Goal: Information Seeking & Learning: Find specific fact

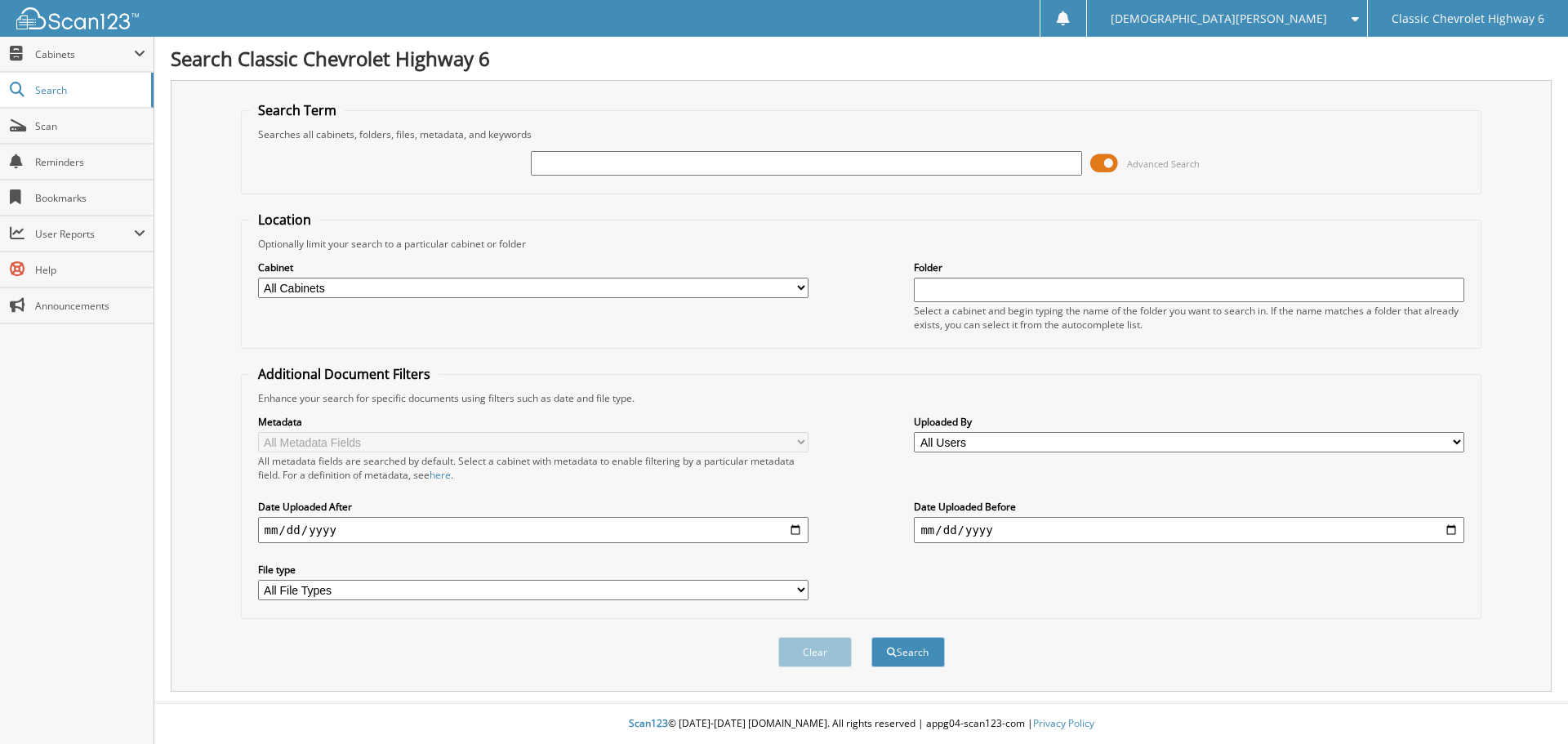
click at [602, 163] on input "text" at bounding box center [806, 163] width 551 height 24
type input "IDRE250802"
click at [871, 637] on button "Search" at bounding box center [908, 652] width 73 height 31
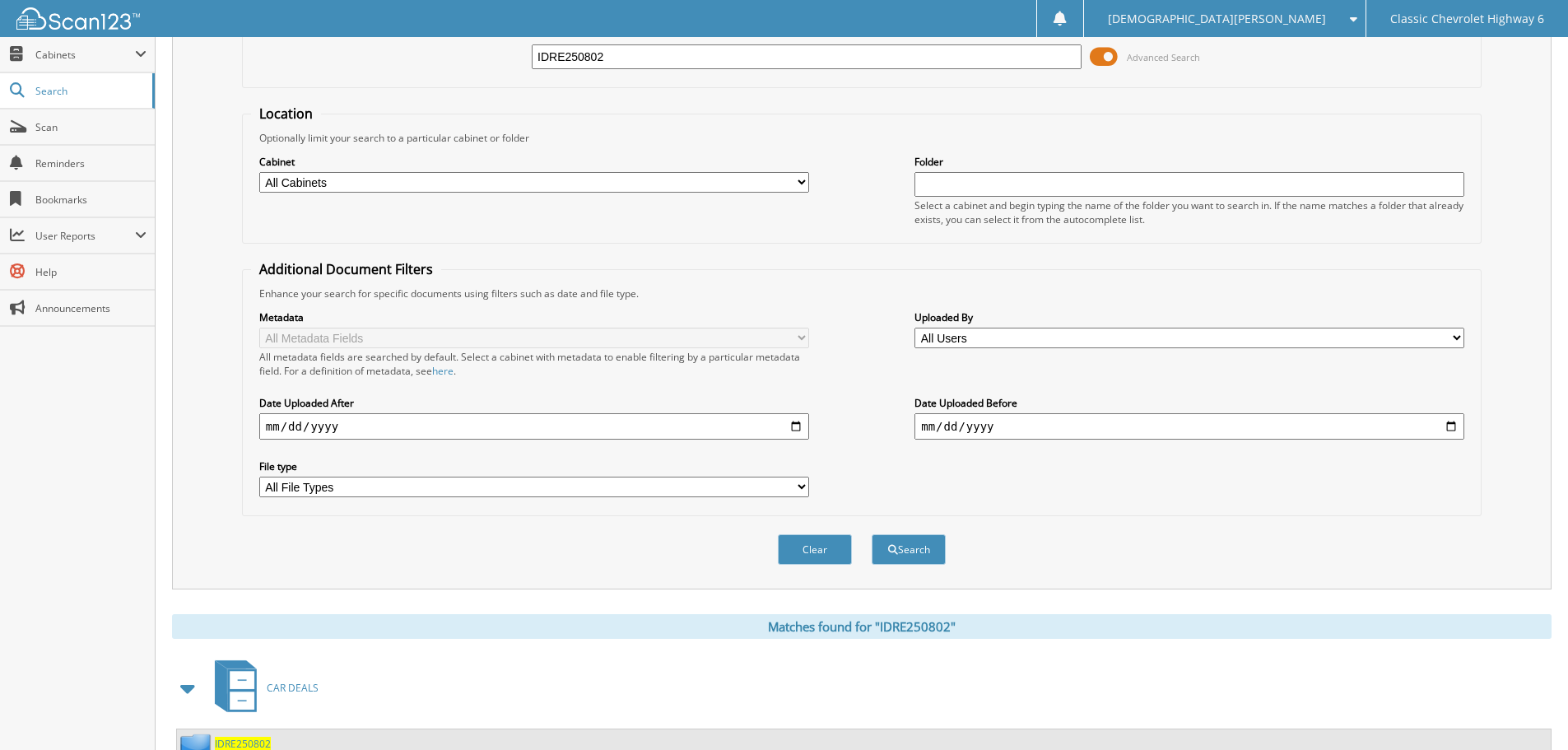
scroll to position [271, 0]
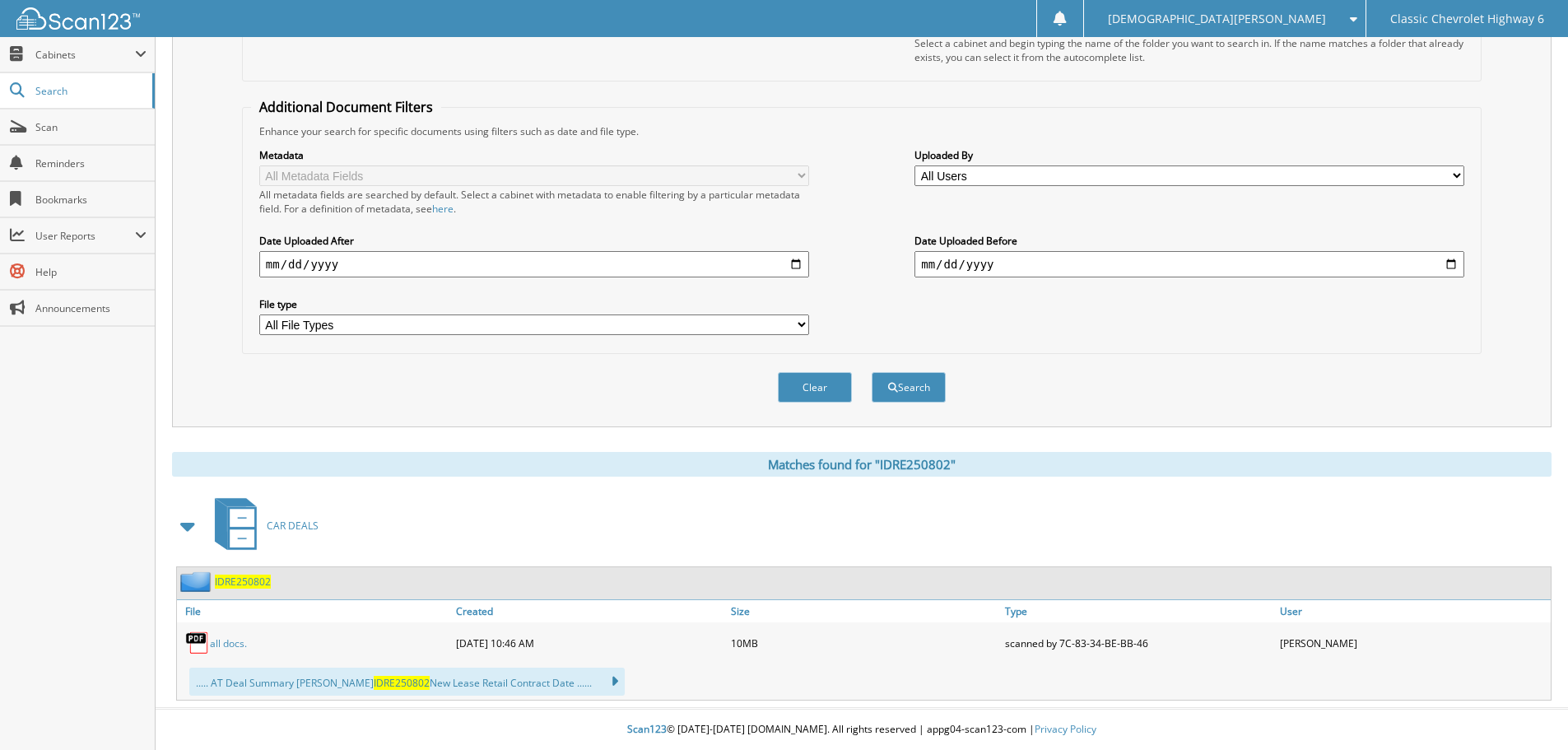
click at [244, 584] on span "IDRE250802" at bounding box center [243, 582] width 56 height 14
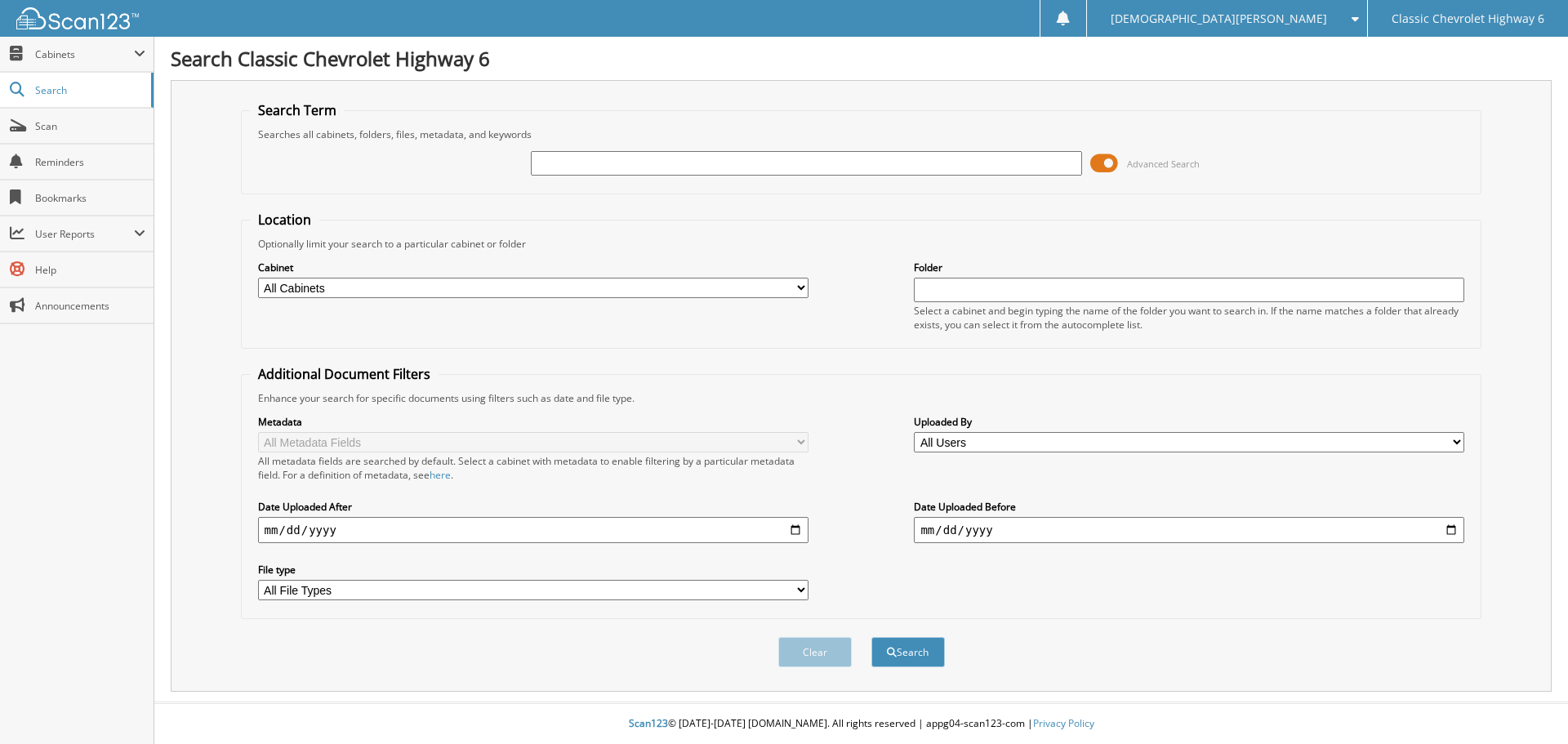
click at [789, 156] on input "text" at bounding box center [806, 163] width 551 height 24
type input "VEGA250729"
click at [871, 637] on button "Search" at bounding box center [908, 652] width 73 height 31
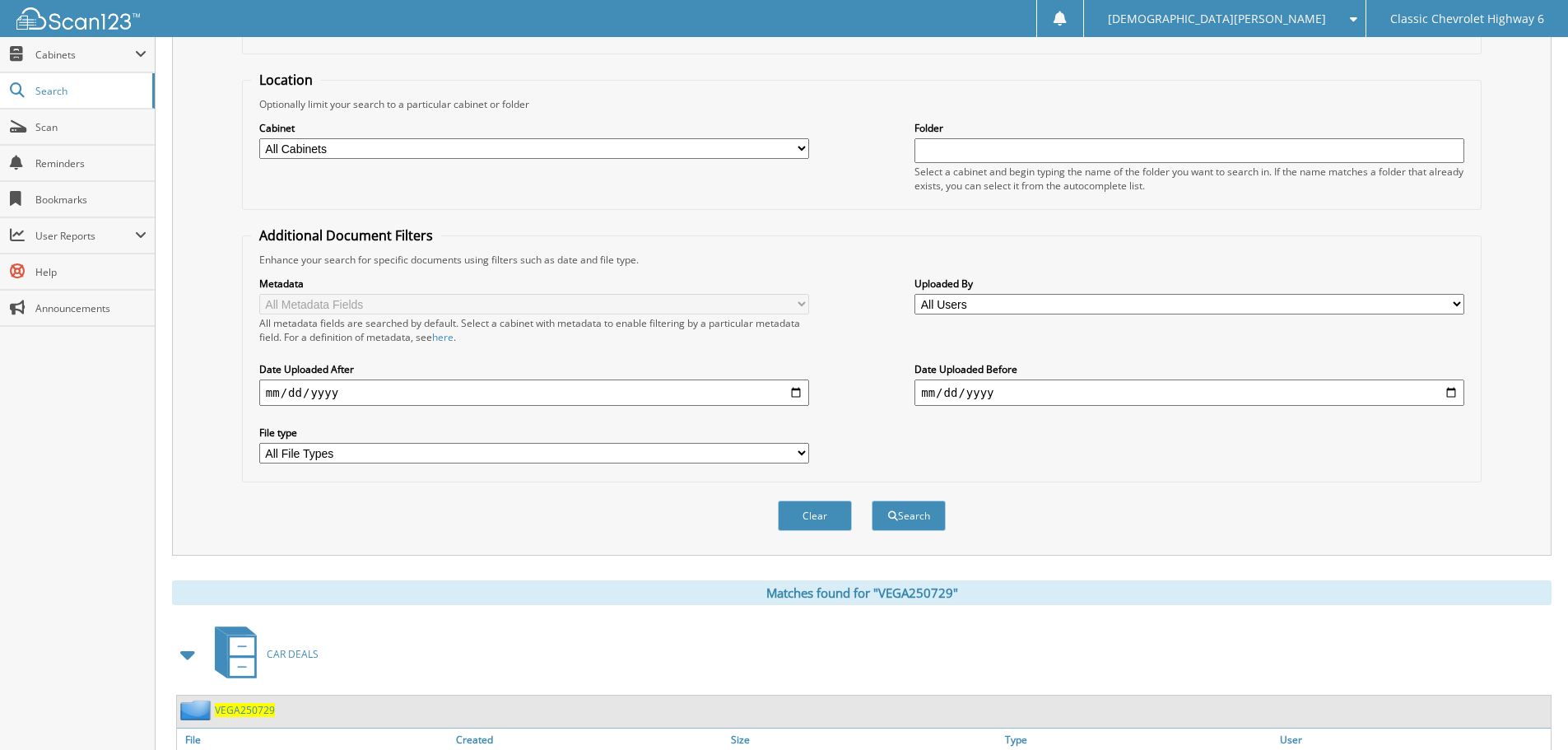
scroll to position [339, 0]
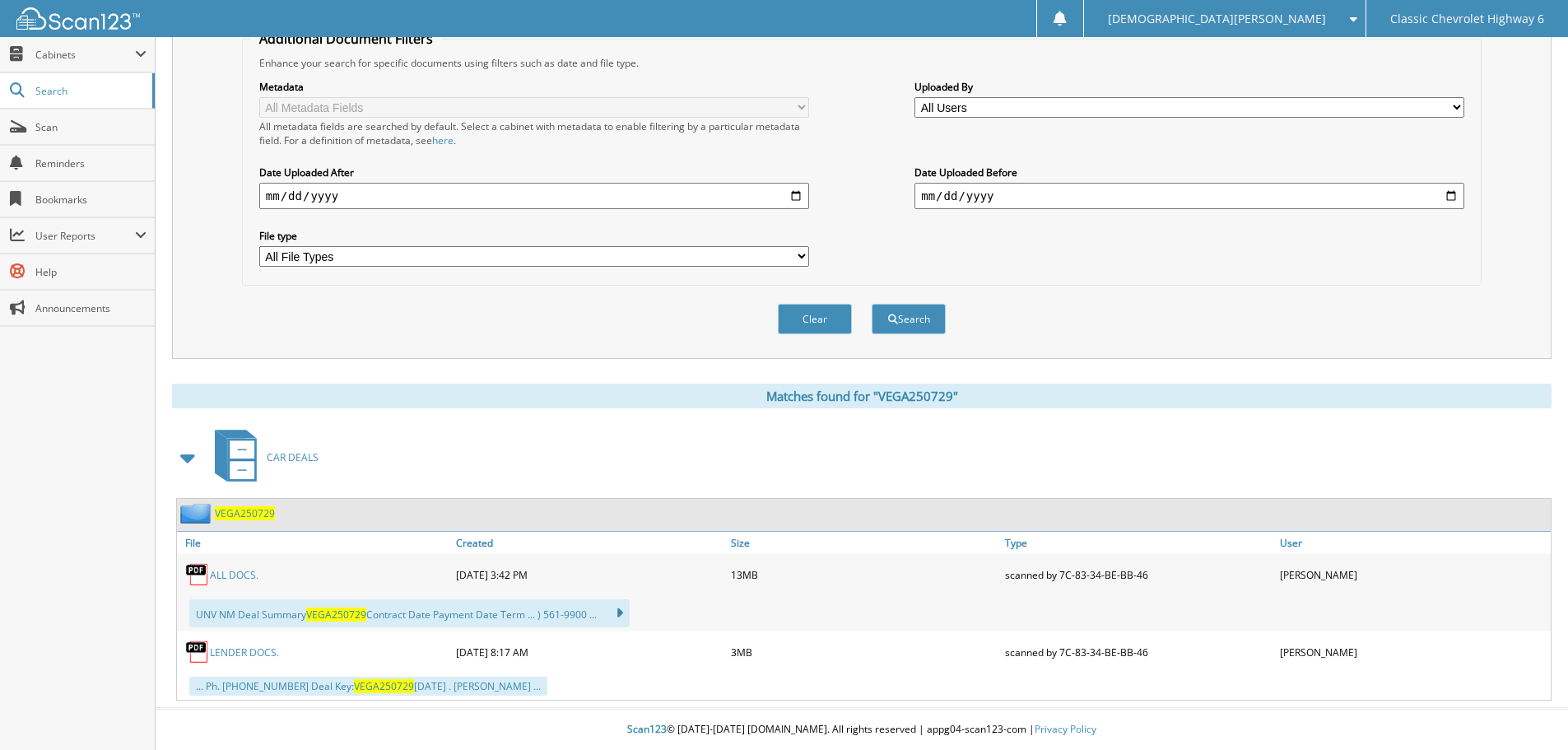
click at [231, 578] on link "ALL DOCS." at bounding box center [233, 575] width 48 height 14
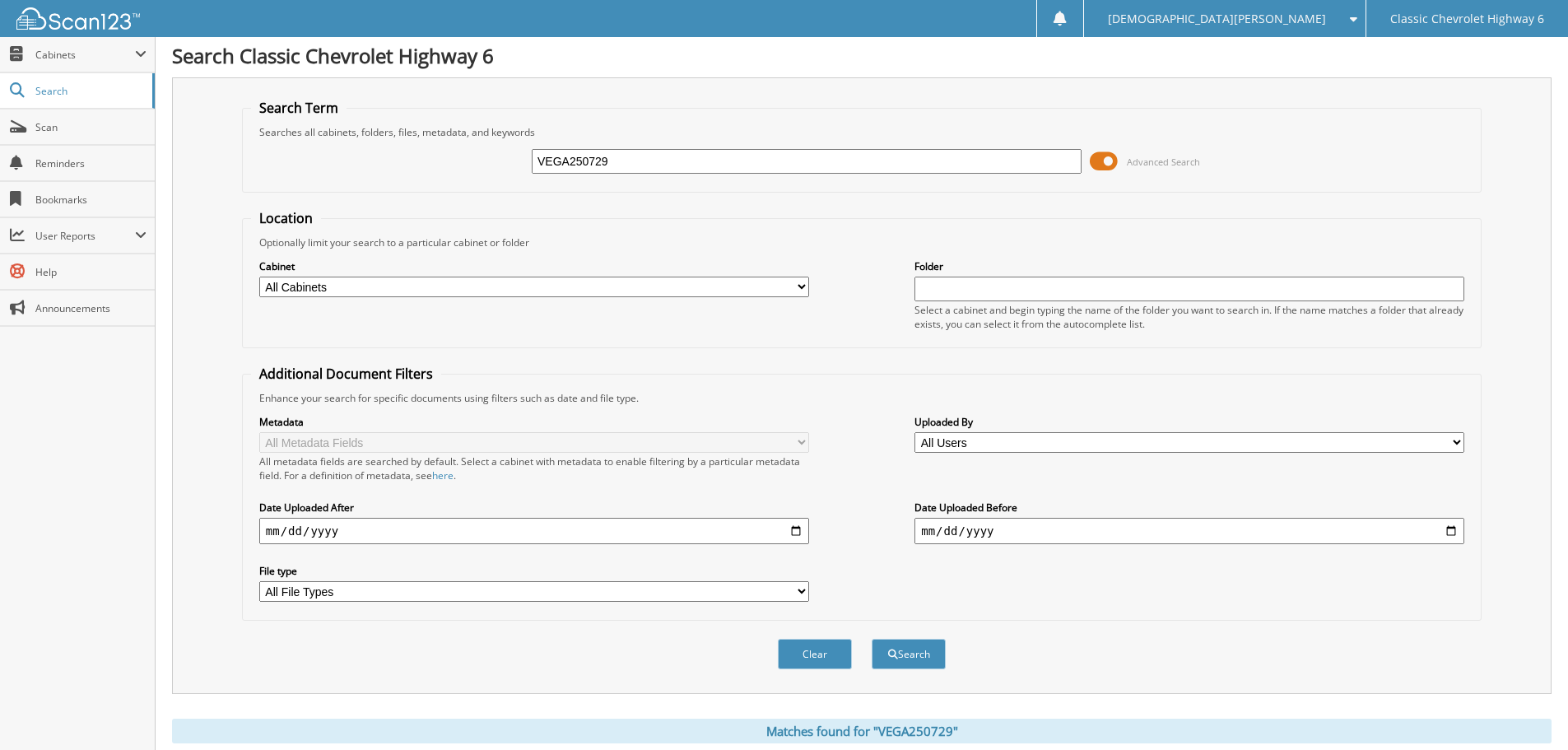
scroll to position [0, 0]
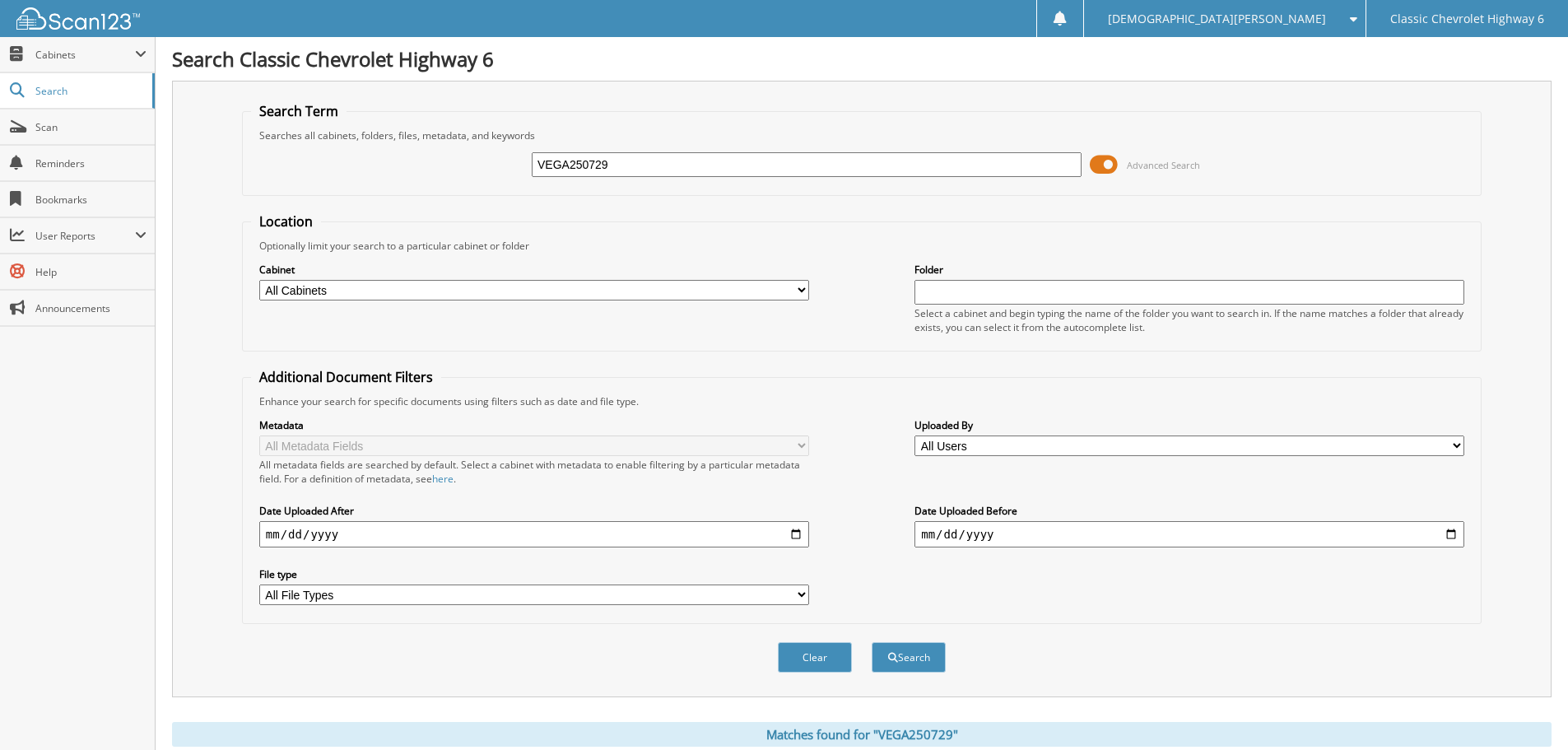
click at [628, 162] on input "VEGA250729" at bounding box center [807, 165] width 550 height 25
type input "CHAM250711"
click at [872, 642] on button "Search" at bounding box center [909, 657] width 74 height 31
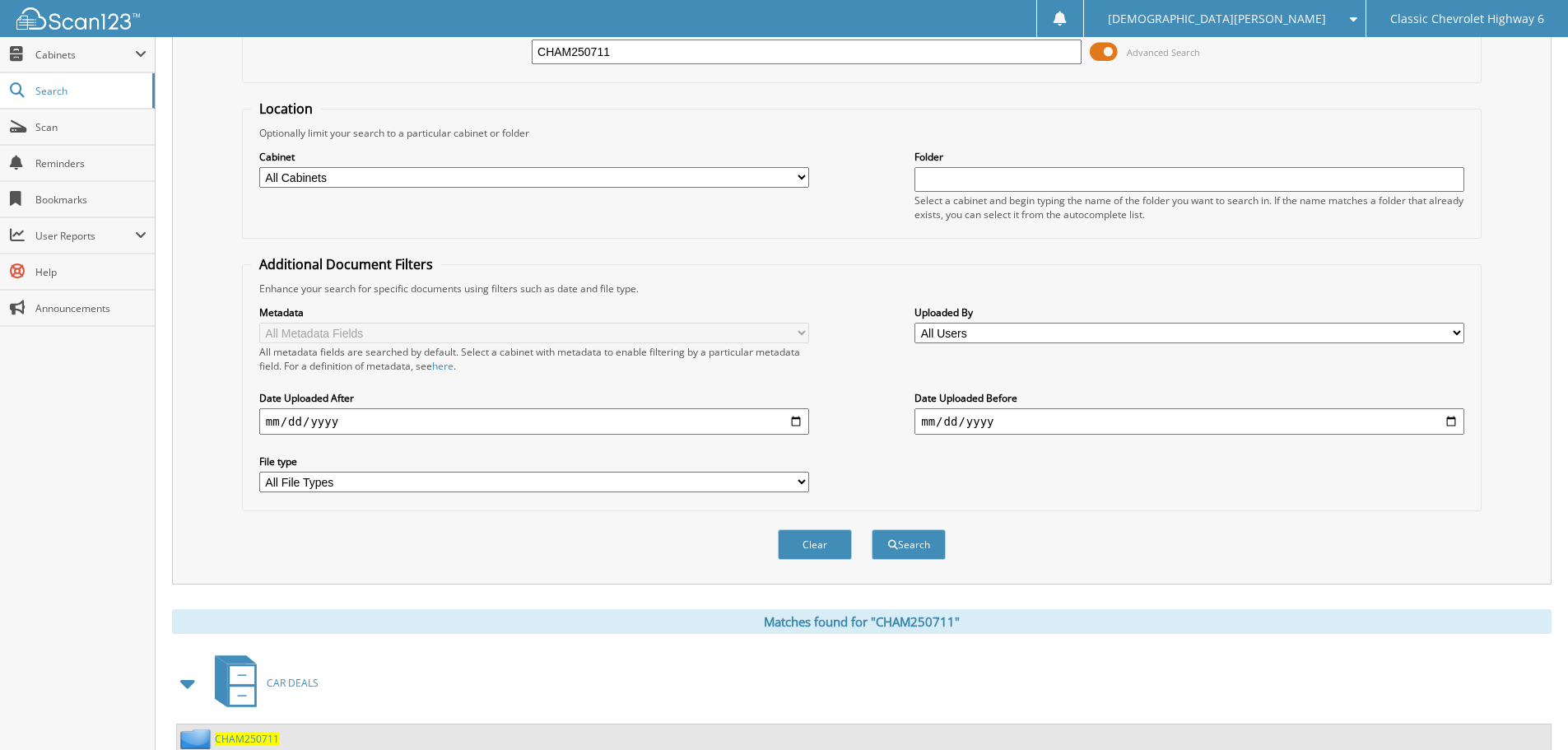
scroll to position [271, 0]
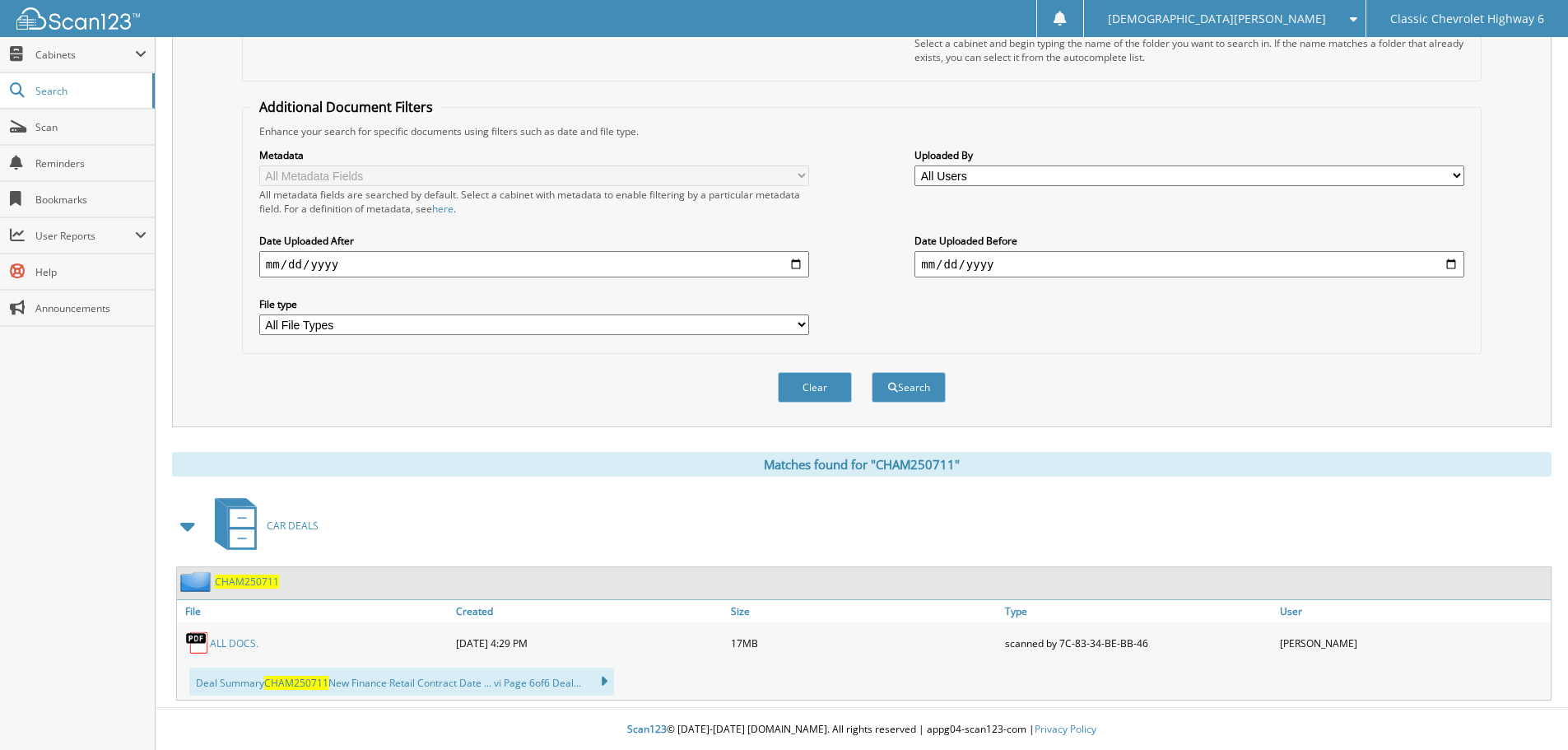
click at [233, 644] on link "ALL DOCS." at bounding box center [233, 643] width 48 height 14
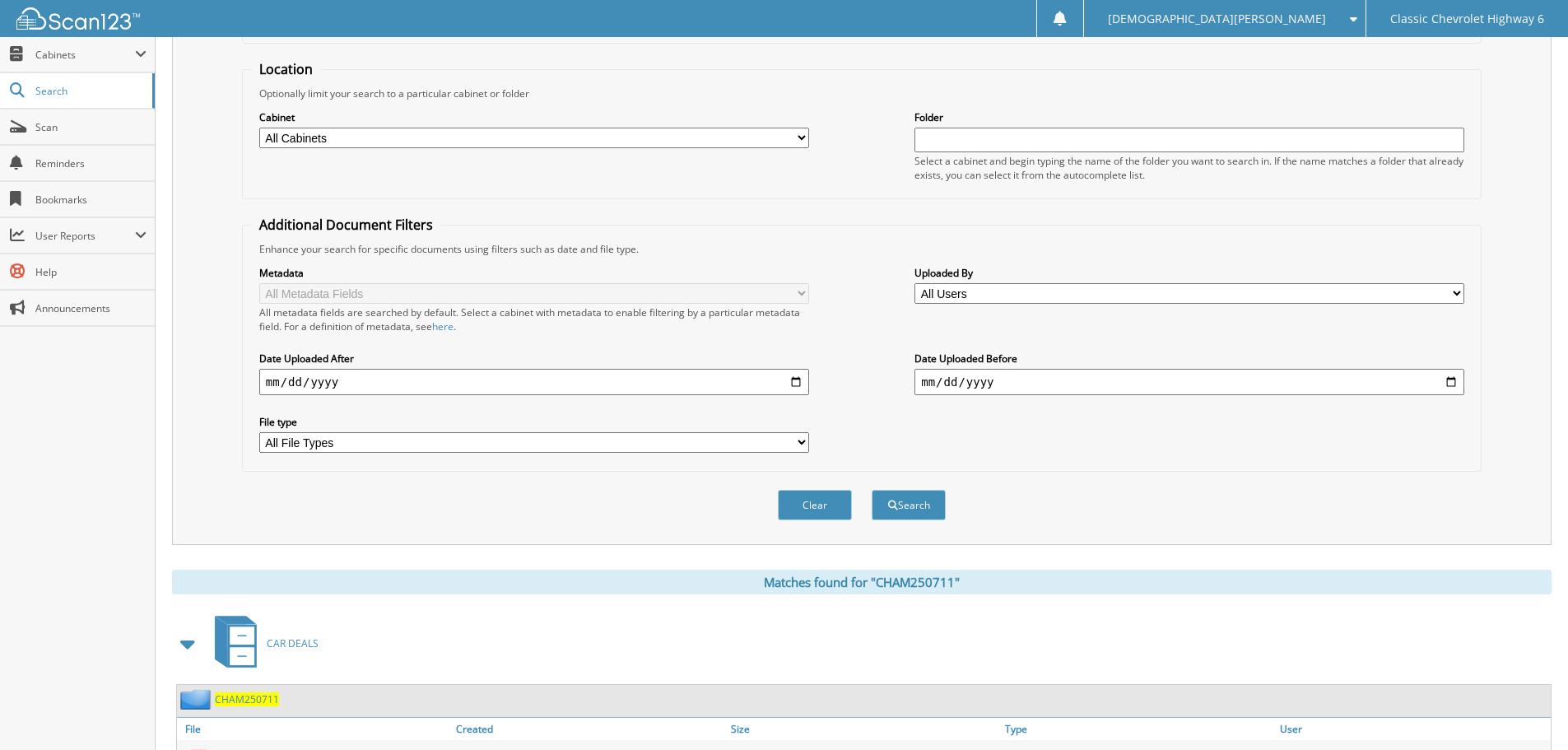
scroll to position [0, 0]
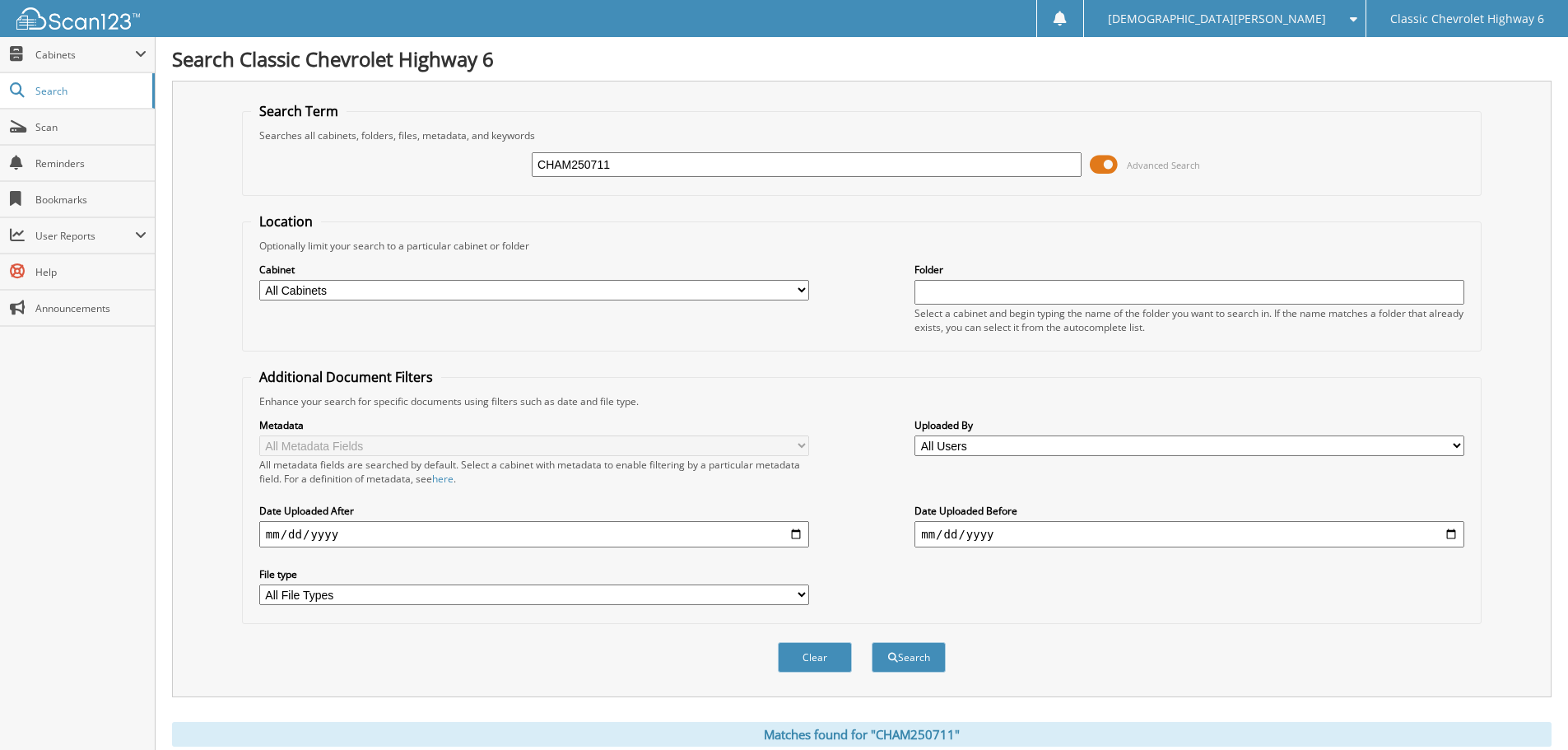
click at [648, 172] on input "CHAM250711" at bounding box center [807, 165] width 550 height 25
type input "ARGU250728"
click at [872, 642] on button "Search" at bounding box center [909, 657] width 74 height 31
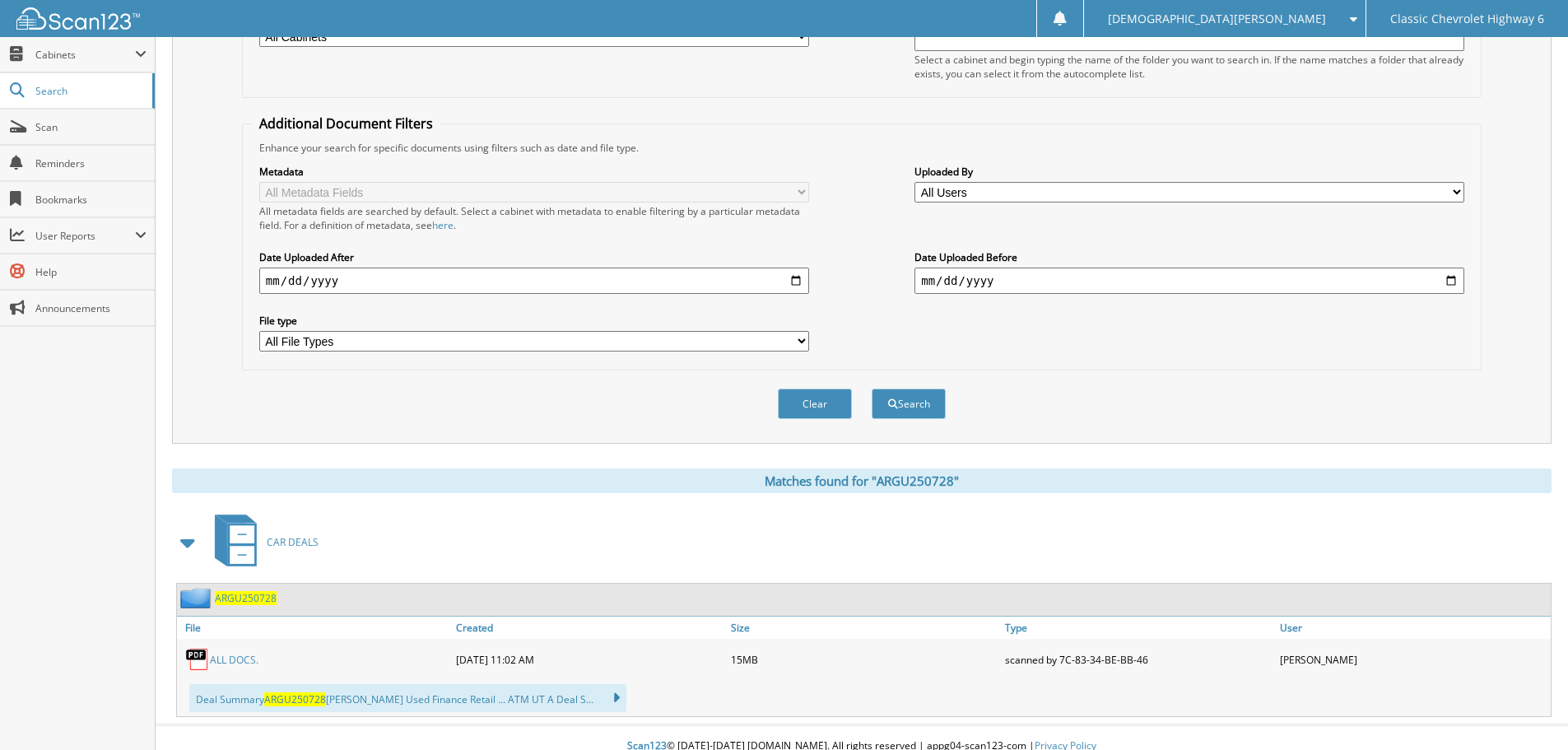
scroll to position [271, 0]
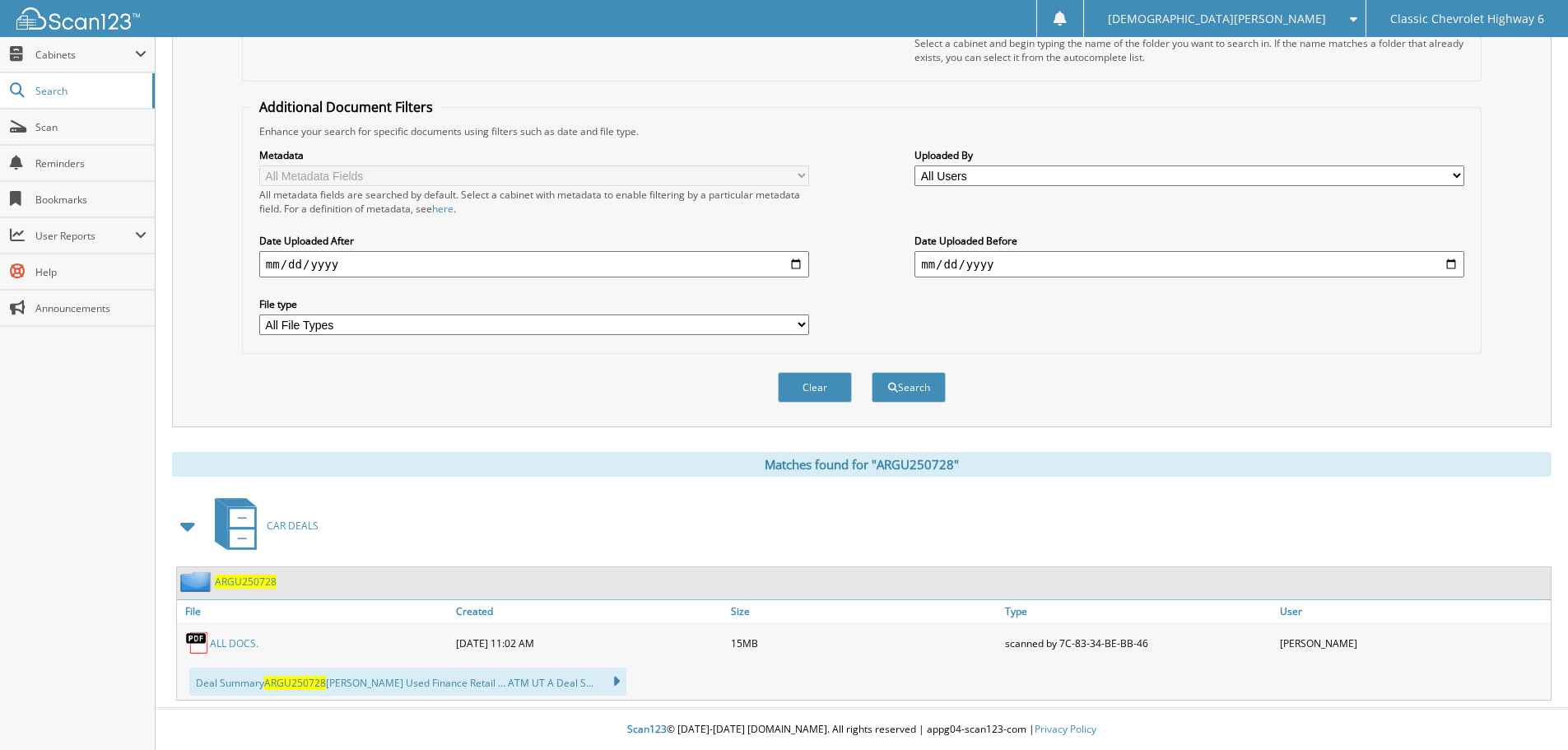
click at [238, 640] on link "ALL DOCS." at bounding box center [233, 643] width 48 height 14
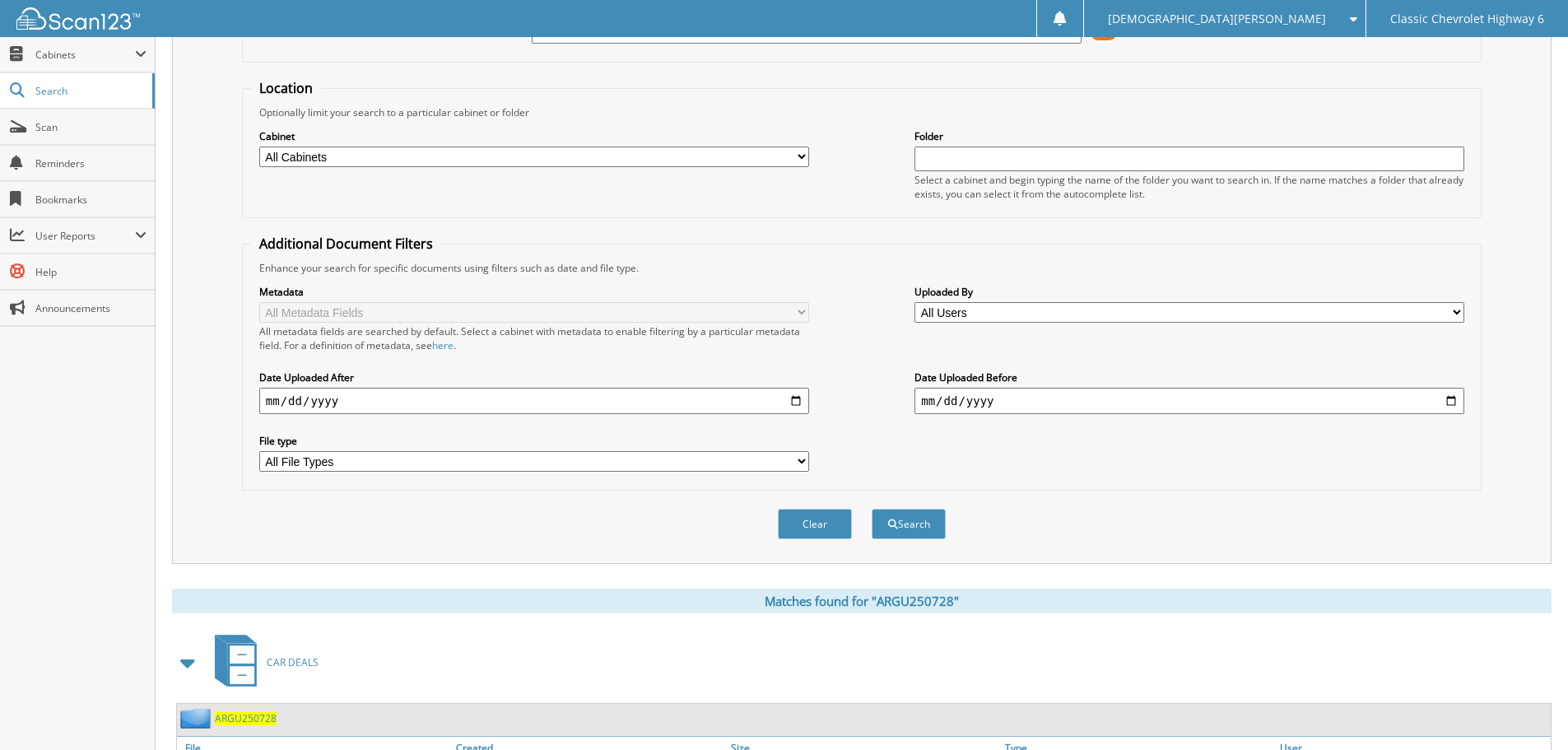
scroll to position [0, 0]
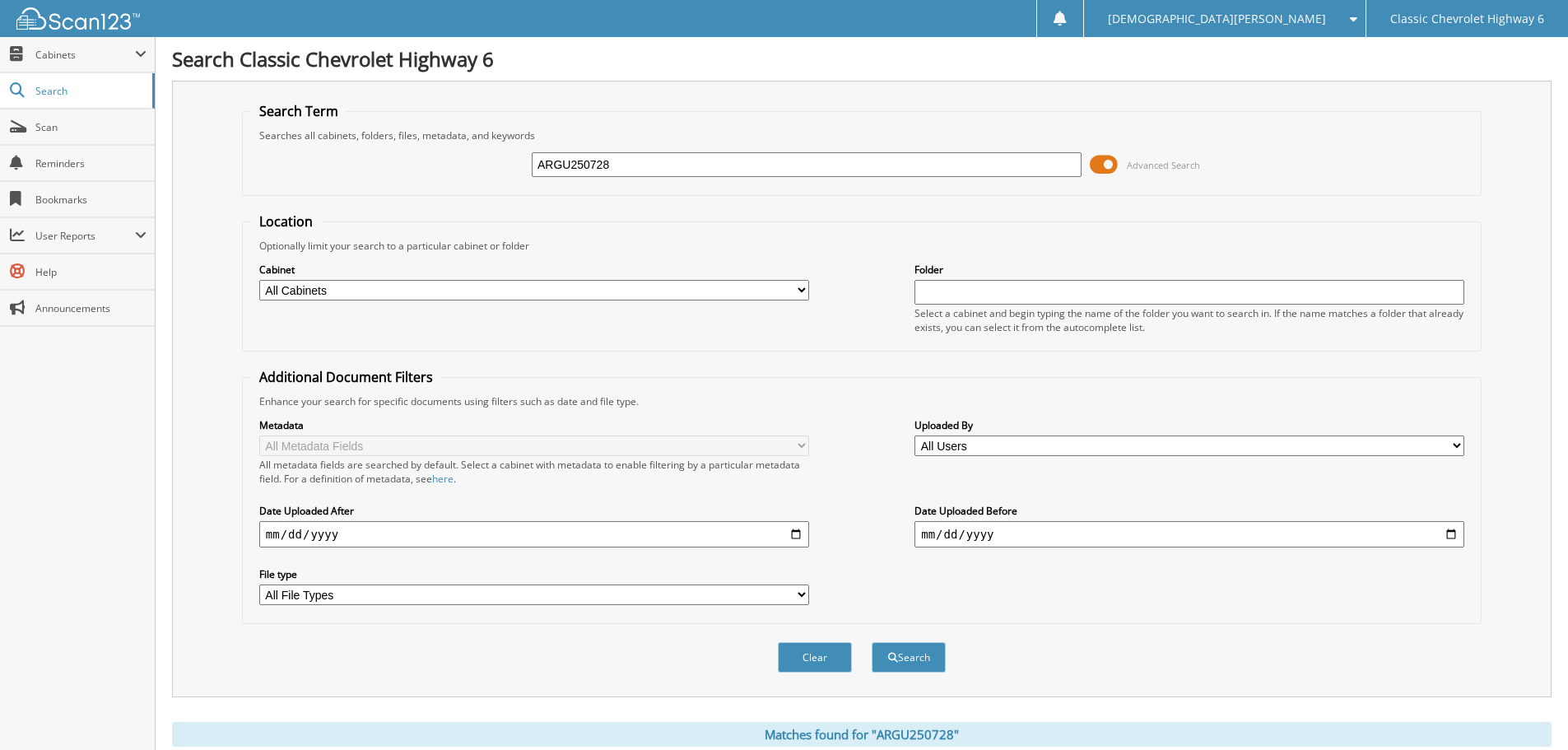
click at [634, 160] on input "ARGU250728" at bounding box center [807, 165] width 550 height 25
type input "DARV250730"
click at [872, 642] on button "Search" at bounding box center [909, 657] width 74 height 31
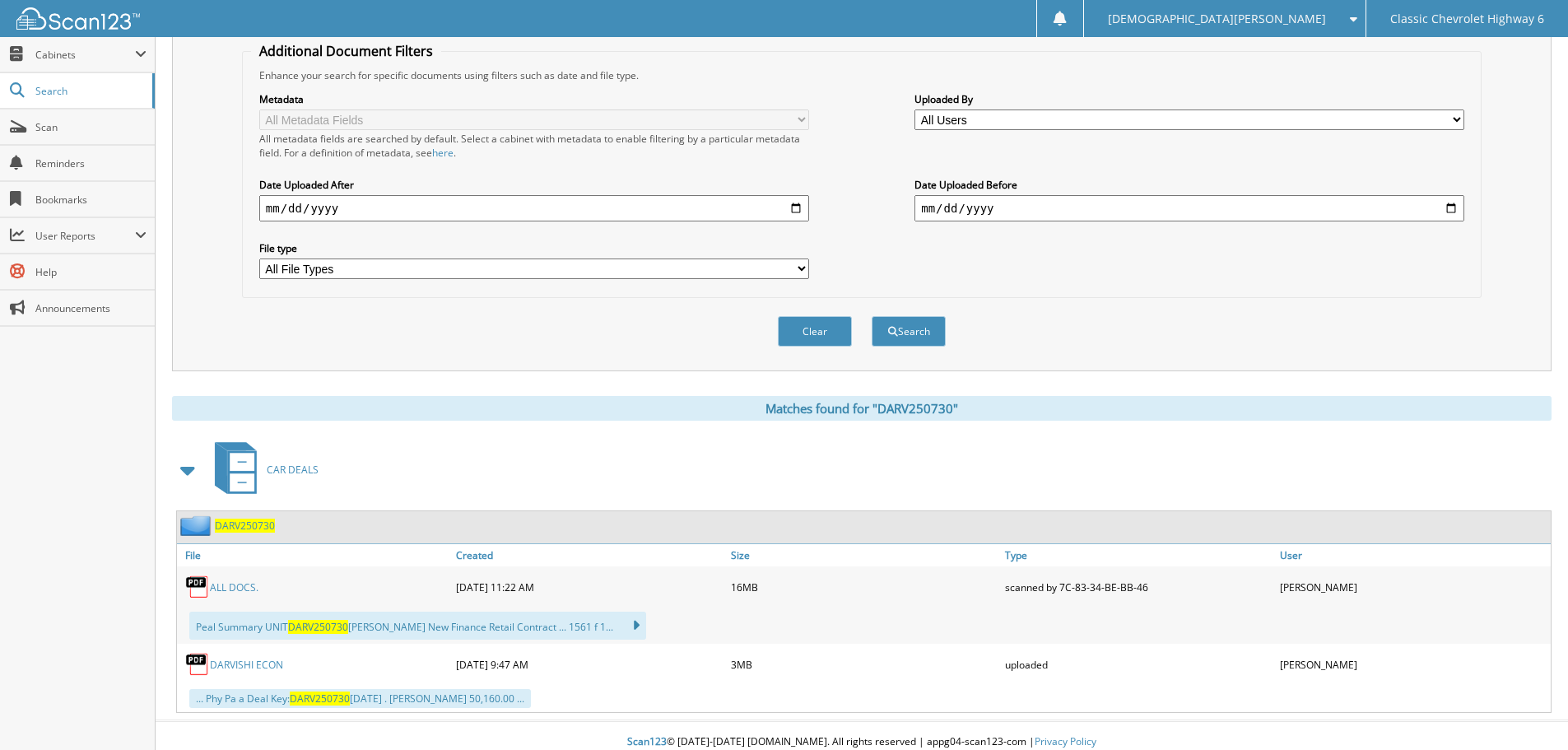
scroll to position [330, 0]
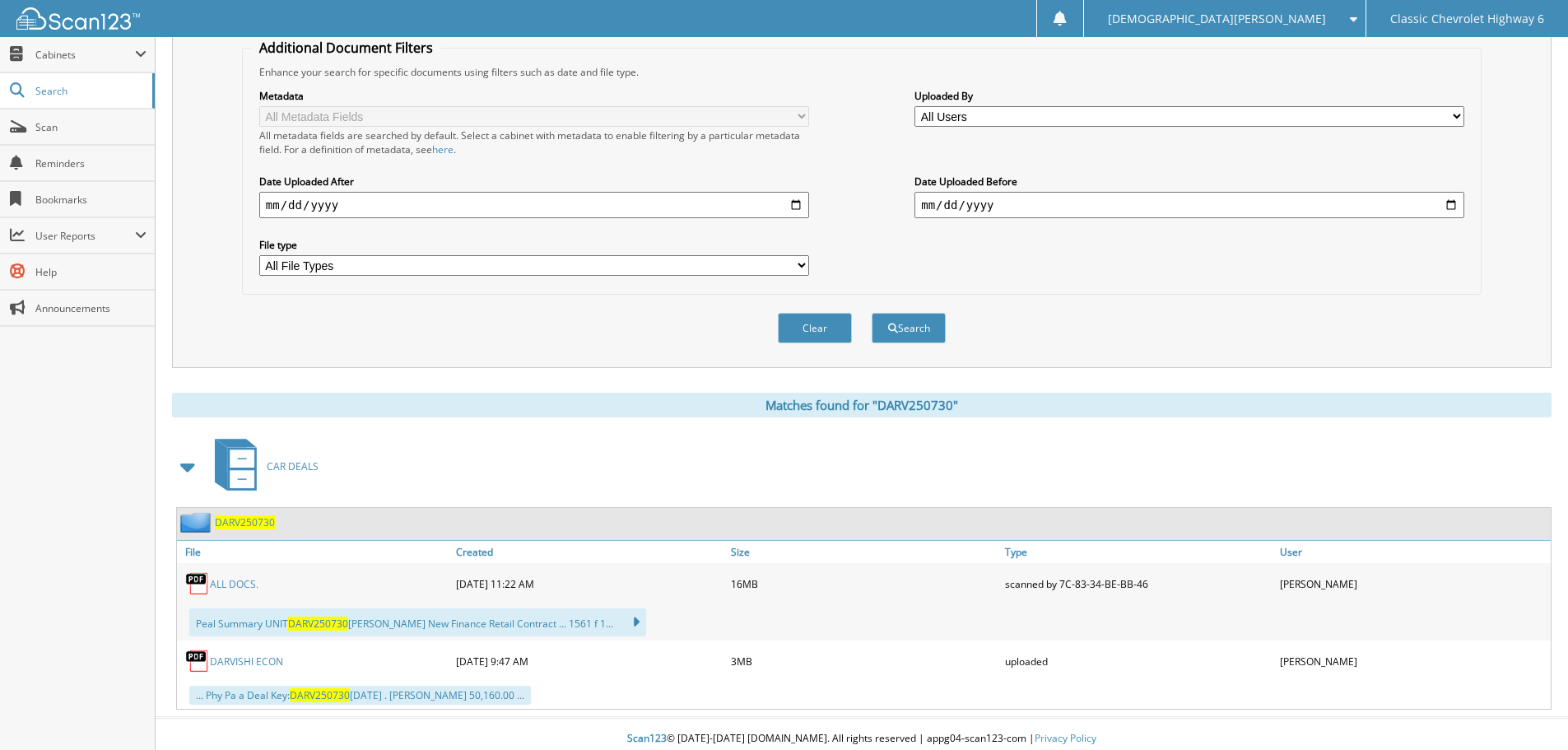
click at [227, 587] on link "ALL DOCS." at bounding box center [233, 584] width 48 height 14
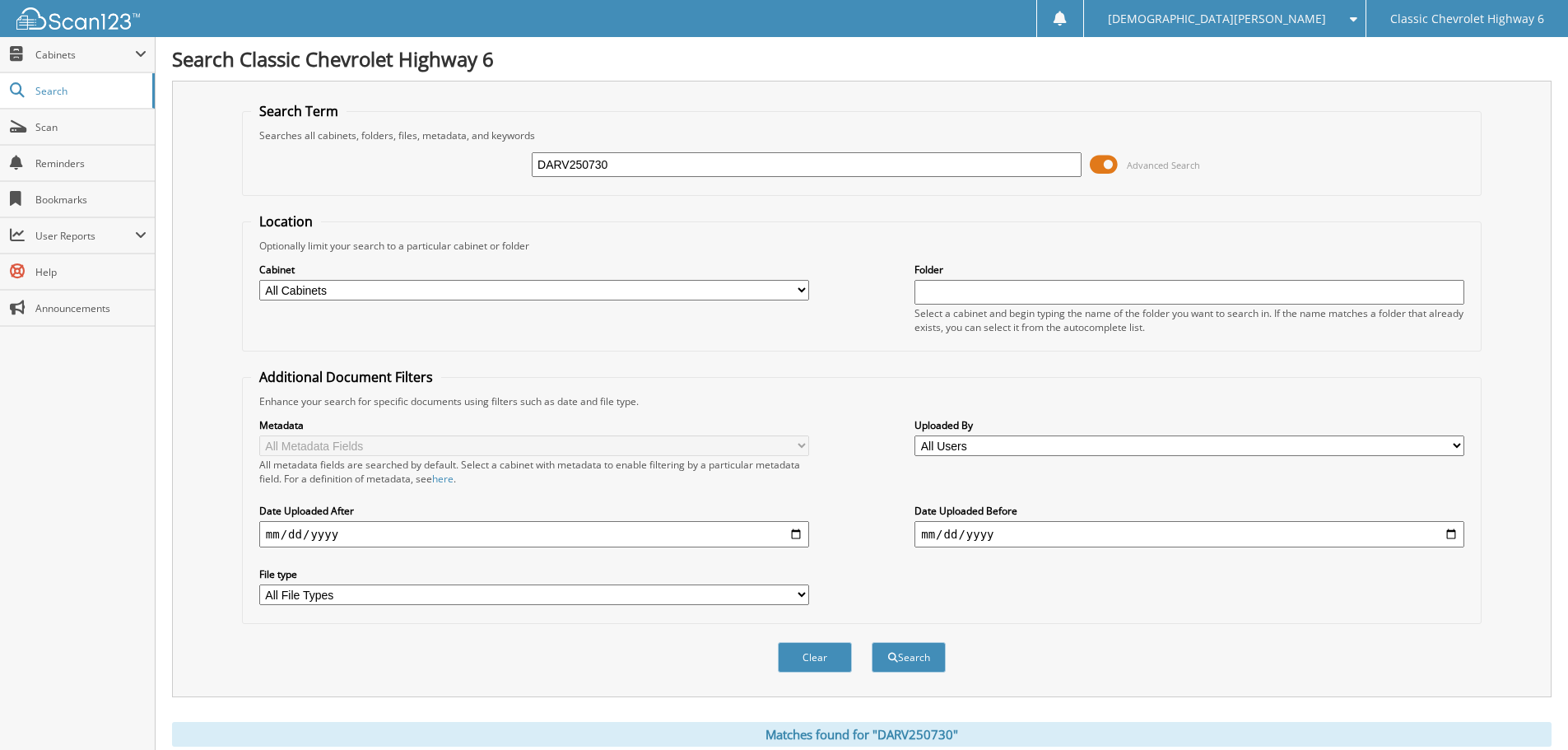
drag, startPoint x: 619, startPoint y: 163, endPoint x: 368, endPoint y: 181, distance: 251.6
click at [368, 181] on div "DARV250730 Advanced Search" at bounding box center [862, 165] width 1222 height 44
type input "W"
type input "HWAN250731"
click at [872, 642] on button "Search" at bounding box center [909, 657] width 74 height 31
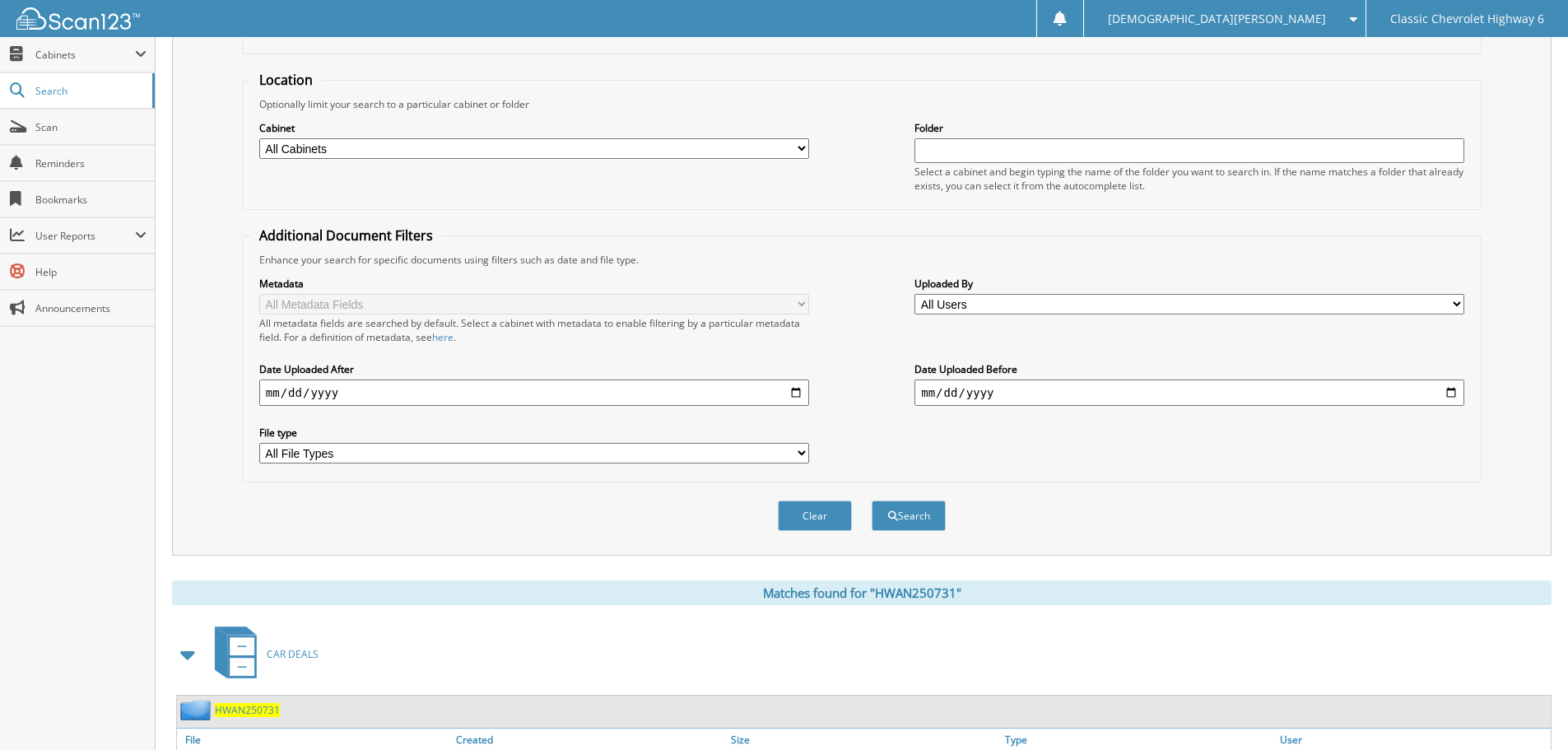
scroll to position [412, 0]
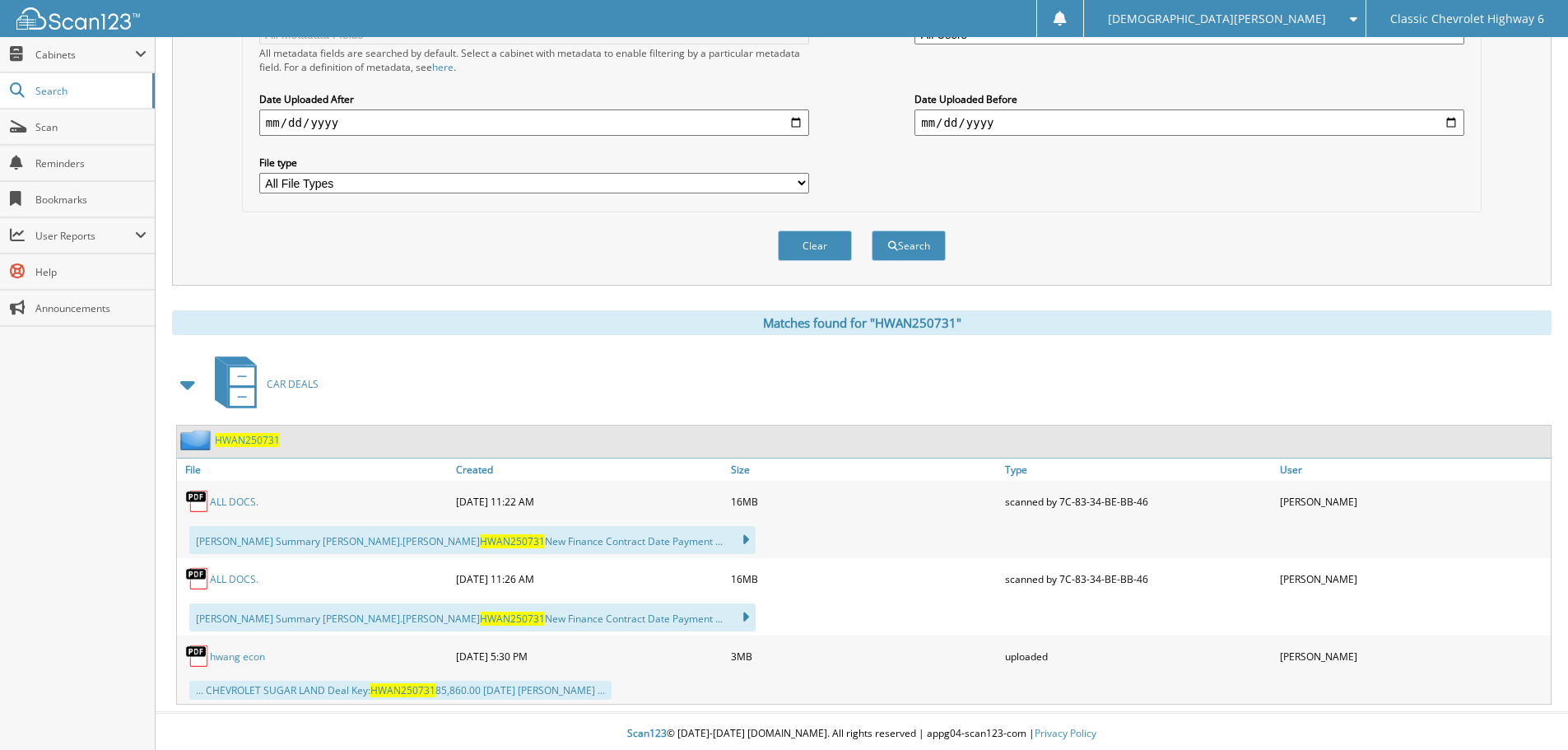
click at [230, 501] on link "ALL DOCS." at bounding box center [233, 502] width 48 height 14
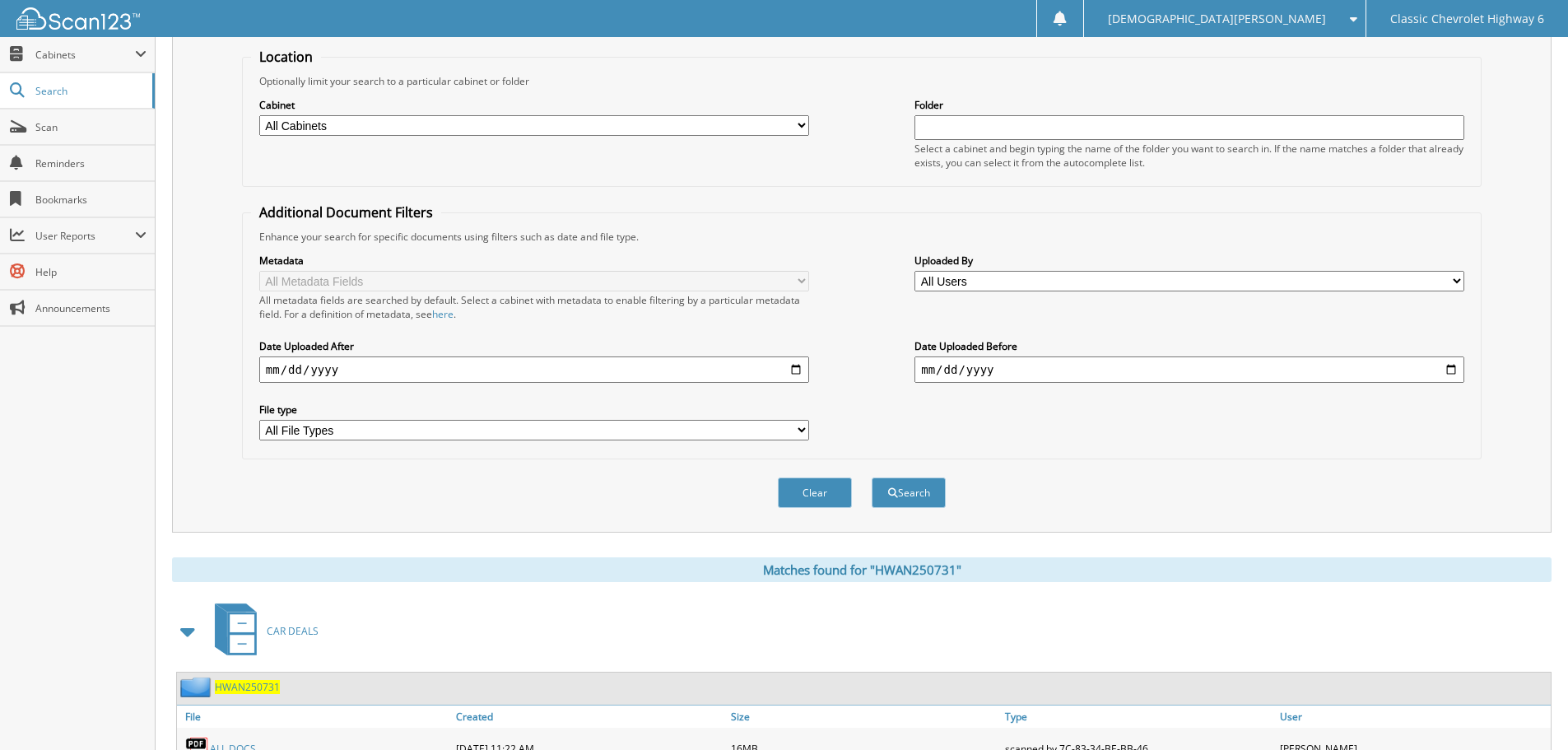
scroll to position [0, 0]
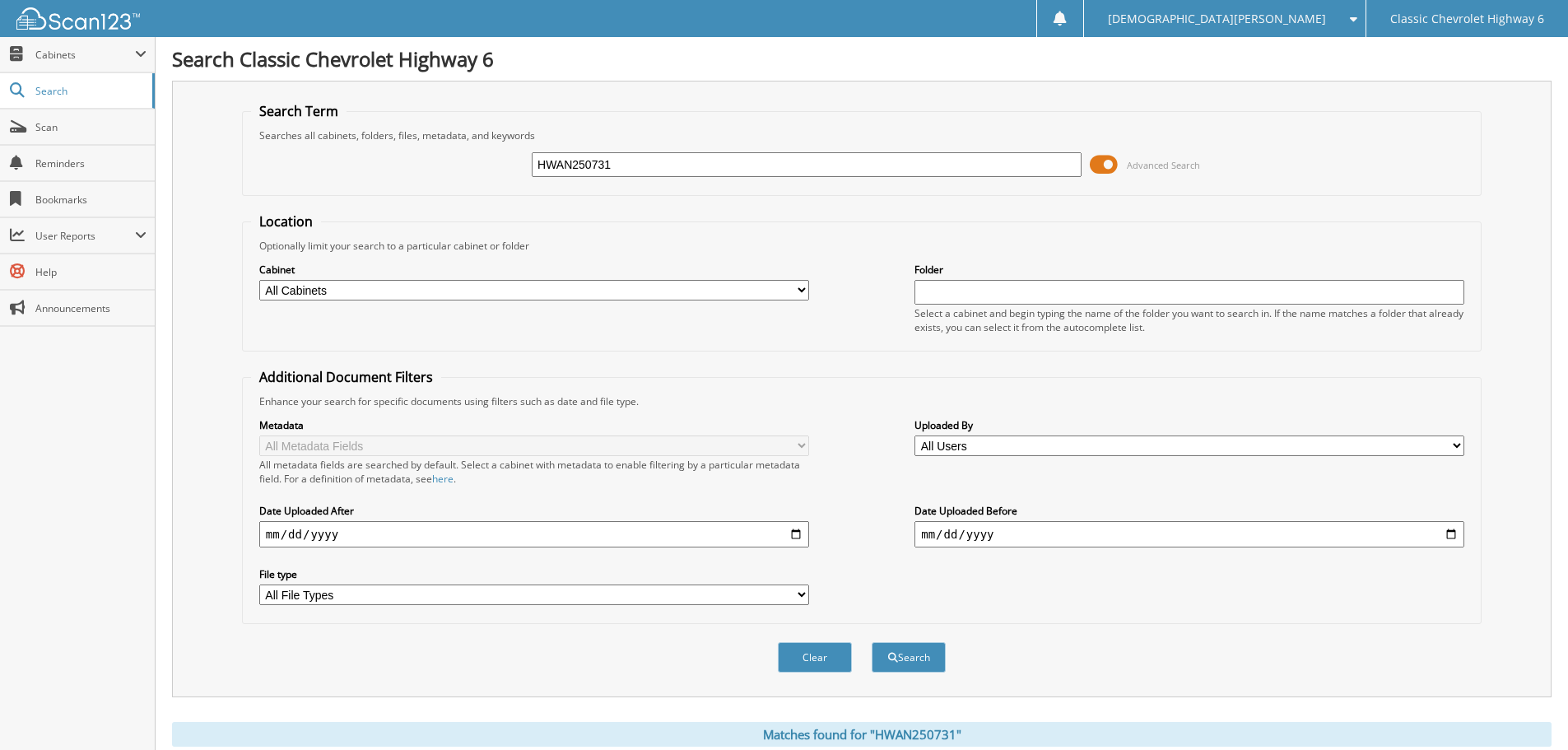
click at [632, 167] on input "HWAN250731" at bounding box center [807, 165] width 550 height 25
type input "STEV250730"
click at [872, 642] on button "Search" at bounding box center [909, 657] width 74 height 31
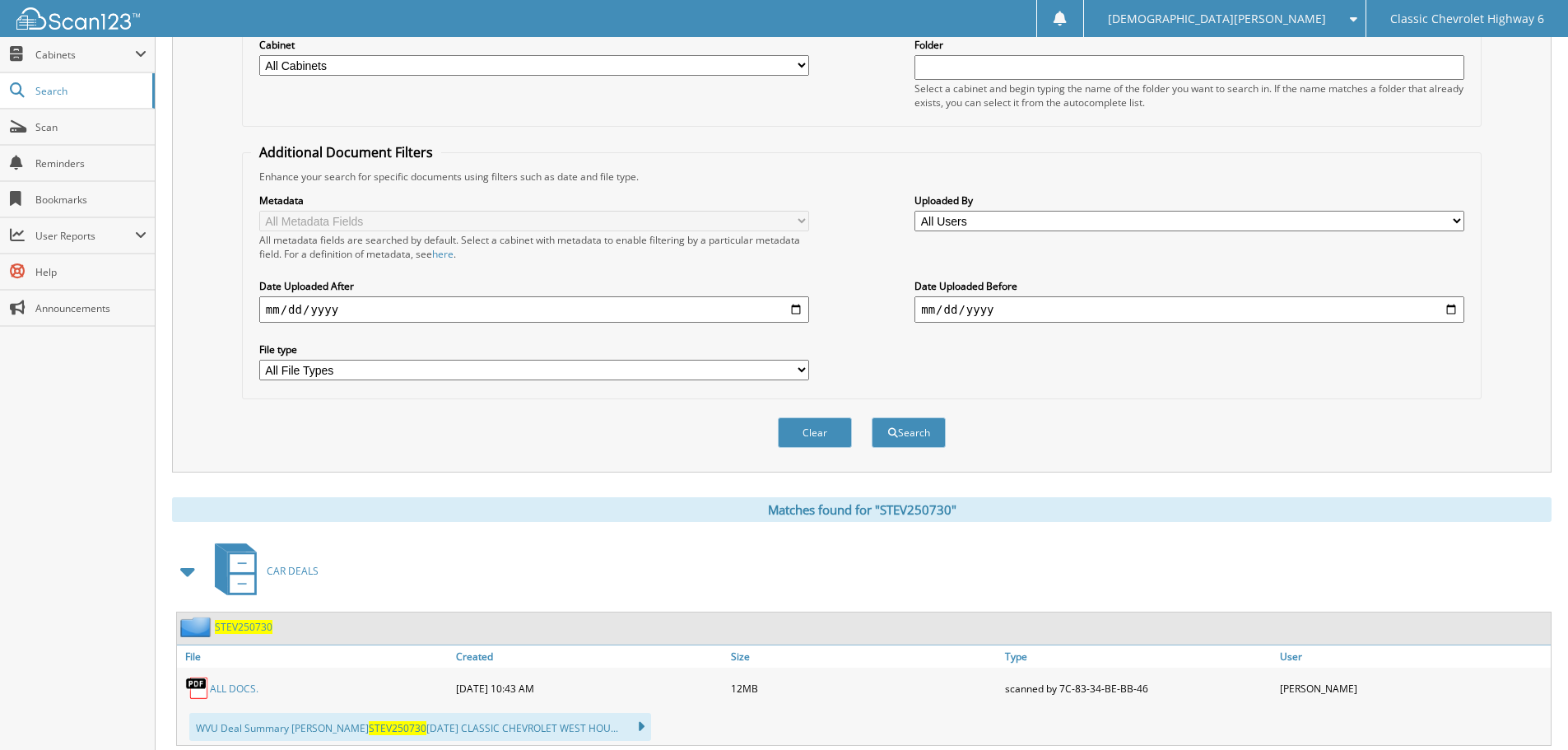
scroll to position [271, 0]
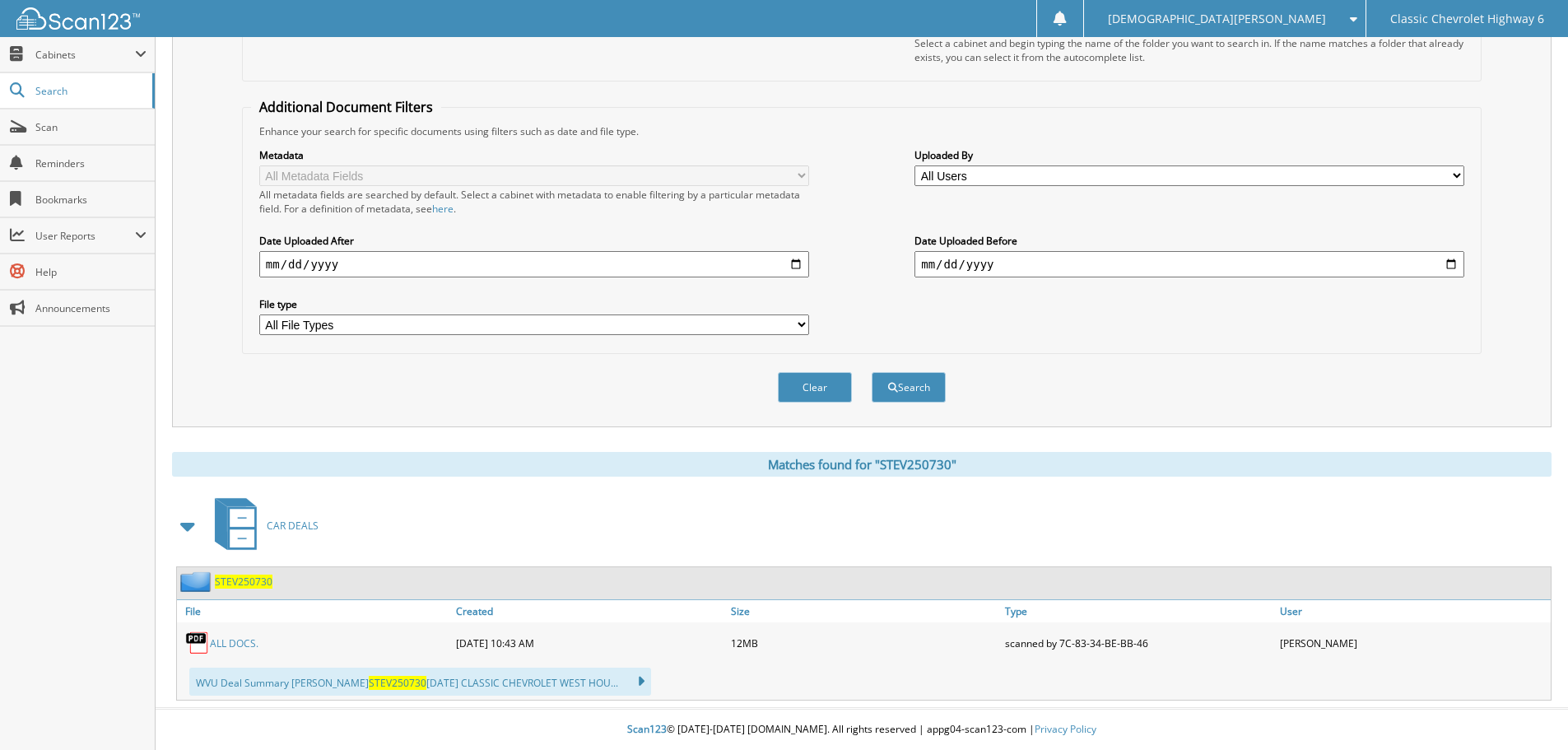
click at [232, 636] on link "ALL DOCS." at bounding box center [233, 643] width 48 height 14
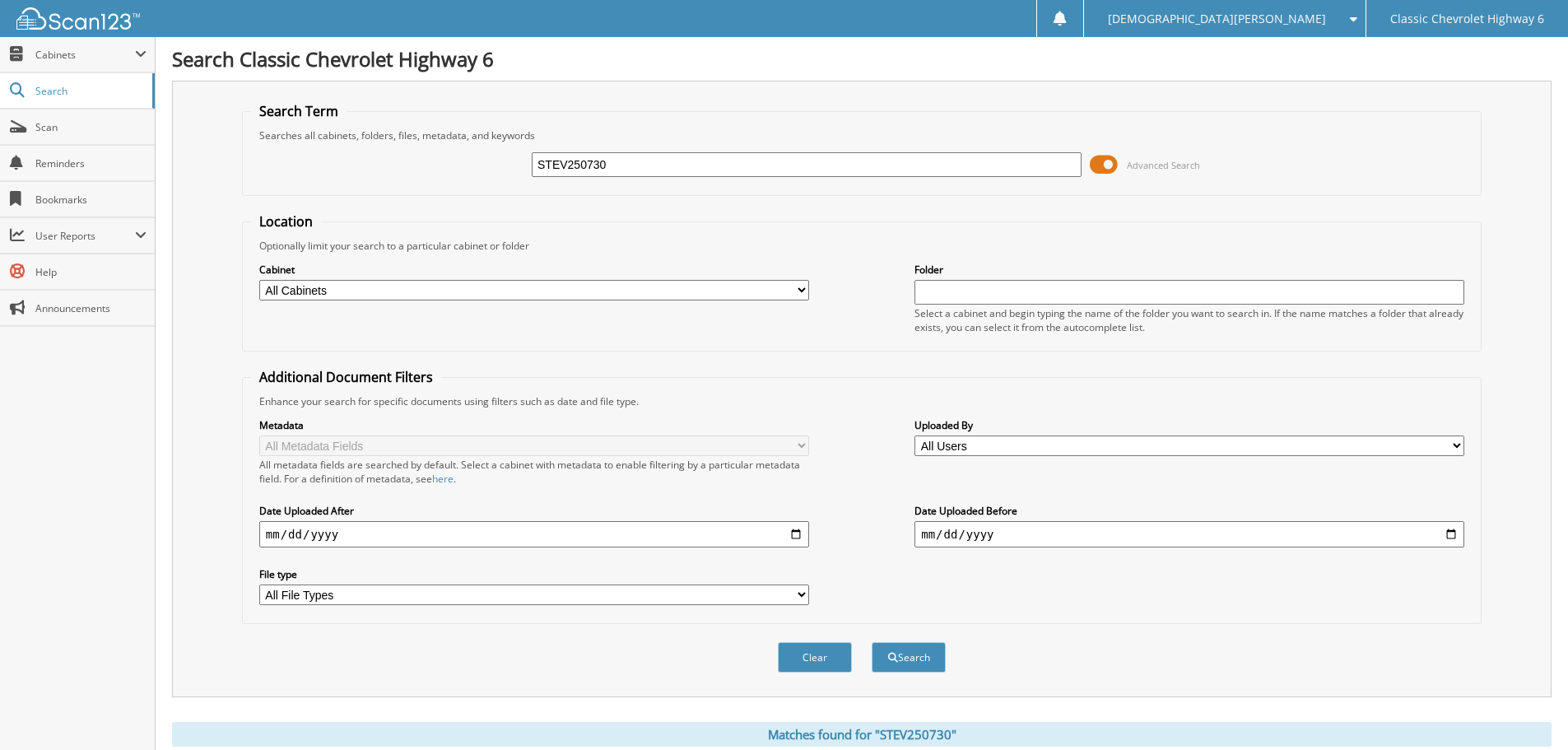
click at [622, 172] on input "STEV250730" at bounding box center [807, 165] width 550 height 25
type input "BYRD250801"
click at [872, 642] on button "Search" at bounding box center [909, 657] width 74 height 31
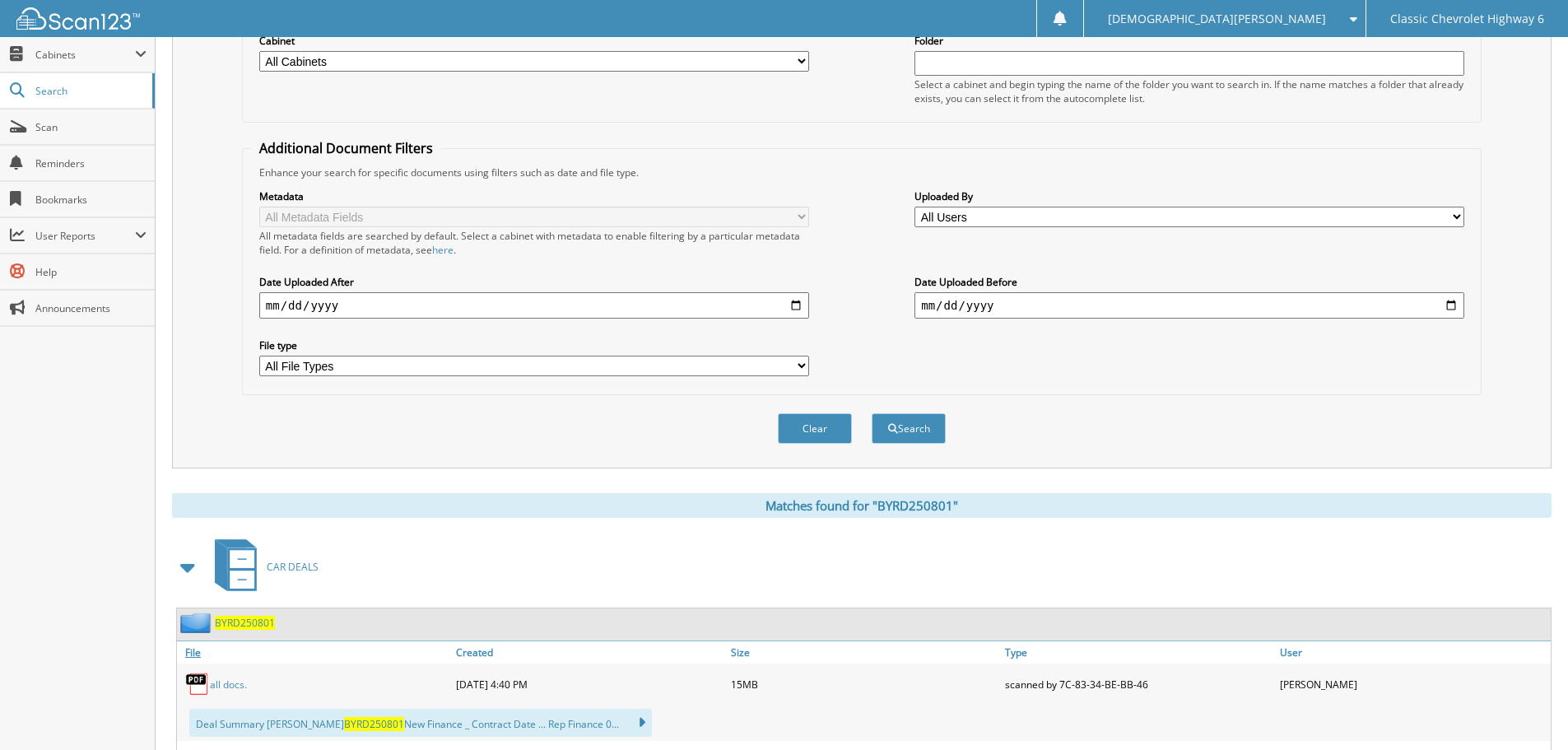
scroll to position [339, 0]
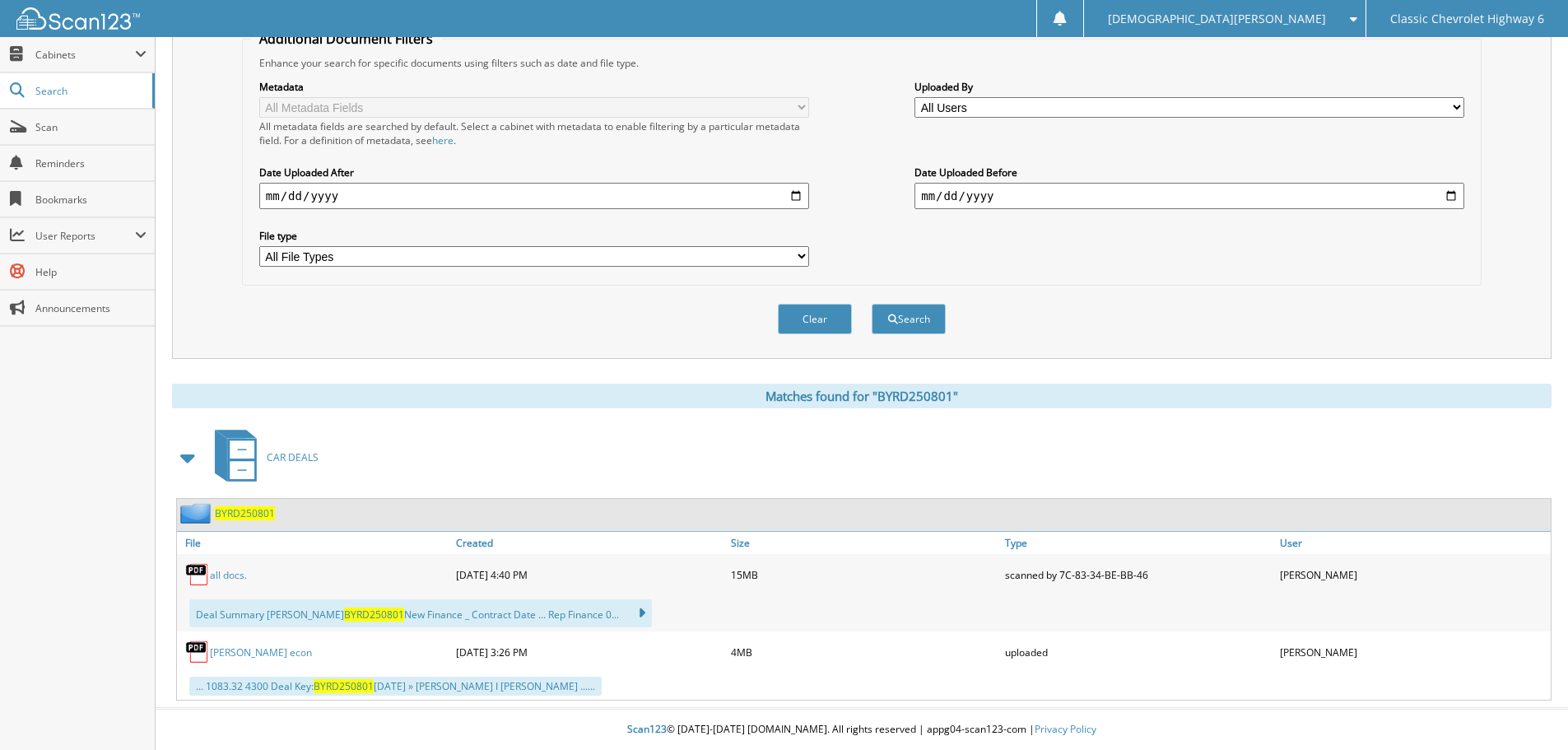
click at [226, 576] on link "all docs." at bounding box center [228, 575] width 37 height 14
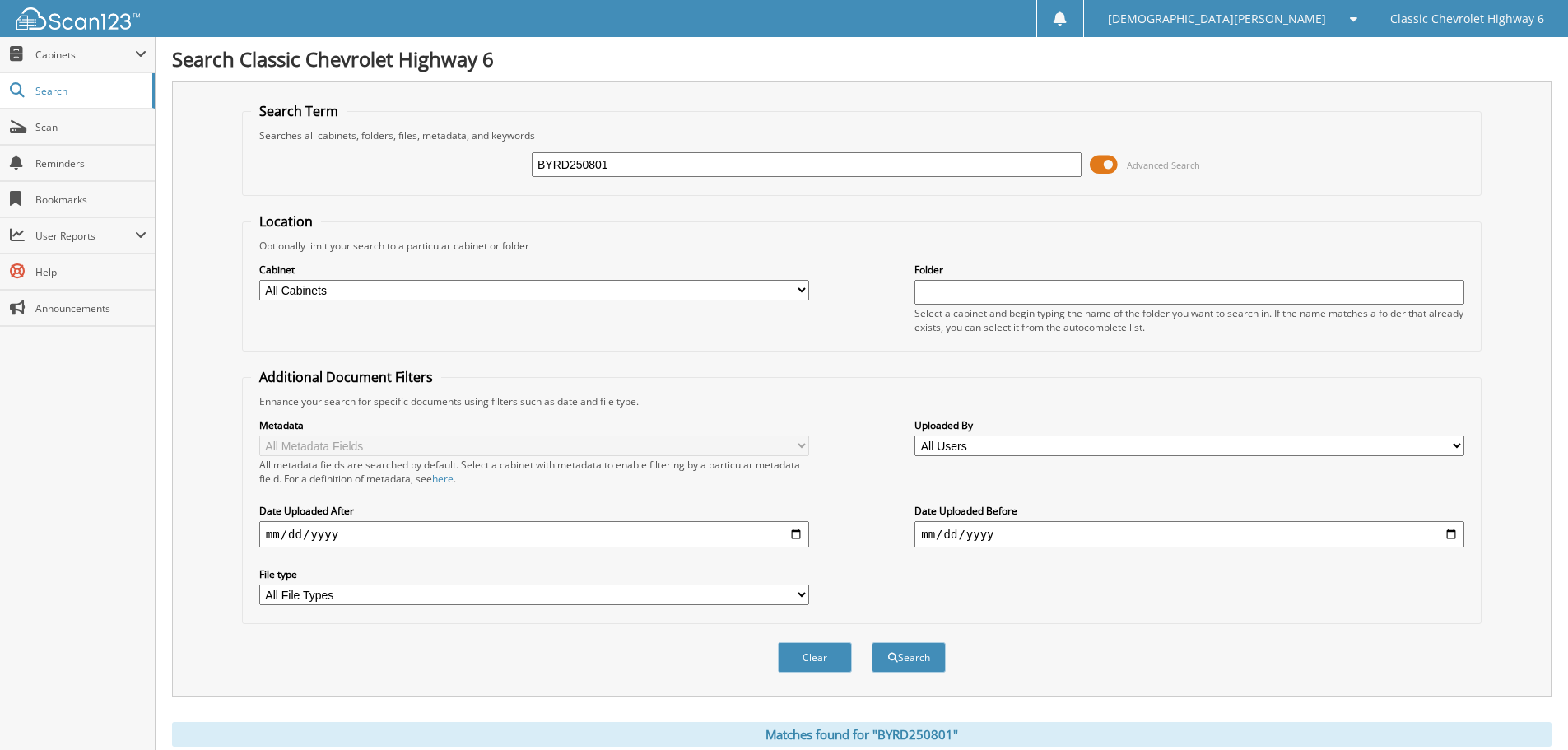
click at [628, 167] on input "BYRD250801" at bounding box center [807, 165] width 550 height 25
type input "ADKI250802A"
click at [872, 642] on button "Search" at bounding box center [909, 657] width 74 height 31
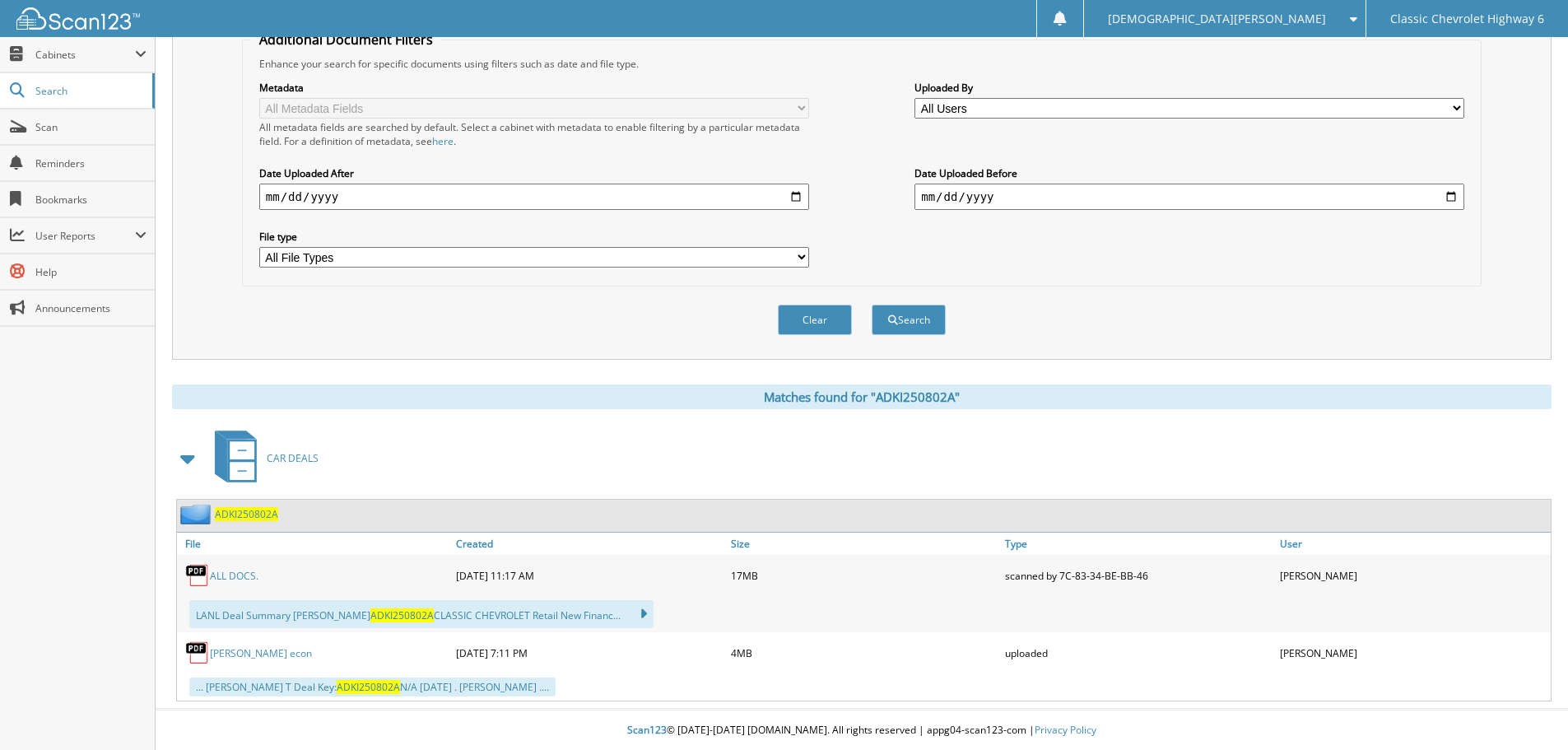
scroll to position [339, 0]
click at [224, 572] on link "ALL DOCS." at bounding box center [233, 575] width 48 height 14
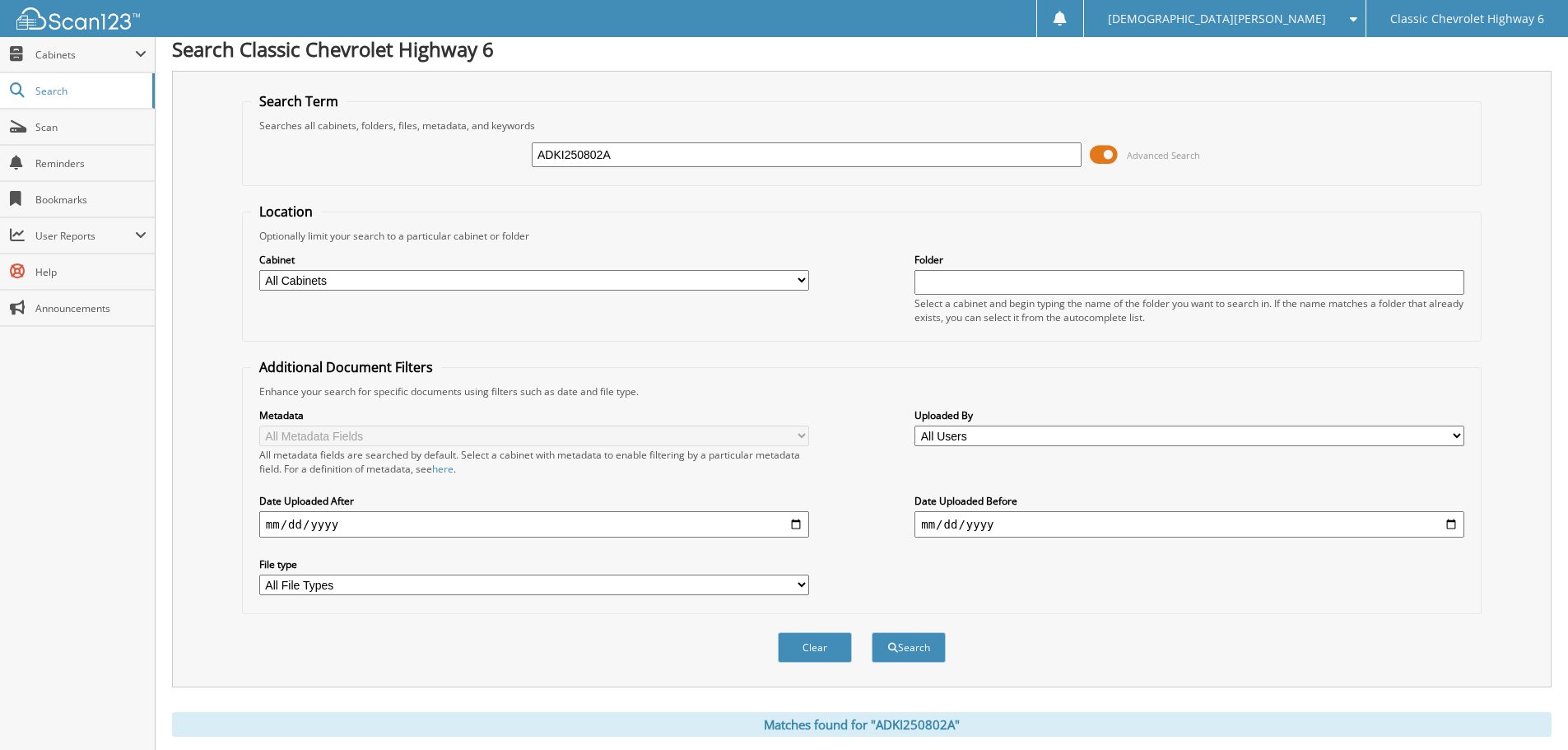
scroll to position [0, 0]
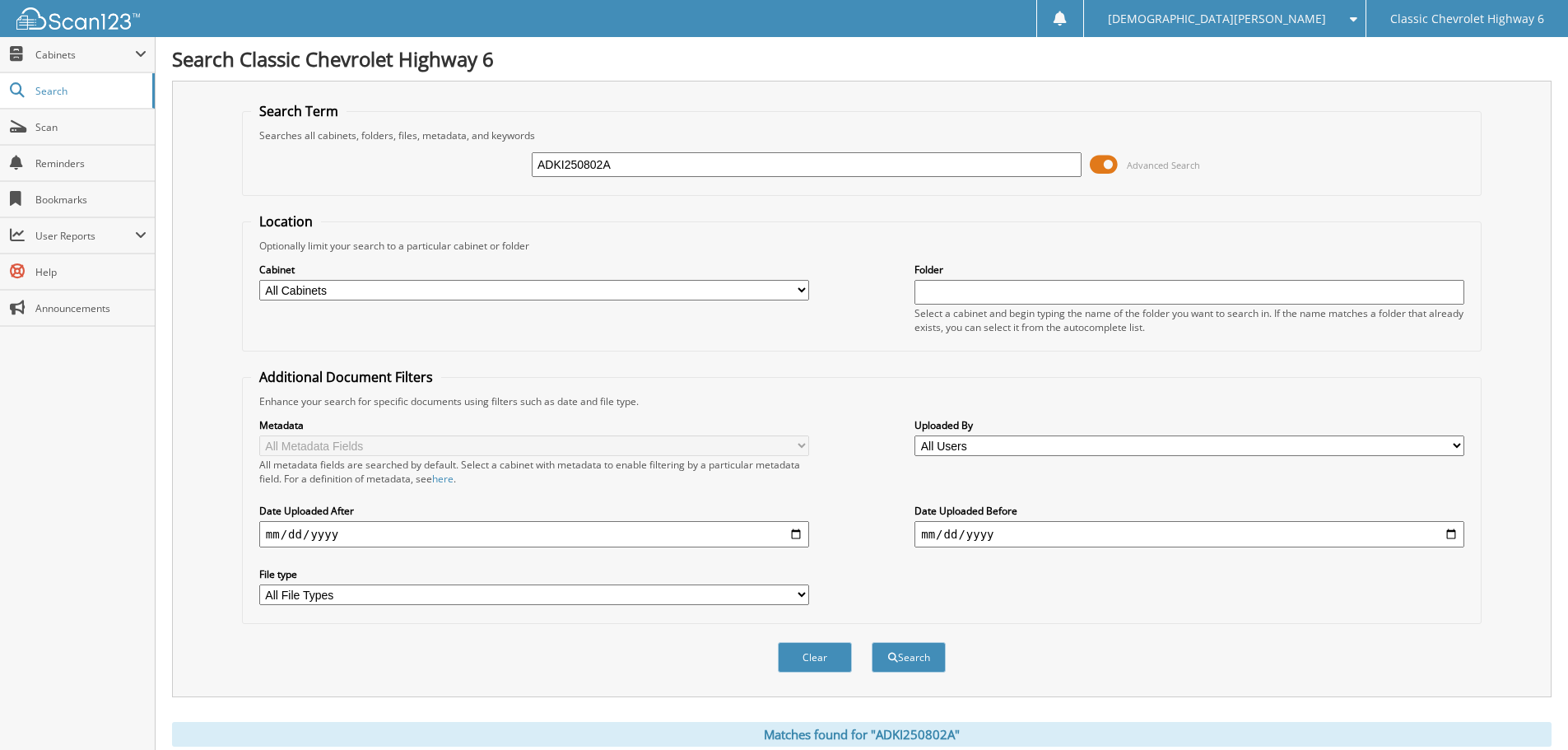
drag, startPoint x: 623, startPoint y: 168, endPoint x: 408, endPoint y: 175, distance: 215.1
click at [408, 175] on div "ADKI250802A Advanced Search" at bounding box center [862, 165] width 1222 height 44
type input "NOYO250802"
click at [872, 642] on button "Search" at bounding box center [909, 657] width 74 height 31
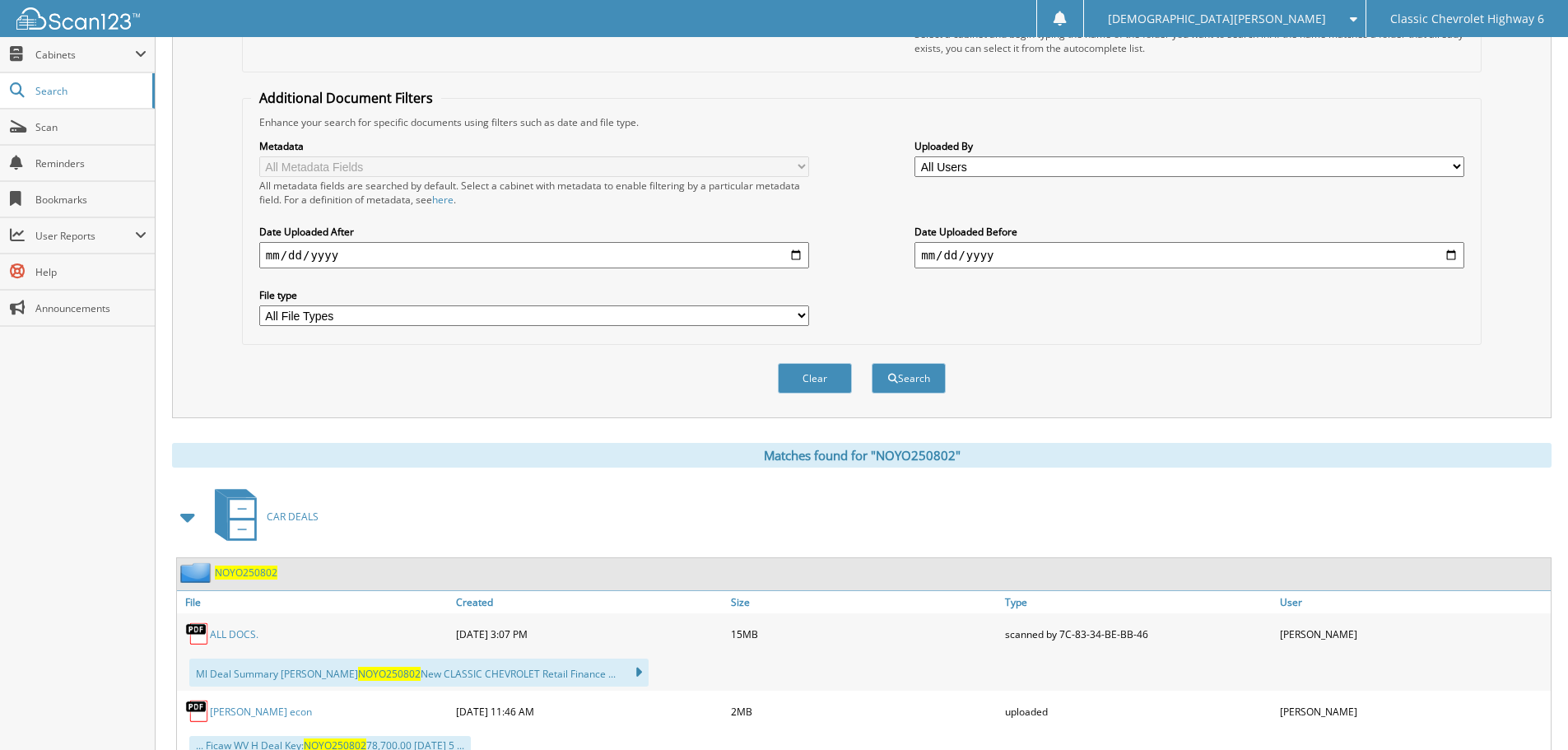
scroll to position [339, 0]
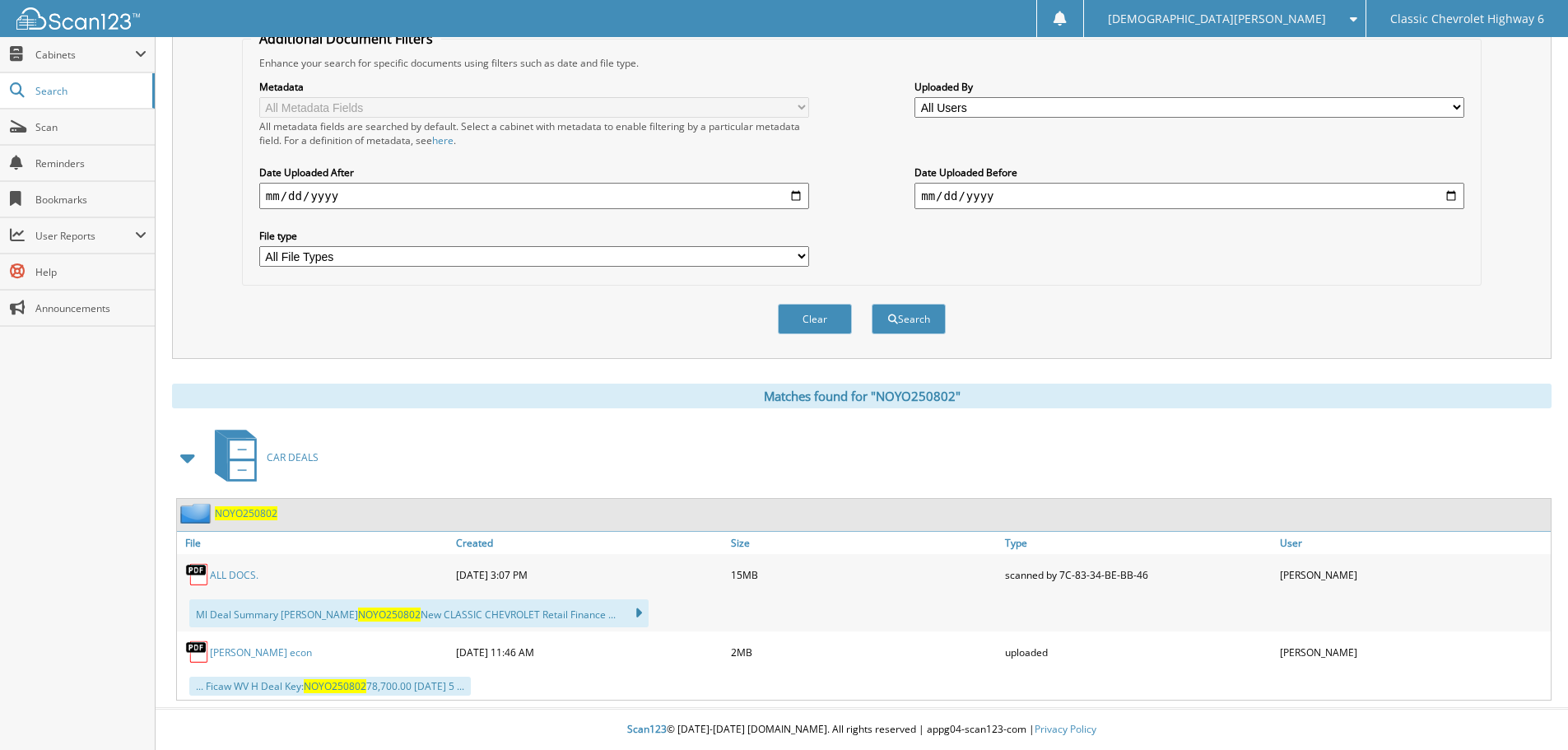
click at [233, 574] on link "ALL DOCS." at bounding box center [233, 575] width 48 height 14
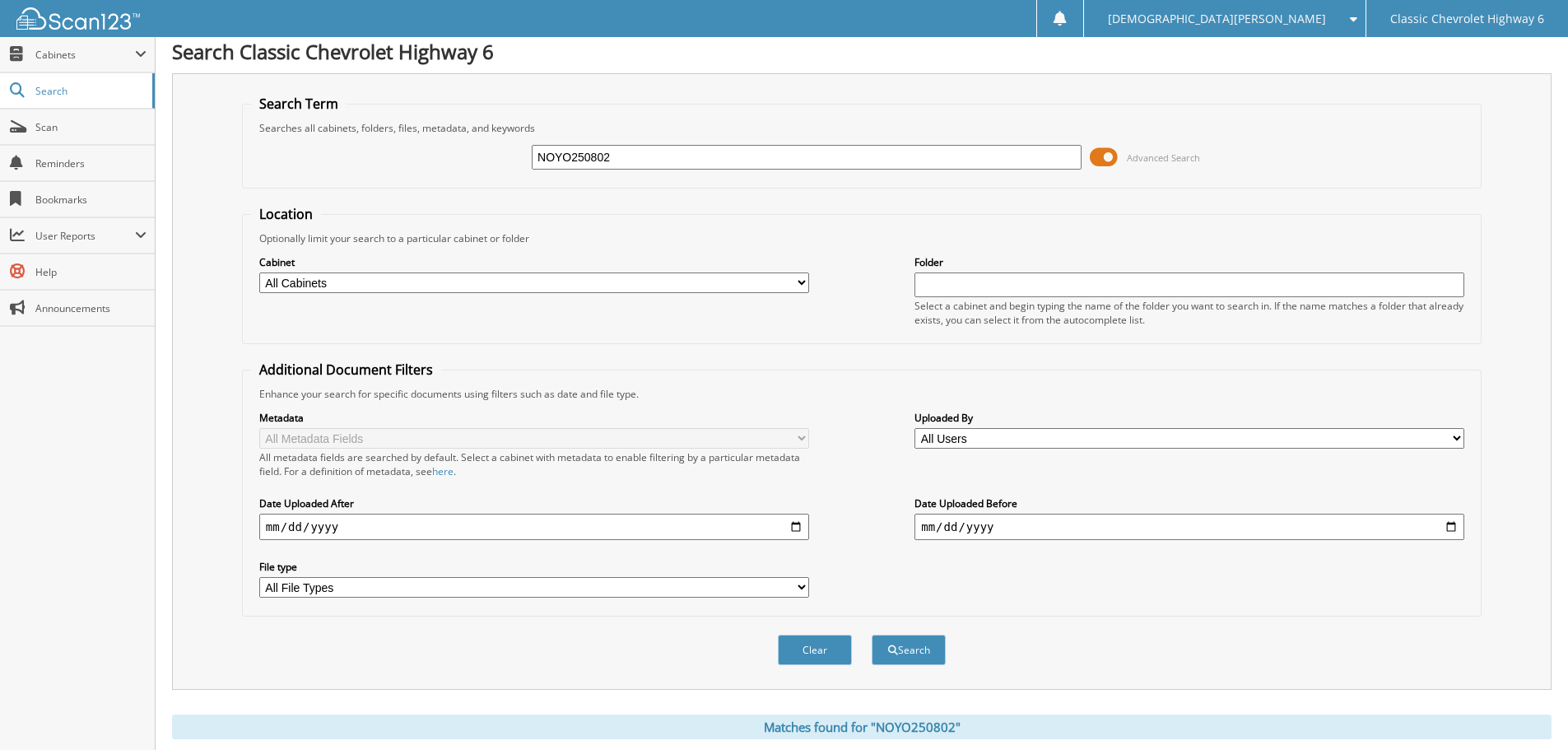
scroll to position [0, 0]
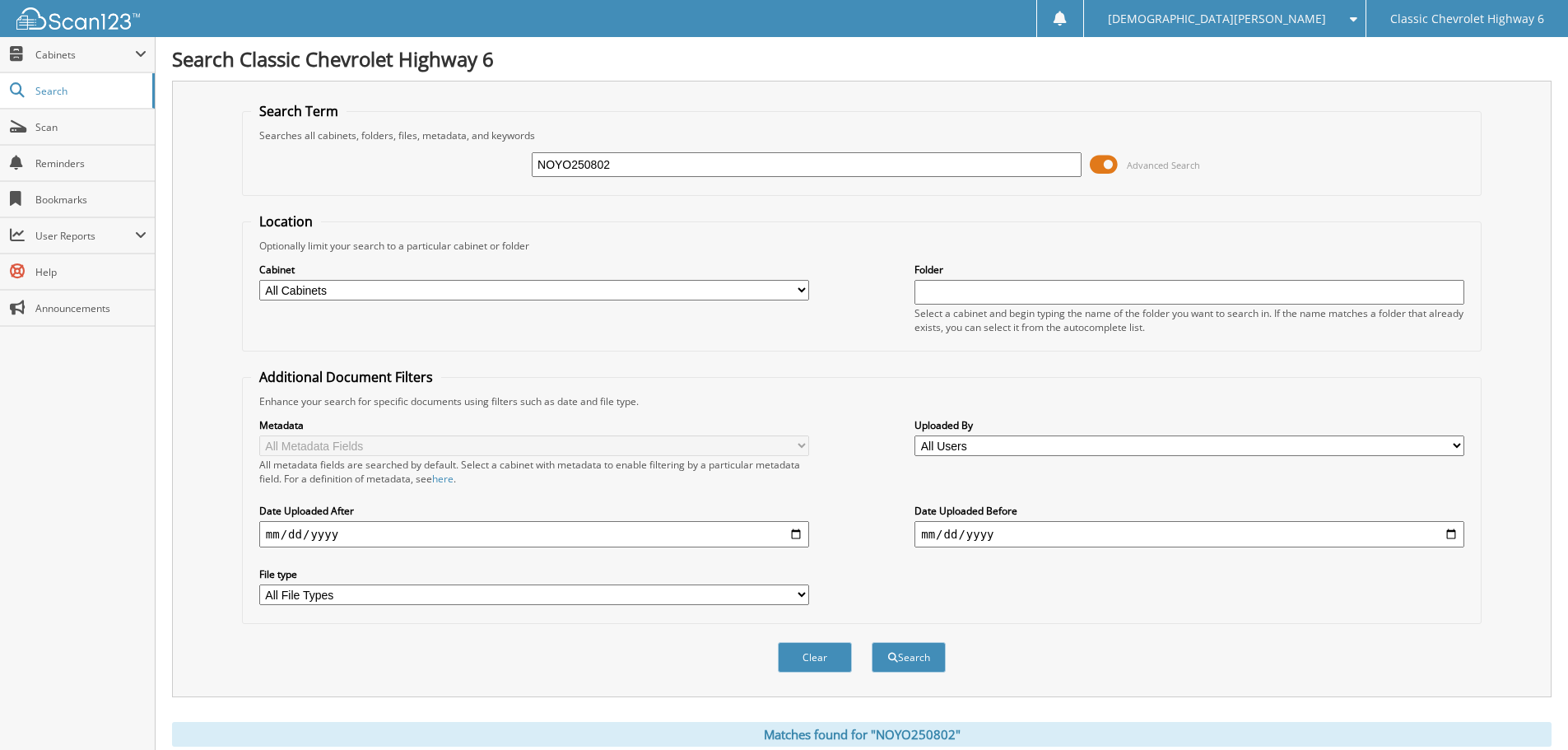
click at [635, 172] on input "NOYO250802" at bounding box center [807, 165] width 550 height 25
type input "GALA250802"
click at [872, 642] on button "Search" at bounding box center [909, 657] width 74 height 31
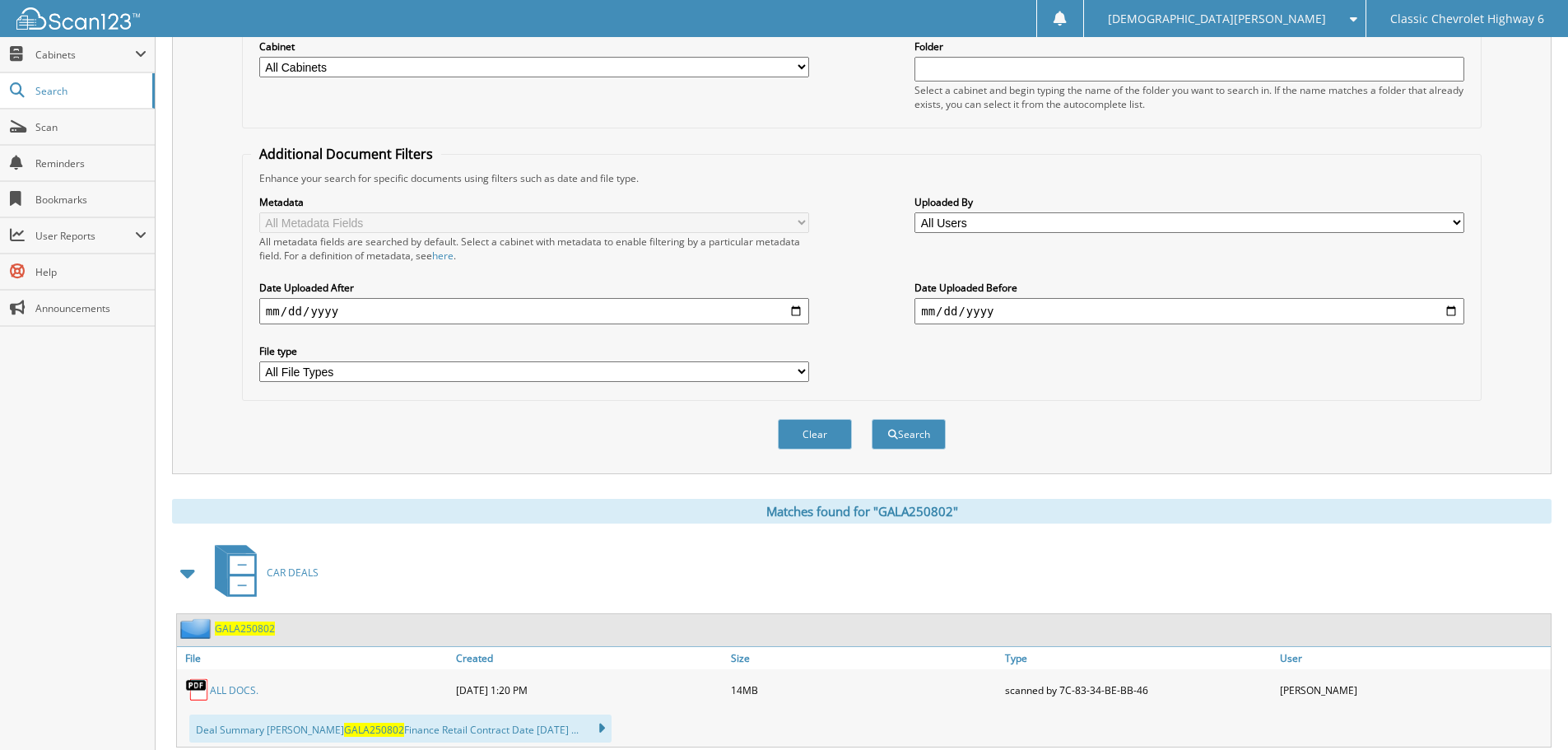
scroll to position [271, 0]
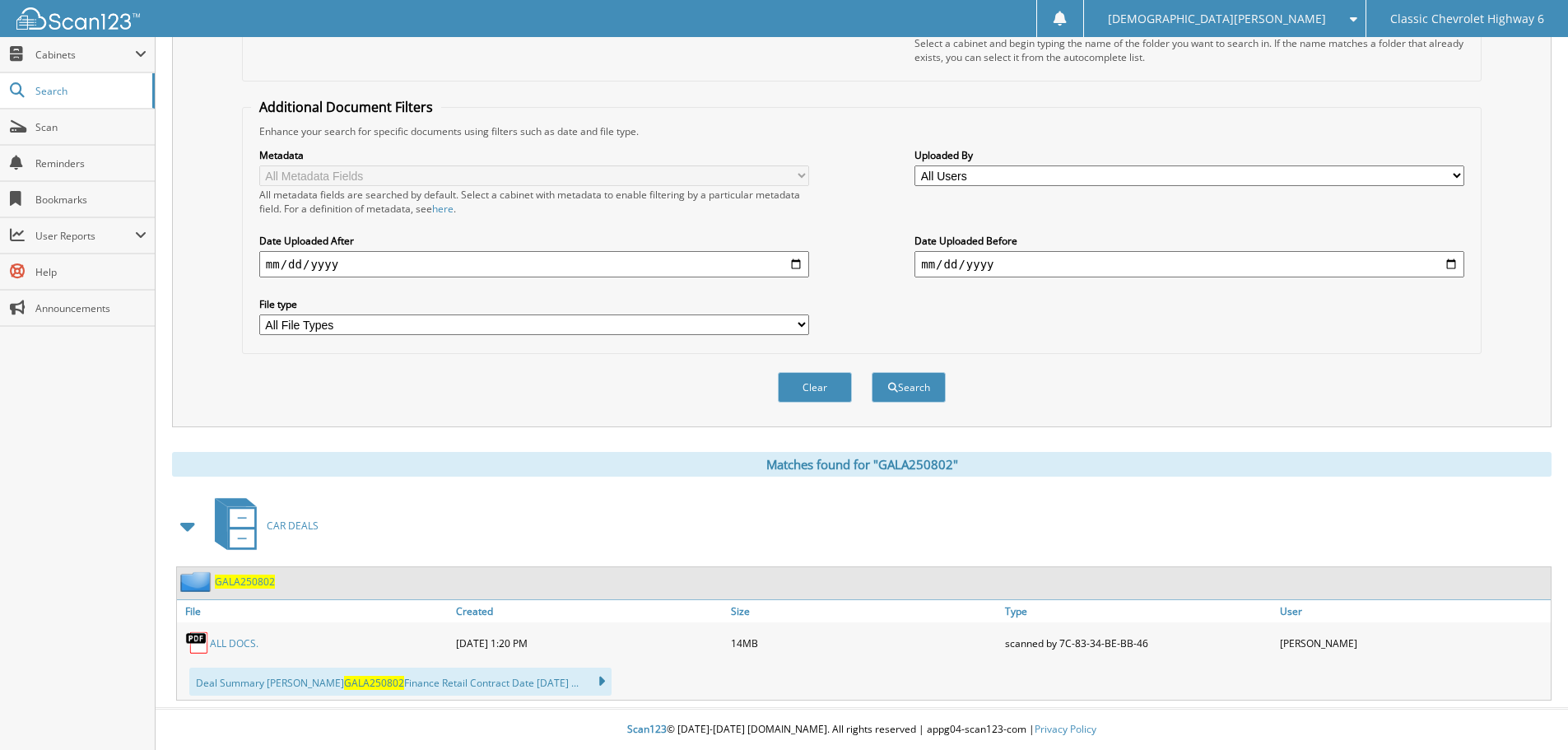
click at [232, 642] on link "ALL DOCS." at bounding box center [233, 643] width 48 height 14
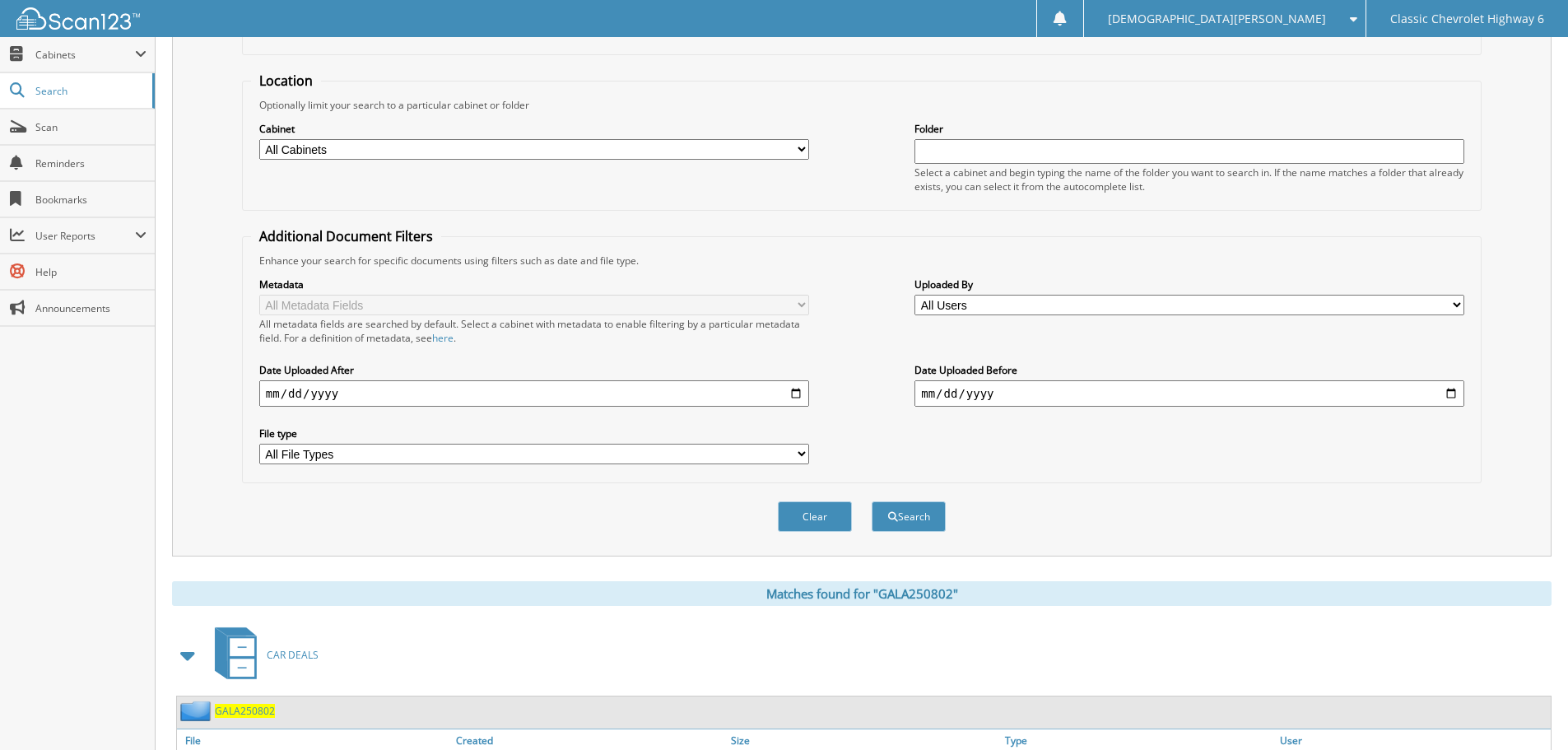
scroll to position [0, 0]
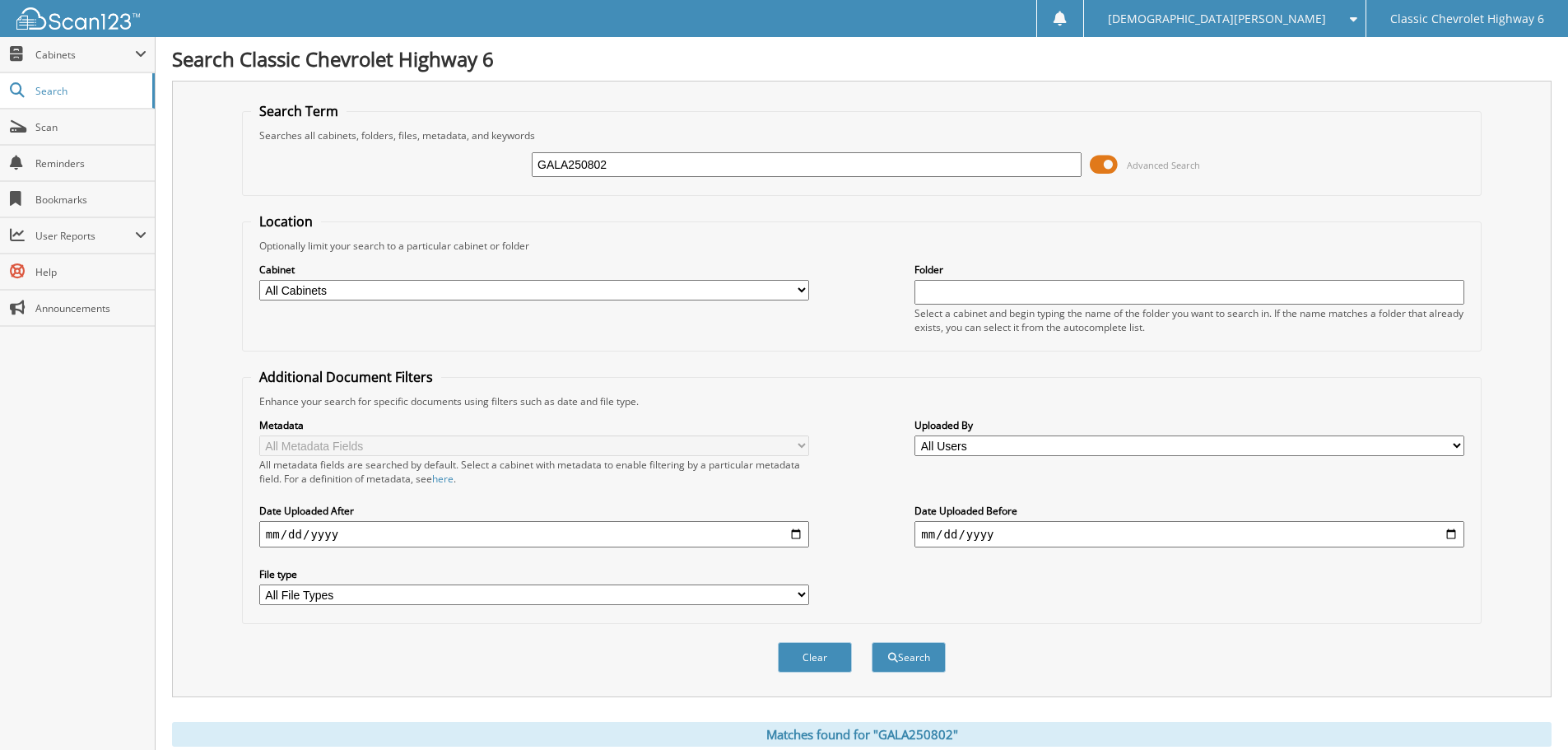
drag, startPoint x: 643, startPoint y: 164, endPoint x: 433, endPoint y: 170, distance: 210.1
click at [433, 170] on div "GALA250802 Advanced Search" at bounding box center [862, 165] width 1222 height 44
type input "MENZ250804"
click at [872, 642] on button "Search" at bounding box center [909, 657] width 74 height 31
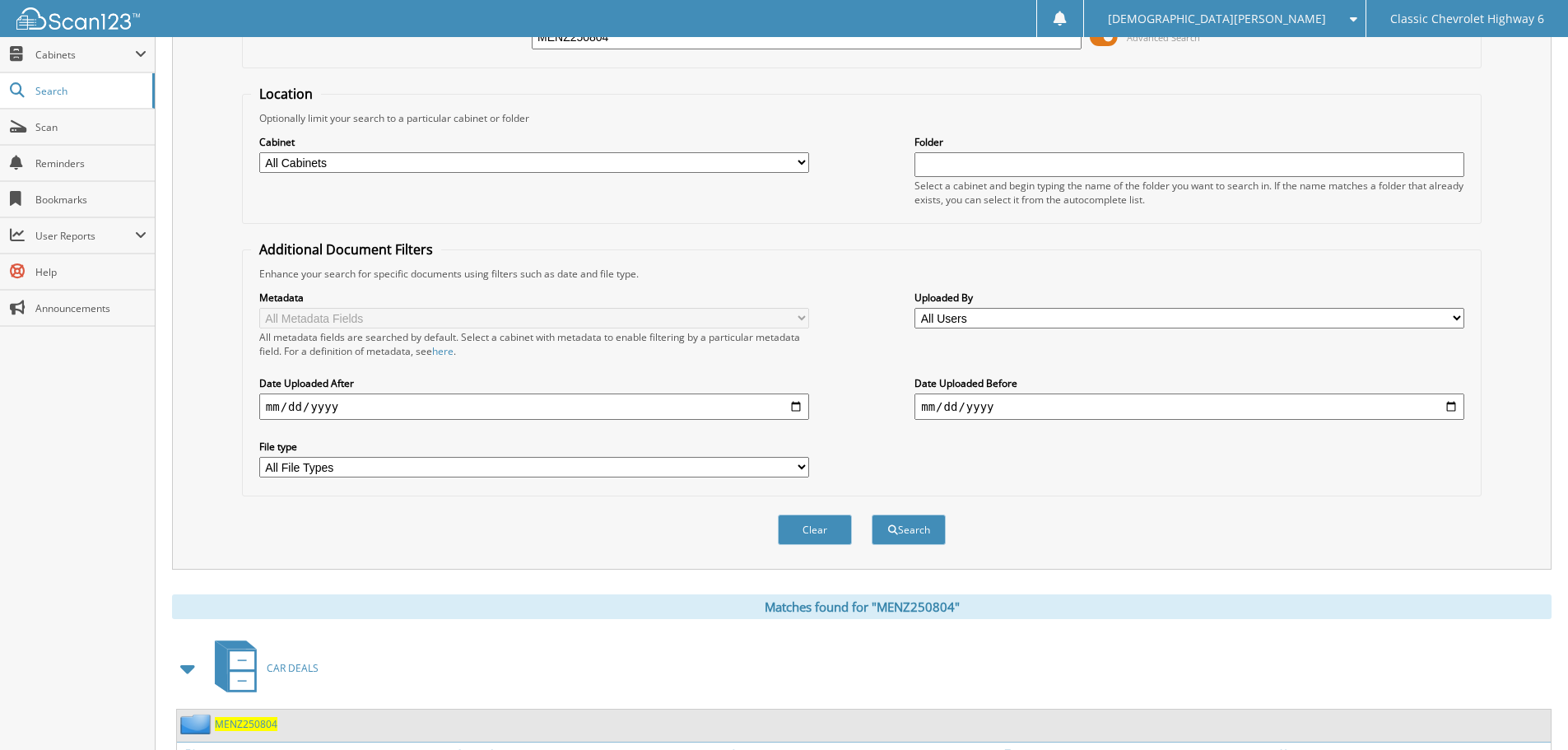
scroll to position [271, 0]
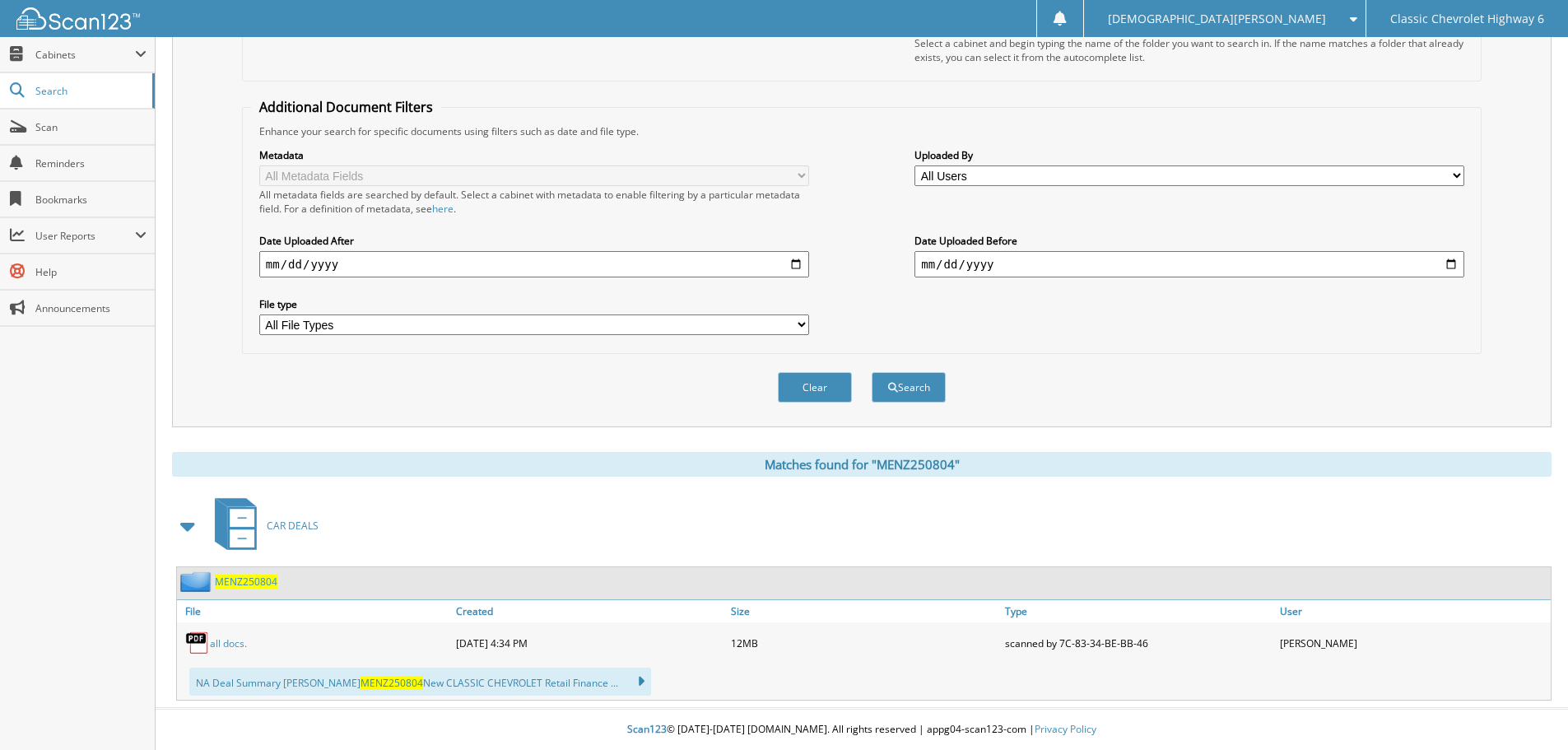
click at [219, 642] on link "all docs." at bounding box center [228, 643] width 37 height 14
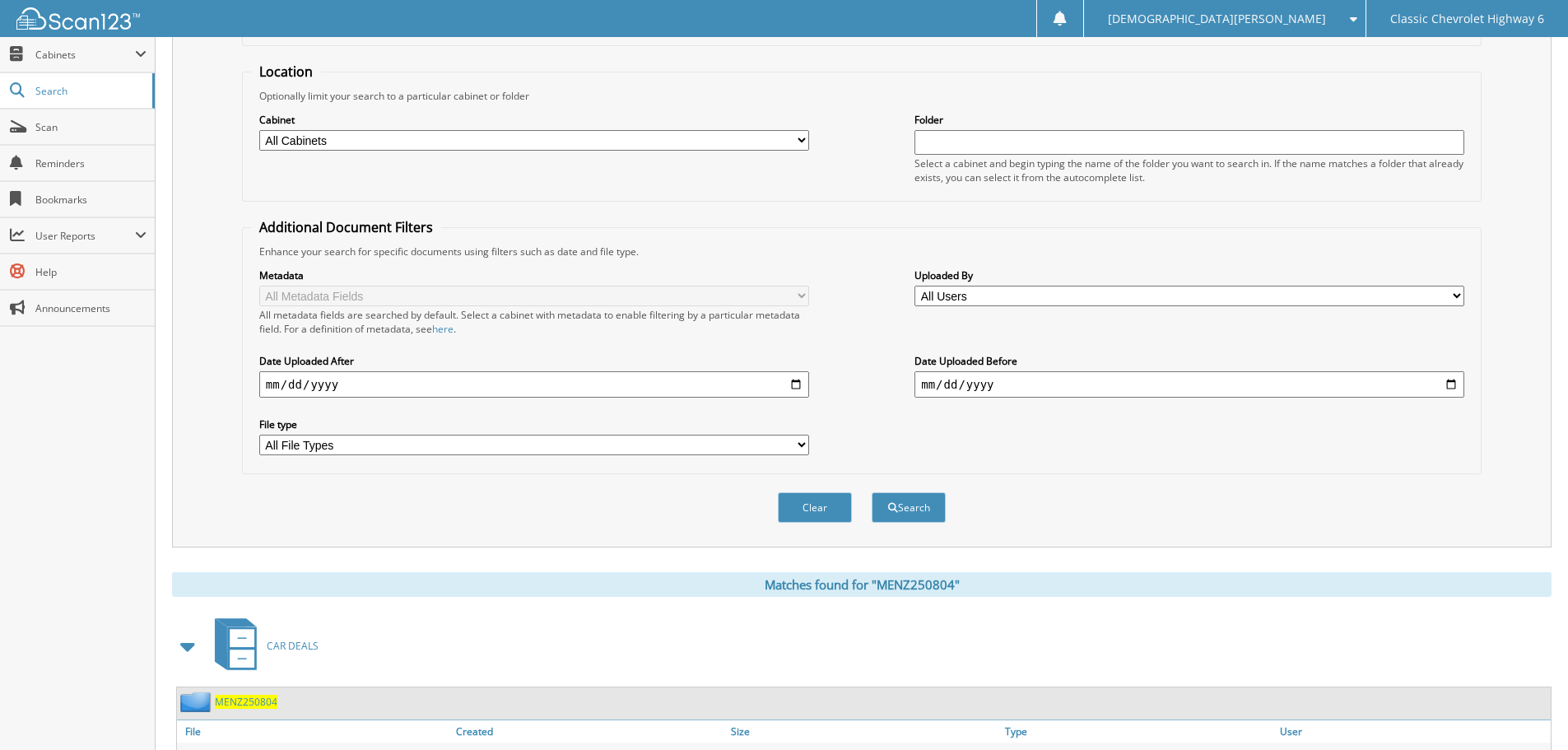
scroll to position [0, 0]
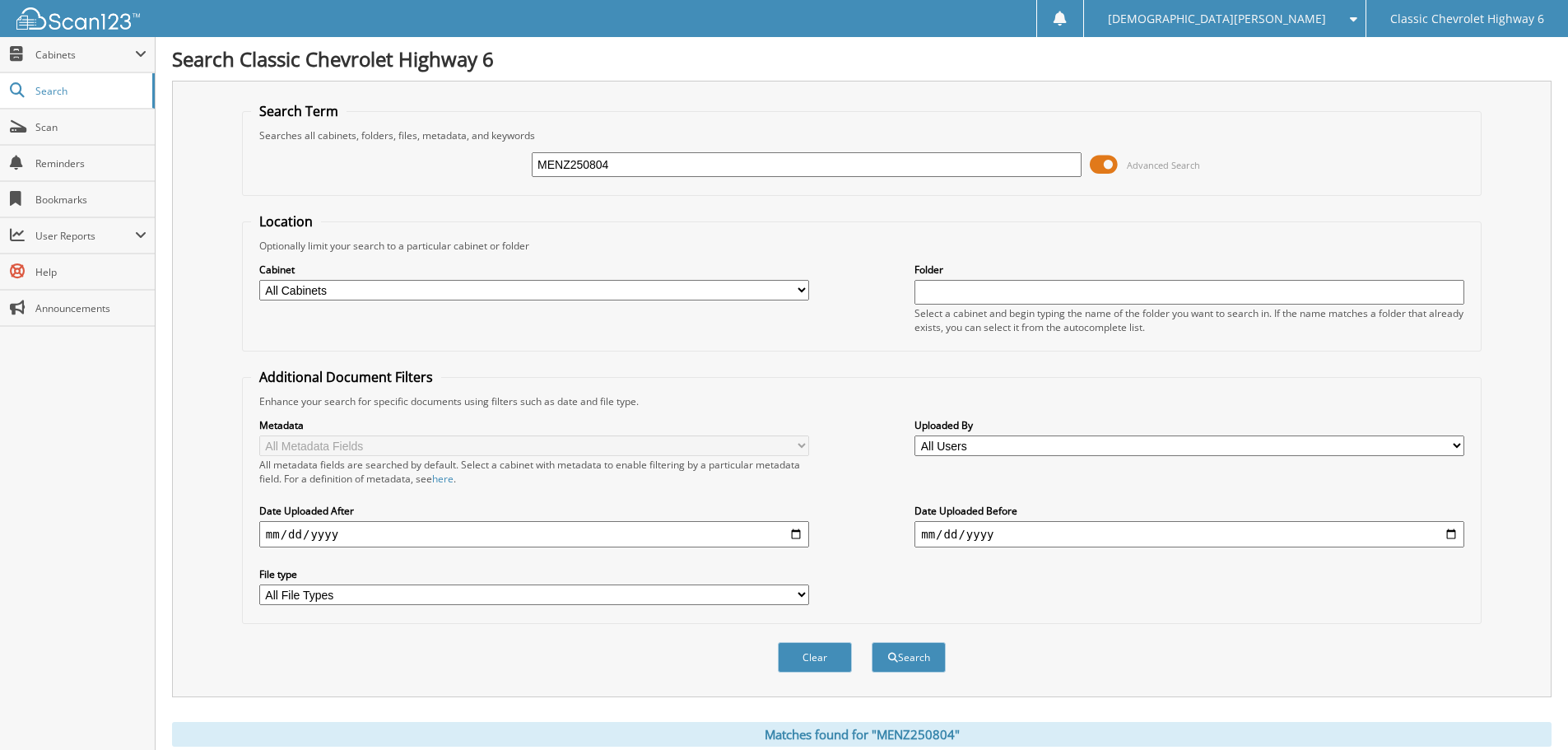
drag, startPoint x: 634, startPoint y: 161, endPoint x: 444, endPoint y: 174, distance: 190.4
click at [444, 174] on div "MENZ250804 Advanced Search" at bounding box center [862, 165] width 1222 height 44
type input "LUKE250805"
click at [872, 642] on button "Search" at bounding box center [909, 657] width 74 height 31
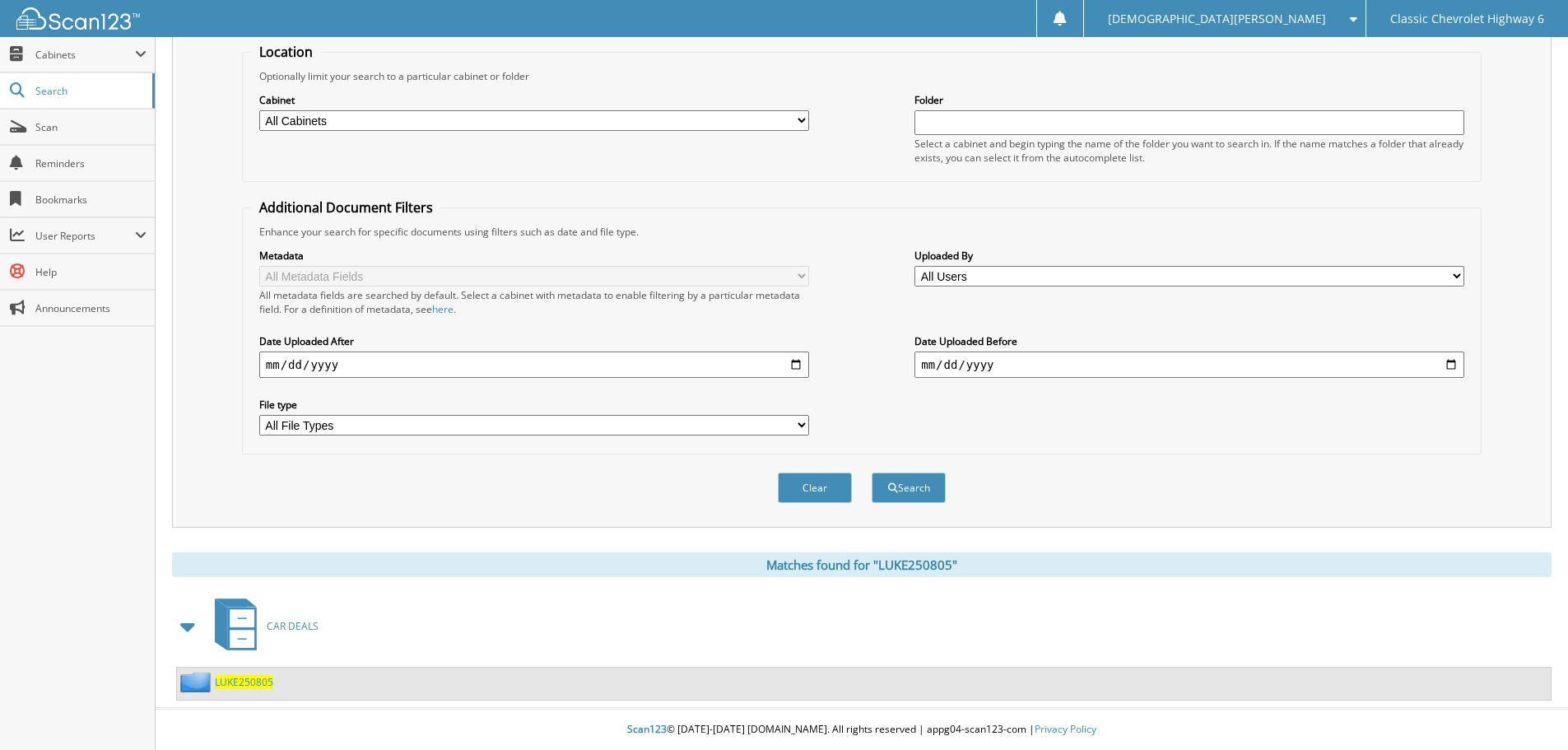
scroll to position [170, 0]
click at [252, 680] on span "LUKE250805" at bounding box center [244, 682] width 58 height 14
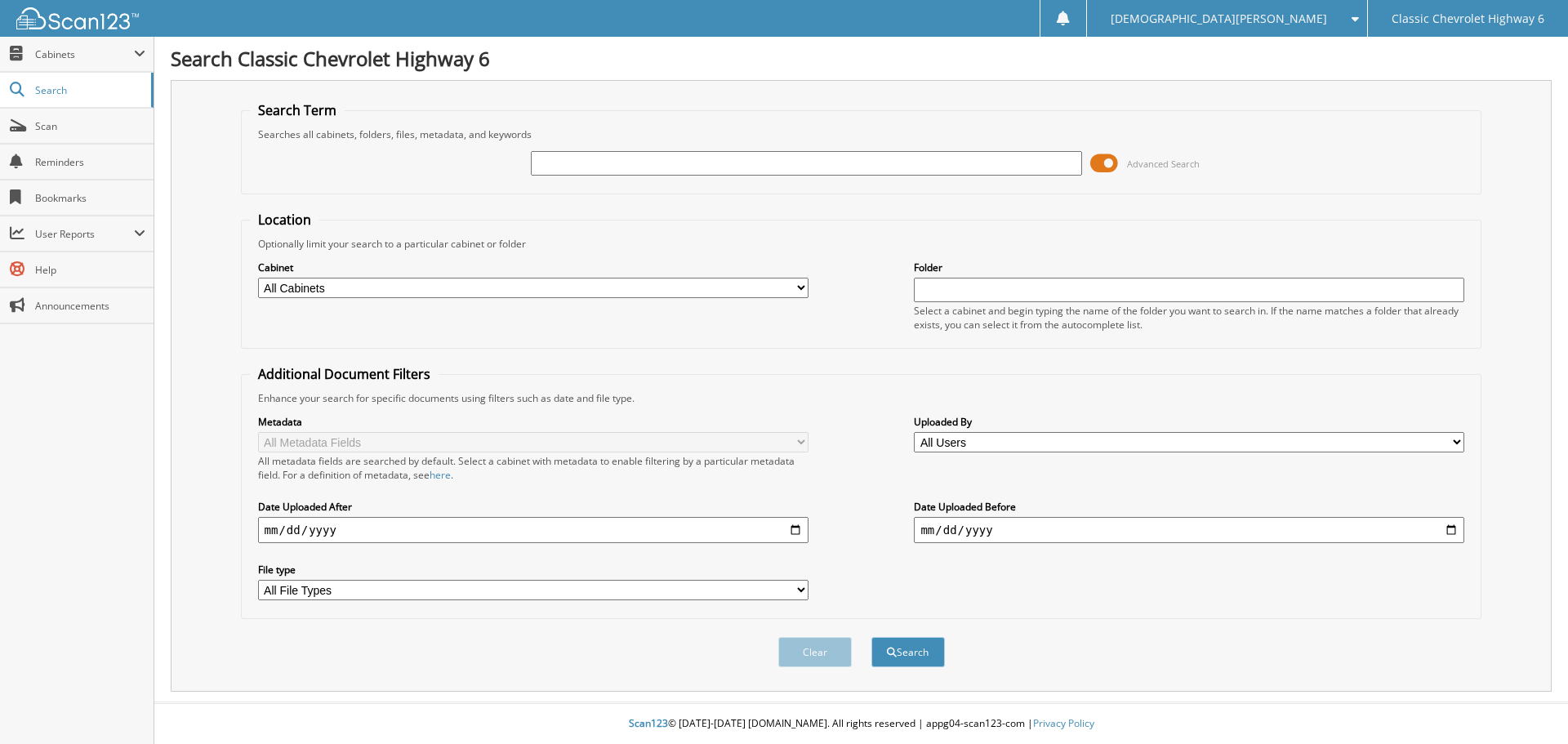
click at [642, 156] on input "text" at bounding box center [806, 163] width 551 height 24
type input "JAME250730"
click at [871, 637] on button "Search" at bounding box center [908, 652] width 73 height 31
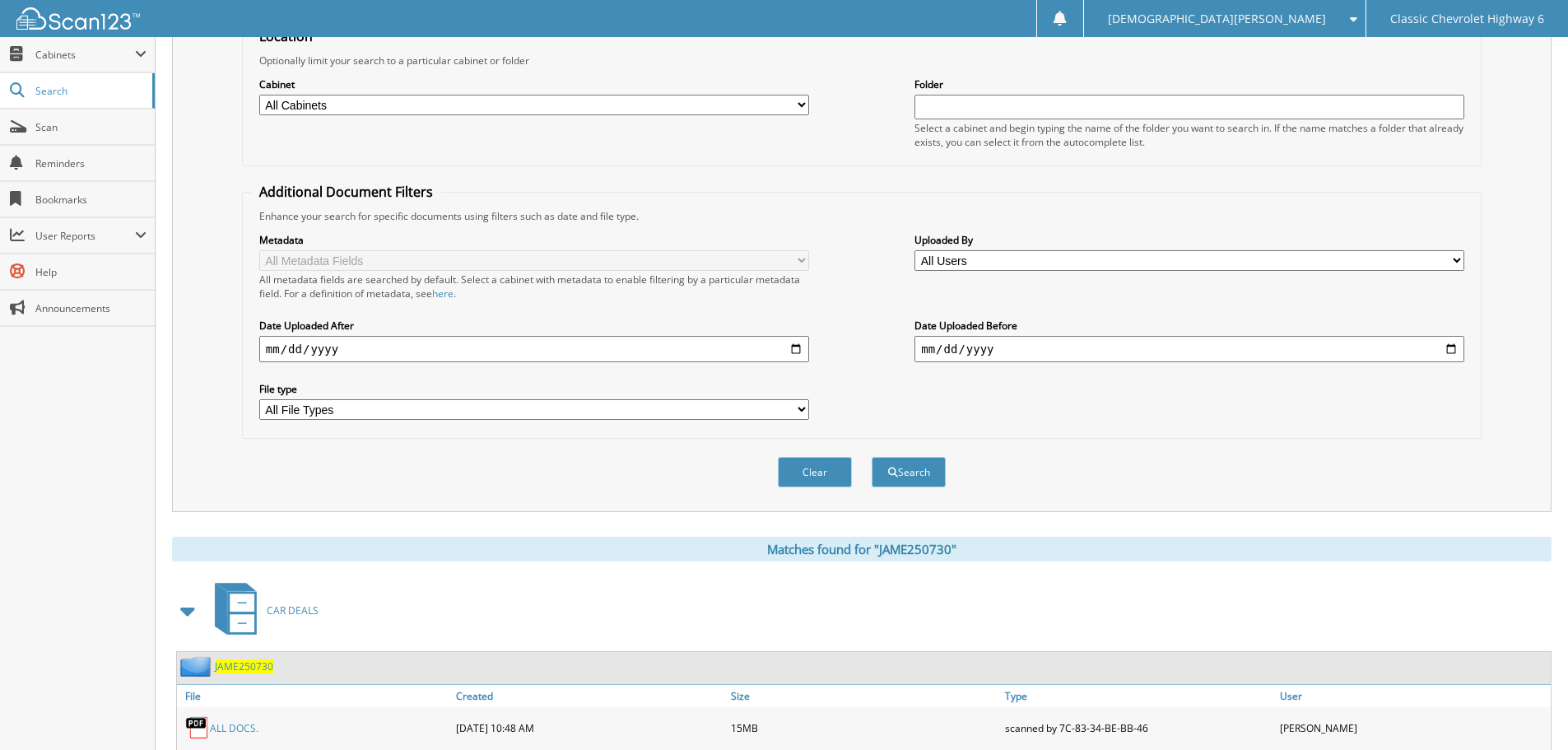
scroll to position [339, 0]
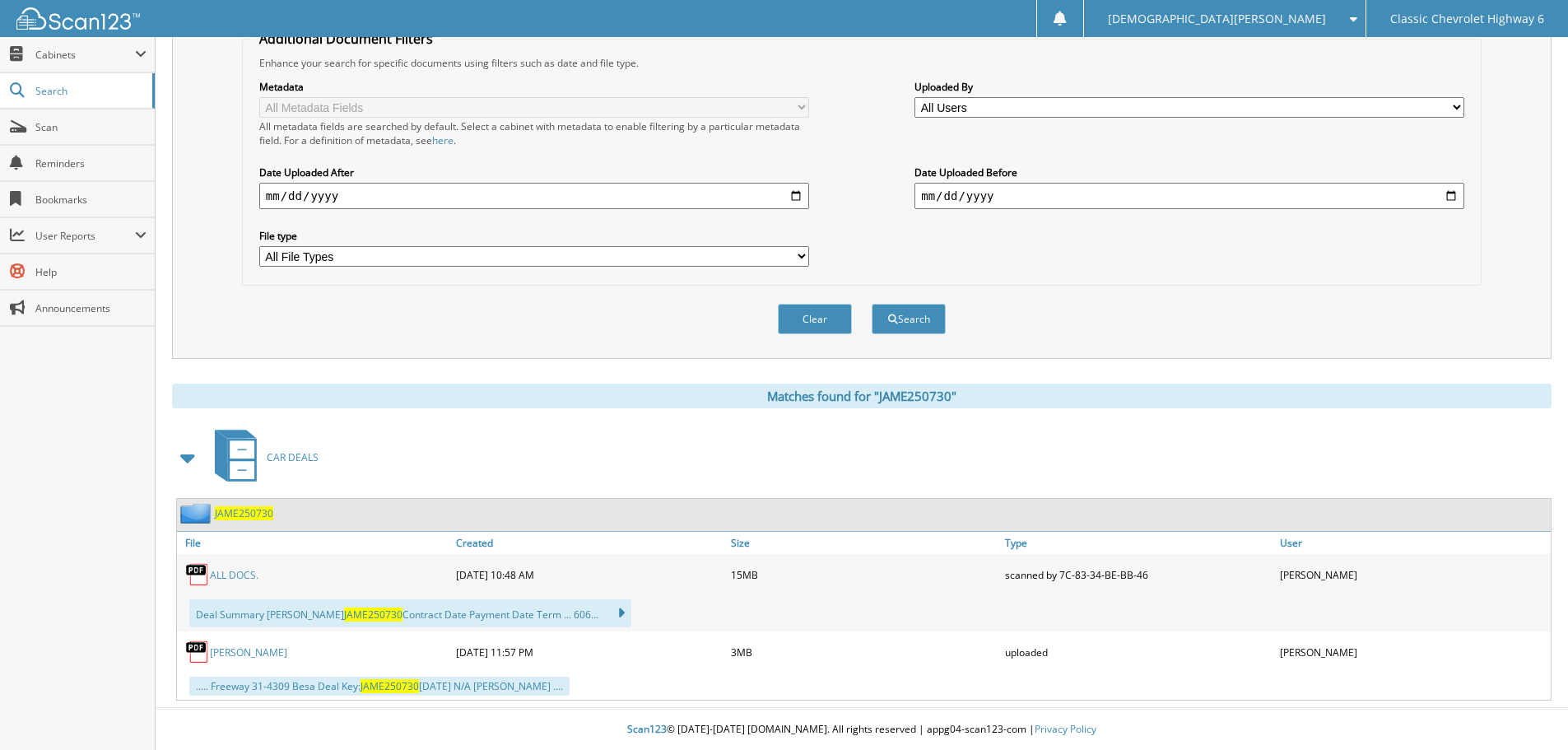
click at [234, 574] on link "ALL DOCS." at bounding box center [233, 575] width 48 height 14
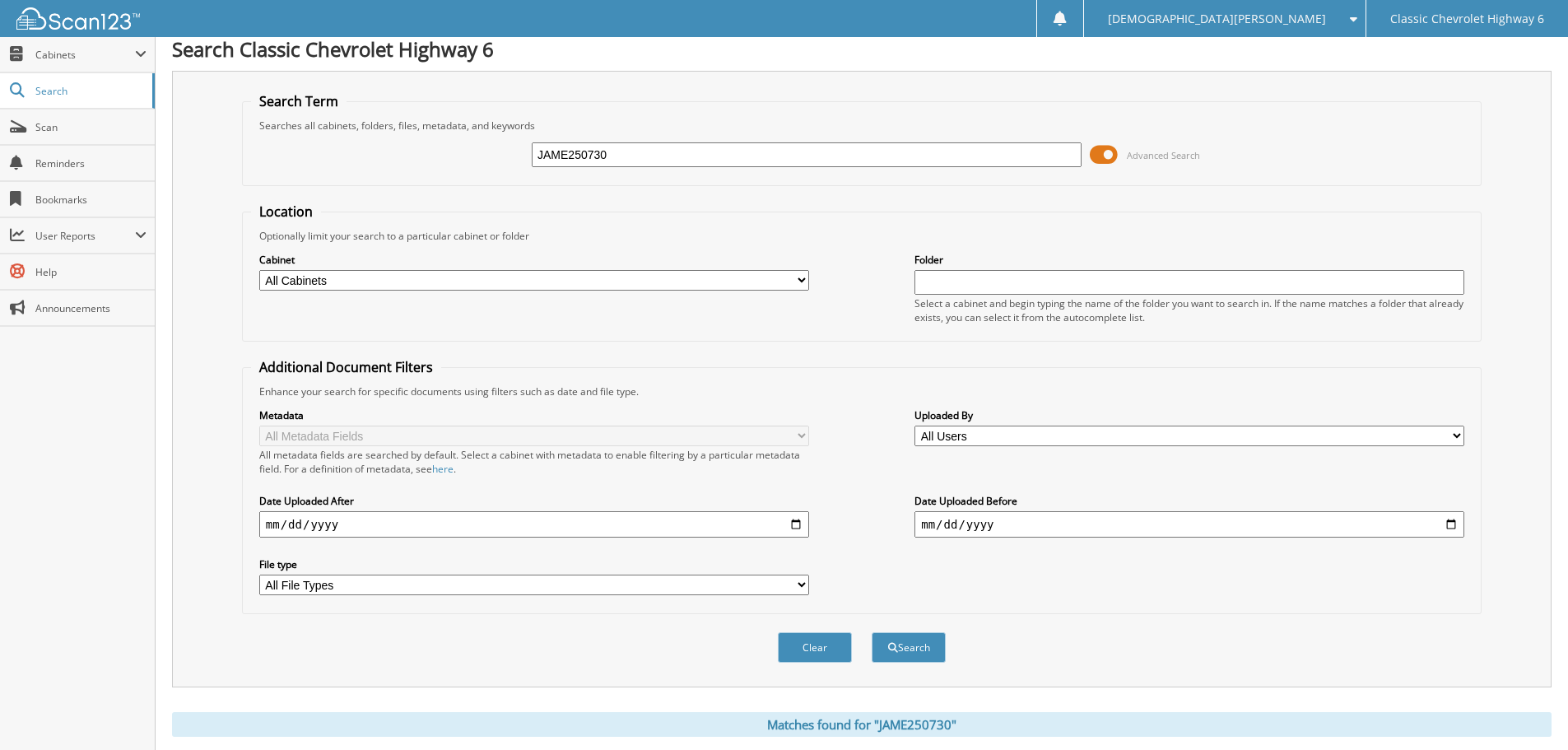
scroll to position [0, 0]
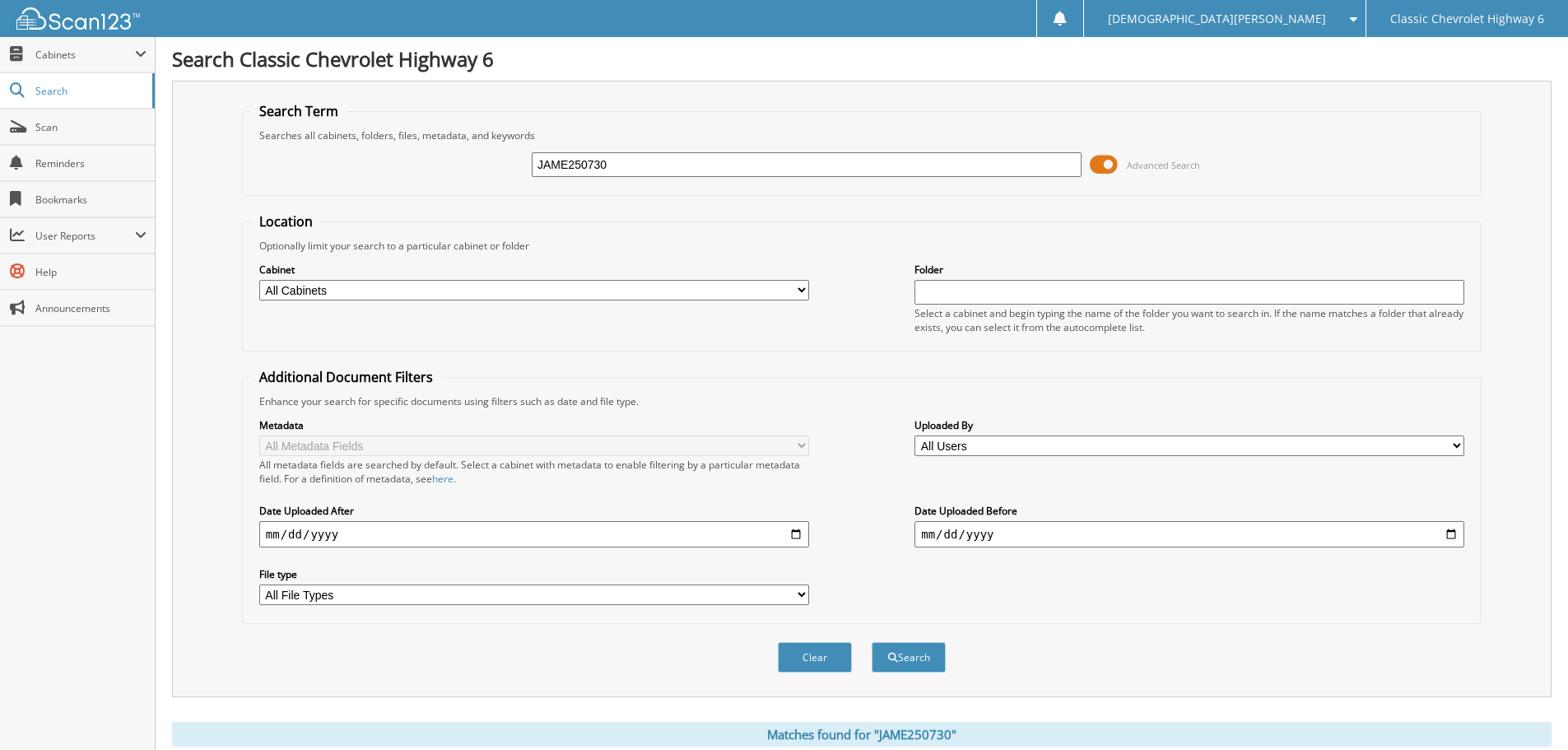
click at [625, 162] on input "JAME250730" at bounding box center [807, 165] width 550 height 25
type input "DARV250730"
click at [911, 651] on button "Search" at bounding box center [909, 657] width 74 height 31
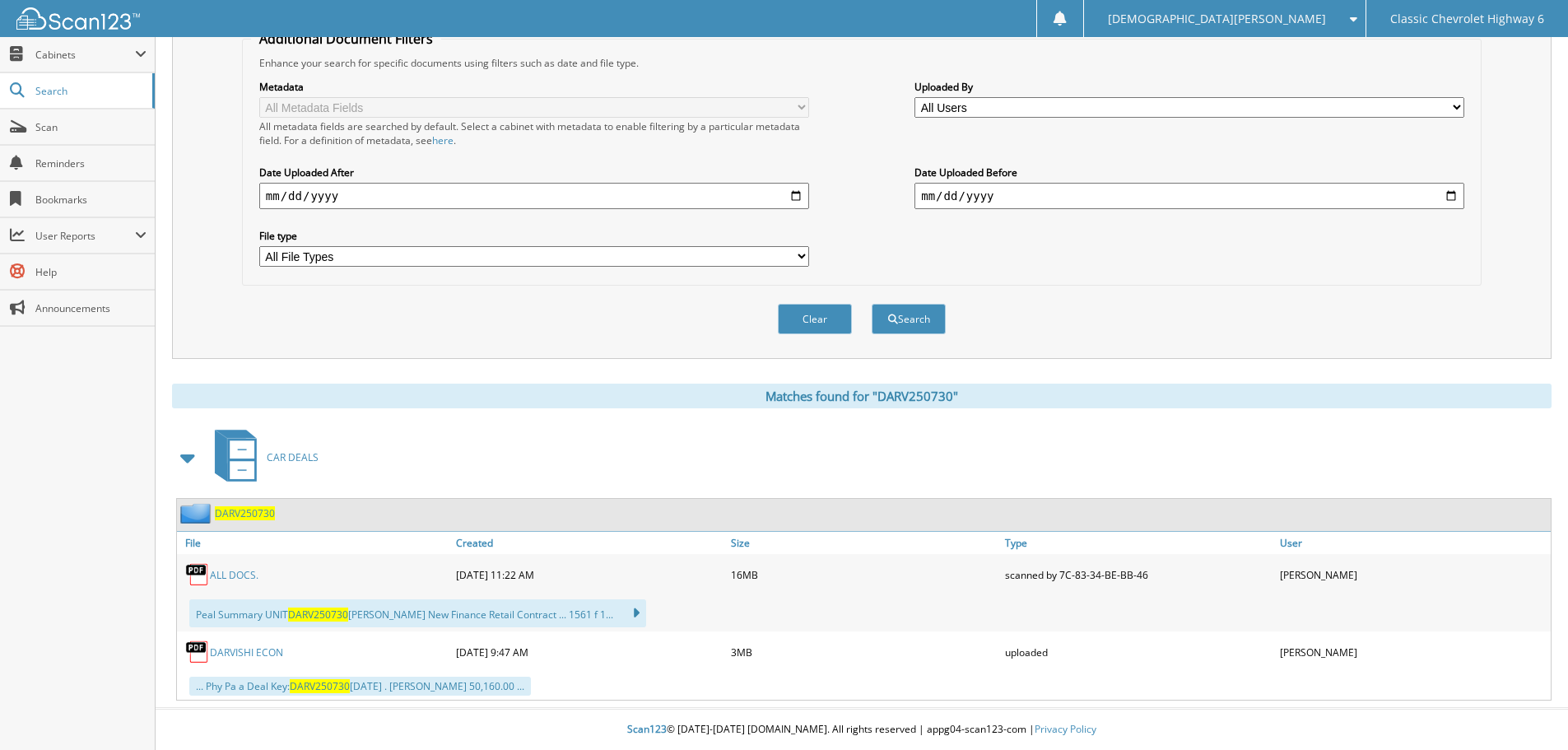
click at [239, 575] on link "ALL DOCS." at bounding box center [233, 575] width 48 height 14
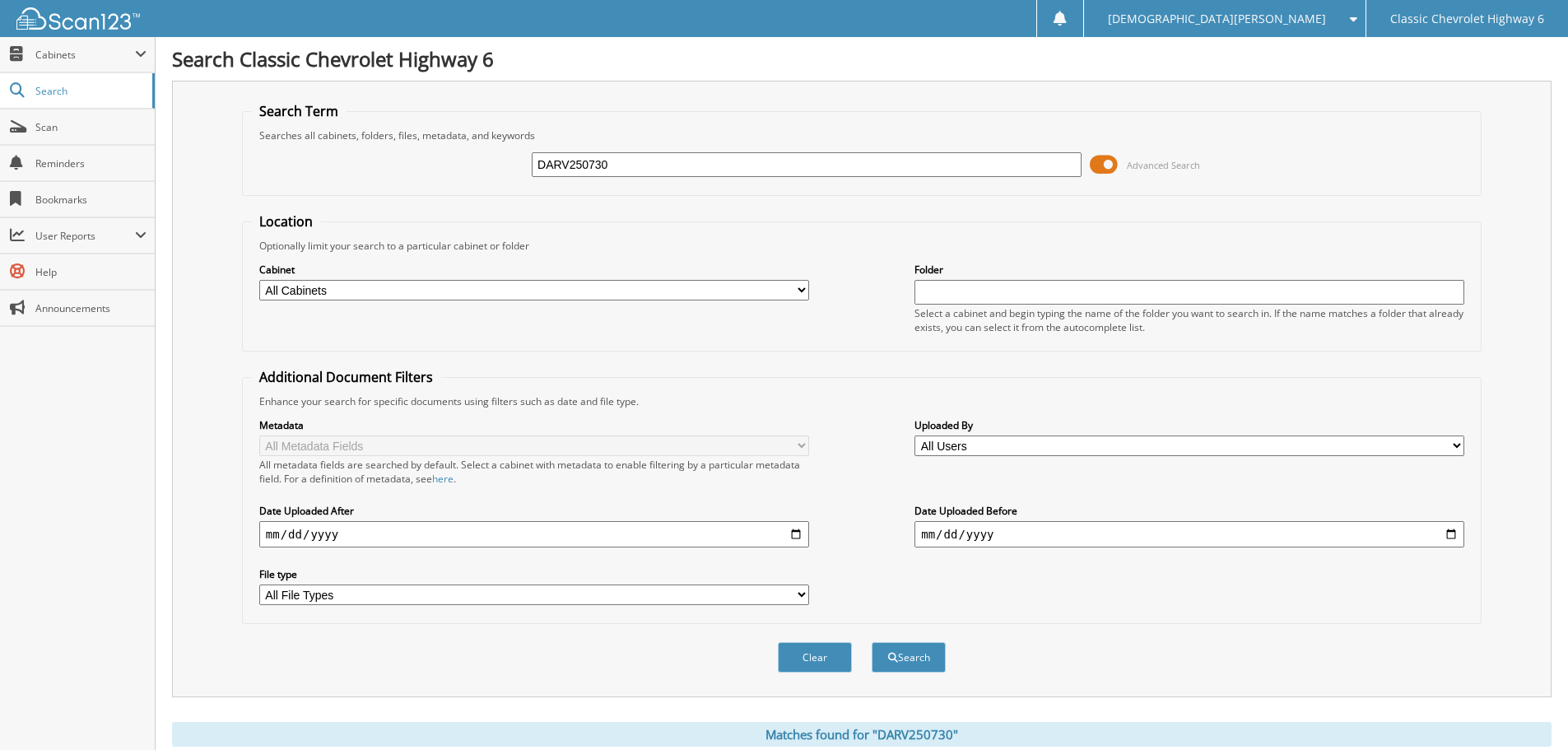
drag, startPoint x: 618, startPoint y: 167, endPoint x: 394, endPoint y: 168, distance: 224.0
click at [394, 168] on div "DARV250730 Advanced Search" at bounding box center [862, 165] width 1222 height 44
type input "HWAN250731"
click at [910, 655] on button "Search" at bounding box center [909, 657] width 74 height 31
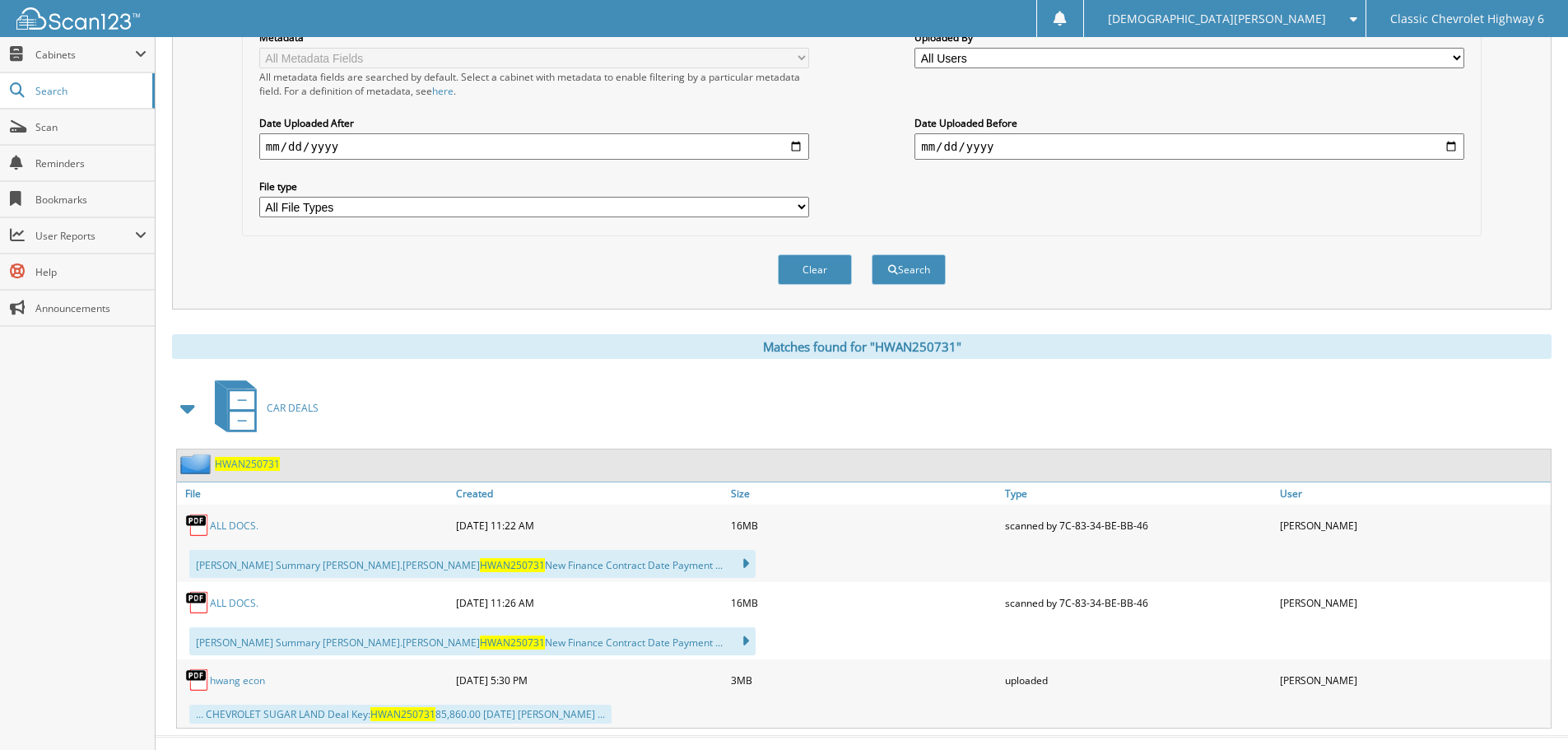
scroll to position [412, 0]
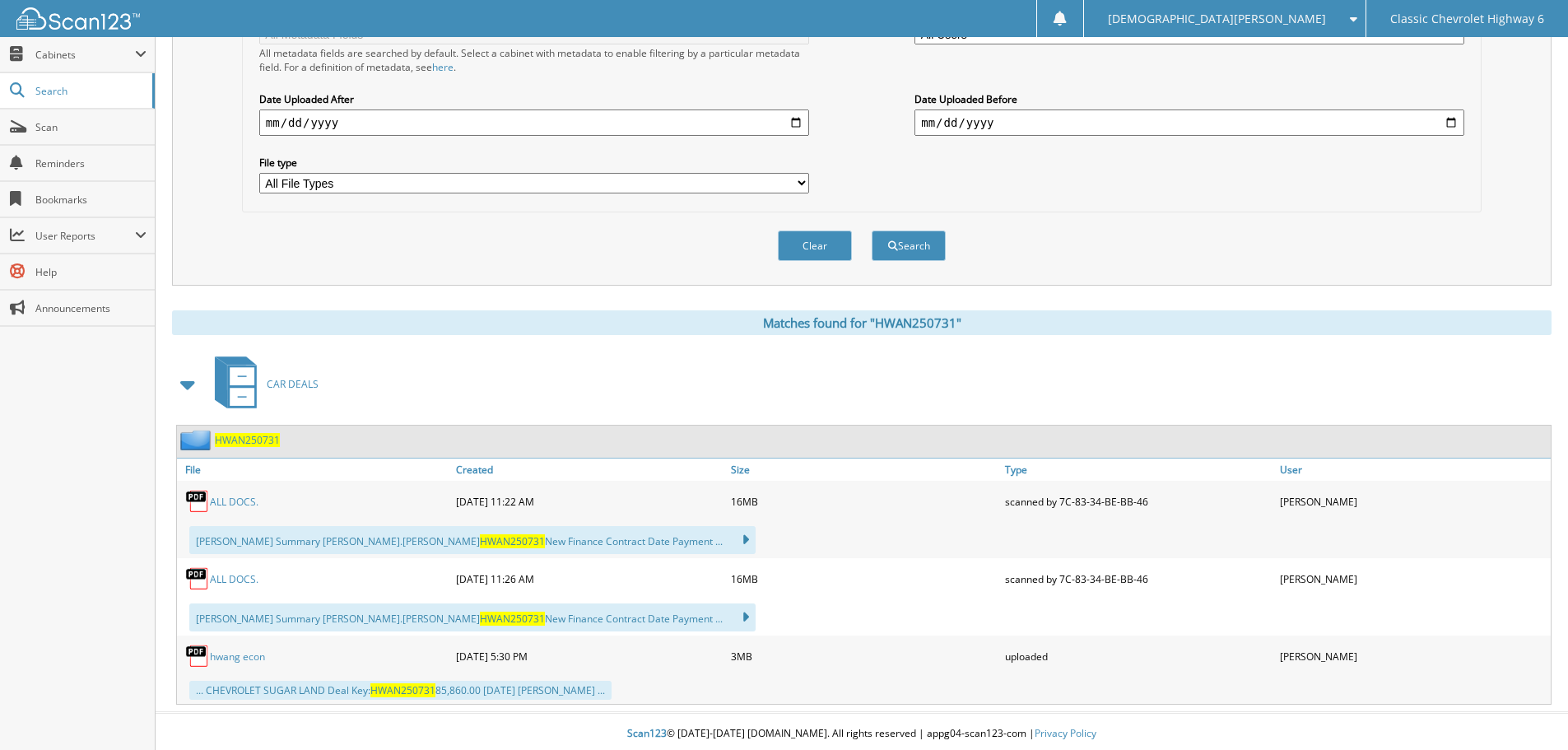
click at [233, 502] on link "ALL DOCS." at bounding box center [233, 502] width 48 height 14
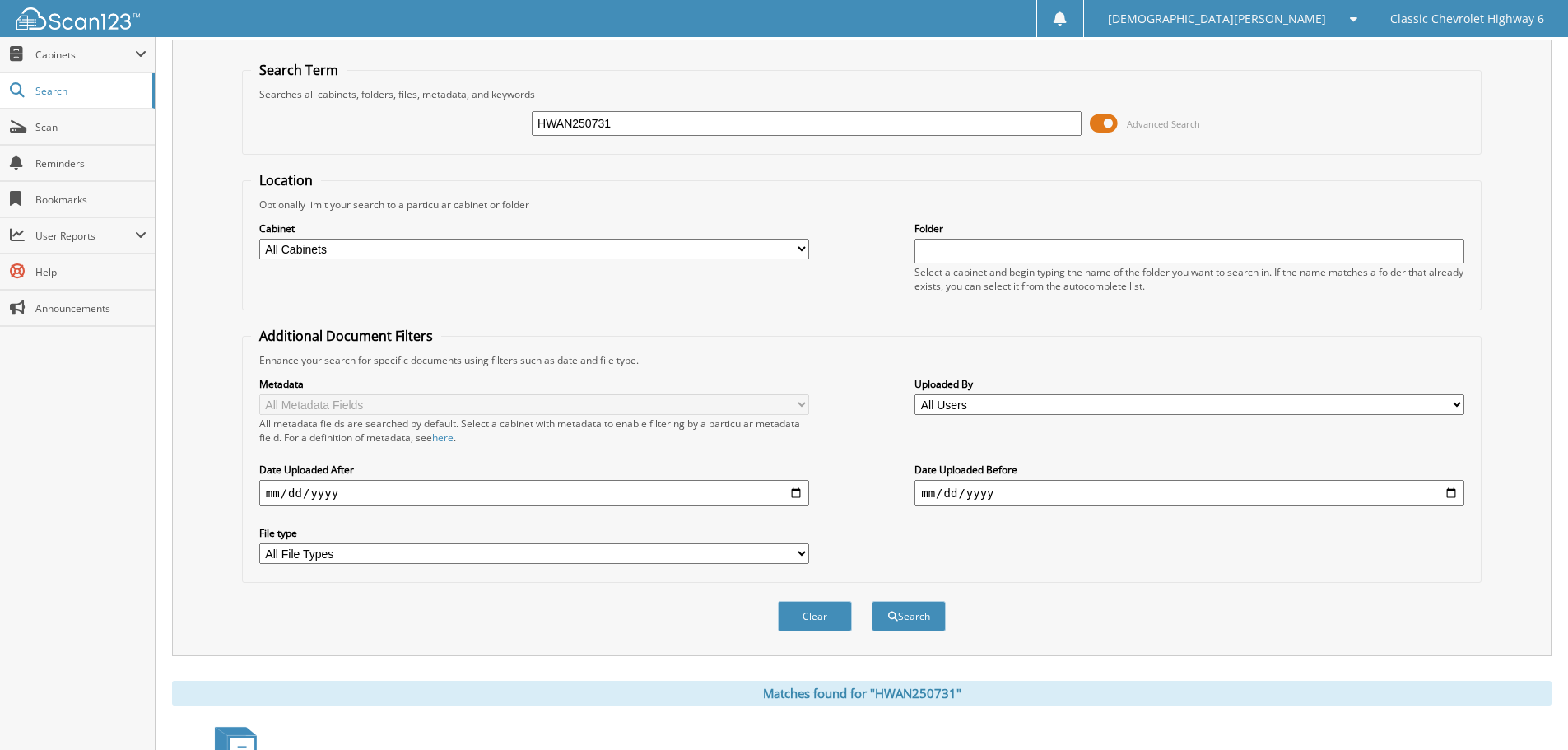
scroll to position [0, 0]
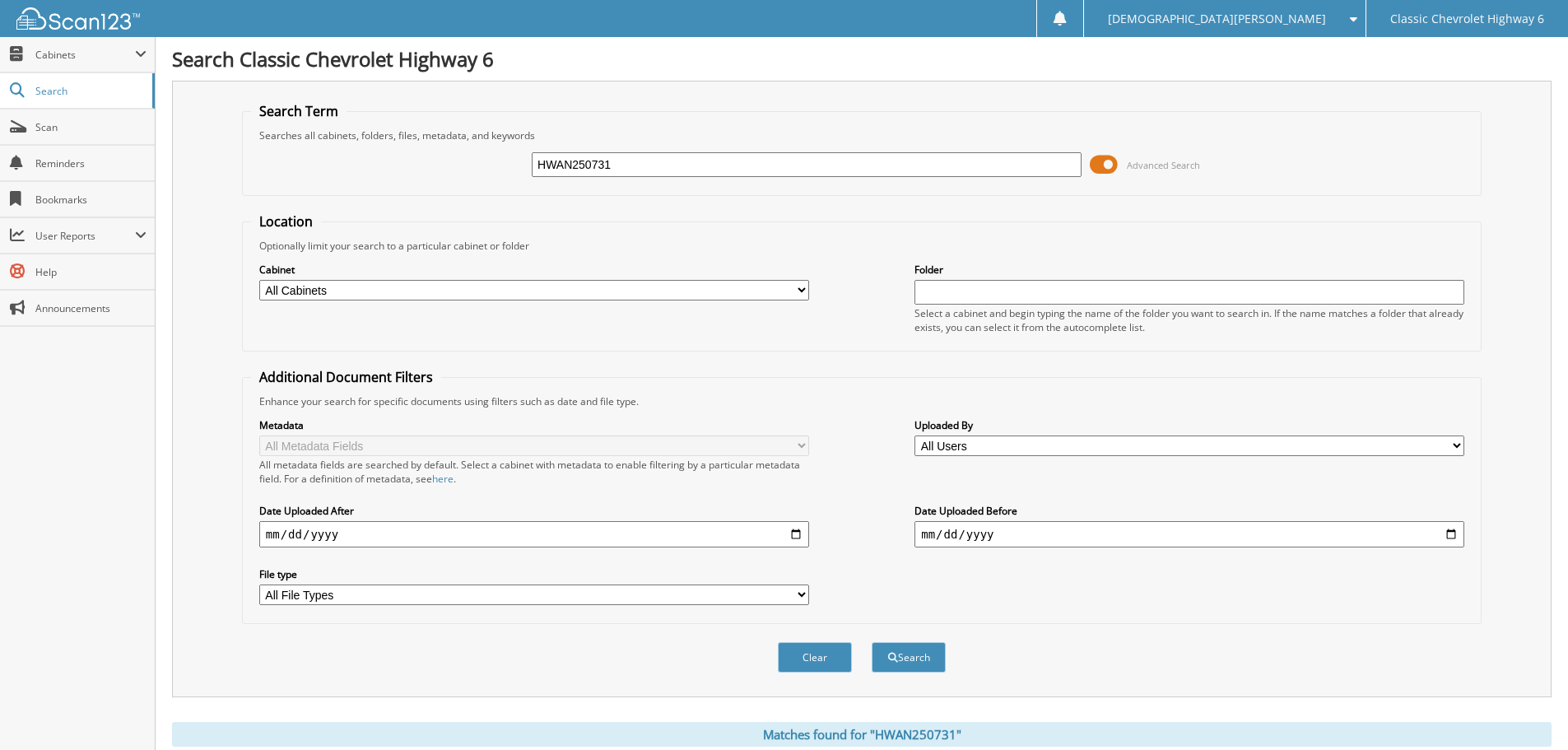
drag, startPoint x: 630, startPoint y: 167, endPoint x: 337, endPoint y: 162, distance: 293.0
click at [337, 162] on div "HWAN250731 Advanced Search" at bounding box center [862, 165] width 1222 height 44
type input "MILL250801"
click at [872, 642] on button "Search" at bounding box center [909, 657] width 74 height 31
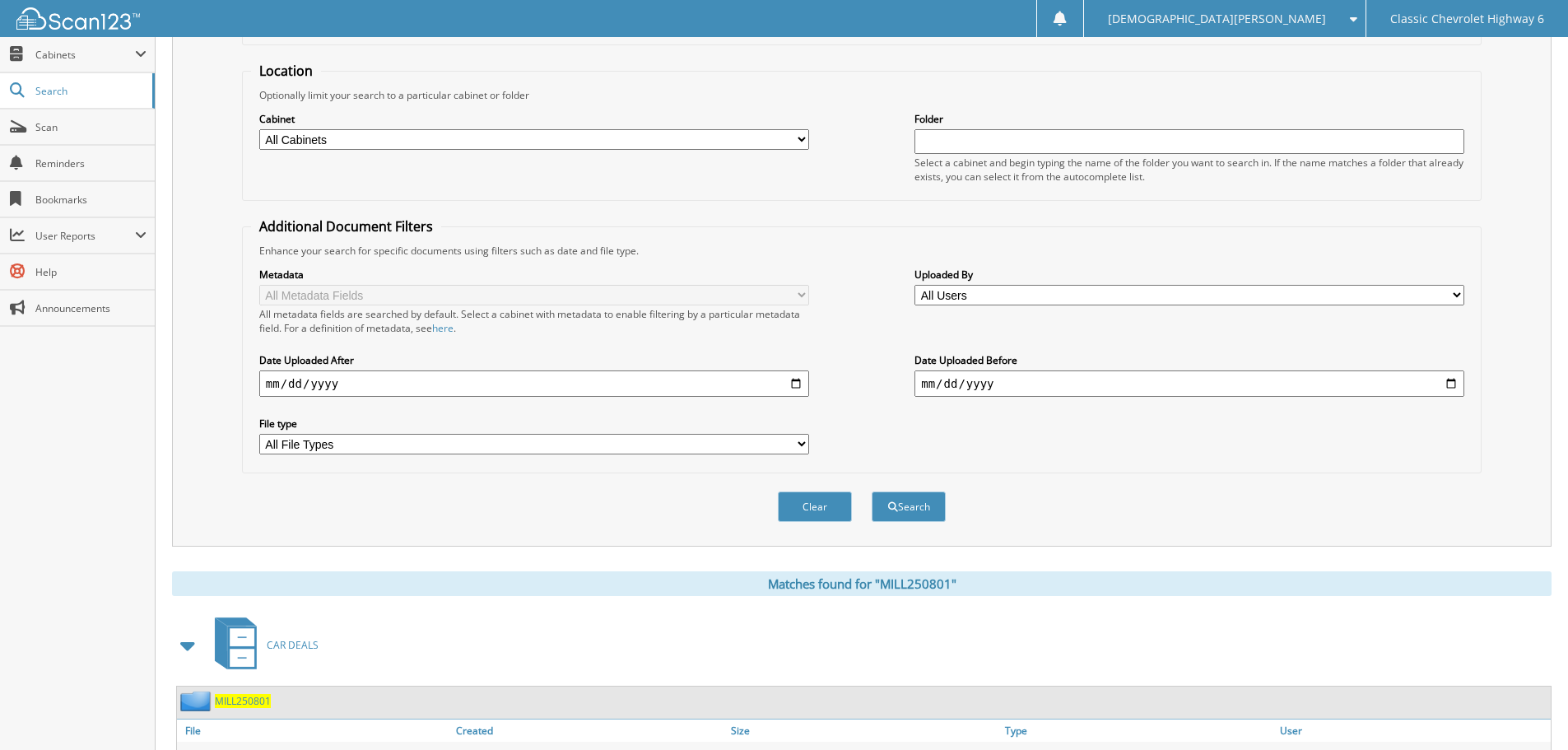
scroll to position [271, 0]
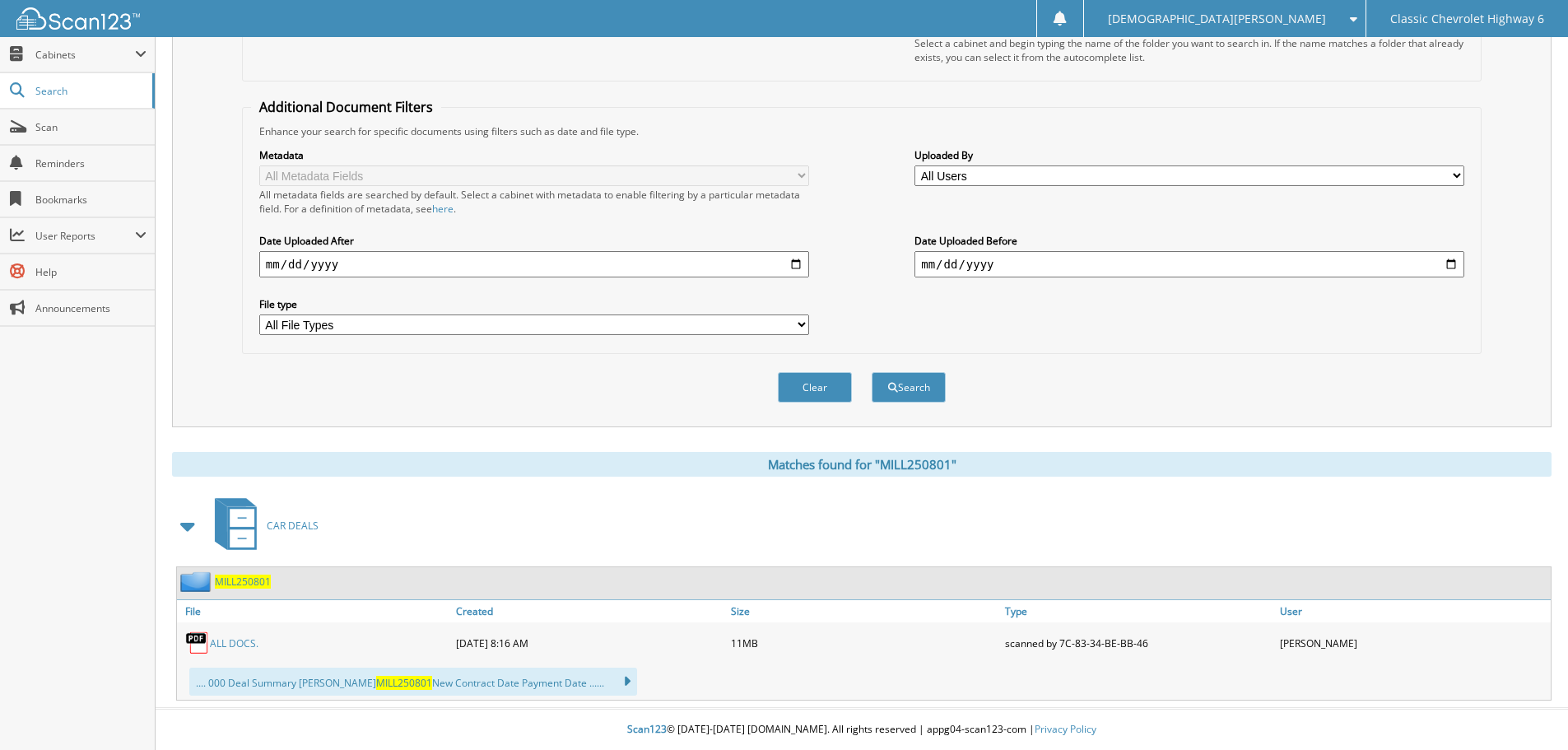
click at [239, 639] on link "ALL DOCS." at bounding box center [233, 643] width 48 height 14
click at [235, 644] on link "ALL DOCS." at bounding box center [233, 643] width 48 height 14
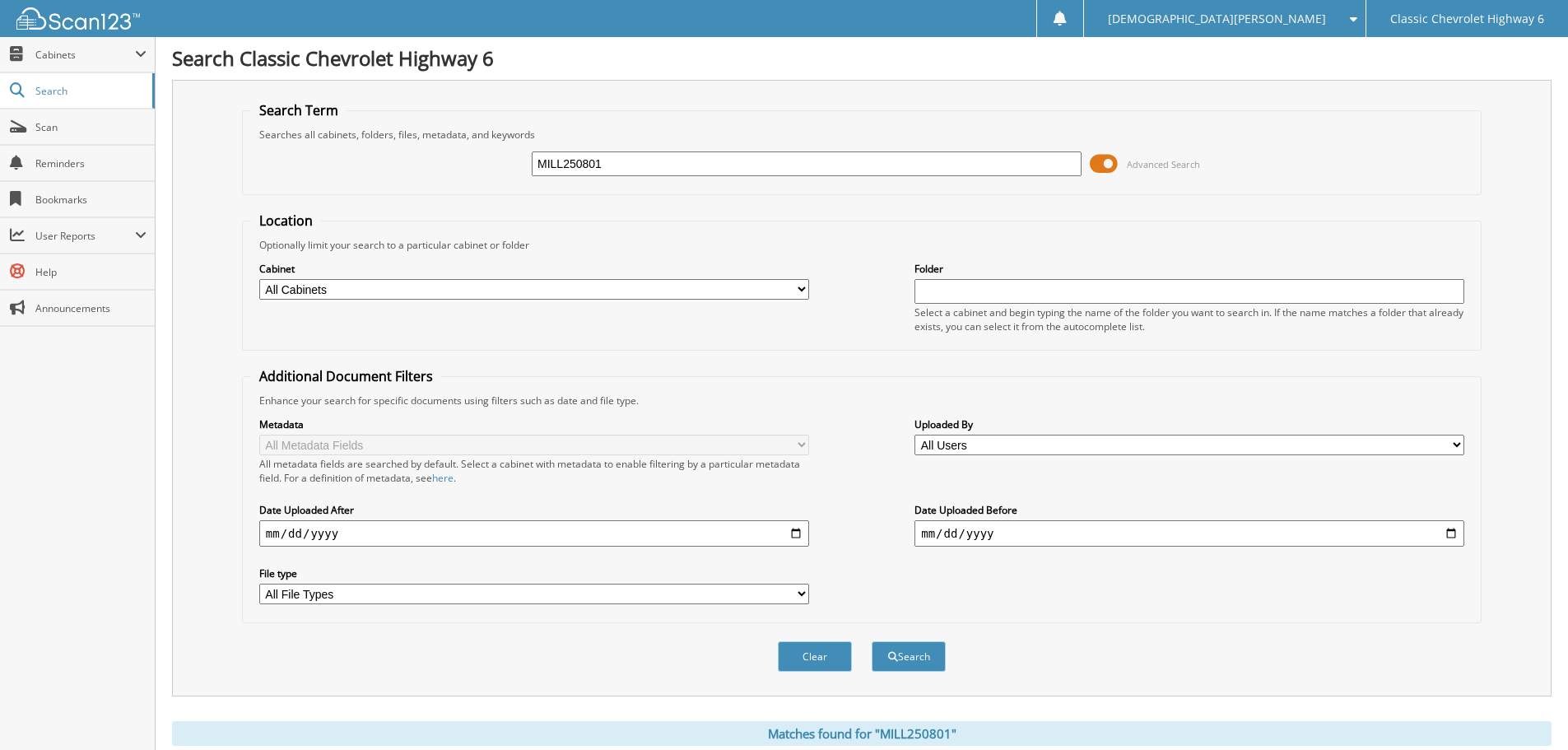
scroll to position [0, 0]
drag, startPoint x: 624, startPoint y: 171, endPoint x: 302, endPoint y: 182, distance: 322.2
click at [302, 182] on div "MILL250801 Advanced Search" at bounding box center [862, 165] width 1222 height 44
type input "SALI250804"
click at [872, 642] on button "Search" at bounding box center [909, 657] width 74 height 31
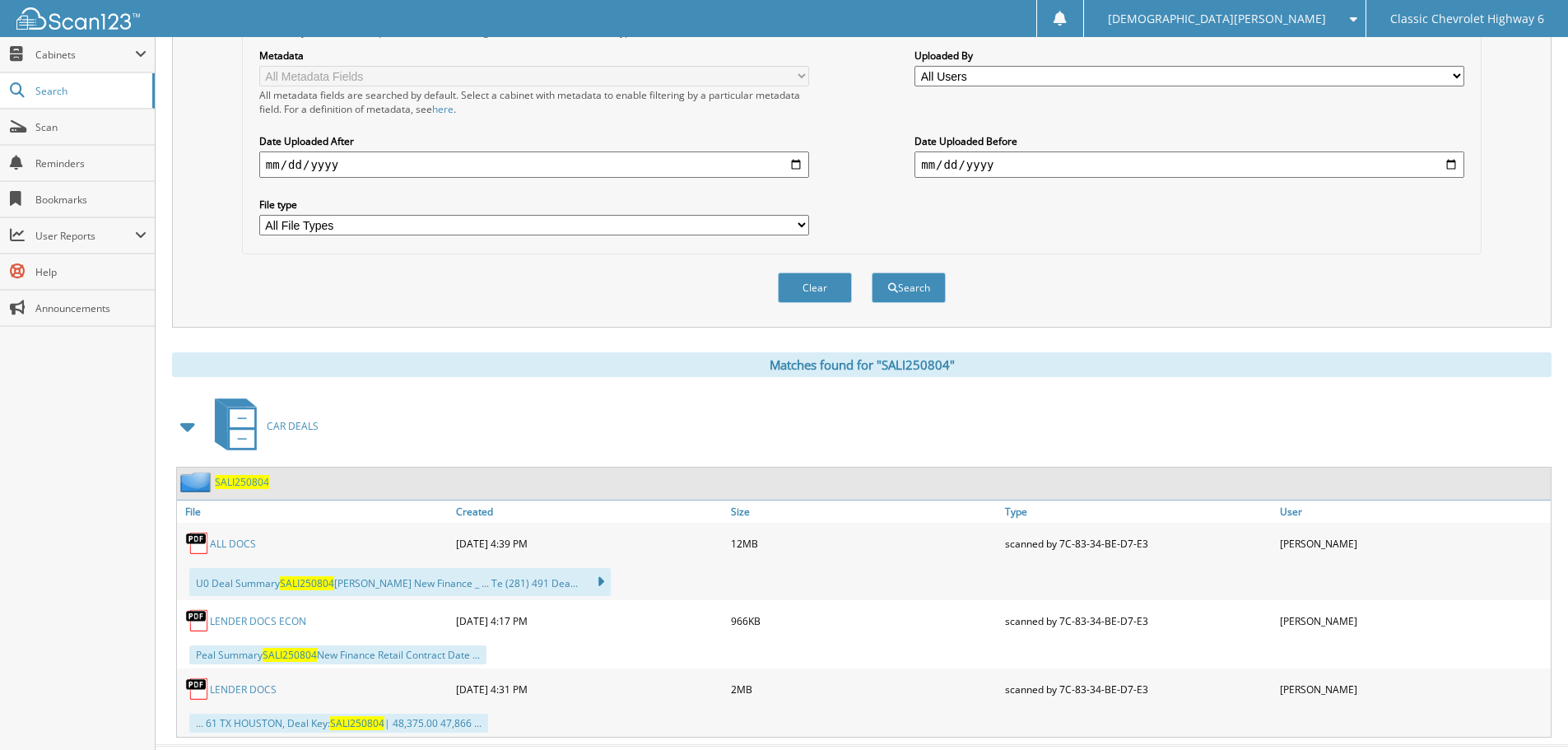
scroll to position [408, 0]
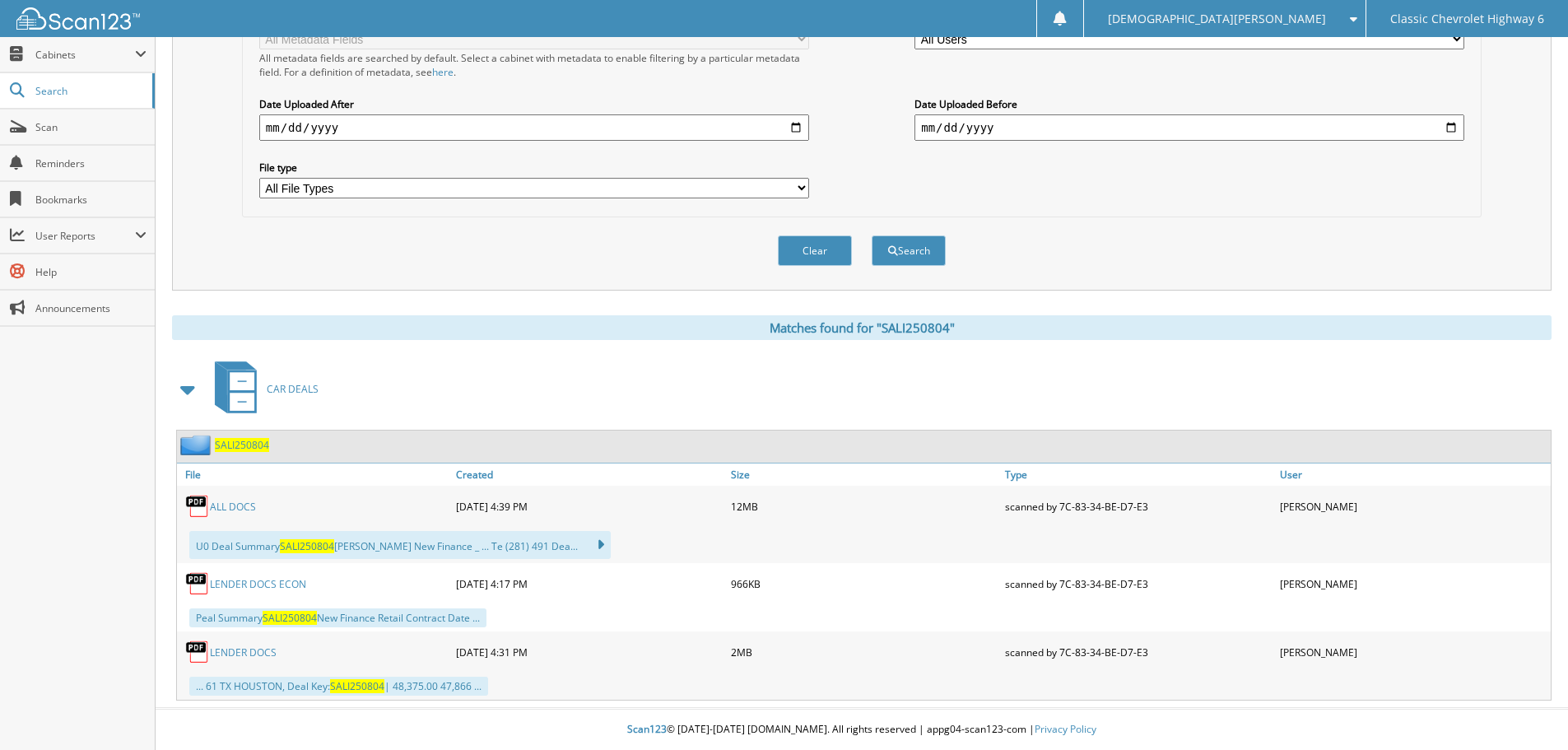
click at [224, 504] on link "ALL DOCS" at bounding box center [233, 507] width 46 height 14
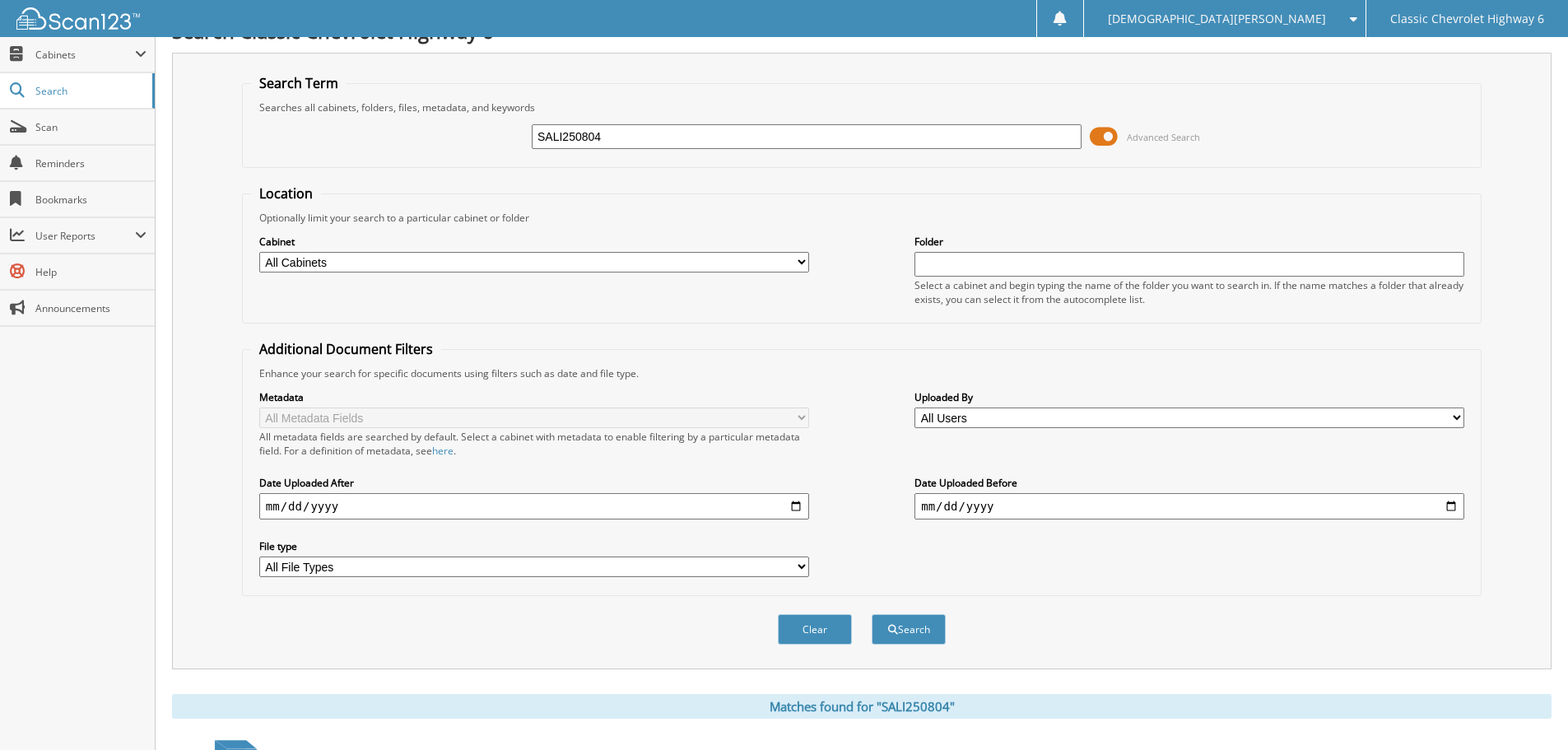
scroll to position [0, 0]
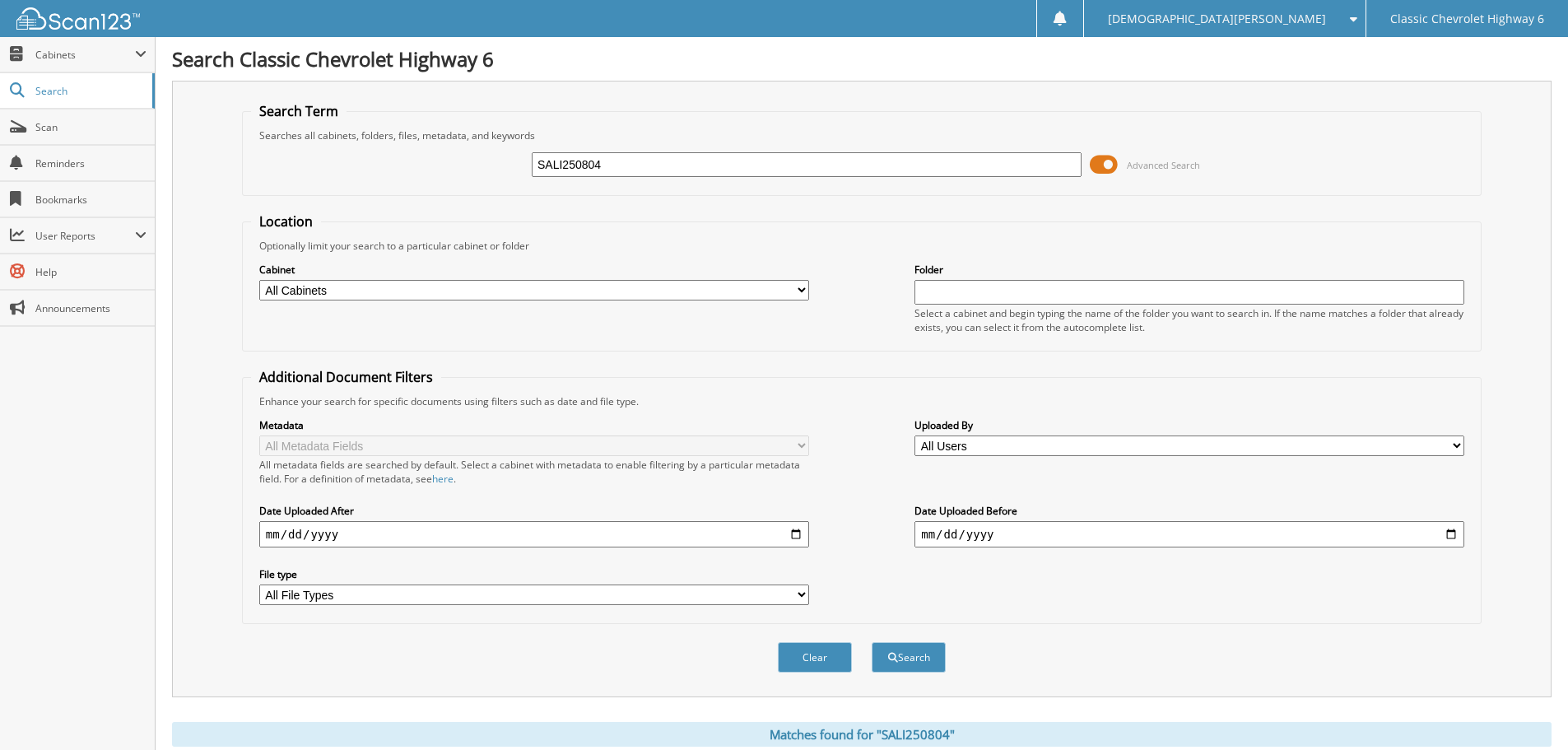
drag, startPoint x: 627, startPoint y: 163, endPoint x: 421, endPoint y: 178, distance: 206.5
click at [421, 178] on div "SALI250804 Advanced Search" at bounding box center [862, 165] width 1222 height 44
type input "MILL250729"
click at [872, 642] on button "Search" at bounding box center [909, 657] width 74 height 31
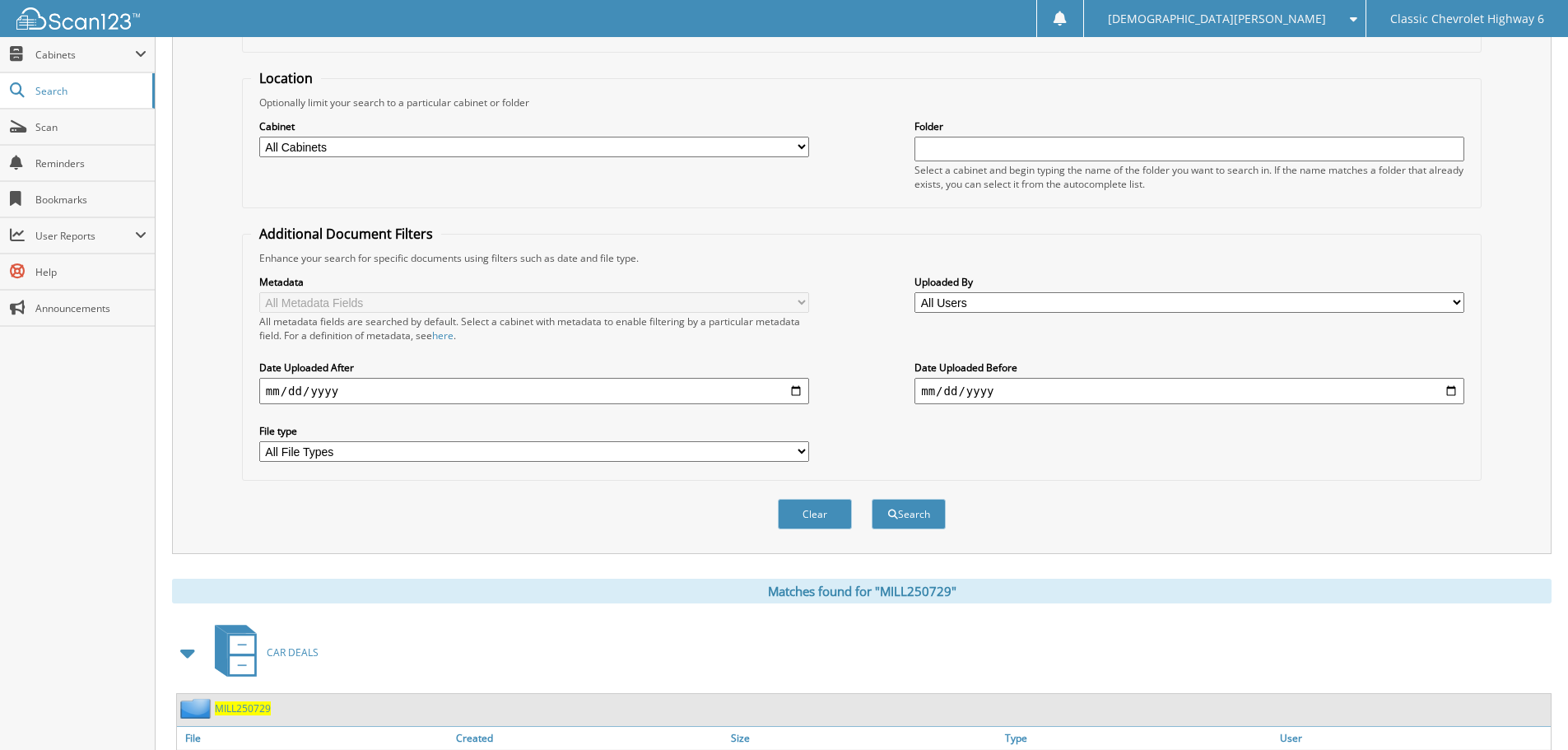
scroll to position [339, 0]
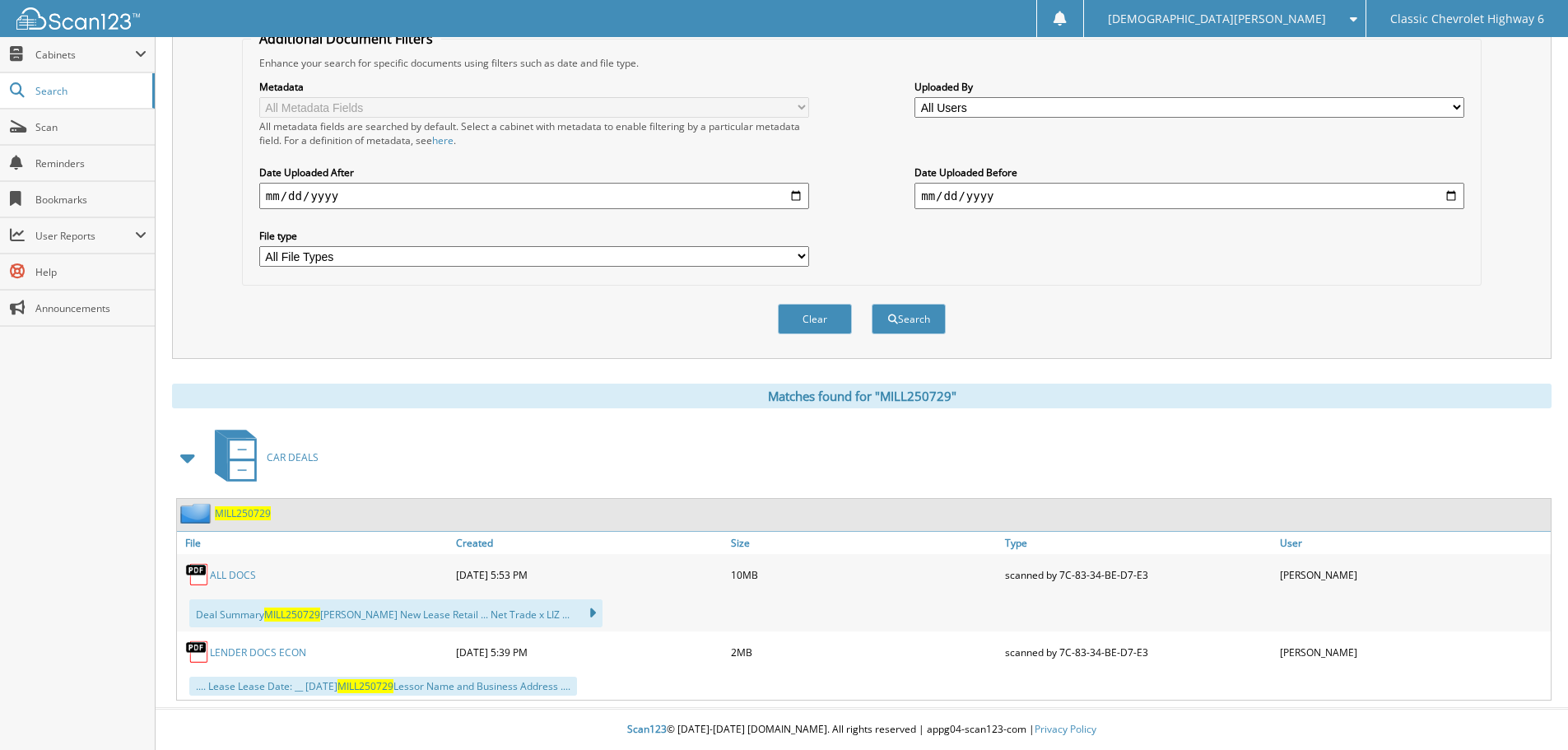
click at [232, 575] on link "ALL DOCS" at bounding box center [233, 575] width 46 height 14
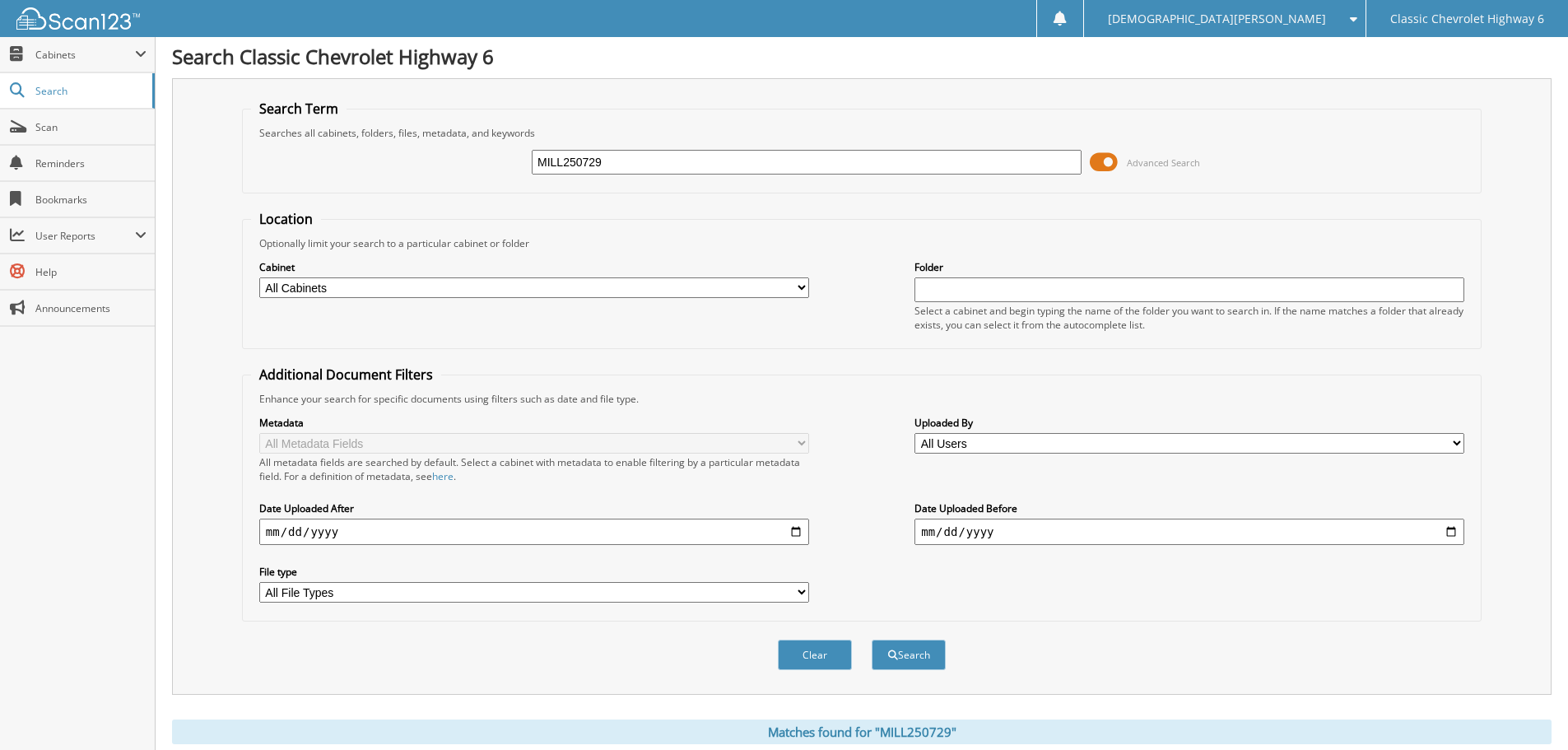
scroll to position [0, 0]
drag, startPoint x: 652, startPoint y: 160, endPoint x: 447, endPoint y: 157, distance: 205.0
click at [448, 157] on div "MILL250729 Advanced Search" at bounding box center [862, 165] width 1222 height 44
type input "SATI250802"
click at [913, 657] on button "Search" at bounding box center [909, 657] width 74 height 31
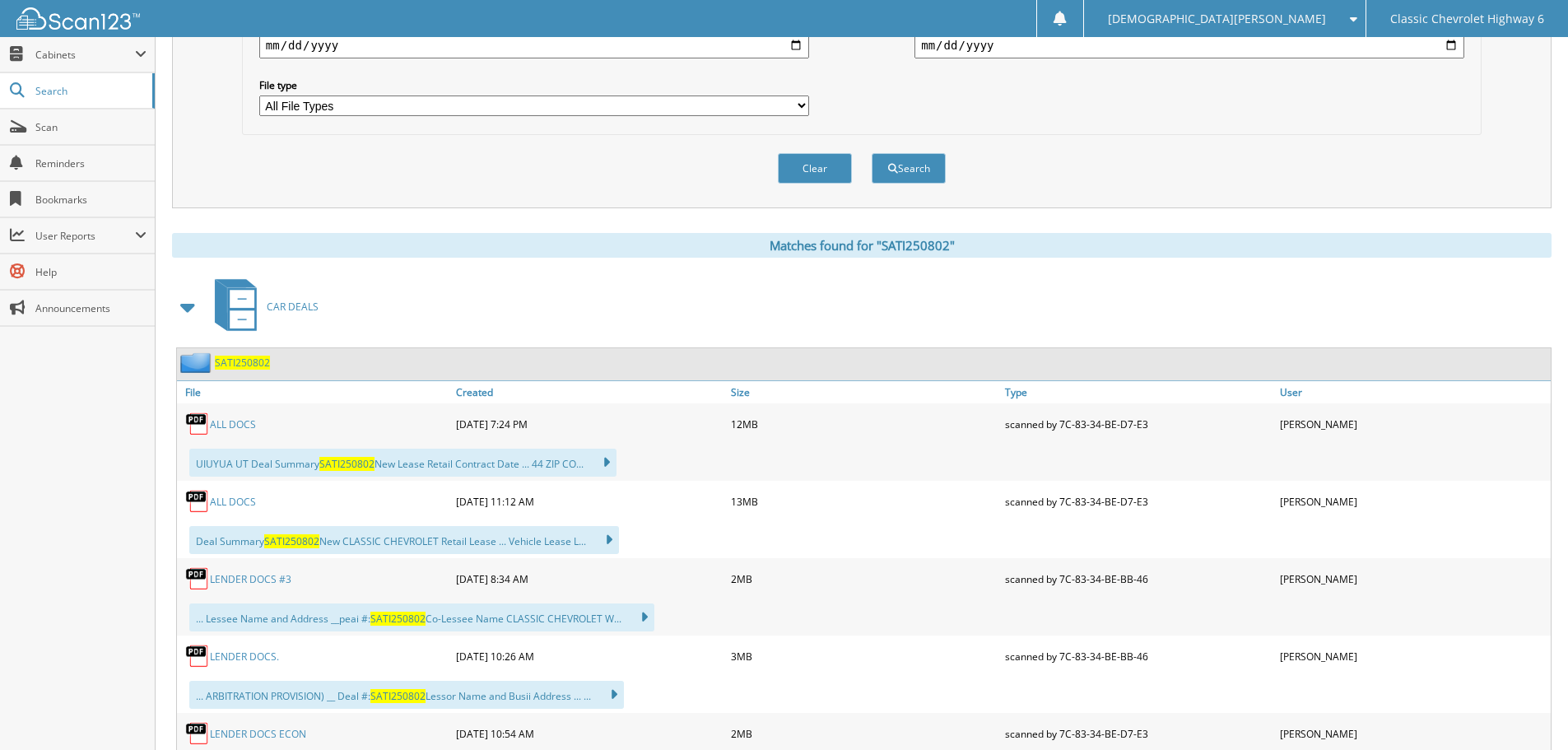
scroll to position [494, 0]
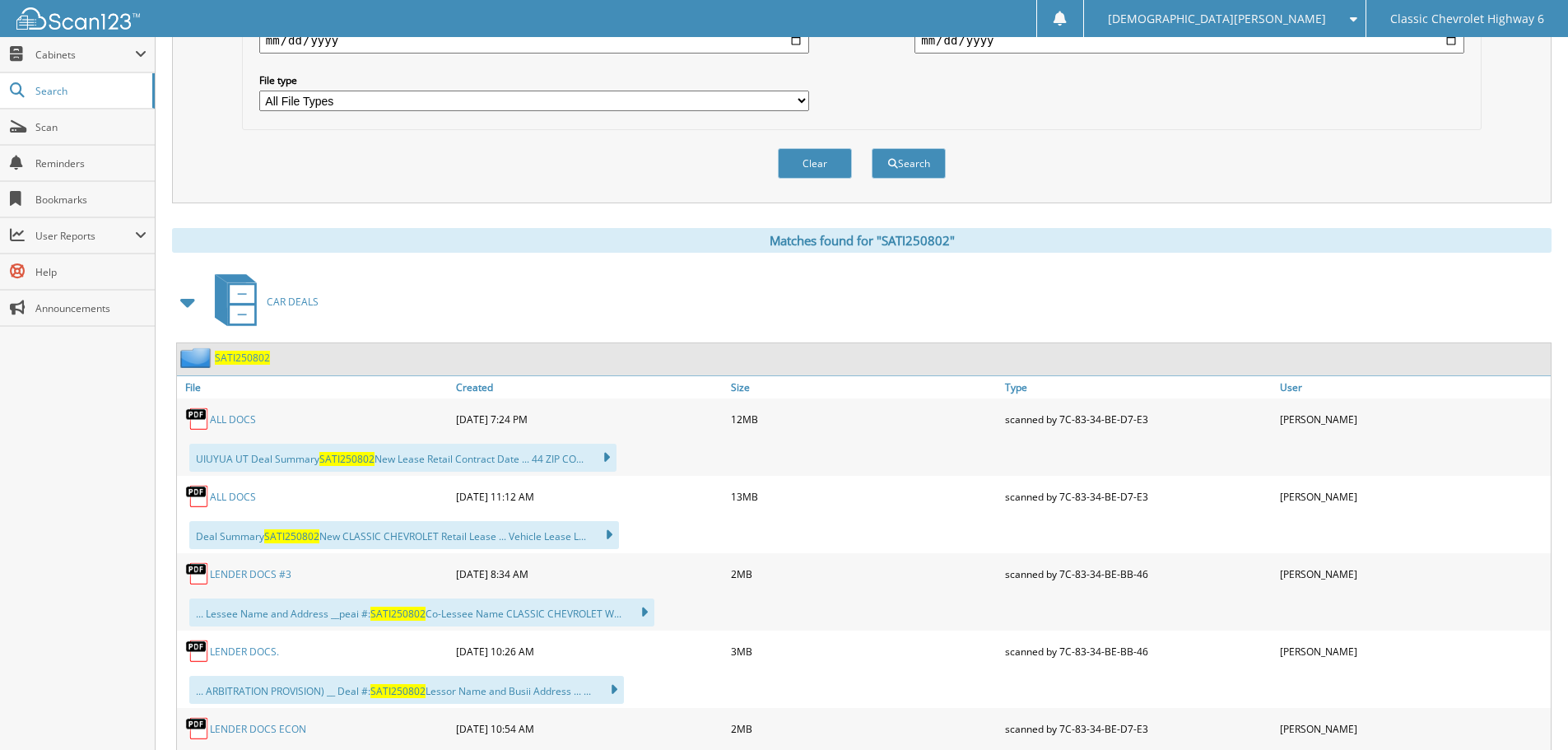
click at [231, 421] on link "ALL DOCS" at bounding box center [233, 420] width 46 height 14
click at [231, 494] on link "ALL DOCS" at bounding box center [233, 497] width 46 height 14
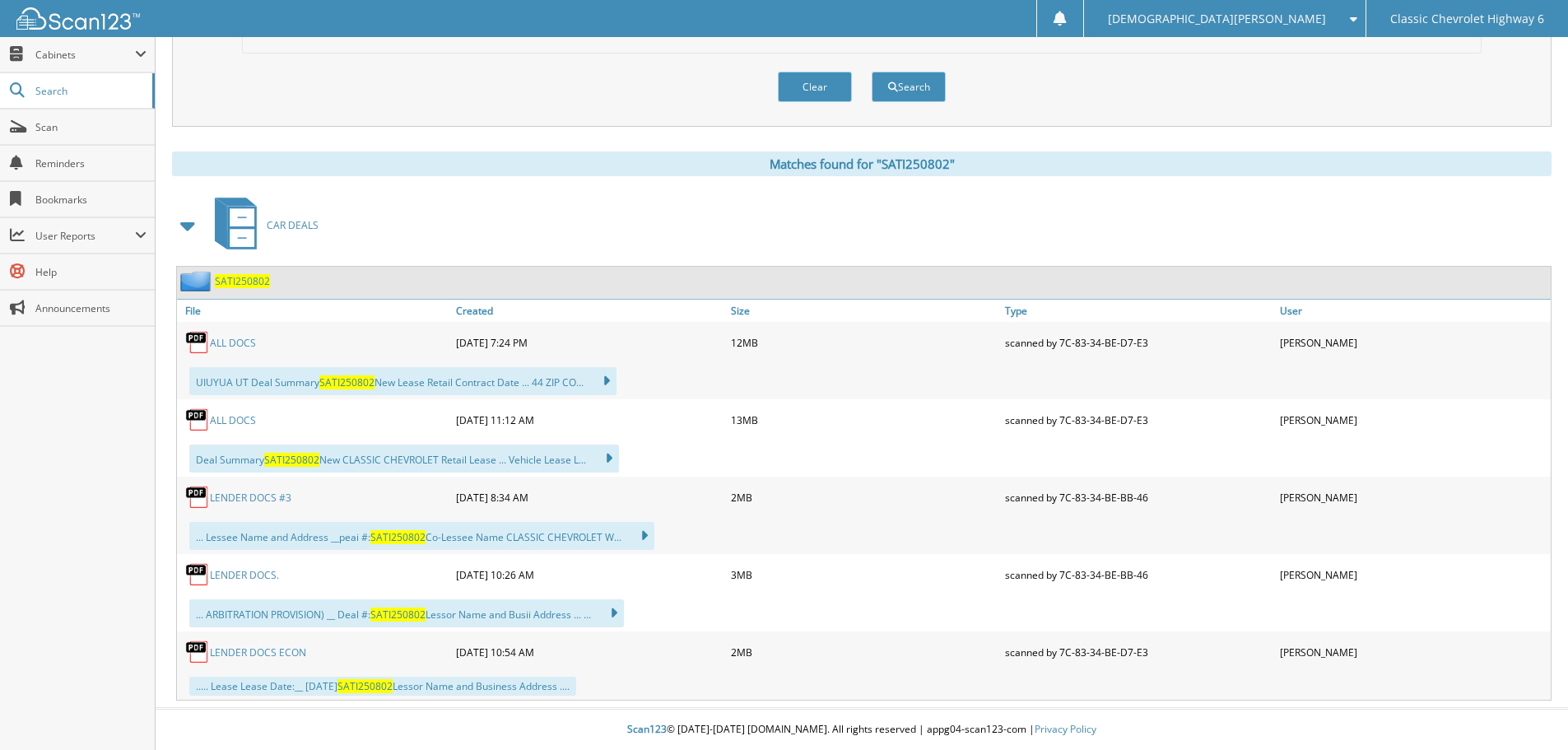
click at [248, 647] on link "LENDER DOCS ECON" at bounding box center [257, 653] width 96 height 14
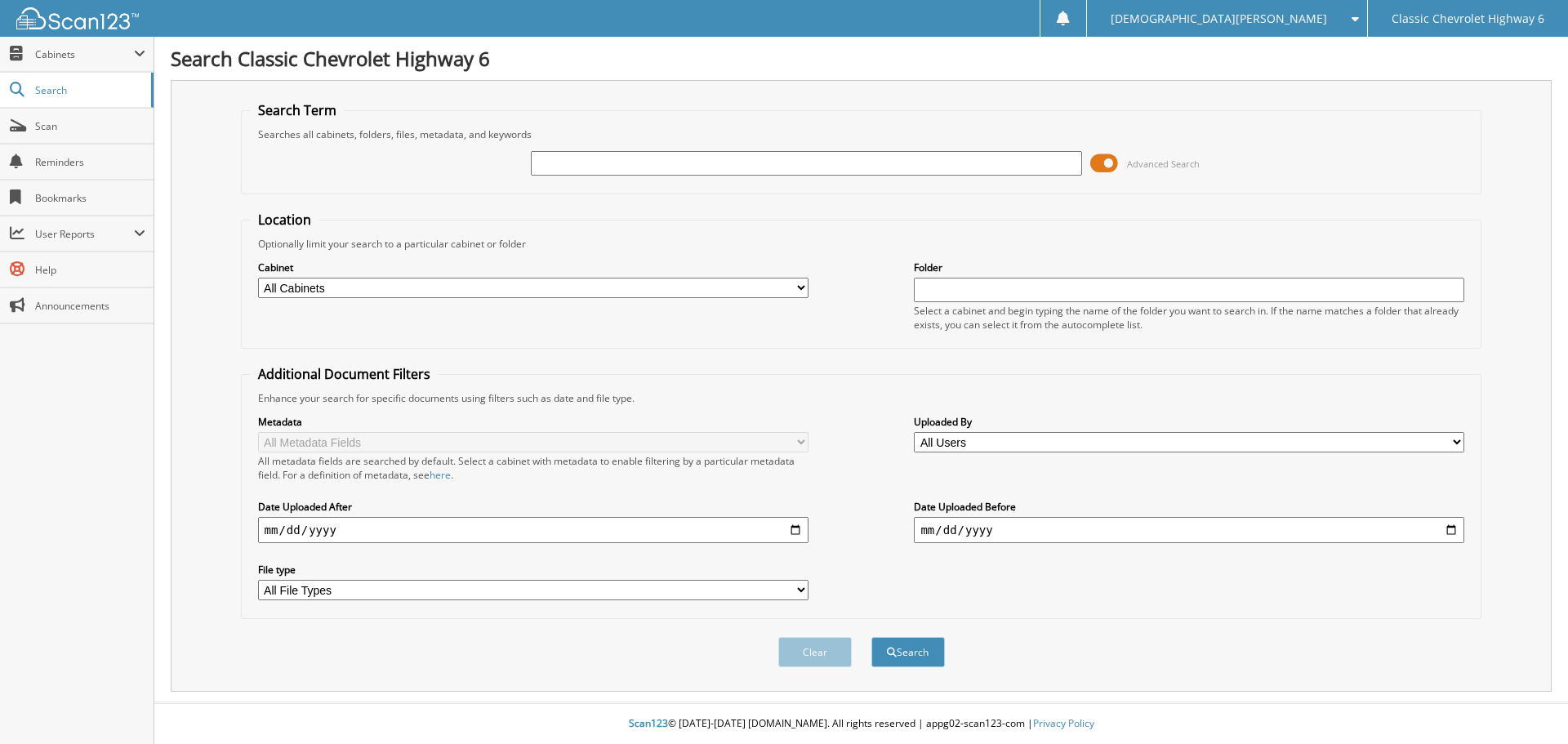
click at [627, 169] on input "text" at bounding box center [806, 163] width 551 height 24
type input "MORG250729"
click at [871, 637] on button "Search" at bounding box center [908, 652] width 73 height 31
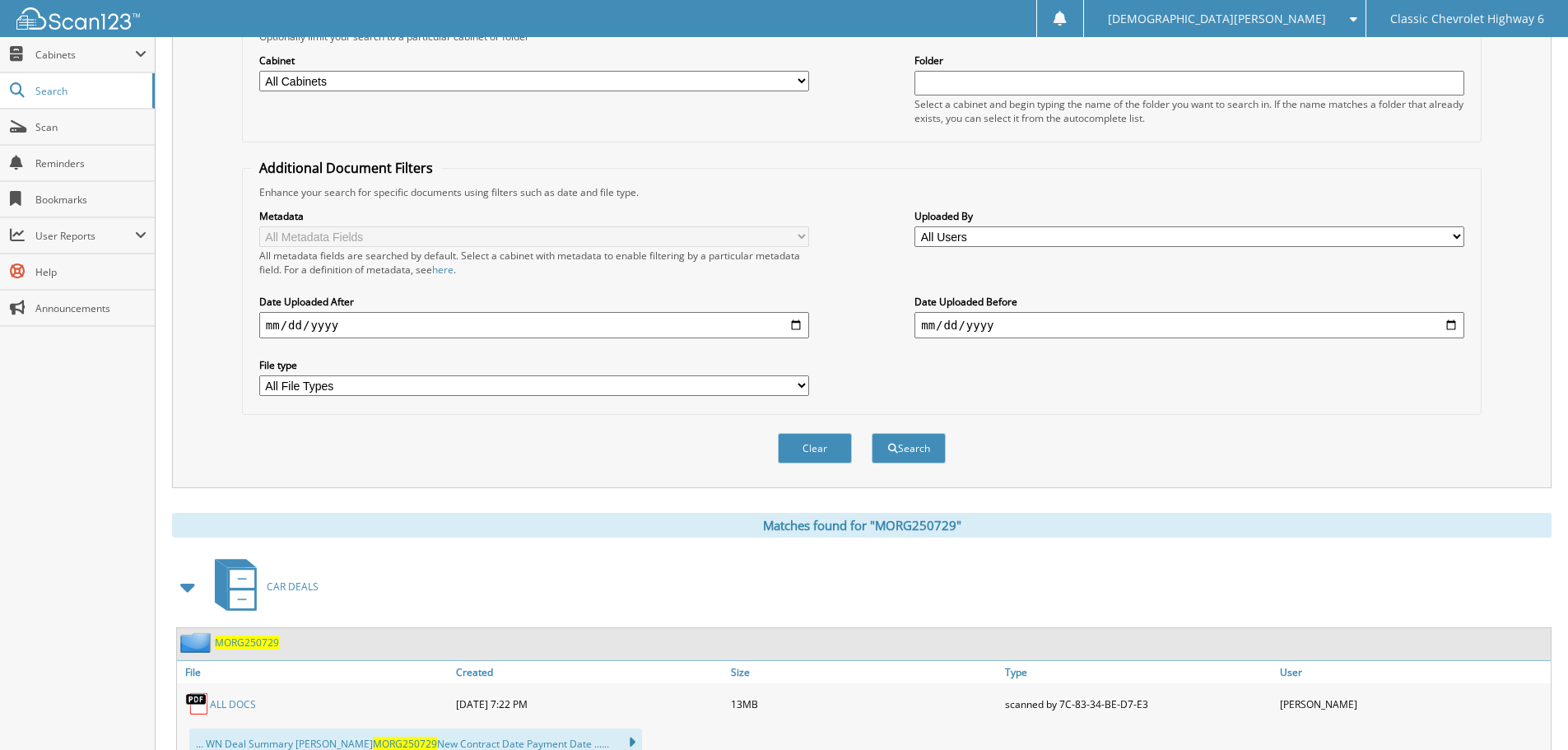
scroll to position [330, 0]
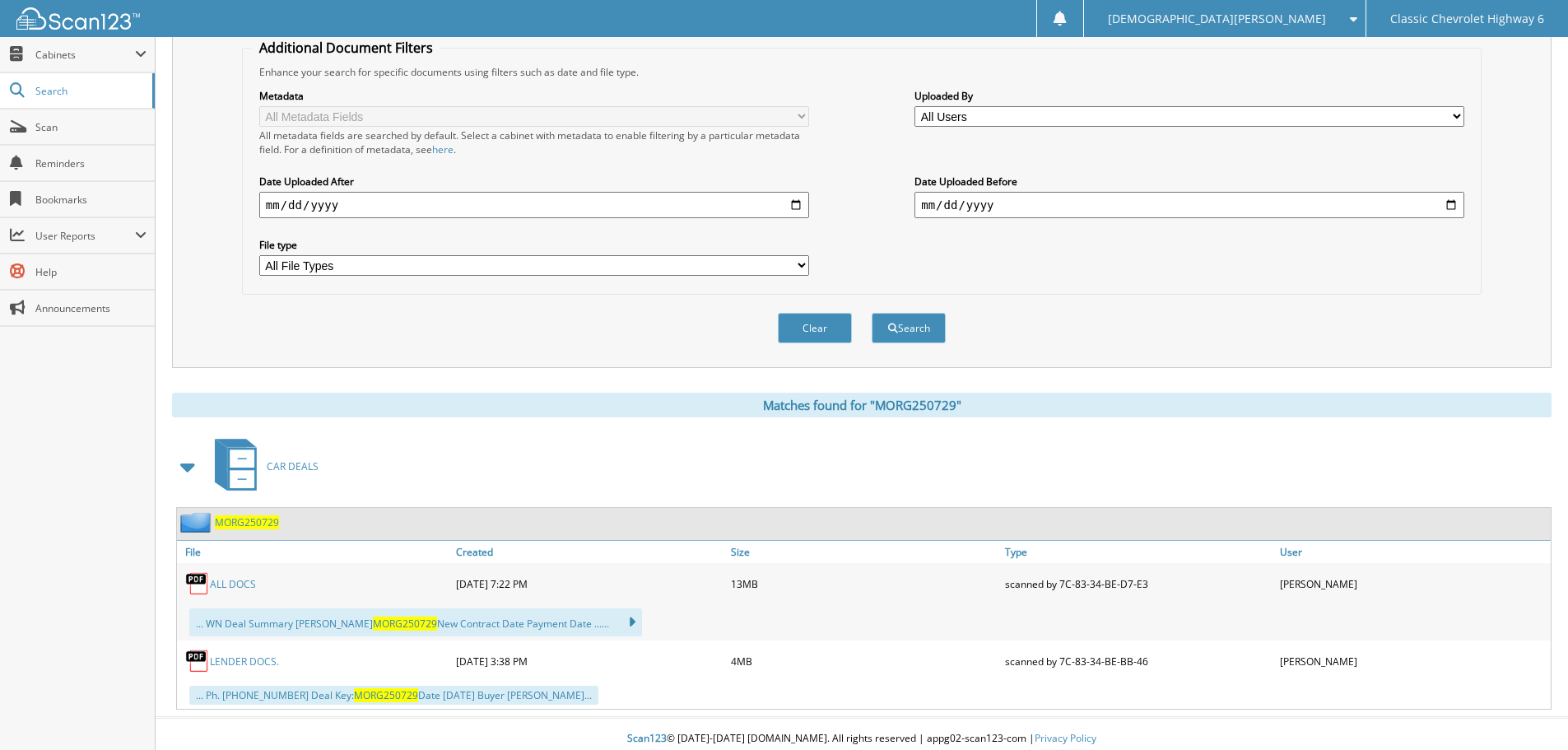
click at [236, 588] on link "ALL DOCS" at bounding box center [233, 584] width 46 height 14
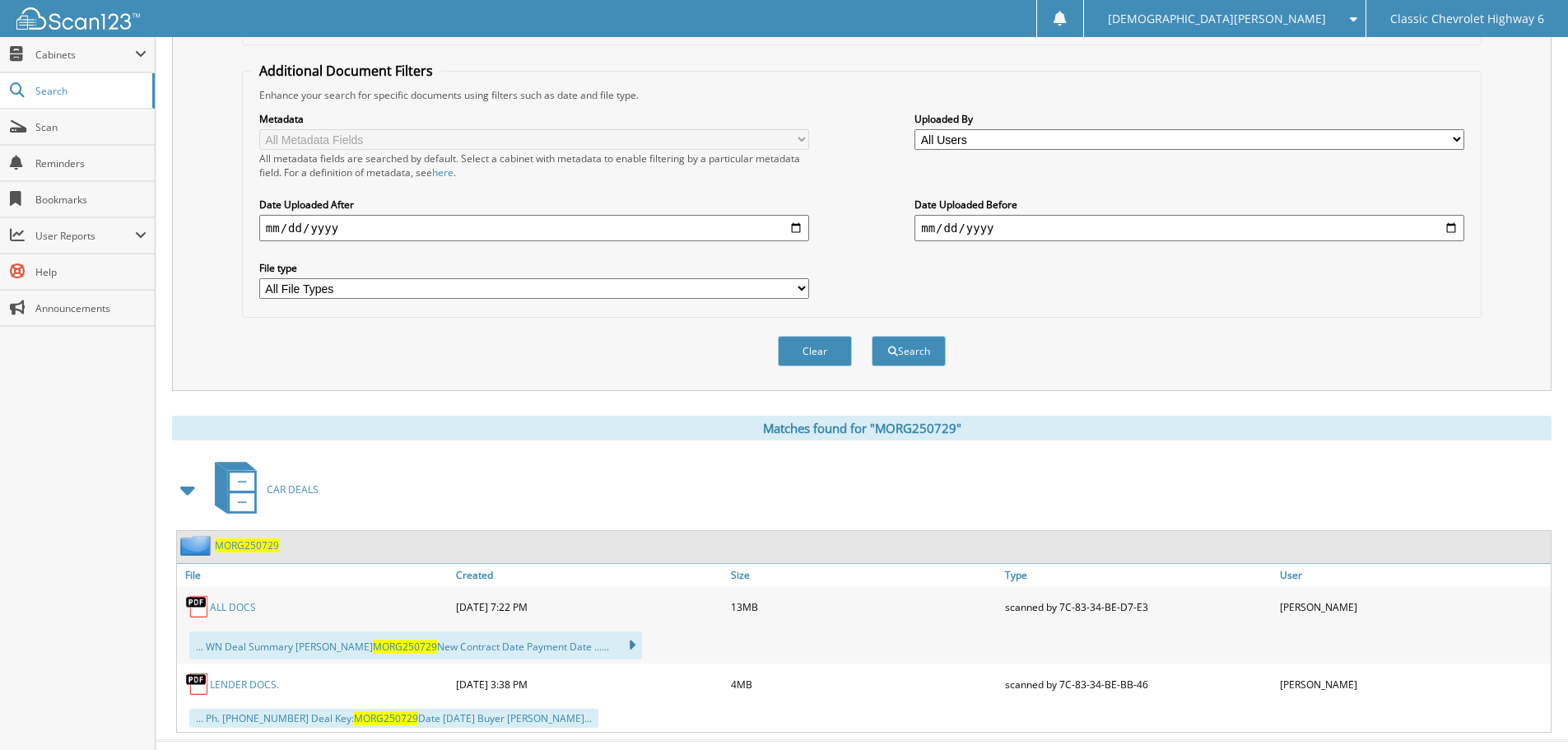
scroll to position [0, 0]
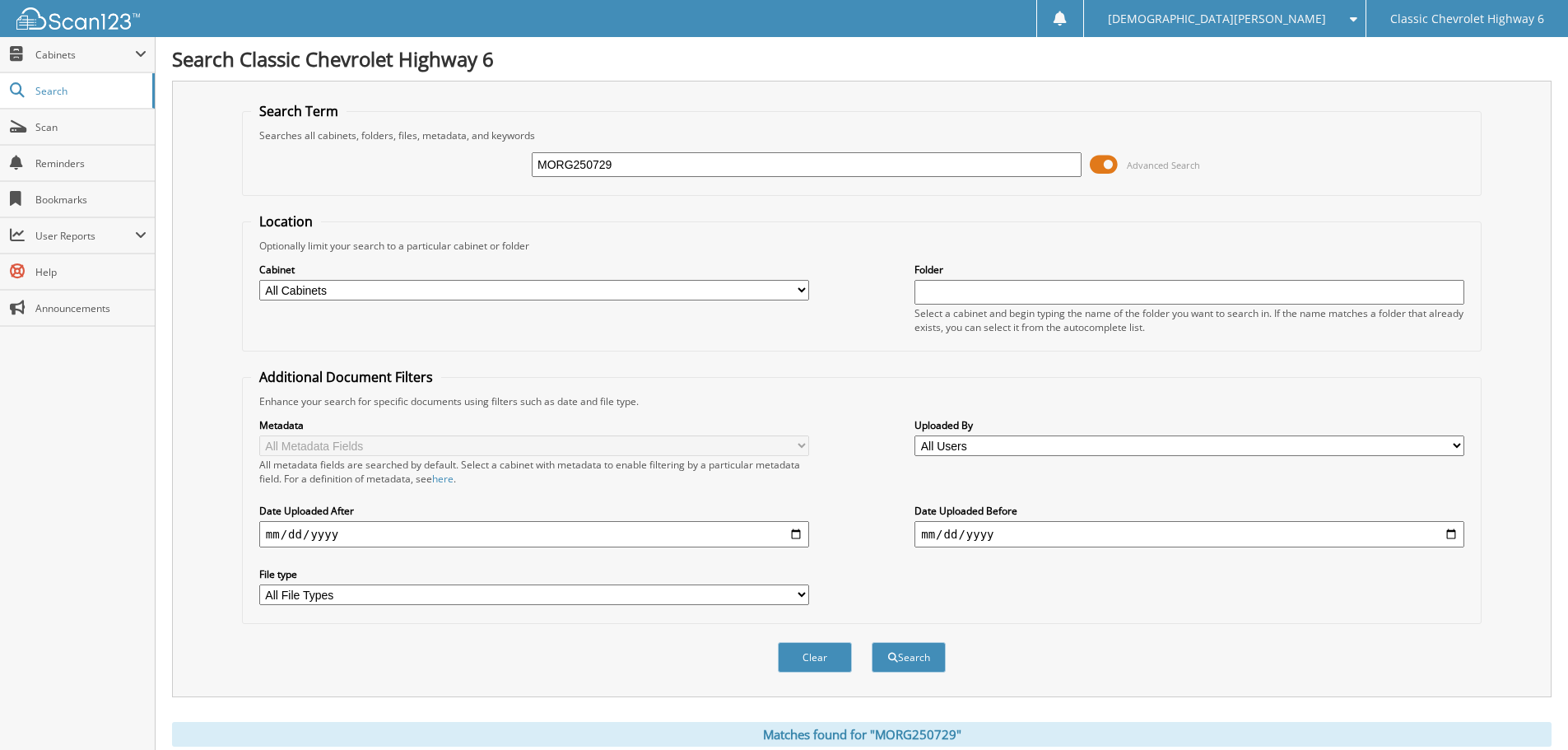
drag, startPoint x: 665, startPoint y: 167, endPoint x: 270, endPoint y: 189, distance: 395.6
click at [270, 189] on fieldset "Search Term Searches all cabinets, folders, files, metadata, and keywords MORG2…" at bounding box center [862, 149] width 1239 height 94
type input "MANS250730"
click at [872, 642] on button "Search" at bounding box center [909, 657] width 74 height 31
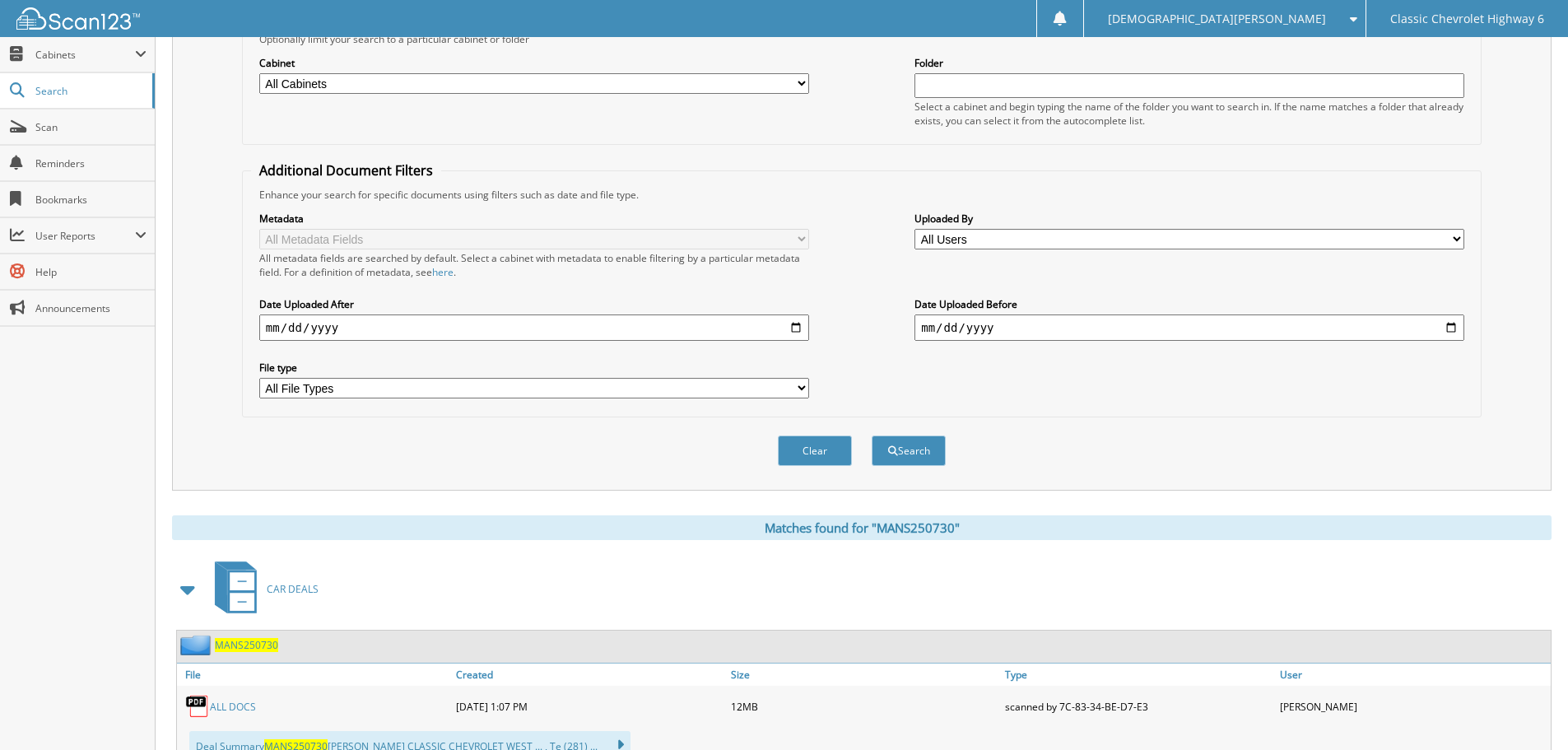
scroll to position [330, 0]
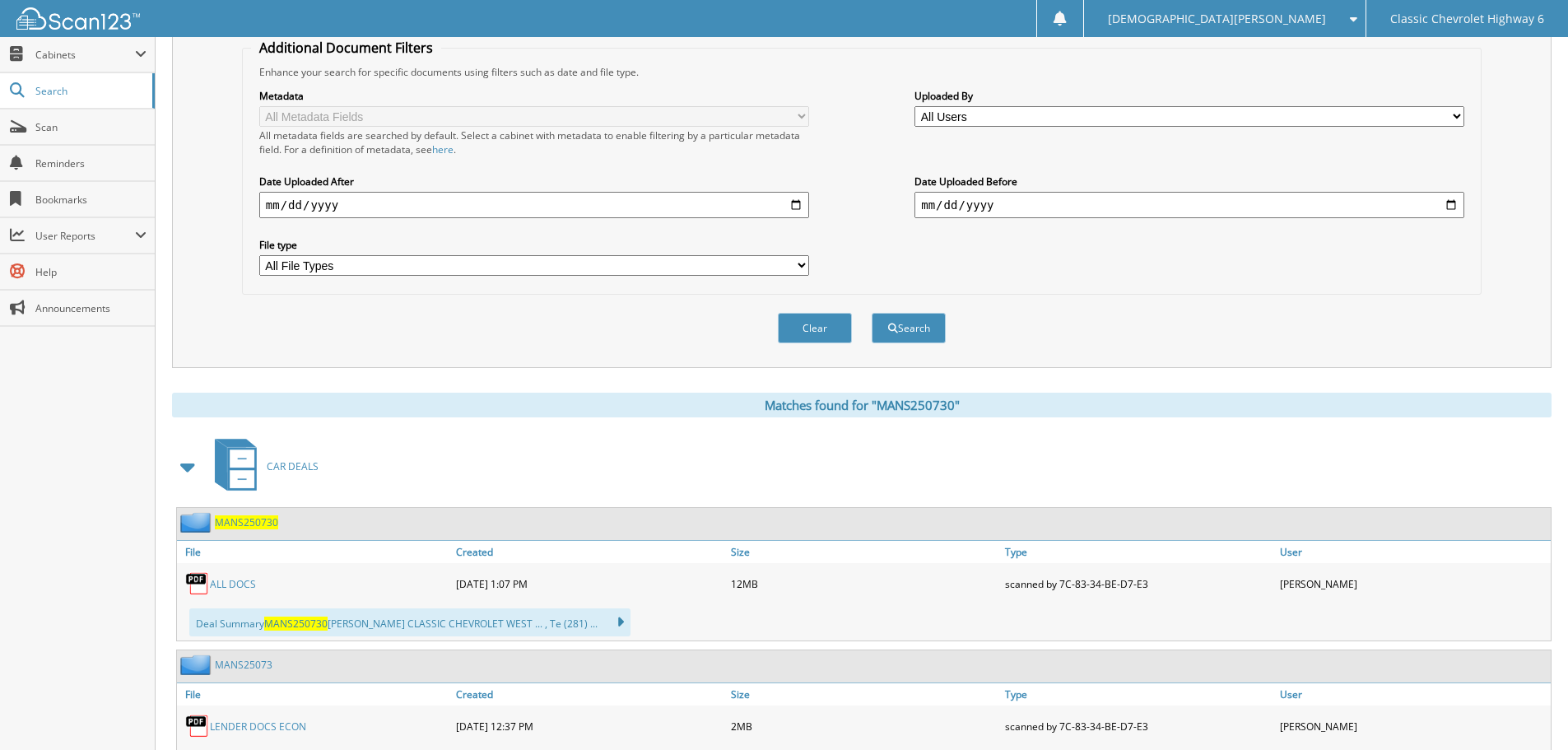
click at [233, 584] on link "ALL DOCS" at bounding box center [233, 584] width 46 height 14
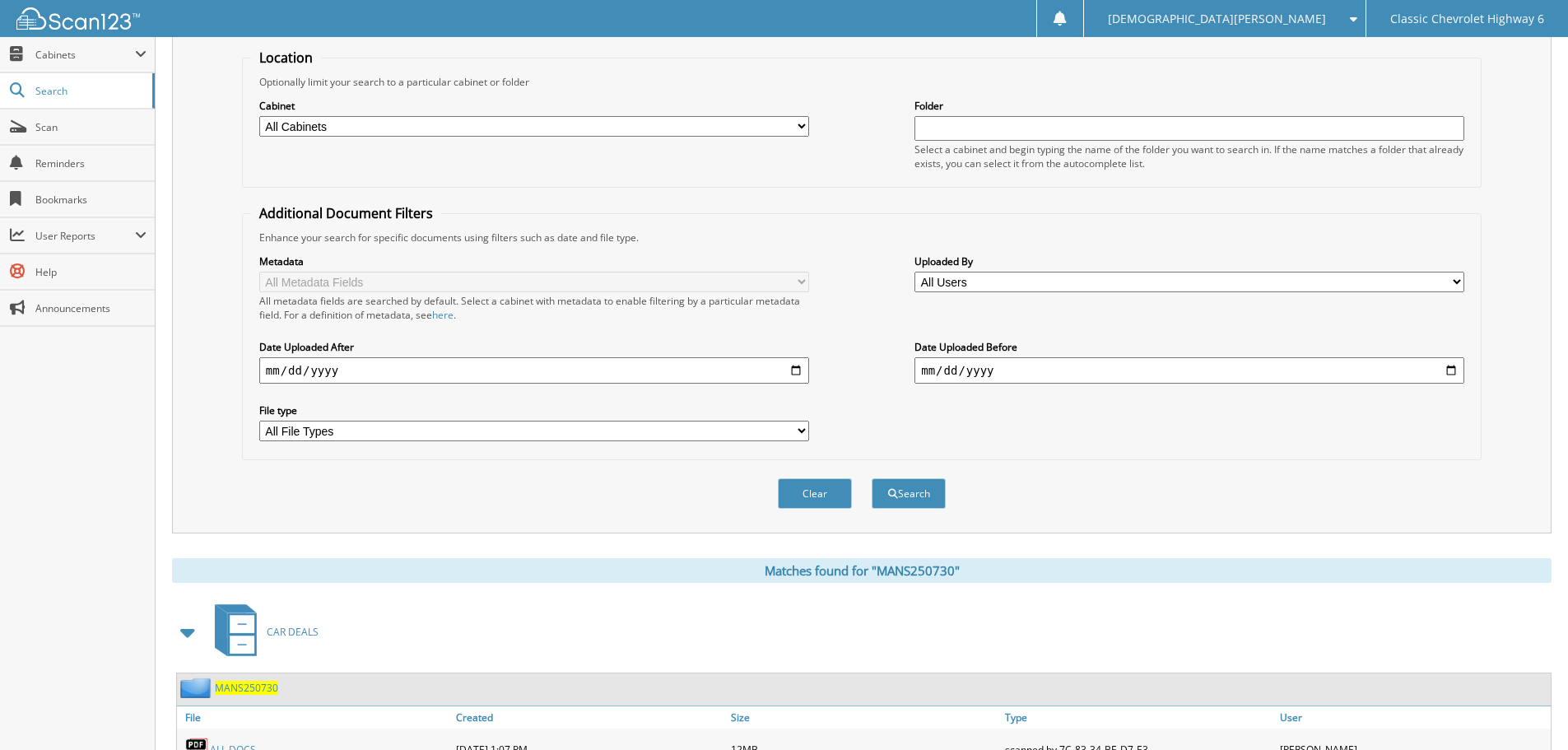
scroll to position [0, 0]
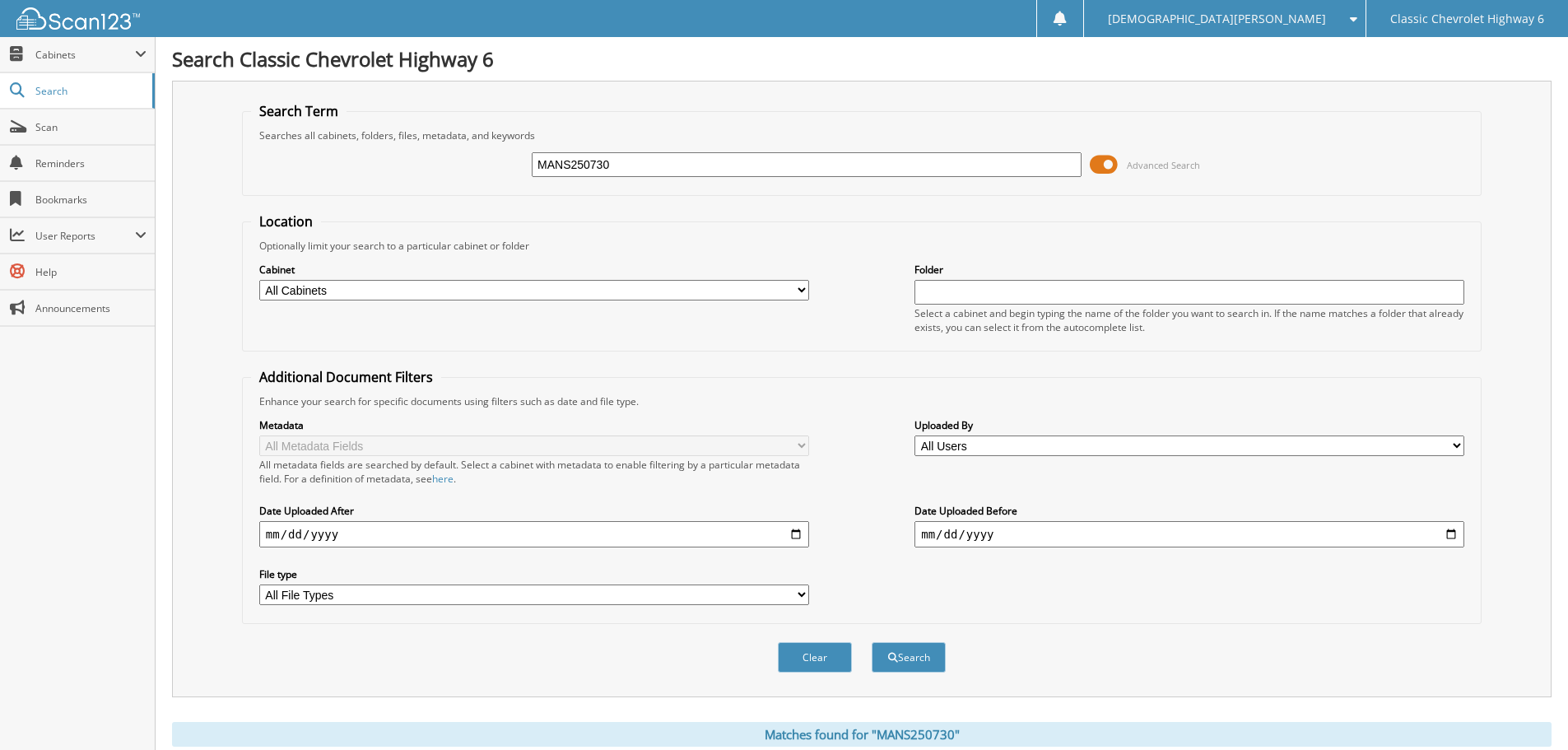
drag, startPoint x: 540, startPoint y: 161, endPoint x: 420, endPoint y: 167, distance: 120.1
click at [420, 167] on div "MANS250730 Advanced Search" at bounding box center [862, 165] width 1222 height 44
type input "GONZ250731"
click at [872, 642] on button "Search" at bounding box center [909, 657] width 74 height 31
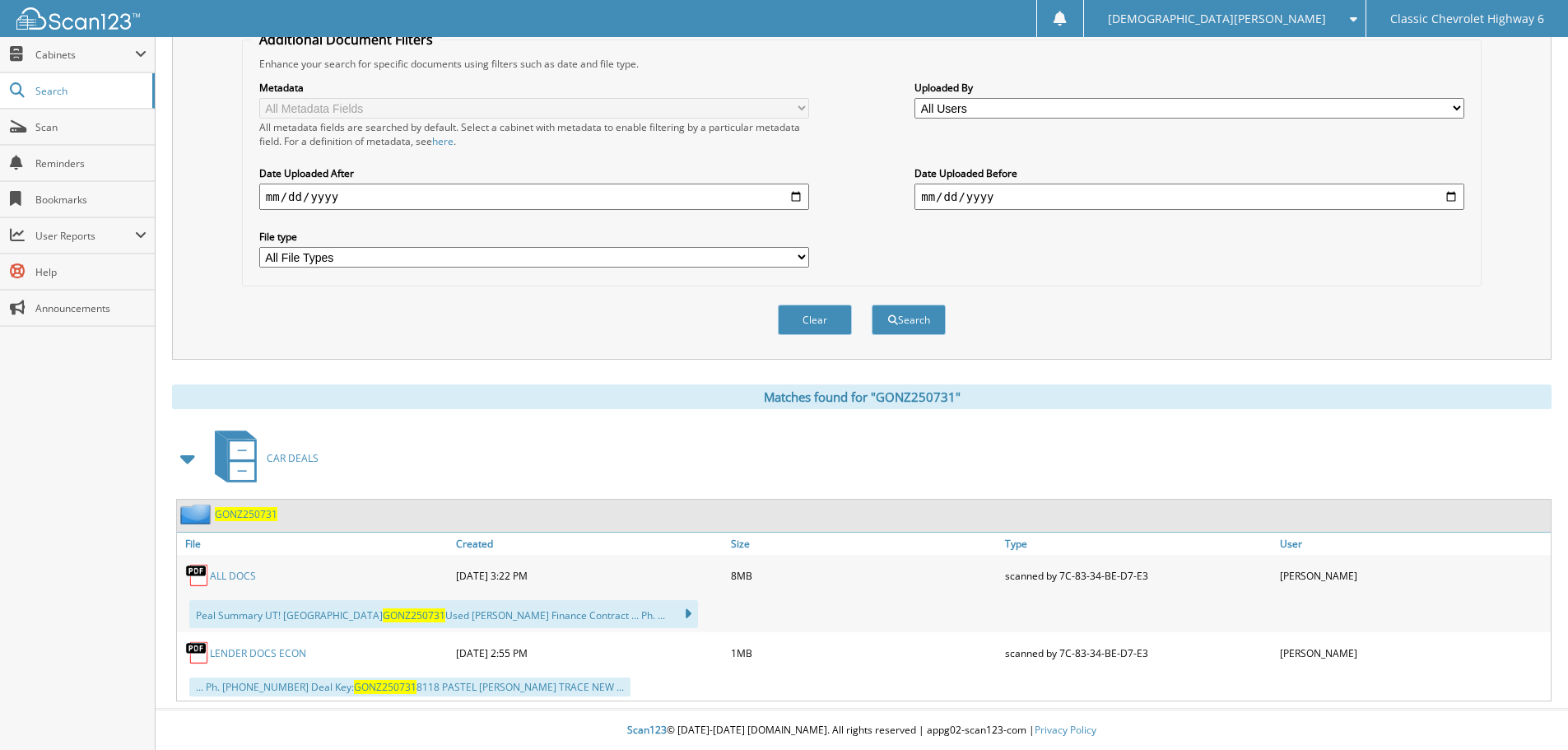
scroll to position [339, 0]
click at [241, 570] on link "ALL DOCS" at bounding box center [233, 575] width 46 height 14
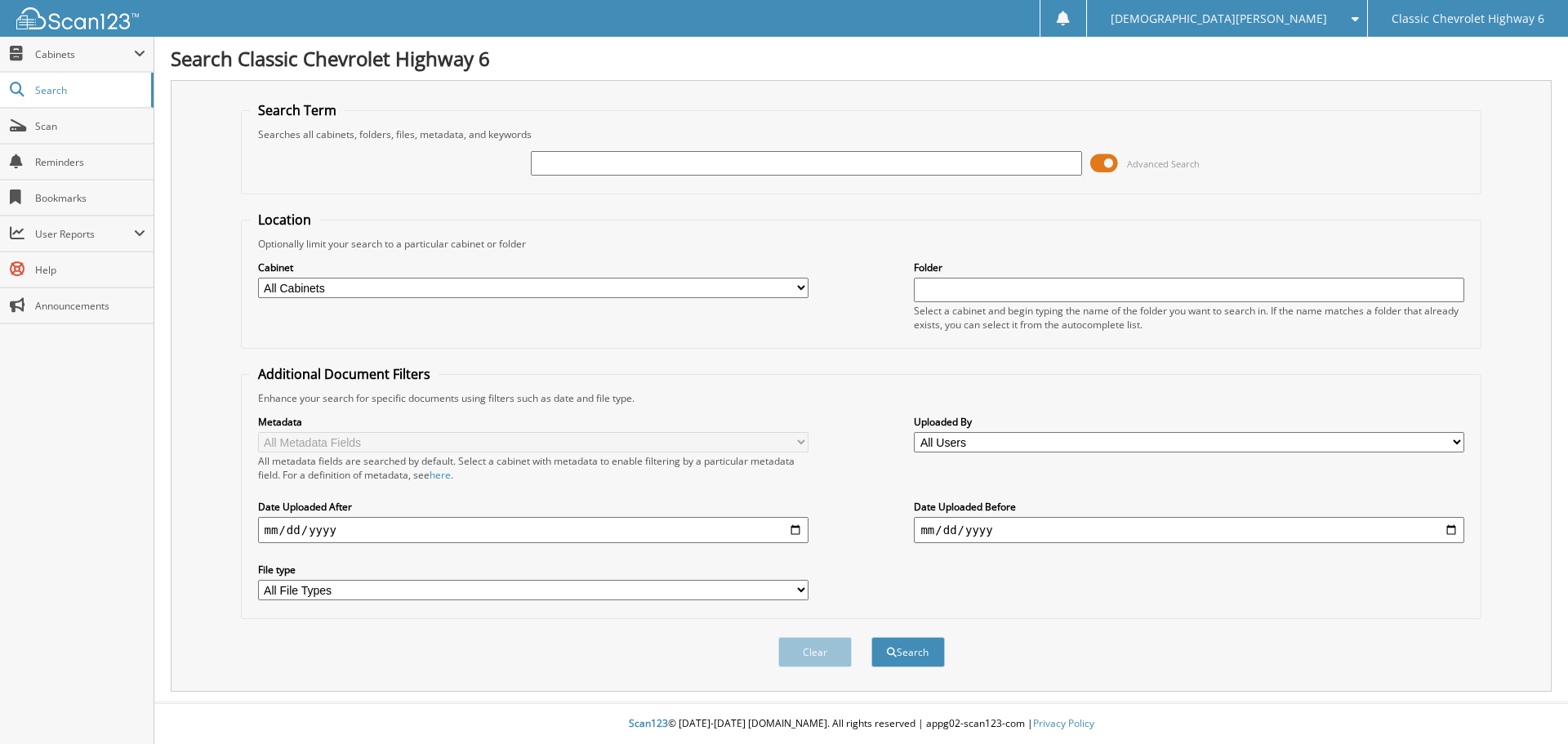
click at [604, 169] on input "text" at bounding box center [806, 163] width 551 height 24
type input "arau250731"
click at [871, 637] on button "Search" at bounding box center [908, 652] width 73 height 31
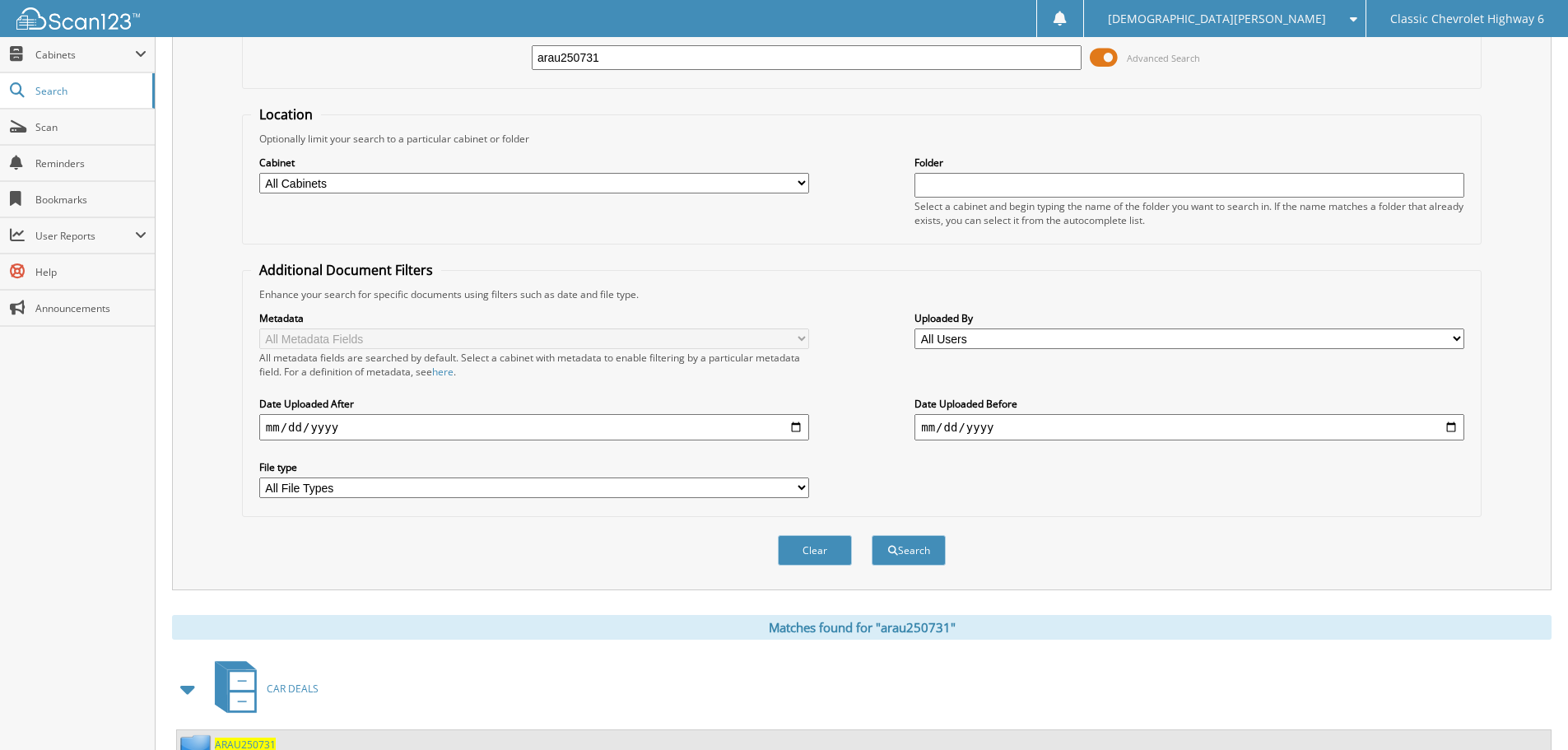
scroll to position [330, 0]
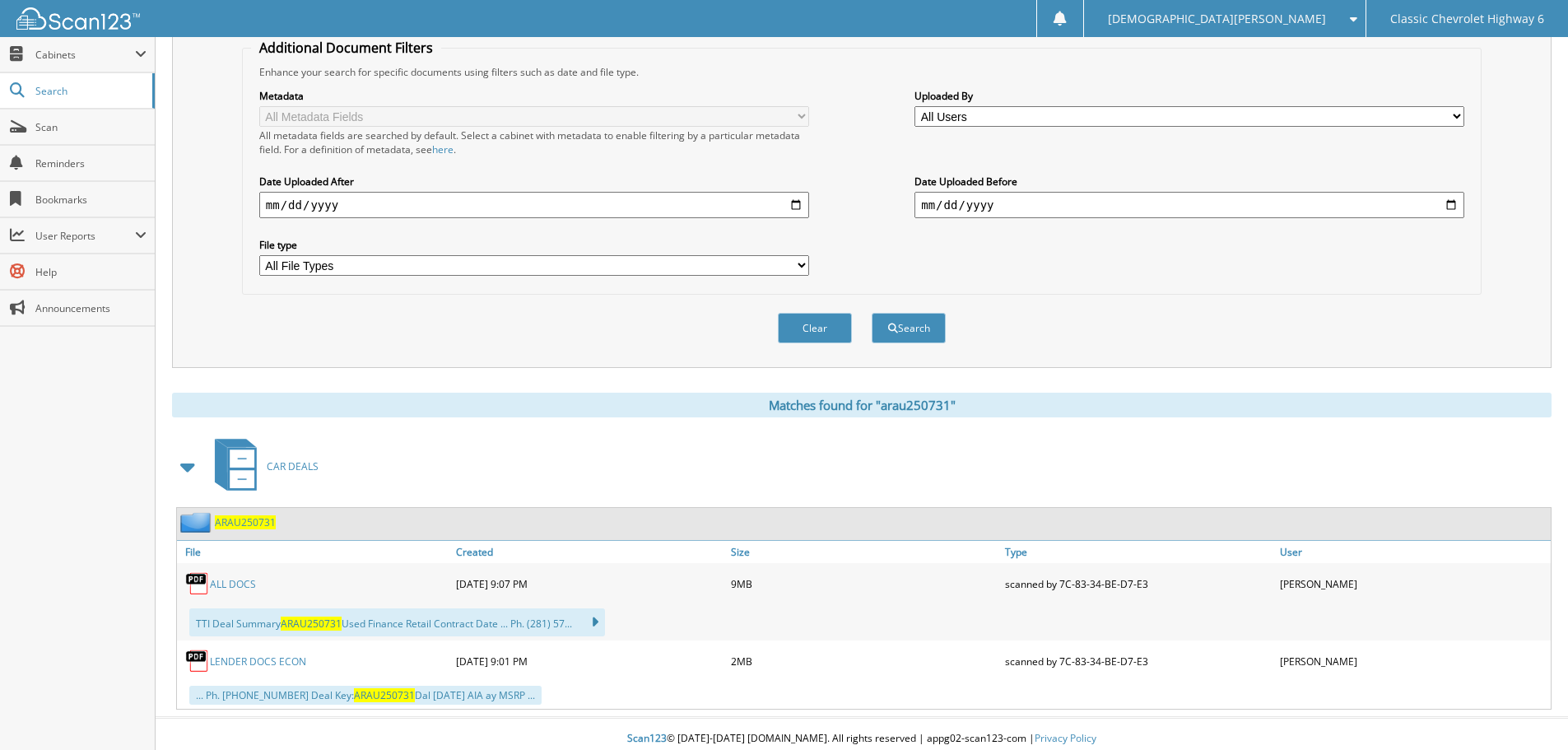
click at [240, 583] on link "ALL DOCS" at bounding box center [233, 584] width 46 height 14
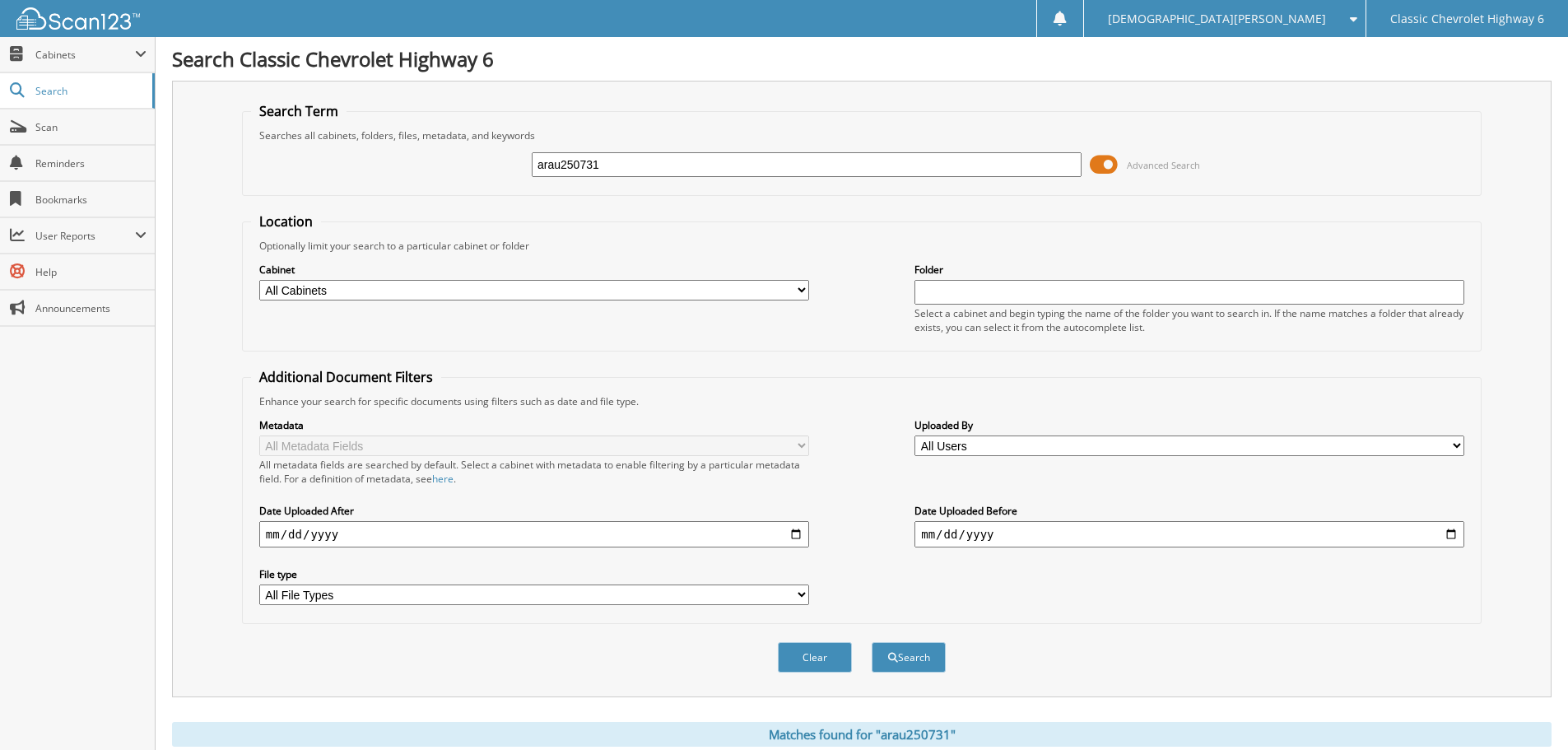
drag, startPoint x: 612, startPoint y: 166, endPoint x: 386, endPoint y: 167, distance: 226.0
click at [386, 167] on div "arau250731 Advanced Search" at bounding box center [862, 165] width 1222 height 44
type input "alph250805a"
click at [872, 642] on button "Search" at bounding box center [909, 657] width 74 height 31
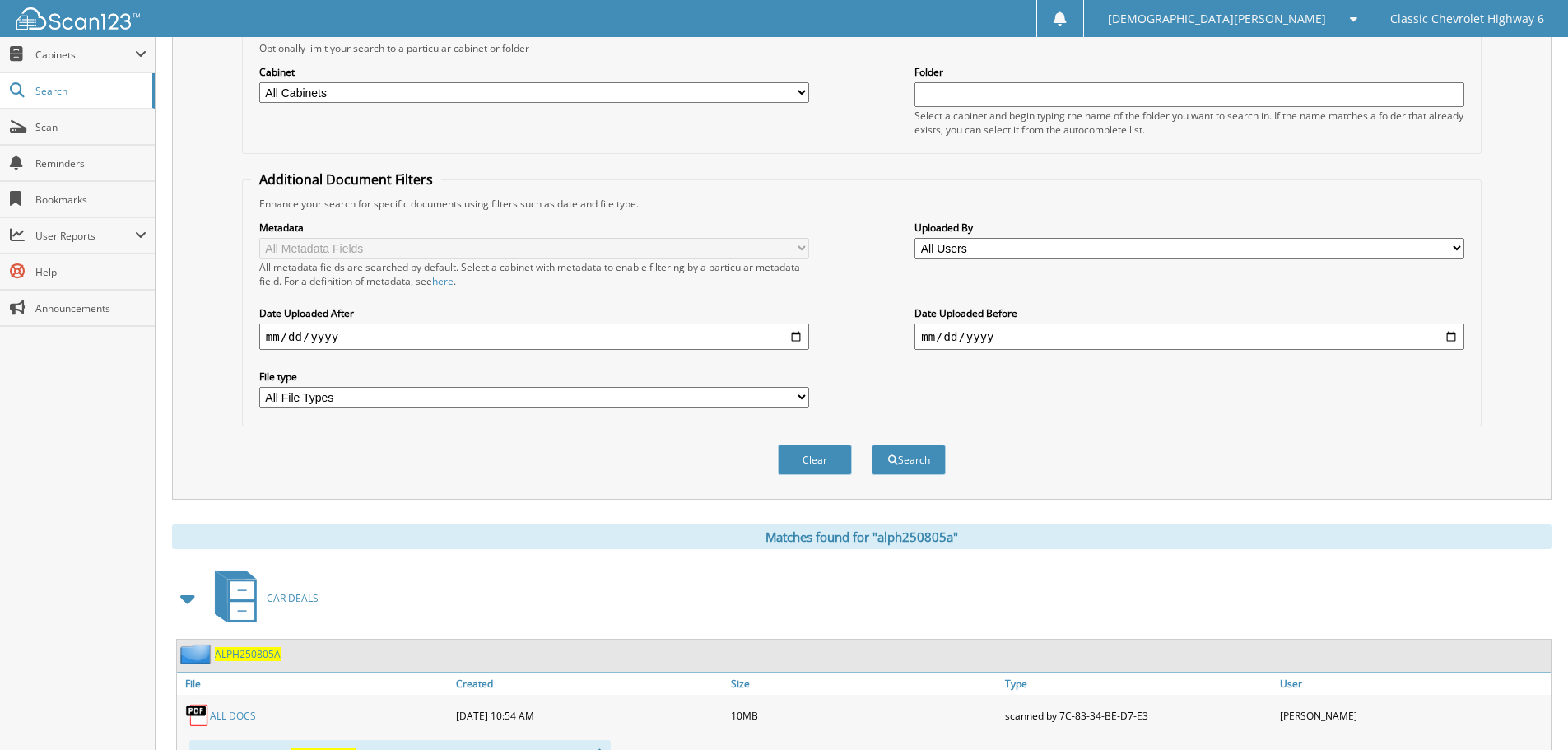
scroll to position [412, 0]
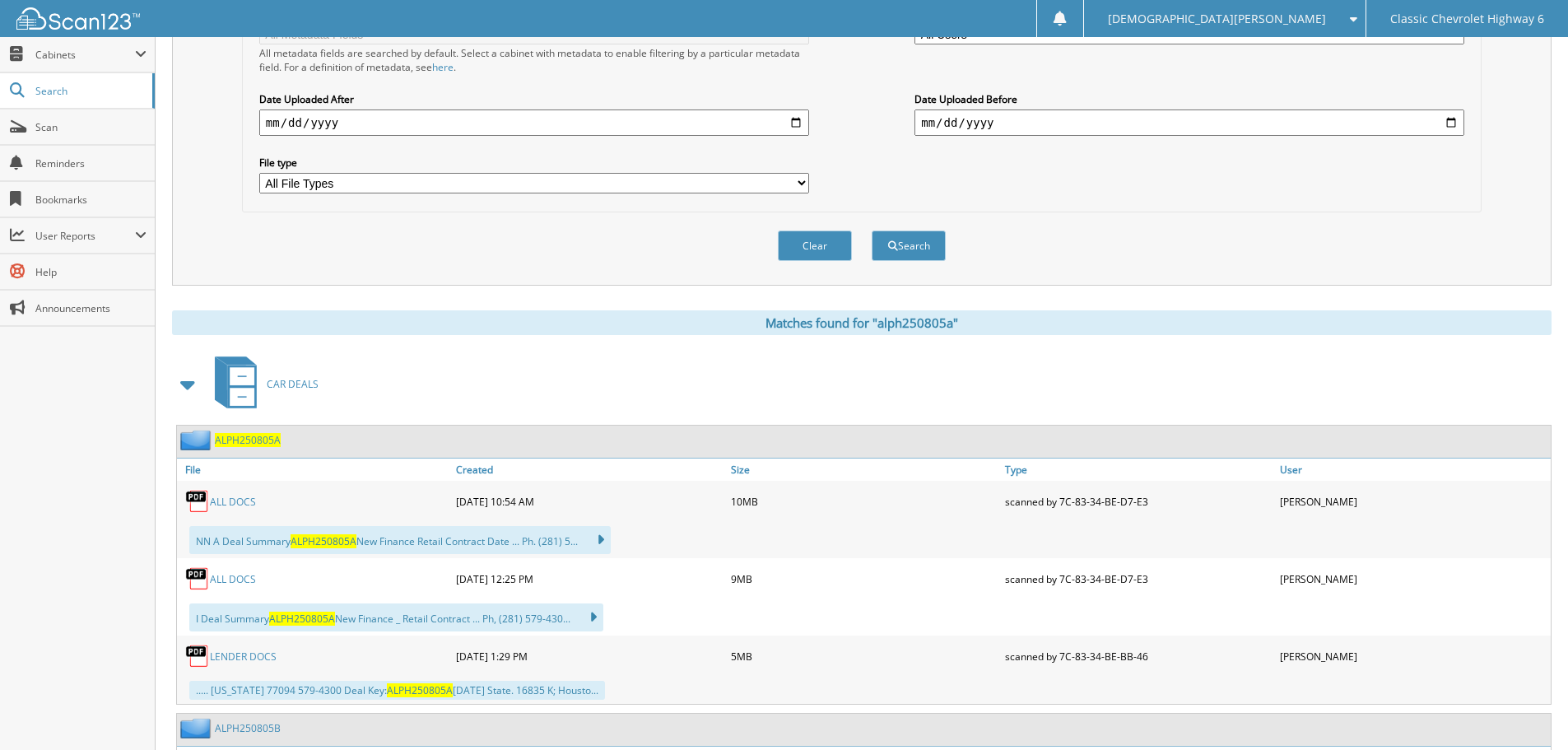
click at [234, 501] on link "ALL DOCS" at bounding box center [233, 502] width 46 height 14
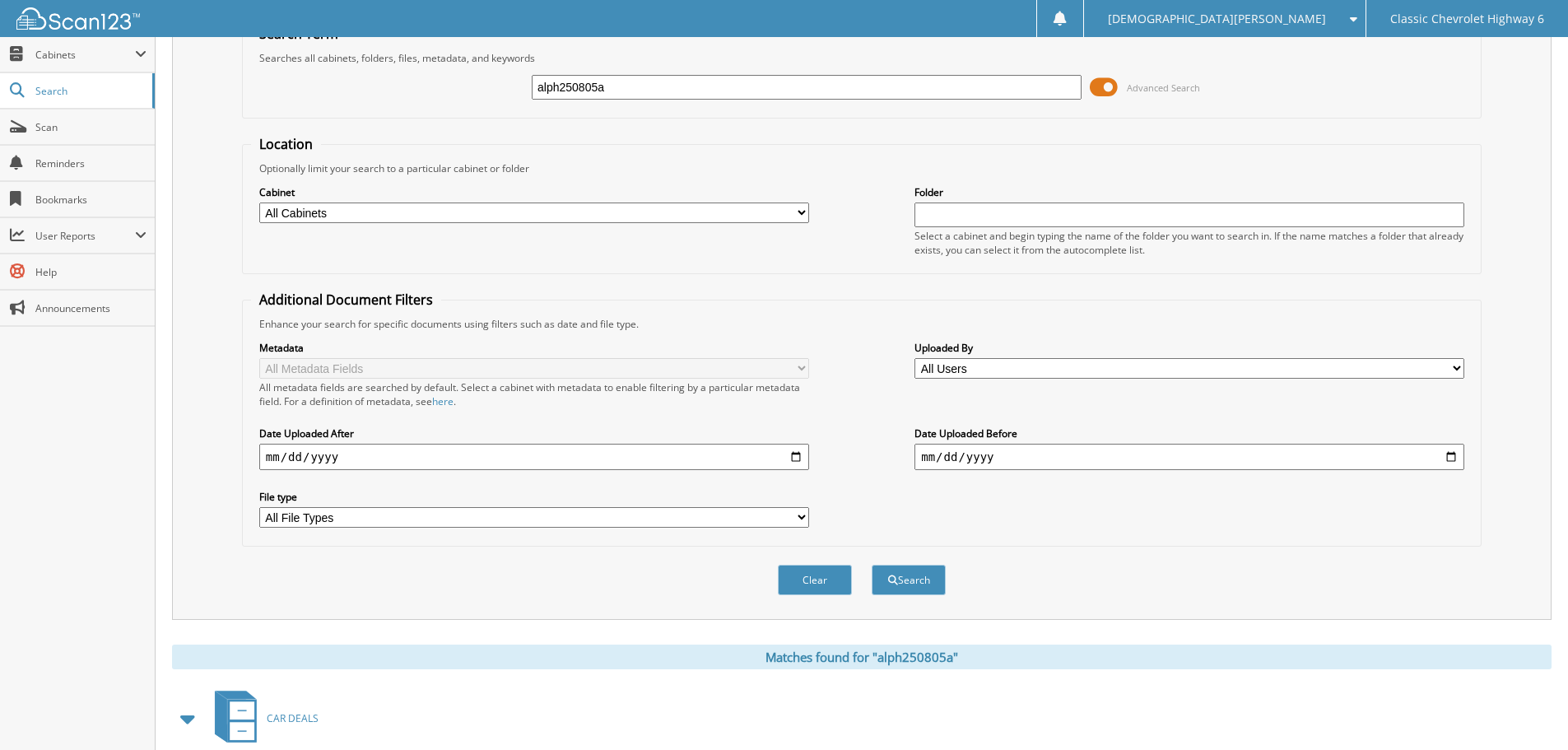
scroll to position [0, 0]
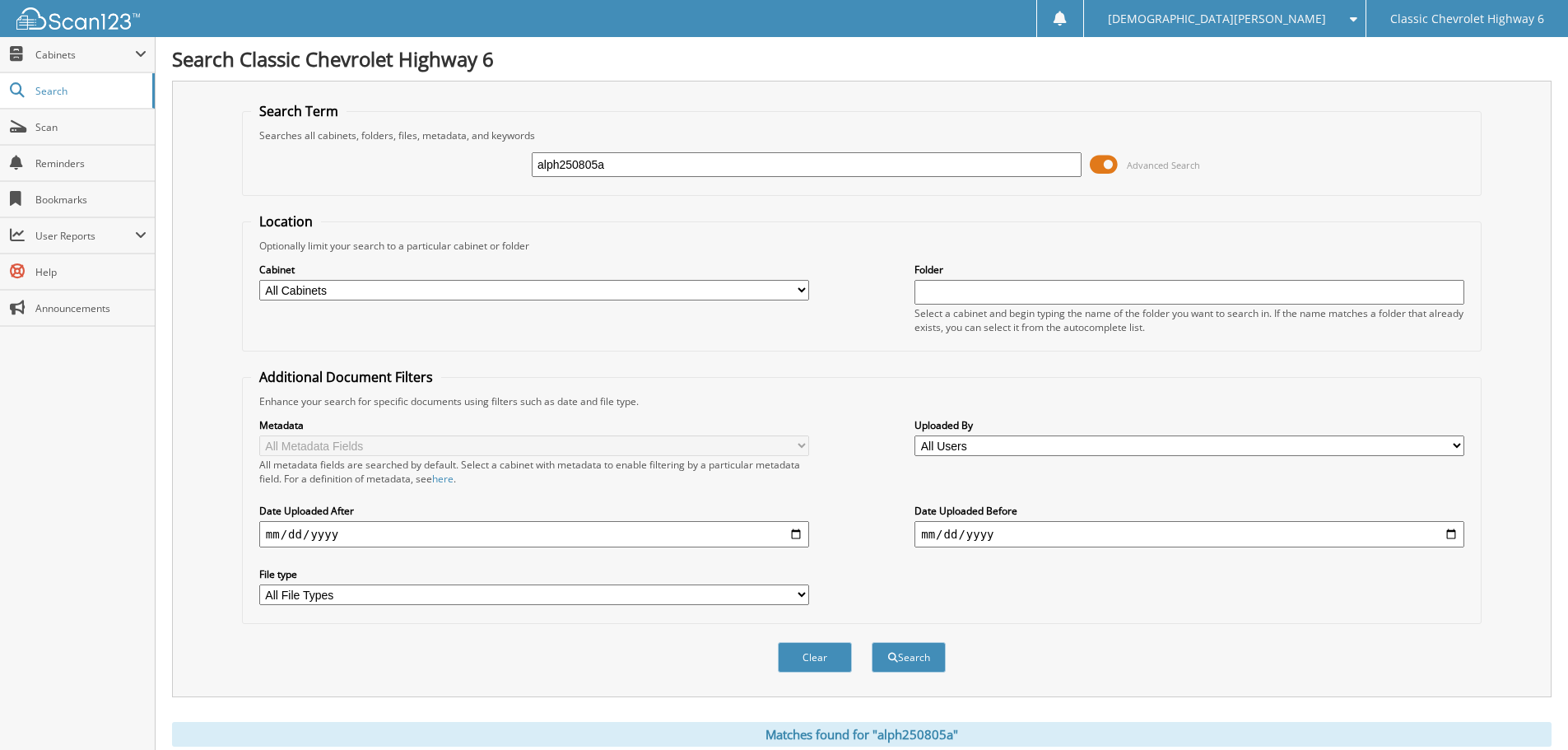
drag, startPoint x: 640, startPoint y: 160, endPoint x: 381, endPoint y: 167, distance: 259.1
click at [381, 167] on div "alph250805a Advanced Search" at bounding box center [862, 165] width 1222 height 44
type input "pere250804"
click at [872, 642] on button "Search" at bounding box center [909, 657] width 74 height 31
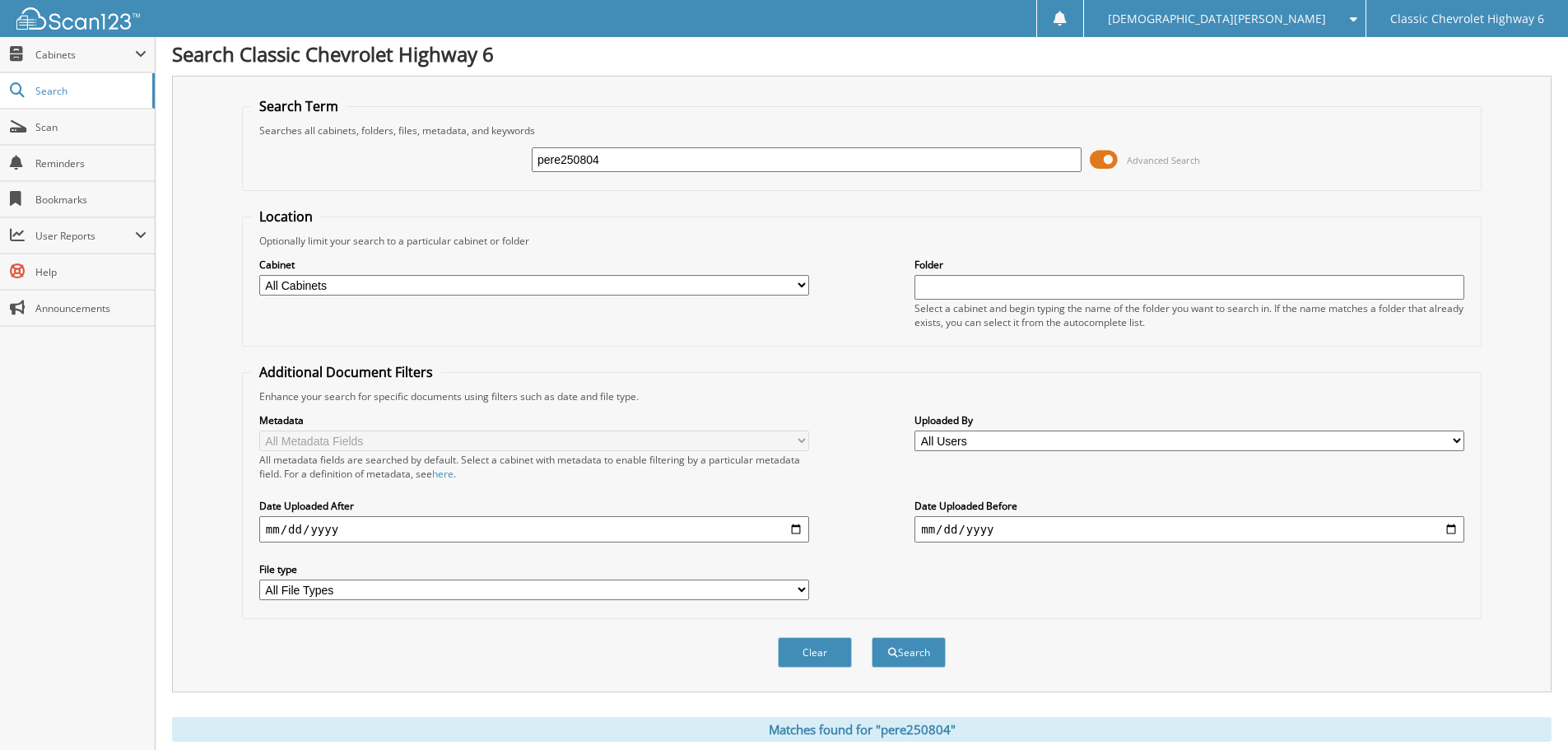
scroll to position [330, 0]
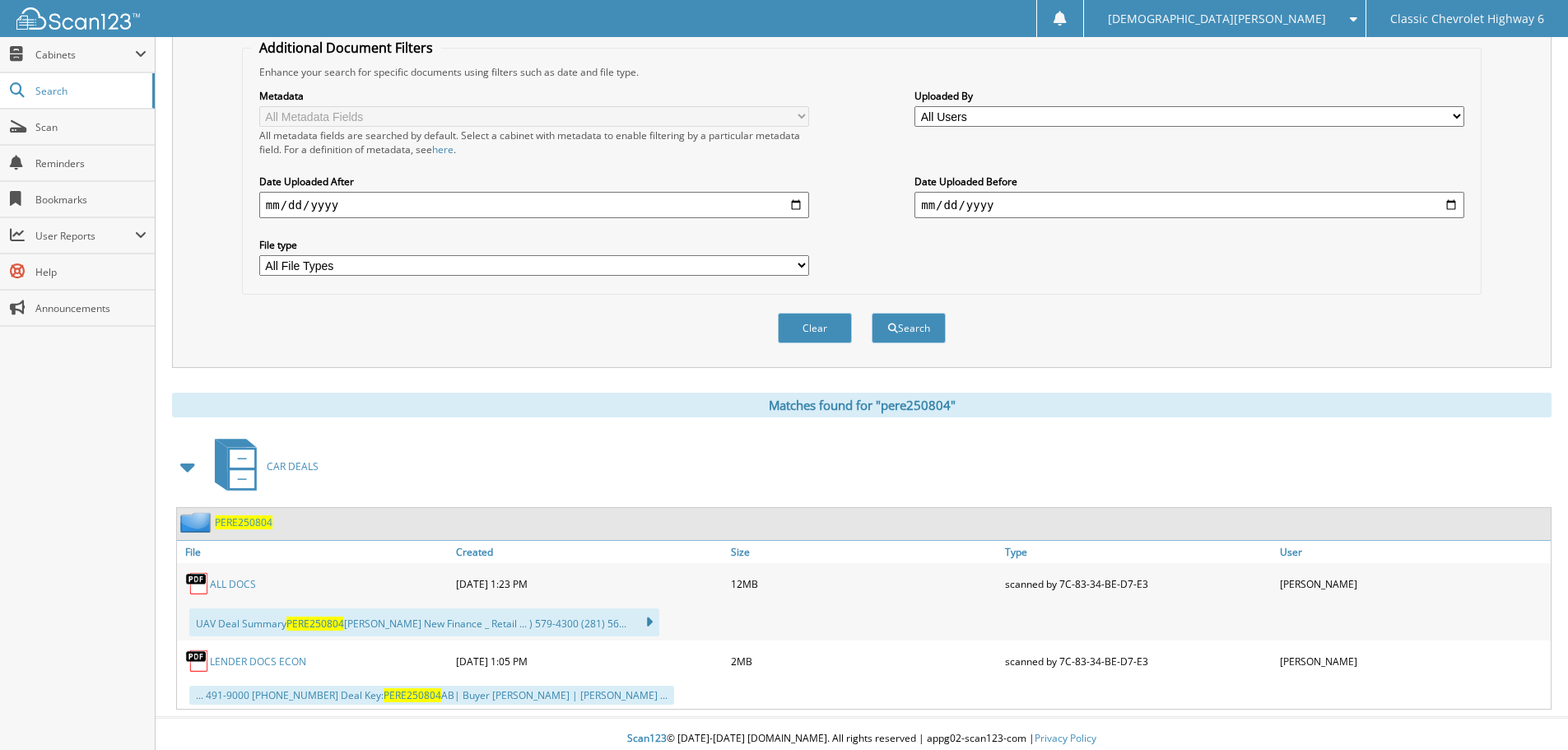
click at [222, 578] on link "ALL DOCS" at bounding box center [233, 584] width 46 height 14
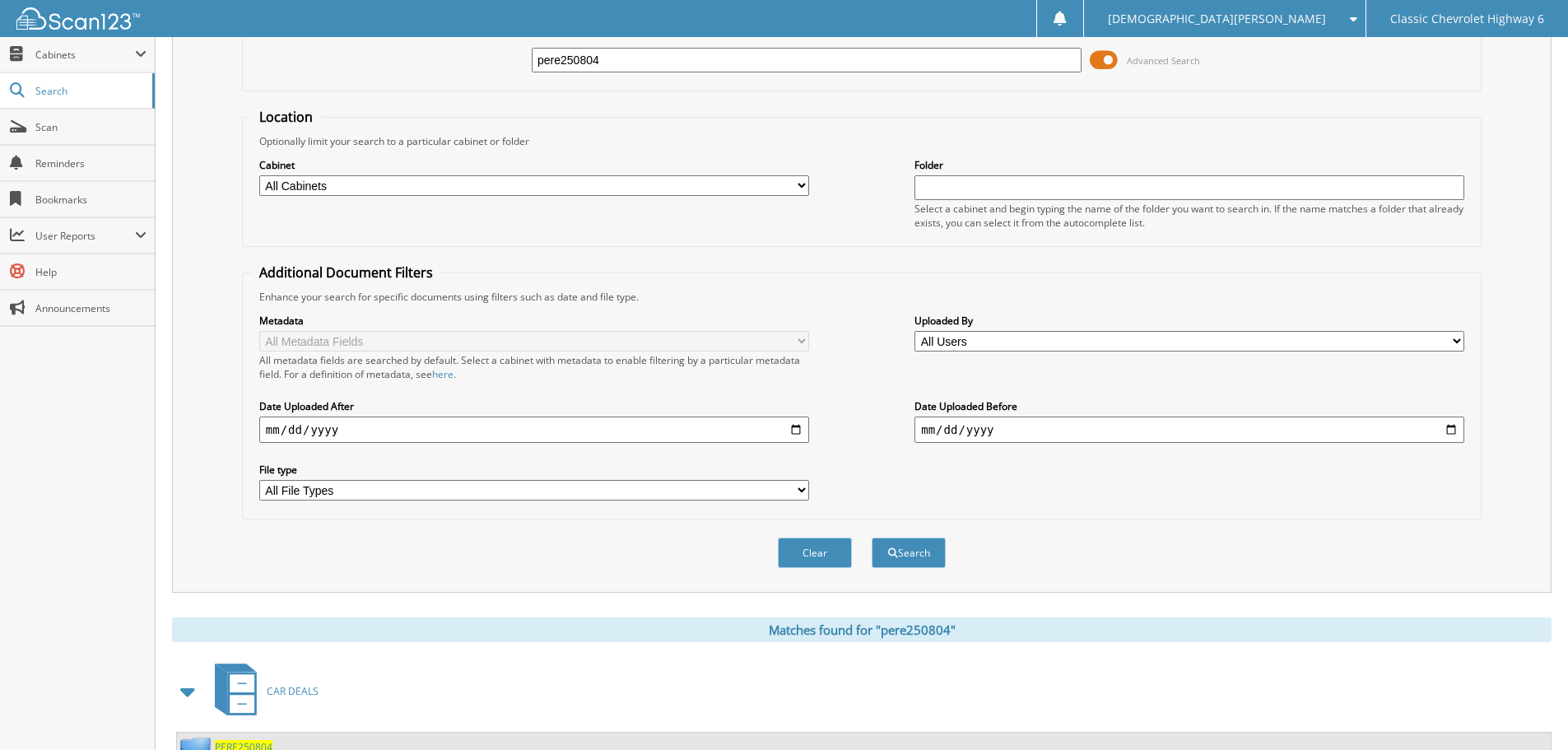
scroll to position [0, 0]
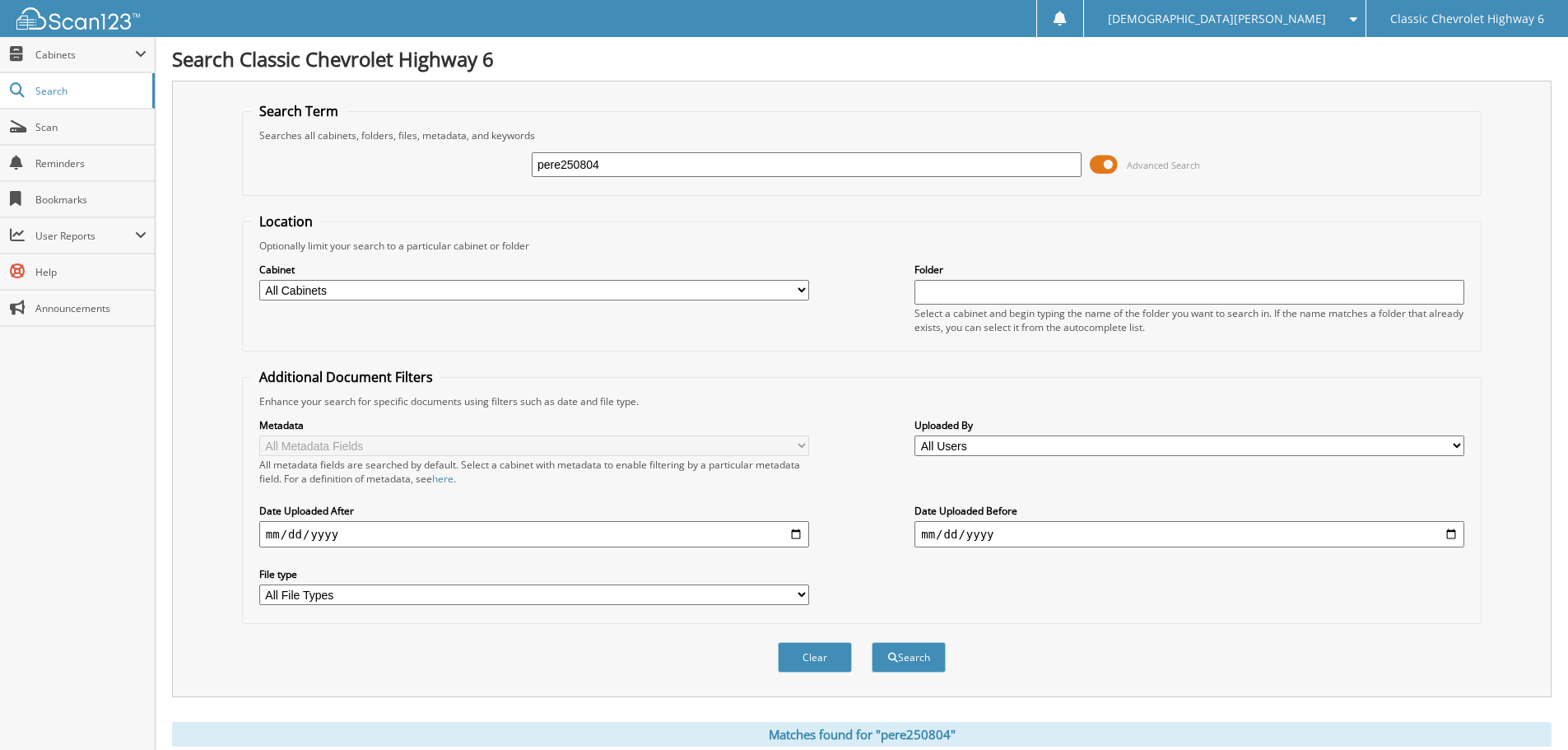
drag, startPoint x: 616, startPoint y: 160, endPoint x: 444, endPoint y: 156, distance: 172.0
click at [444, 156] on div "pere250804 Advanced Search" at bounding box center [862, 165] width 1222 height 44
type input "ming250805"
click at [872, 642] on button "Search" at bounding box center [909, 657] width 74 height 31
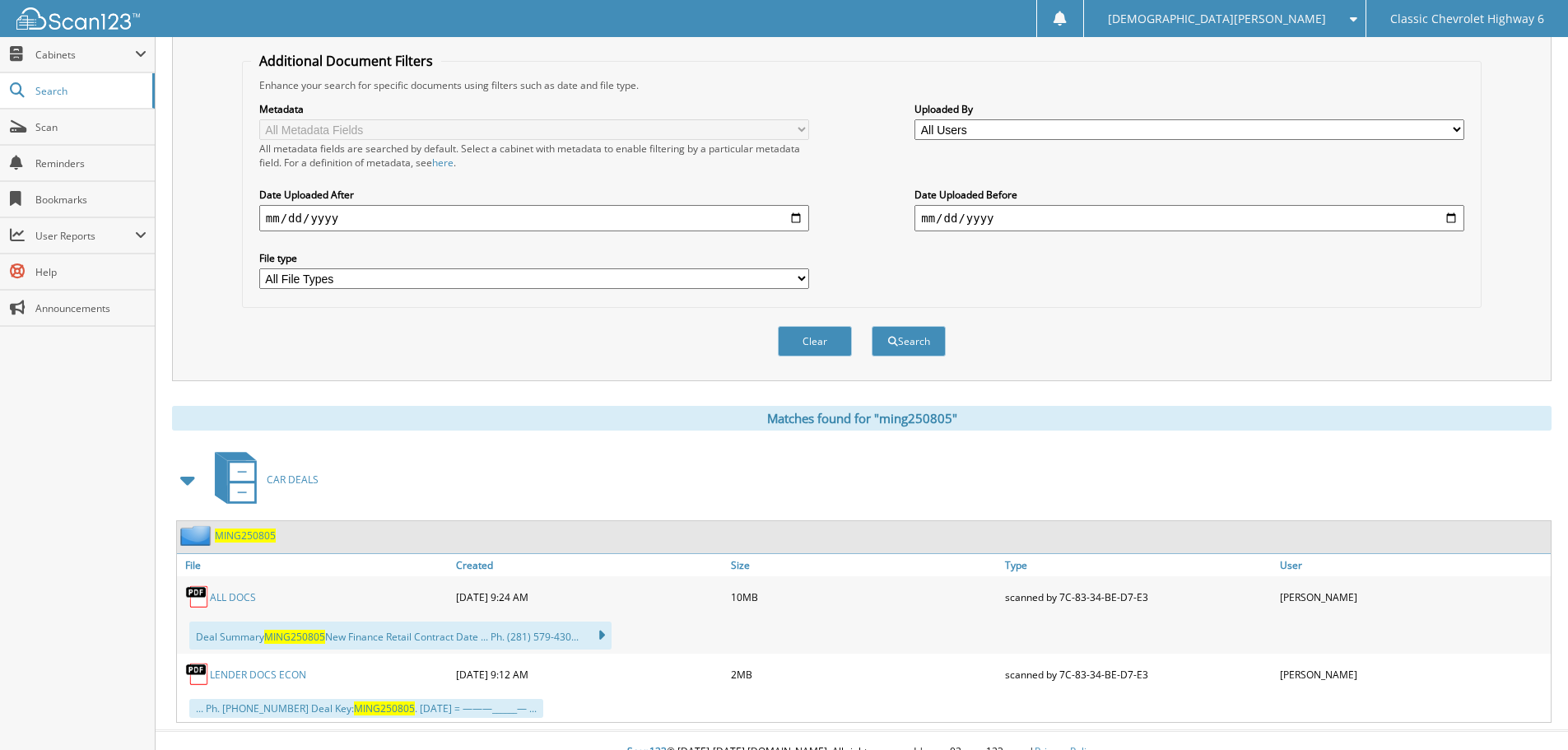
scroll to position [330, 0]
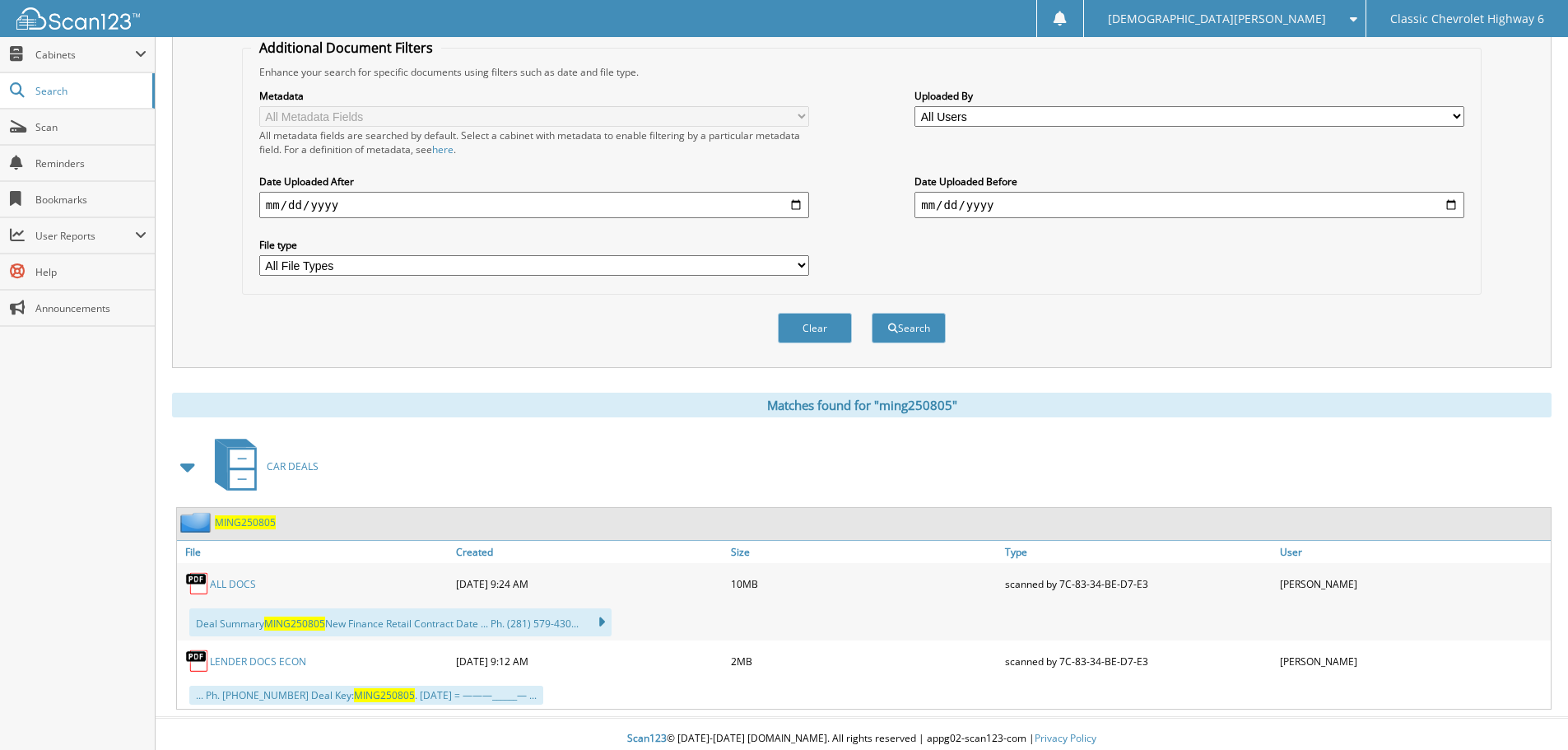
click at [226, 584] on link "ALL DOCS" at bounding box center [233, 584] width 46 height 14
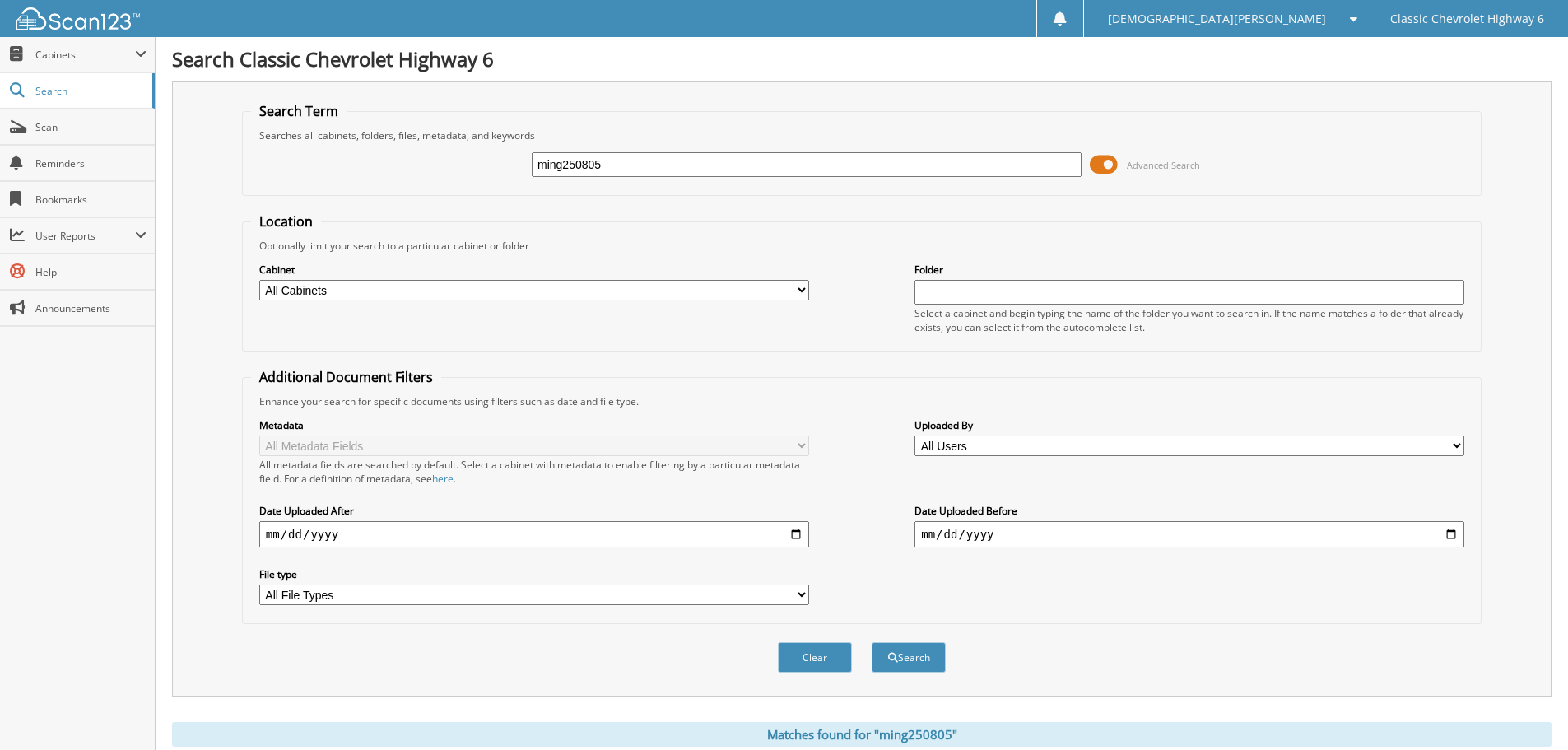
drag, startPoint x: 617, startPoint y: 169, endPoint x: 463, endPoint y: 160, distance: 154.3
click at [463, 160] on div "ming250805 Advanced Search" at bounding box center [862, 165] width 1222 height 44
type input "pate250805"
click at [872, 642] on button "Search" at bounding box center [909, 657] width 74 height 31
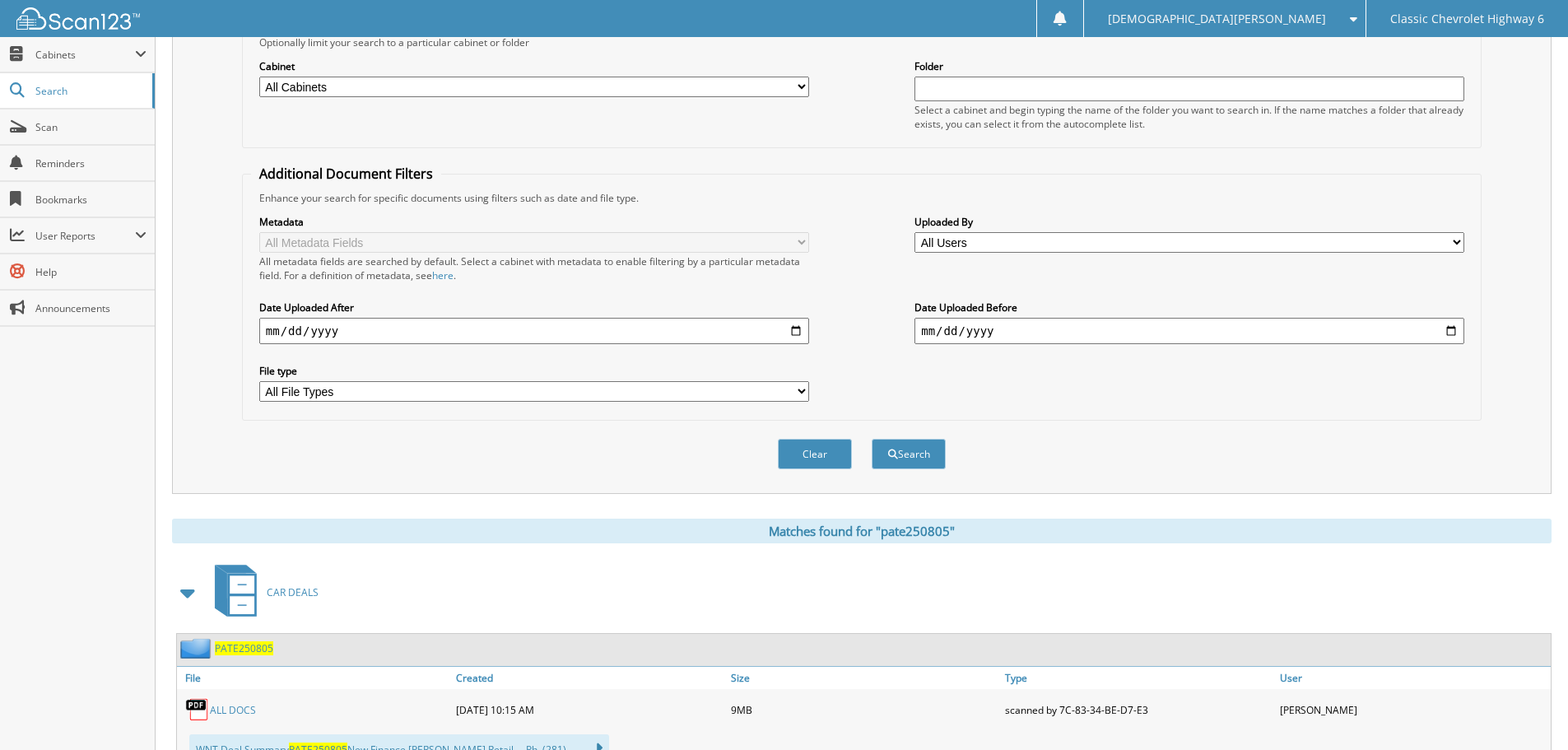
scroll to position [330, 0]
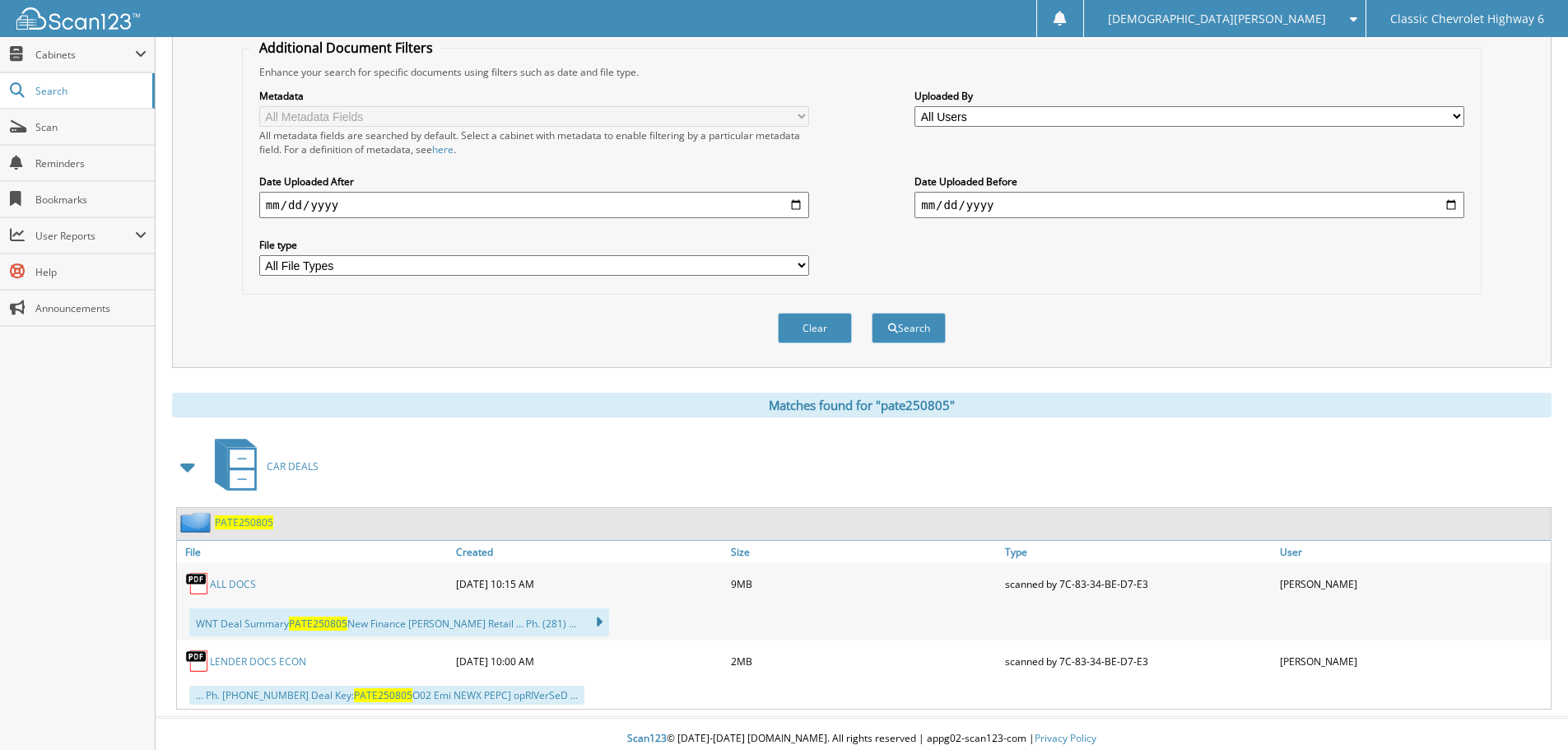
click at [233, 582] on link "ALL DOCS" at bounding box center [233, 584] width 46 height 14
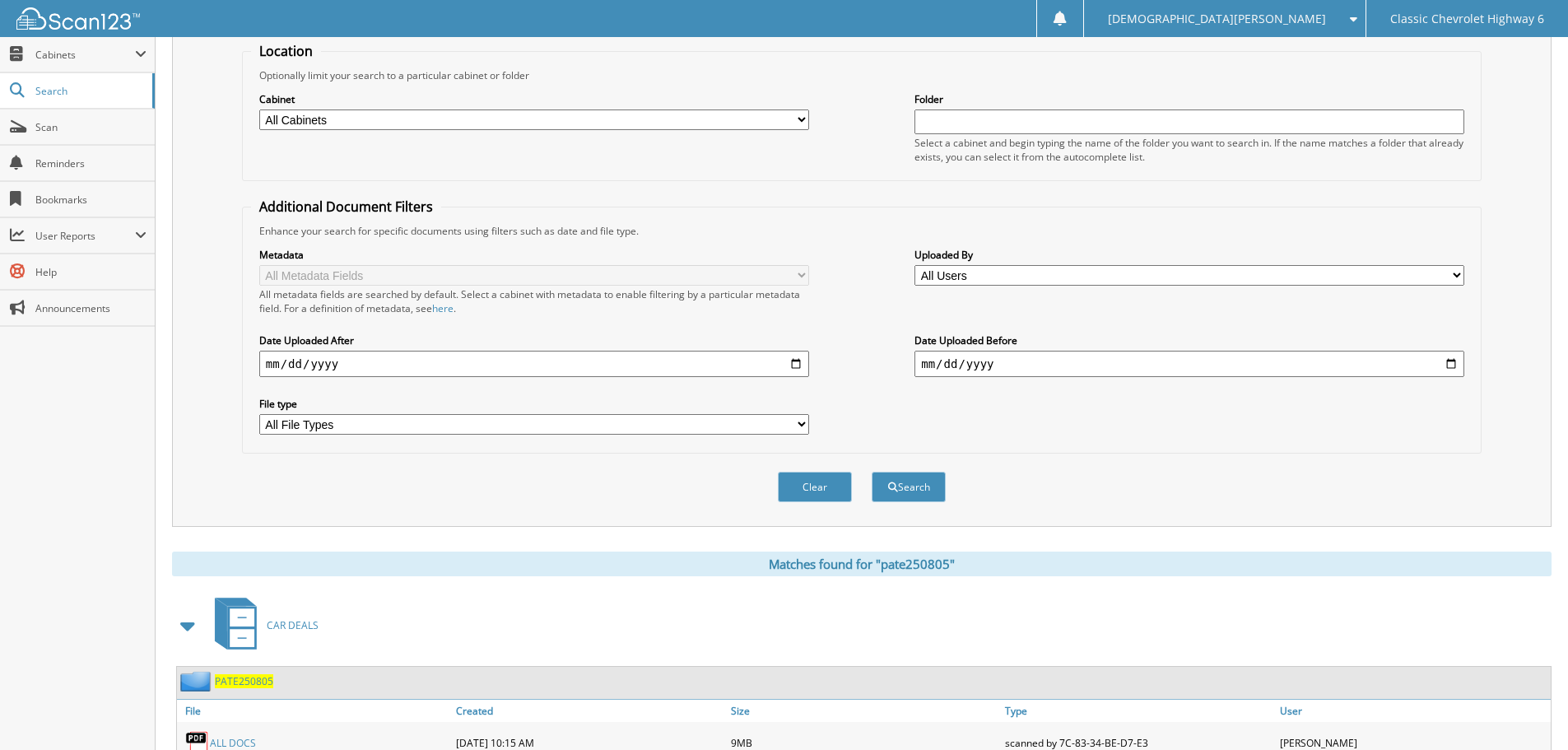
scroll to position [0, 0]
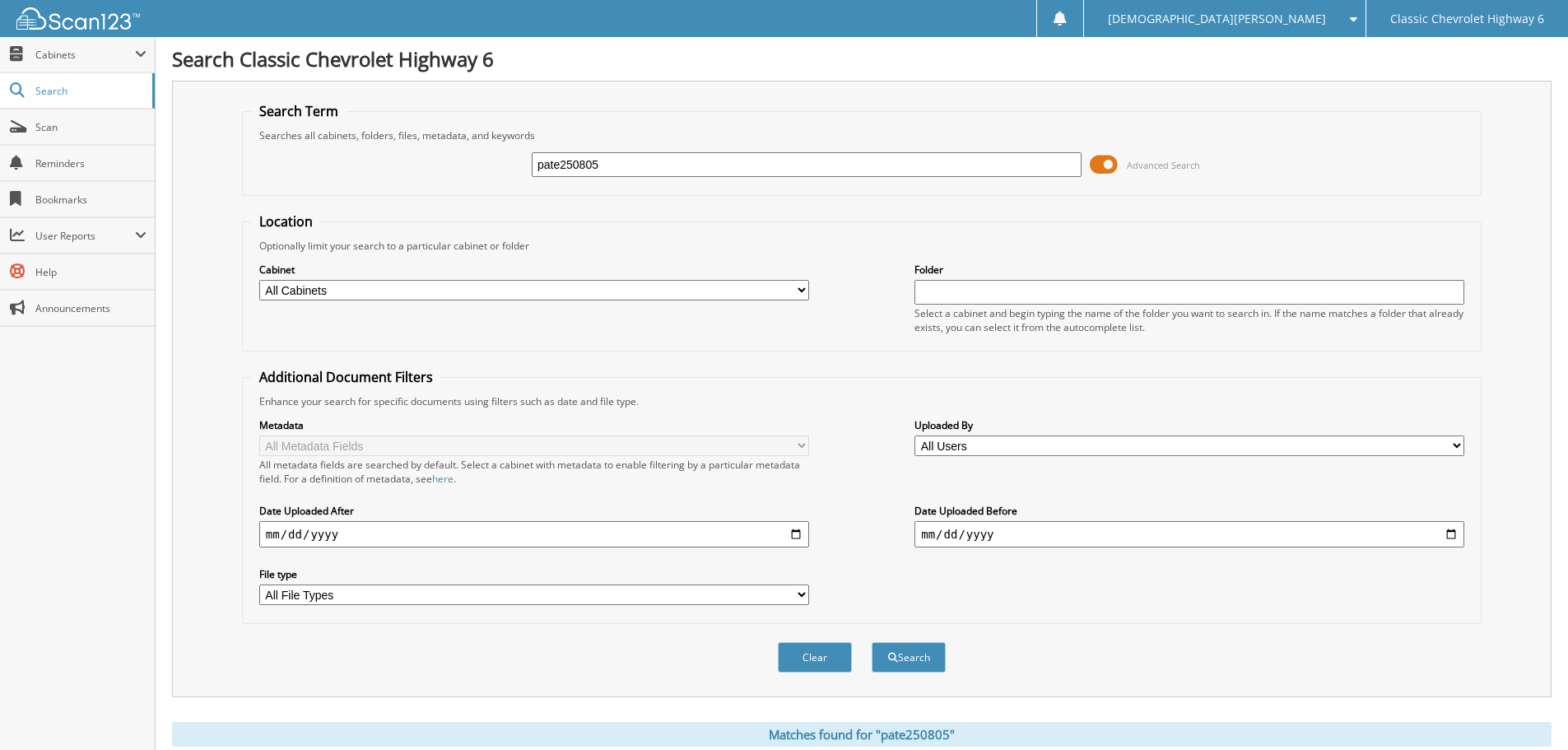
click at [622, 173] on input "pate250805" at bounding box center [807, 165] width 550 height 25
type input "gall250730"
click at [872, 642] on button "Search" at bounding box center [909, 657] width 74 height 31
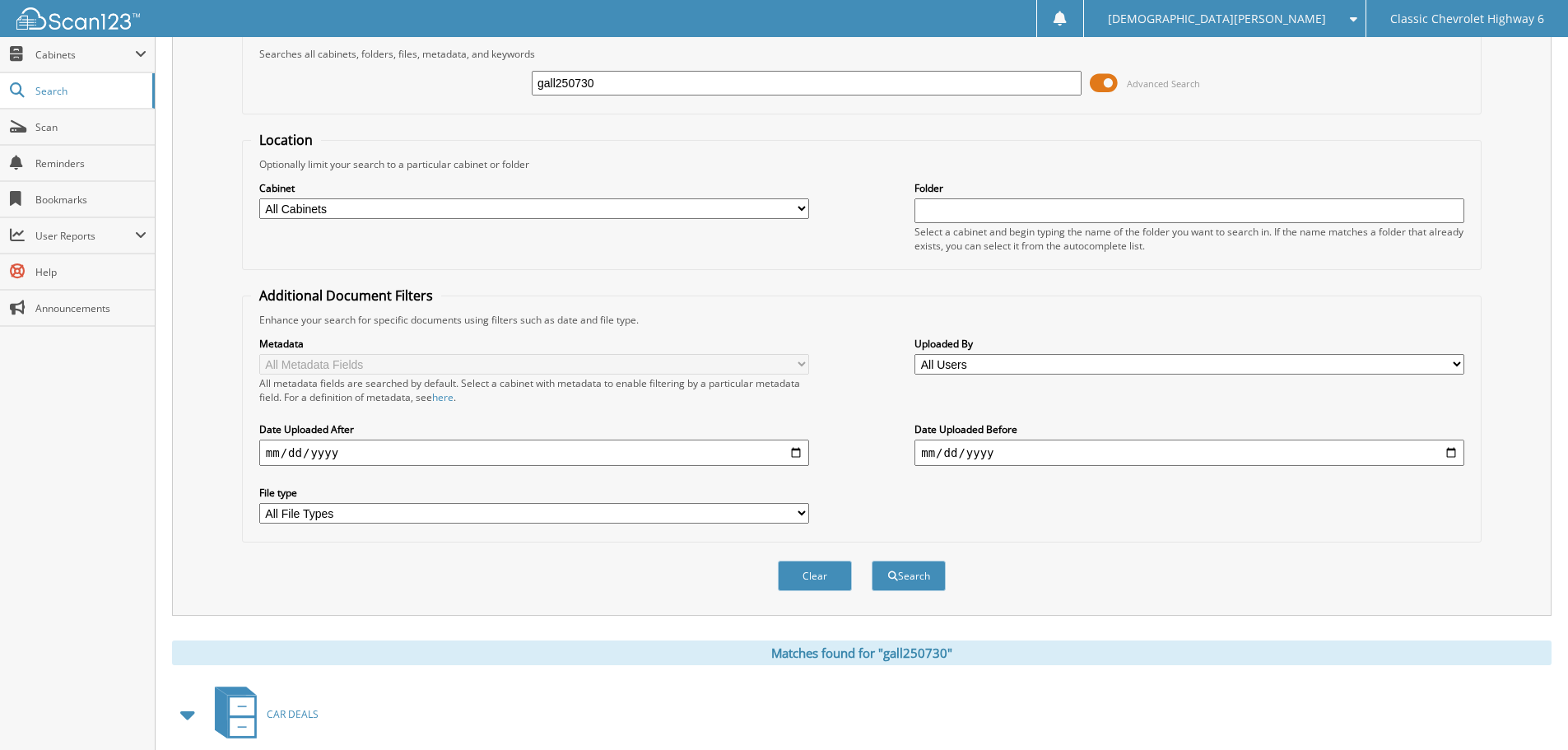
scroll to position [330, 0]
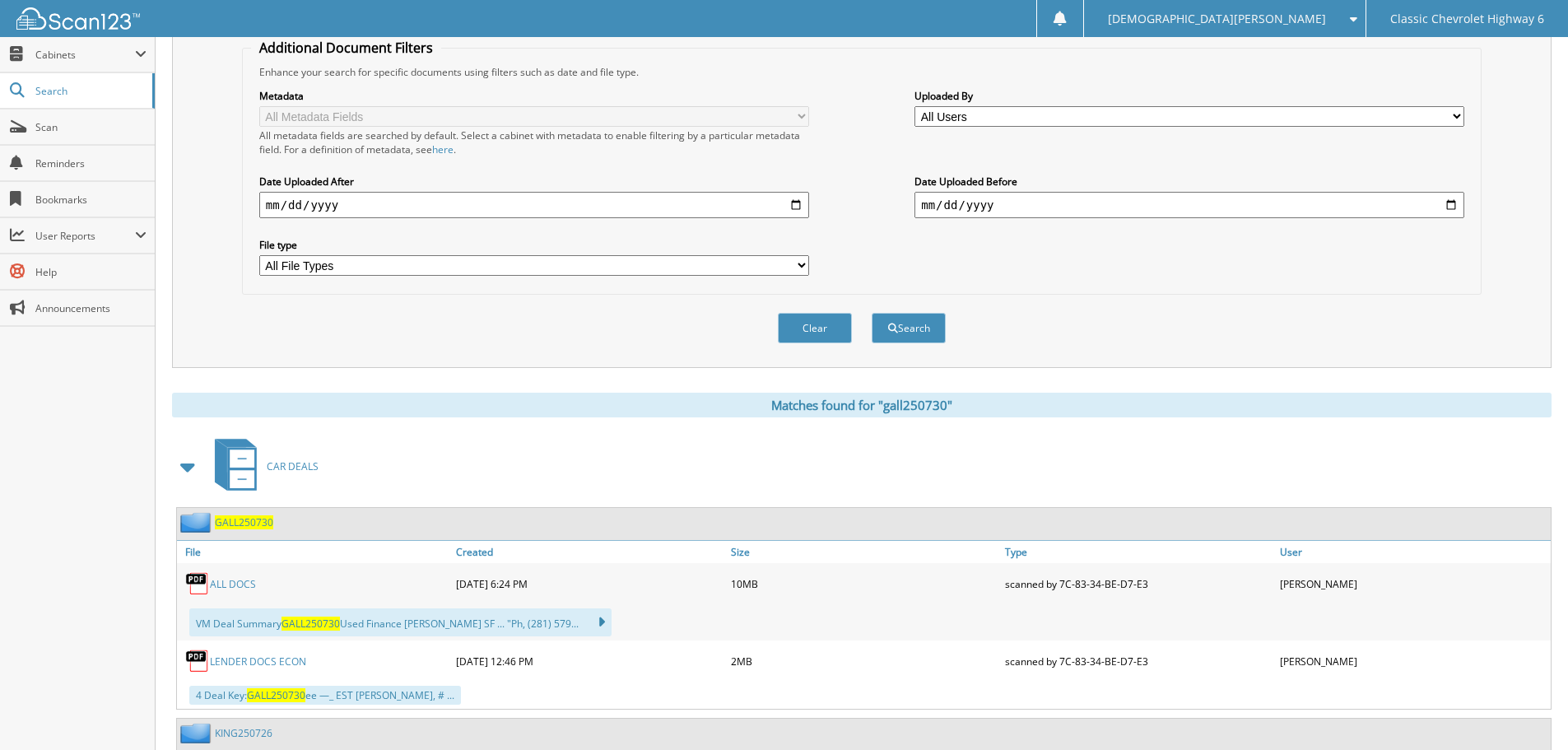
click at [231, 583] on link "ALL DOCS" at bounding box center [233, 584] width 46 height 14
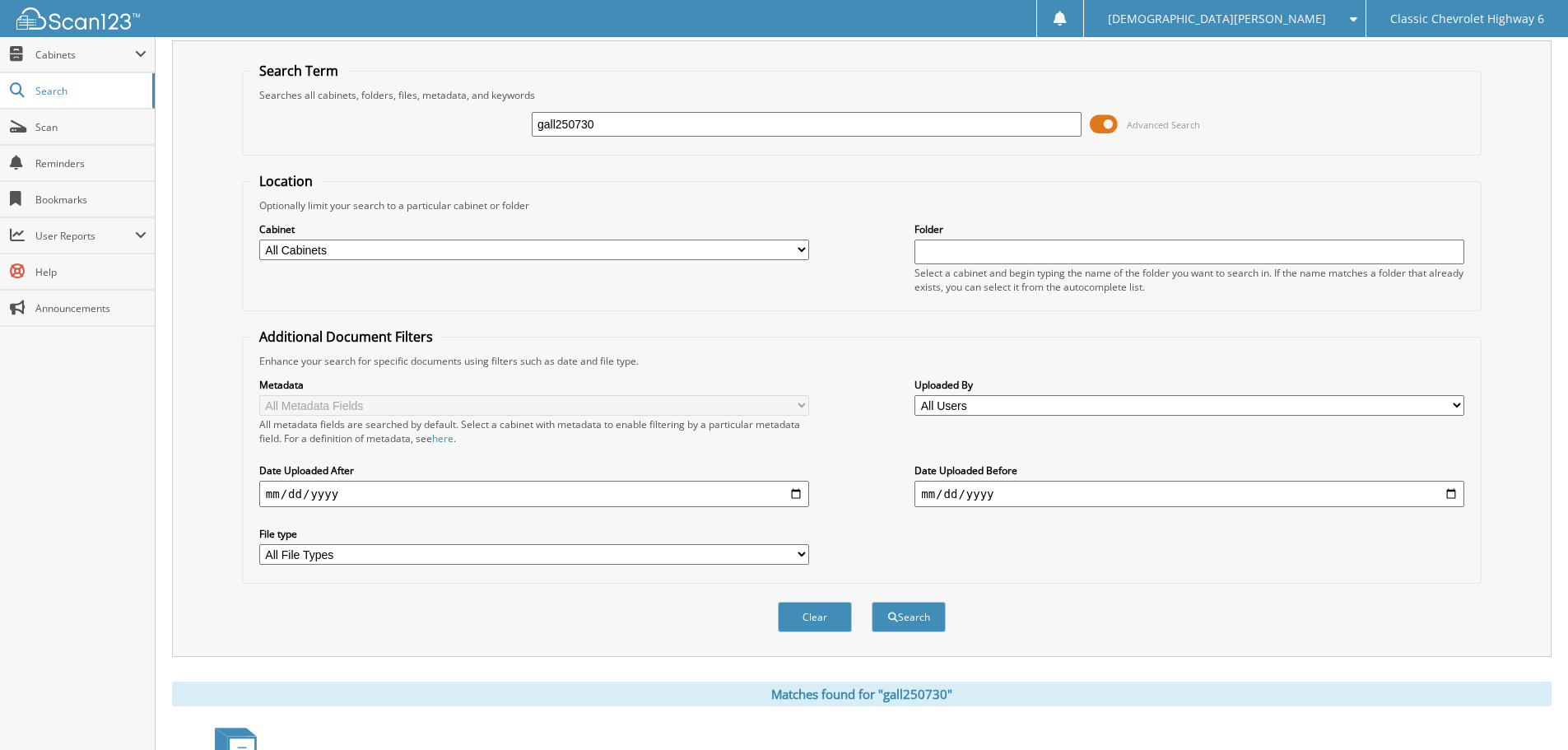
scroll to position [0, 0]
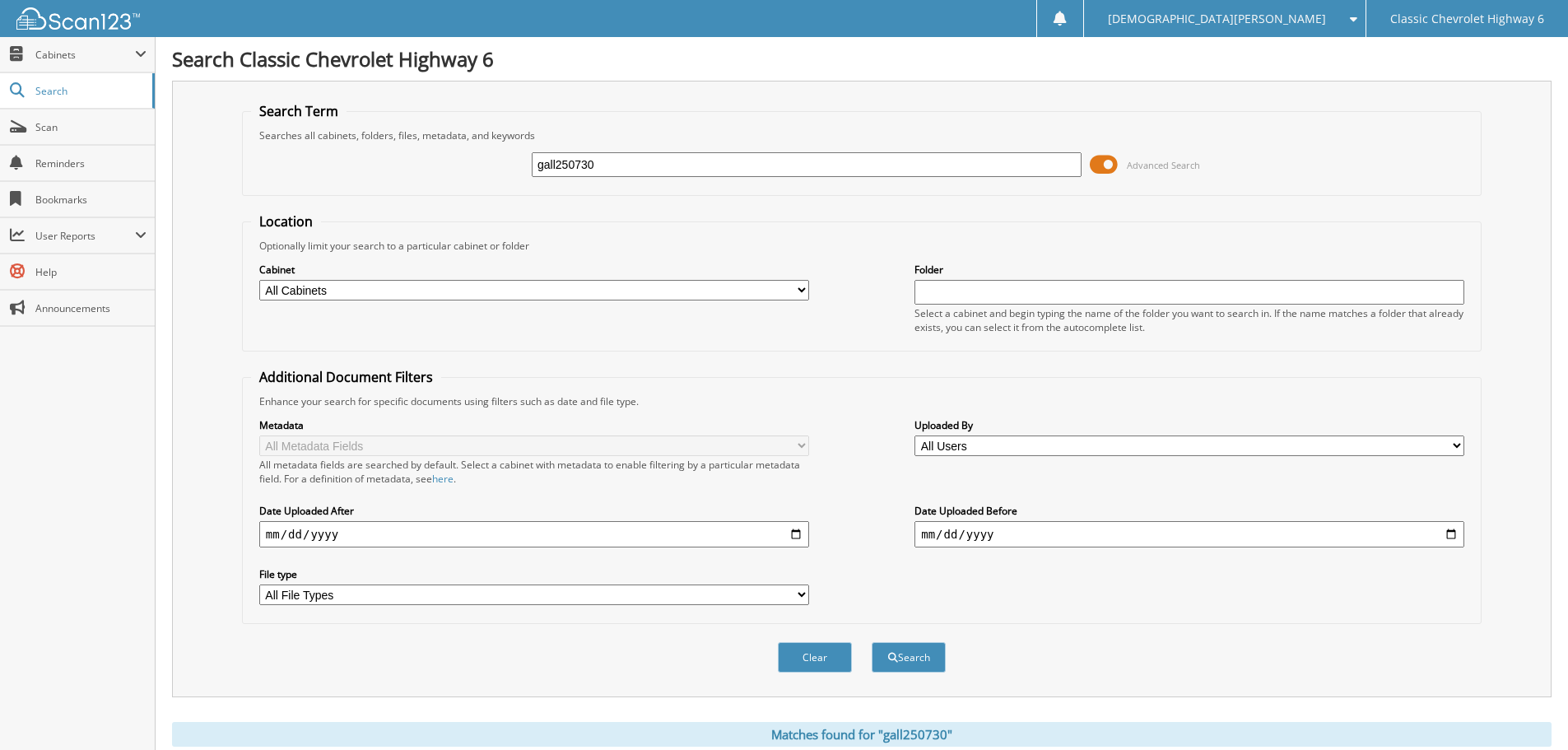
drag, startPoint x: 602, startPoint y: 158, endPoint x: 421, endPoint y: 170, distance: 181.4
click at [421, 170] on div "gall250730 Advanced Search" at bounding box center [862, 165] width 1222 height 44
type input "roja250716"
click at [872, 642] on button "Search" at bounding box center [909, 657] width 74 height 31
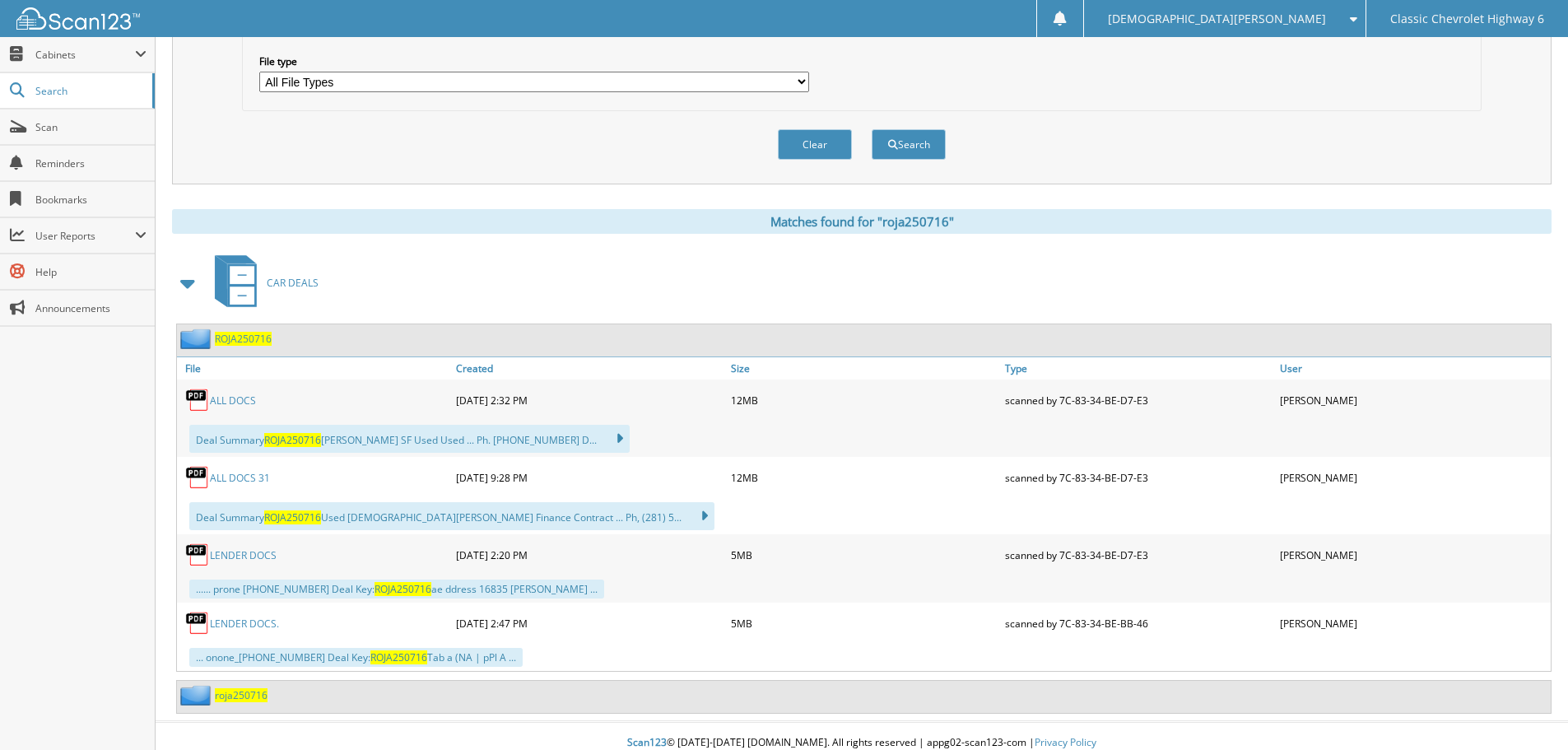
scroll to position [527, 0]
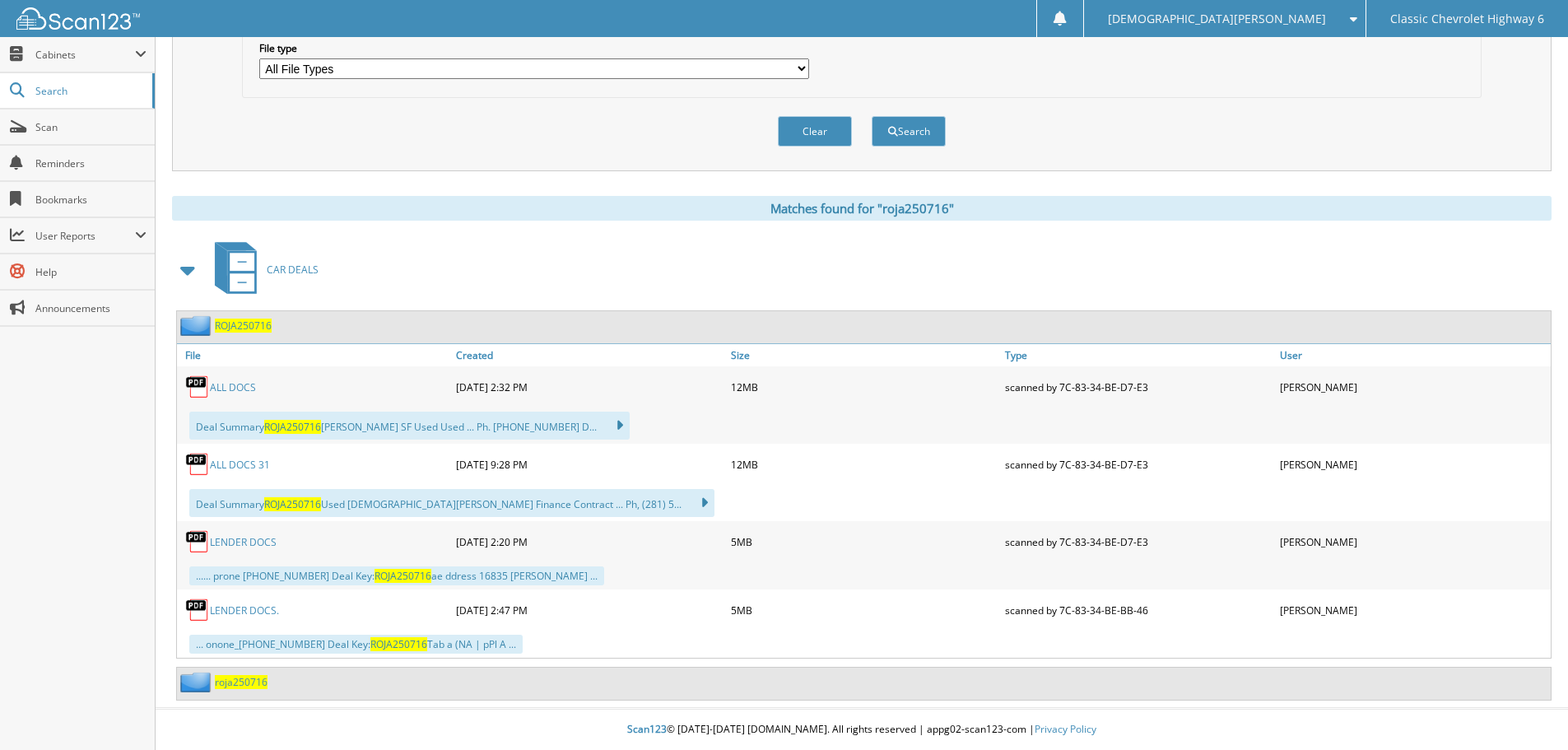
click at [231, 383] on link "ALL DOCS" at bounding box center [233, 388] width 46 height 14
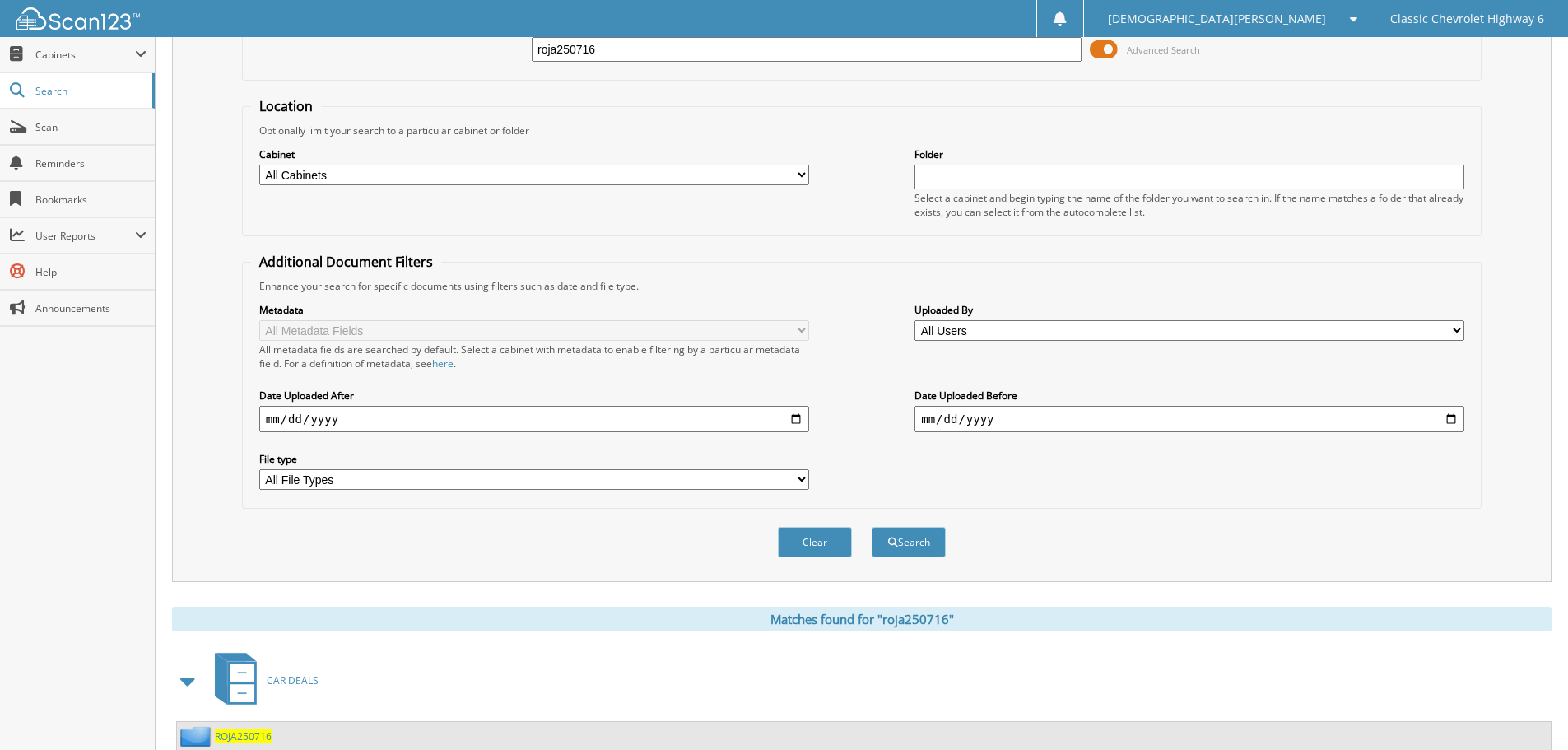
scroll to position [0, 0]
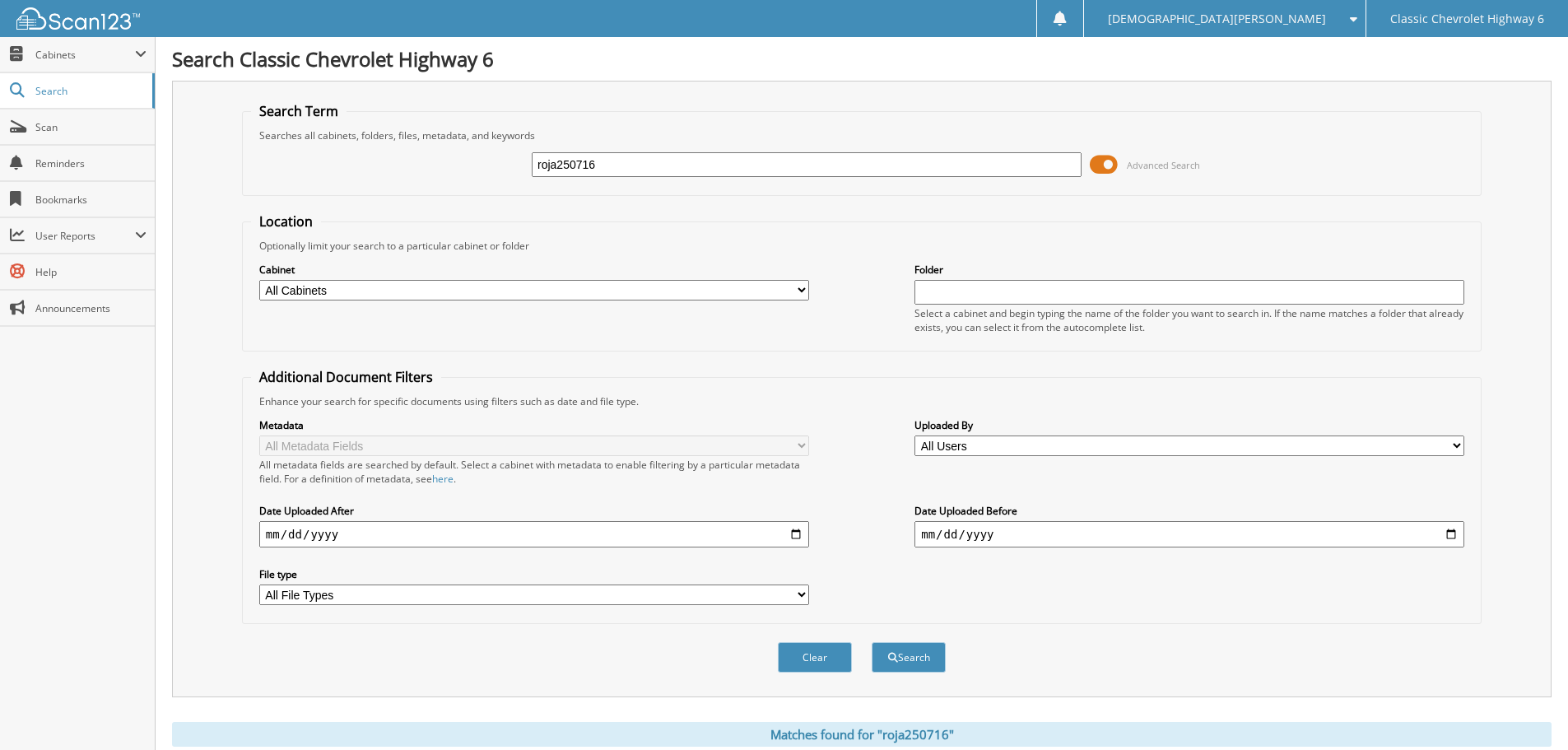
drag, startPoint x: 613, startPoint y: 154, endPoint x: 366, endPoint y: 168, distance: 247.4
click at [366, 168] on div "roja250716 Advanced Search" at bounding box center [862, 165] width 1222 height 44
type input "cana250801"
click at [872, 642] on button "Search" at bounding box center [909, 657] width 74 height 31
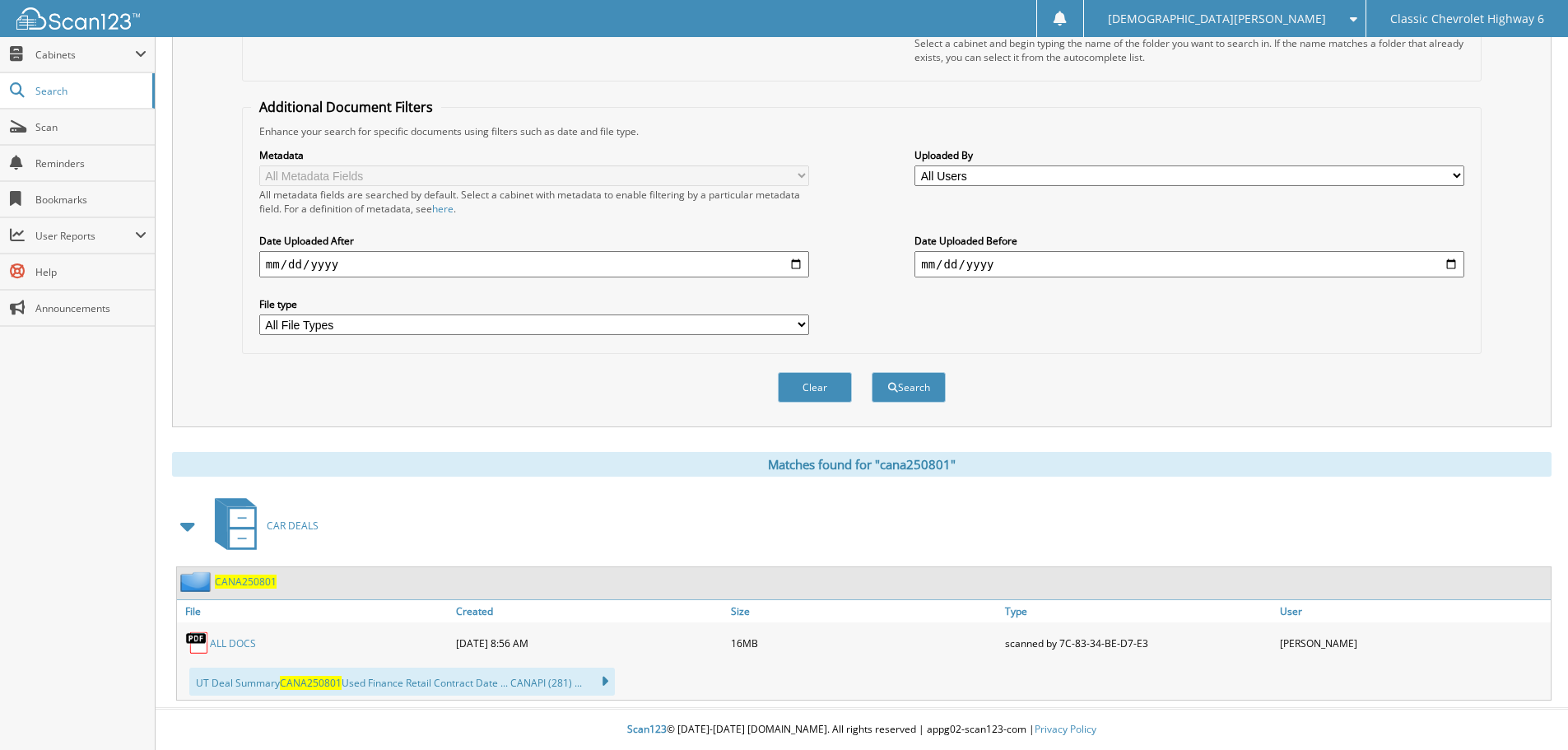
click at [232, 650] on div "ALL DOCS" at bounding box center [314, 642] width 275 height 33
click at [233, 644] on link "ALL DOCS" at bounding box center [233, 643] width 46 height 14
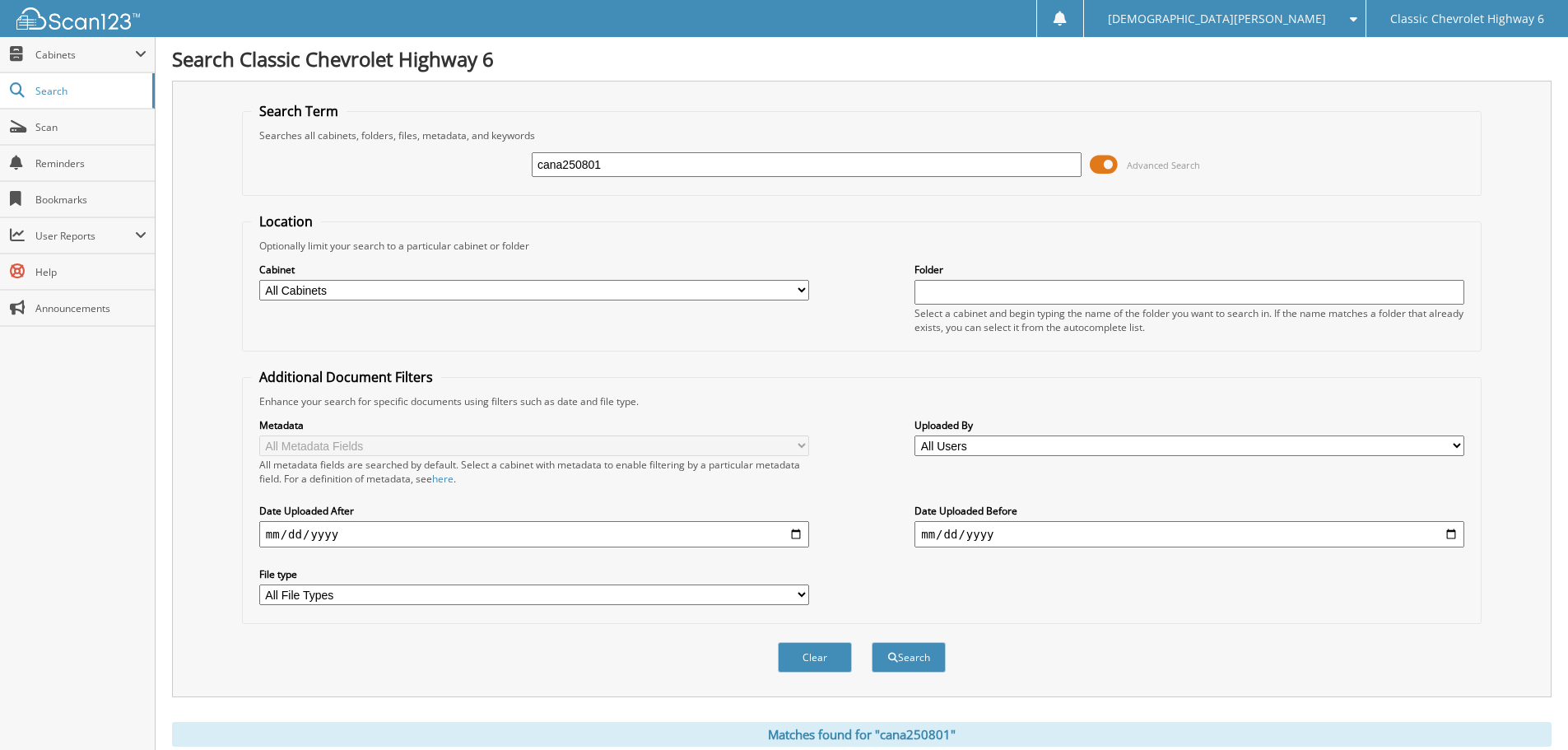
click at [613, 165] on input "cana250801" at bounding box center [807, 165] width 550 height 25
click at [611, 165] on input "cana250801" at bounding box center [807, 165] width 550 height 25
type input "barn250724"
click at [872, 642] on button "Search" at bounding box center [909, 657] width 74 height 31
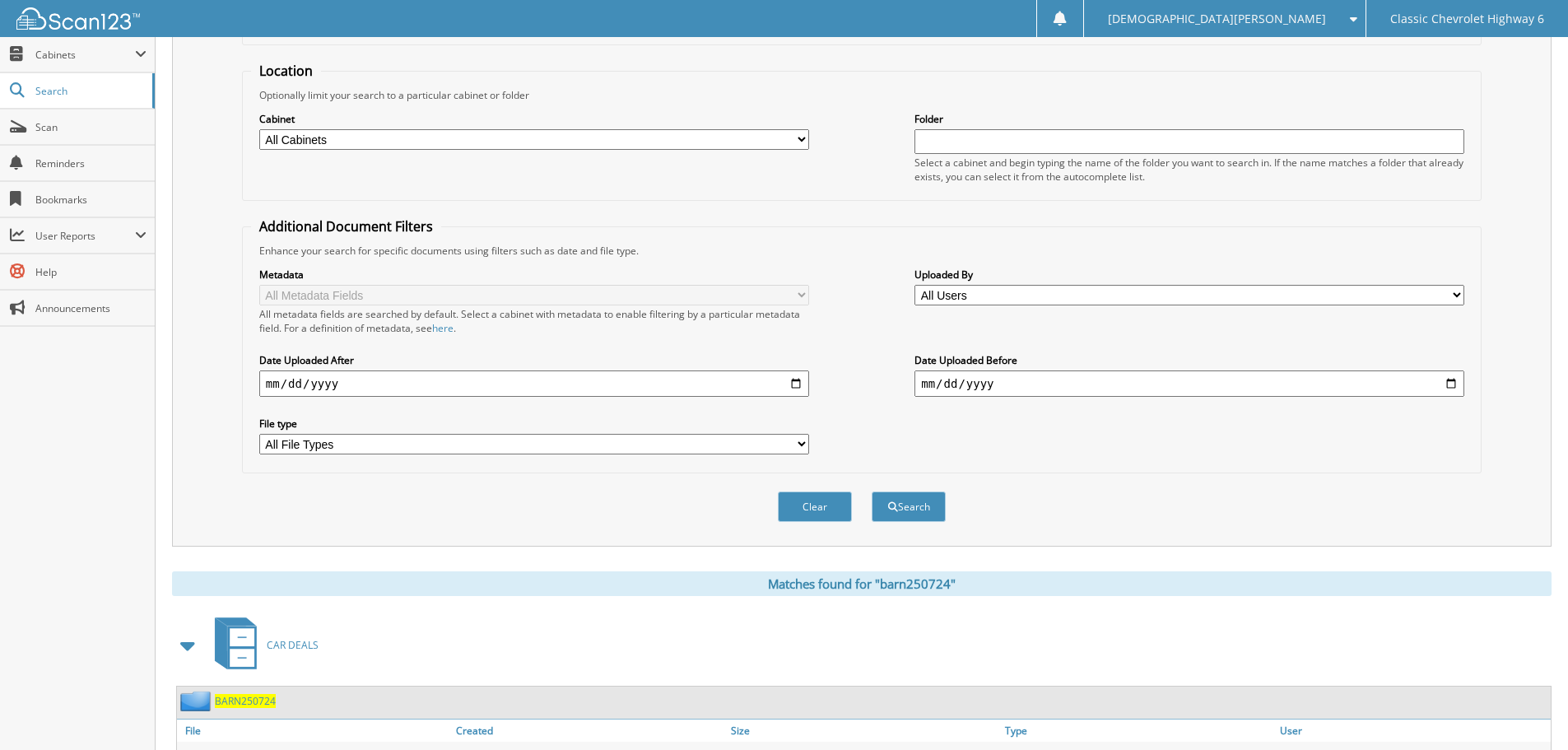
scroll to position [339, 0]
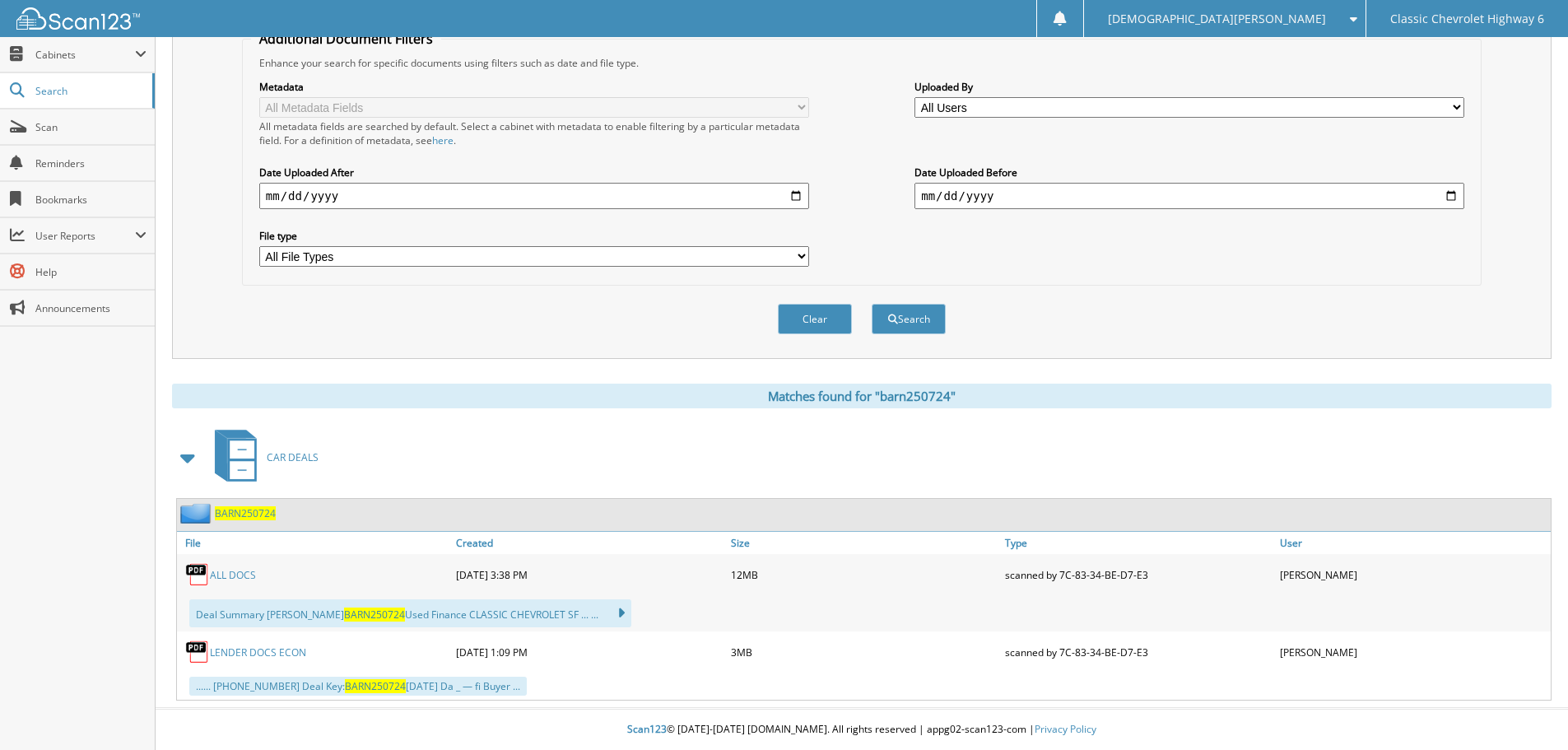
click at [223, 577] on link "ALL DOCS" at bounding box center [233, 575] width 46 height 14
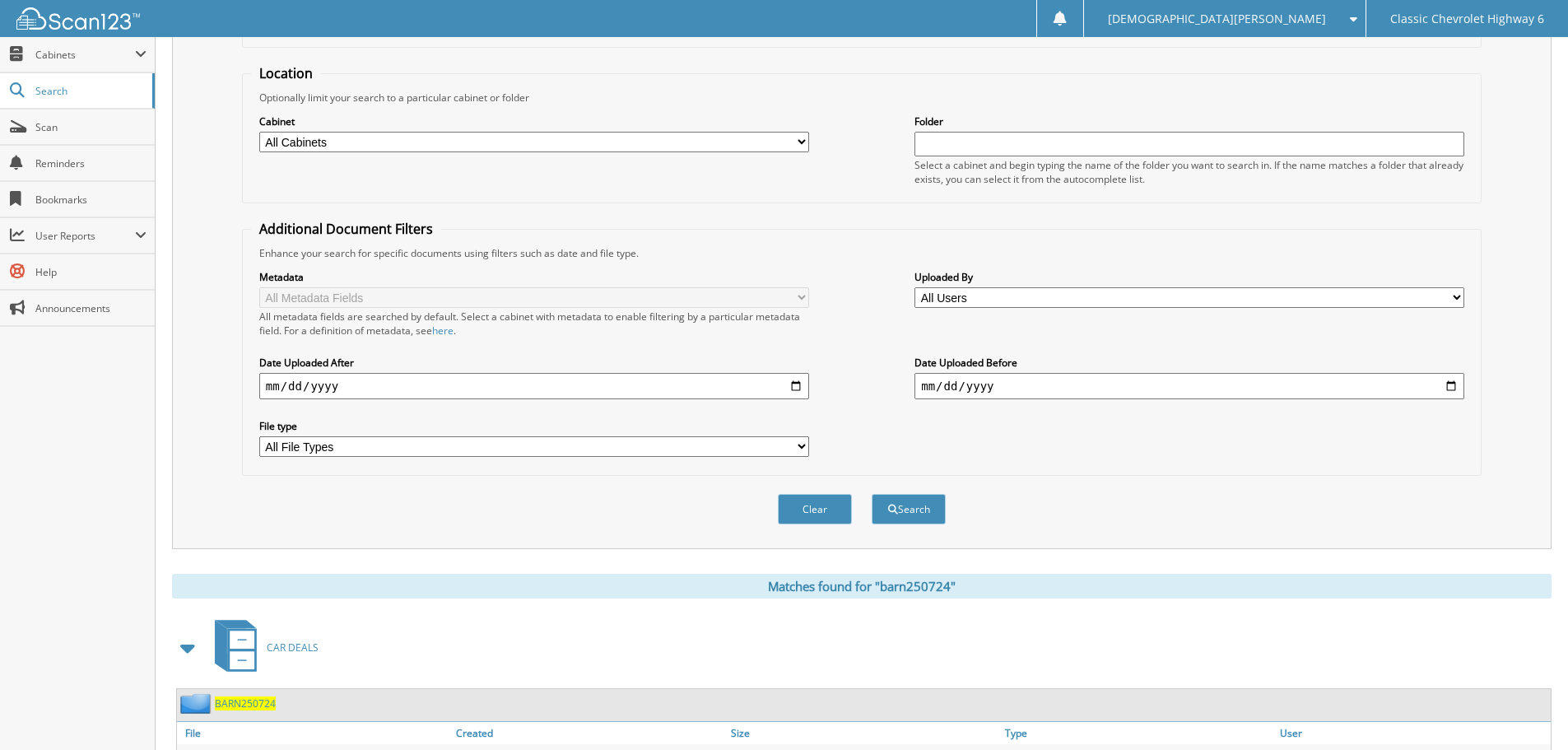
scroll to position [0, 0]
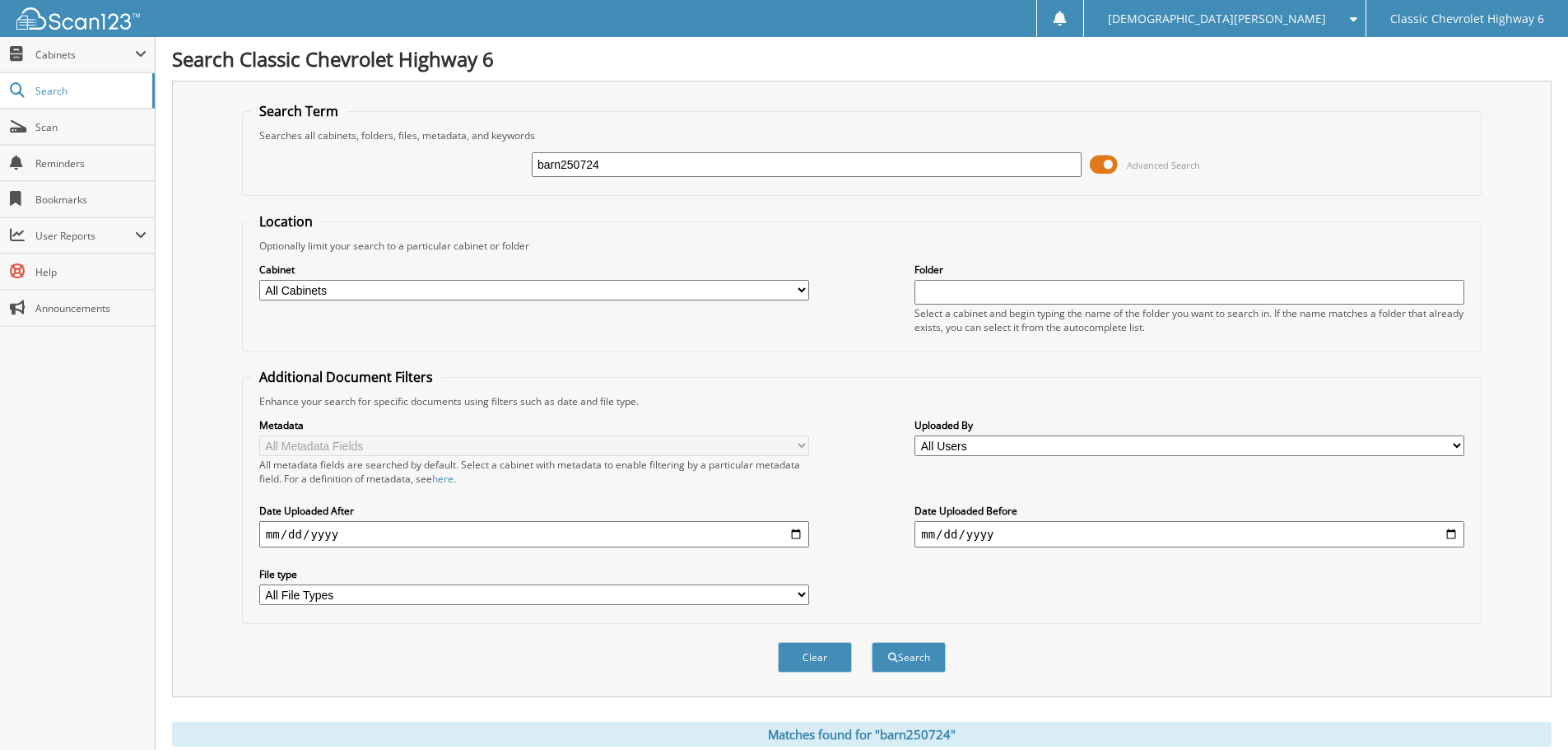
click at [618, 168] on input "barn250724" at bounding box center [807, 165] width 550 height 25
type input "fewe250801"
click at [872, 642] on button "Search" at bounding box center [909, 657] width 74 height 31
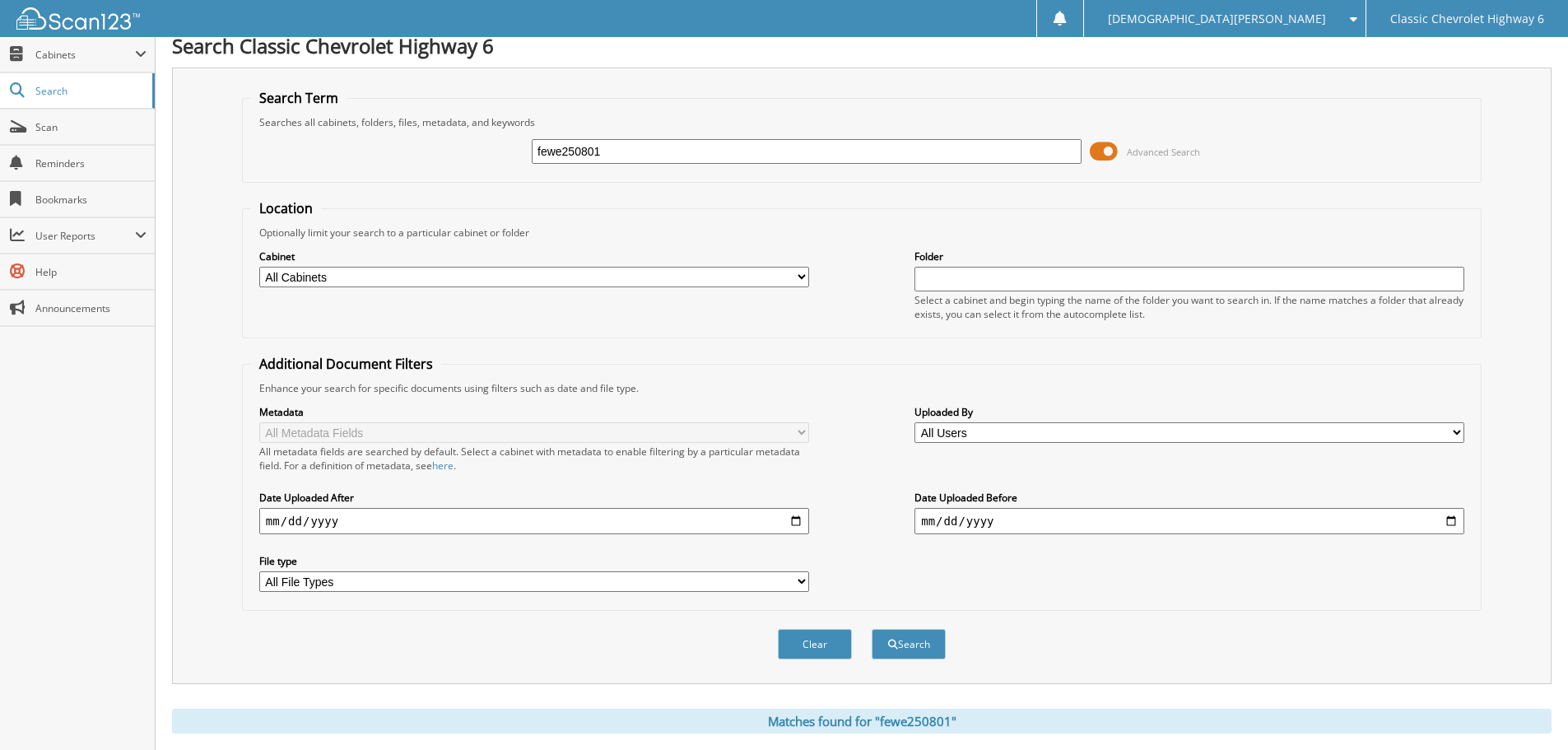
scroll to position [330, 0]
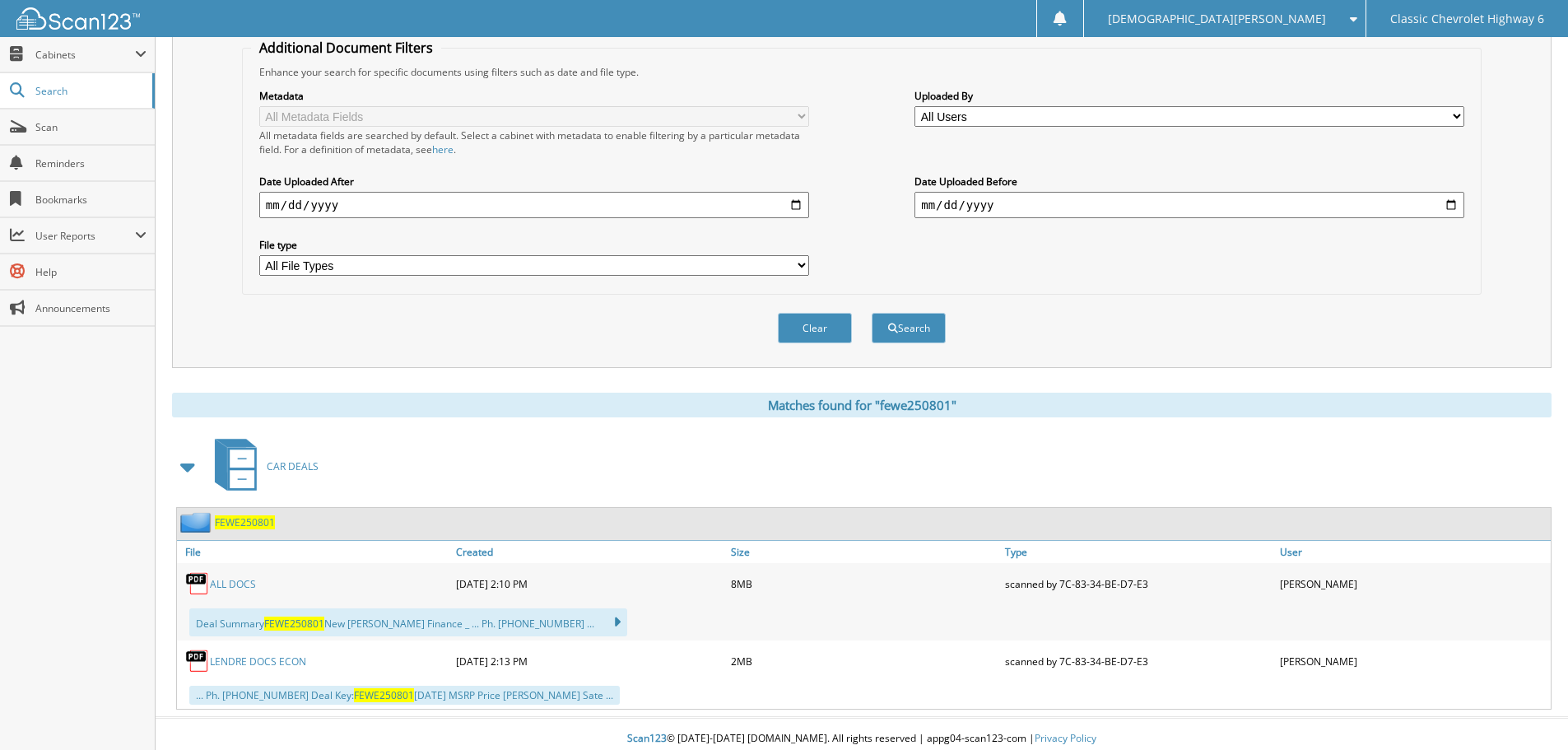
click at [225, 581] on link "ALL DOCS" at bounding box center [233, 584] width 46 height 14
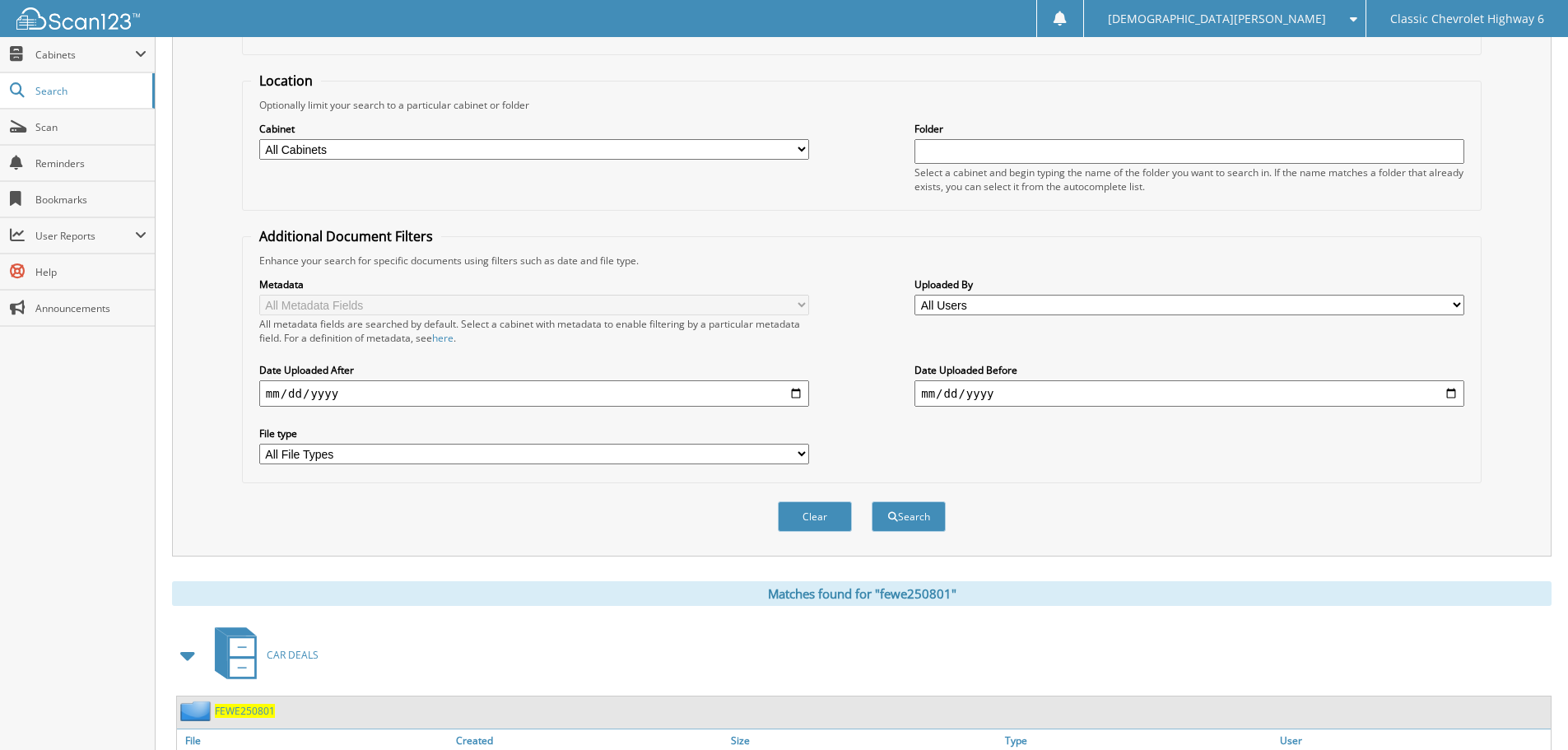
scroll to position [0, 0]
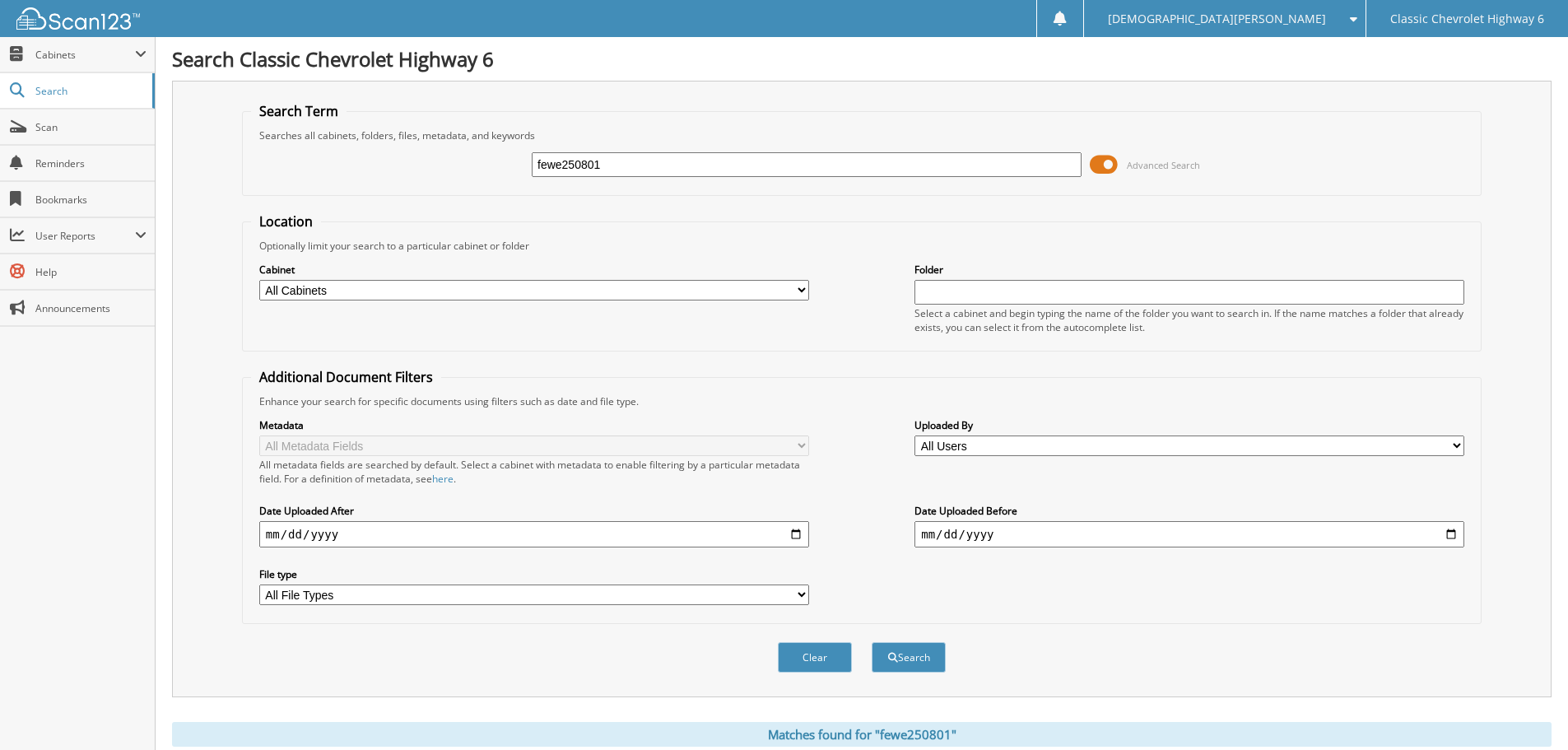
click at [618, 169] on input "fewe250801" at bounding box center [807, 165] width 550 height 25
type input "berg250728"
click at [872, 642] on button "Search" at bounding box center [909, 657] width 74 height 31
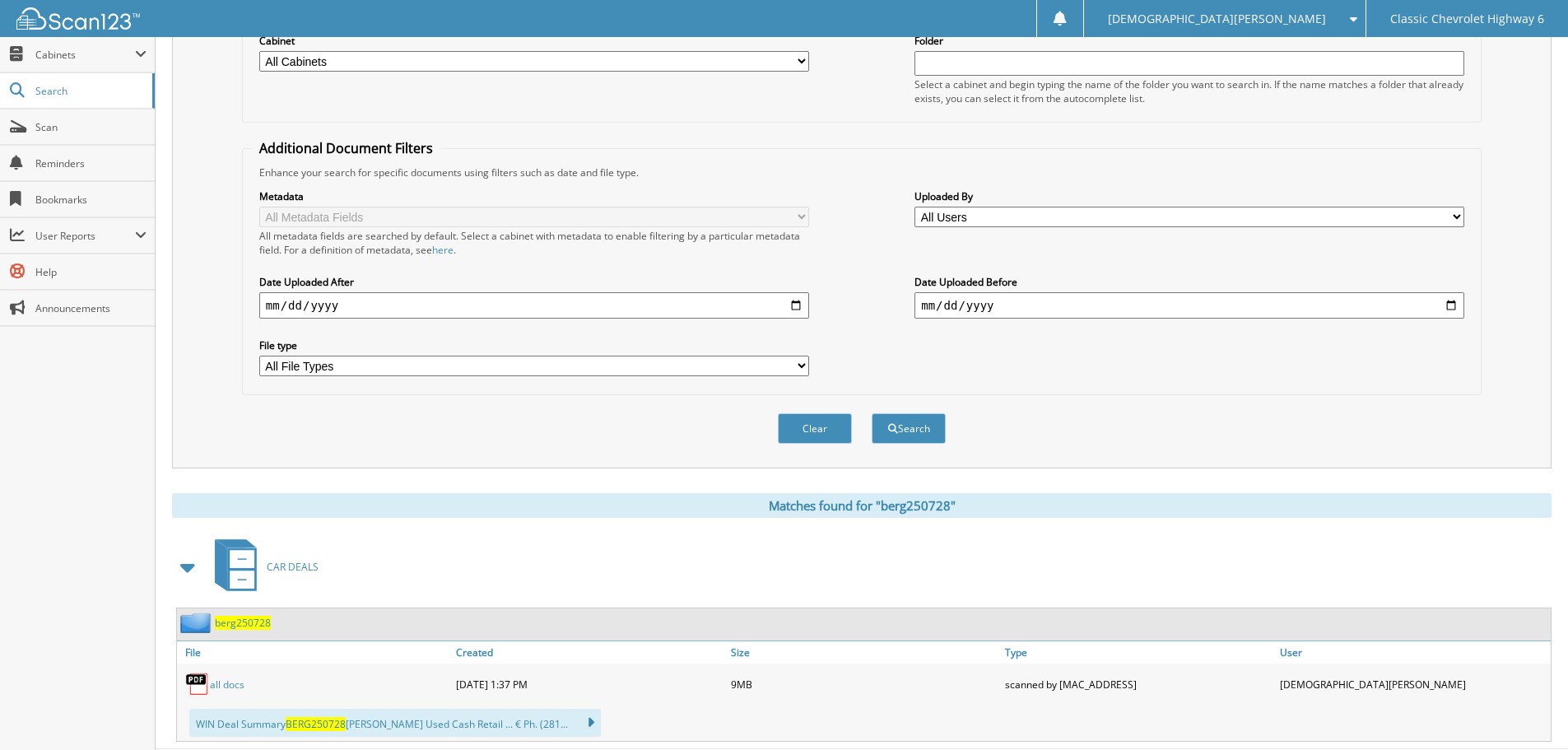
scroll to position [271, 0]
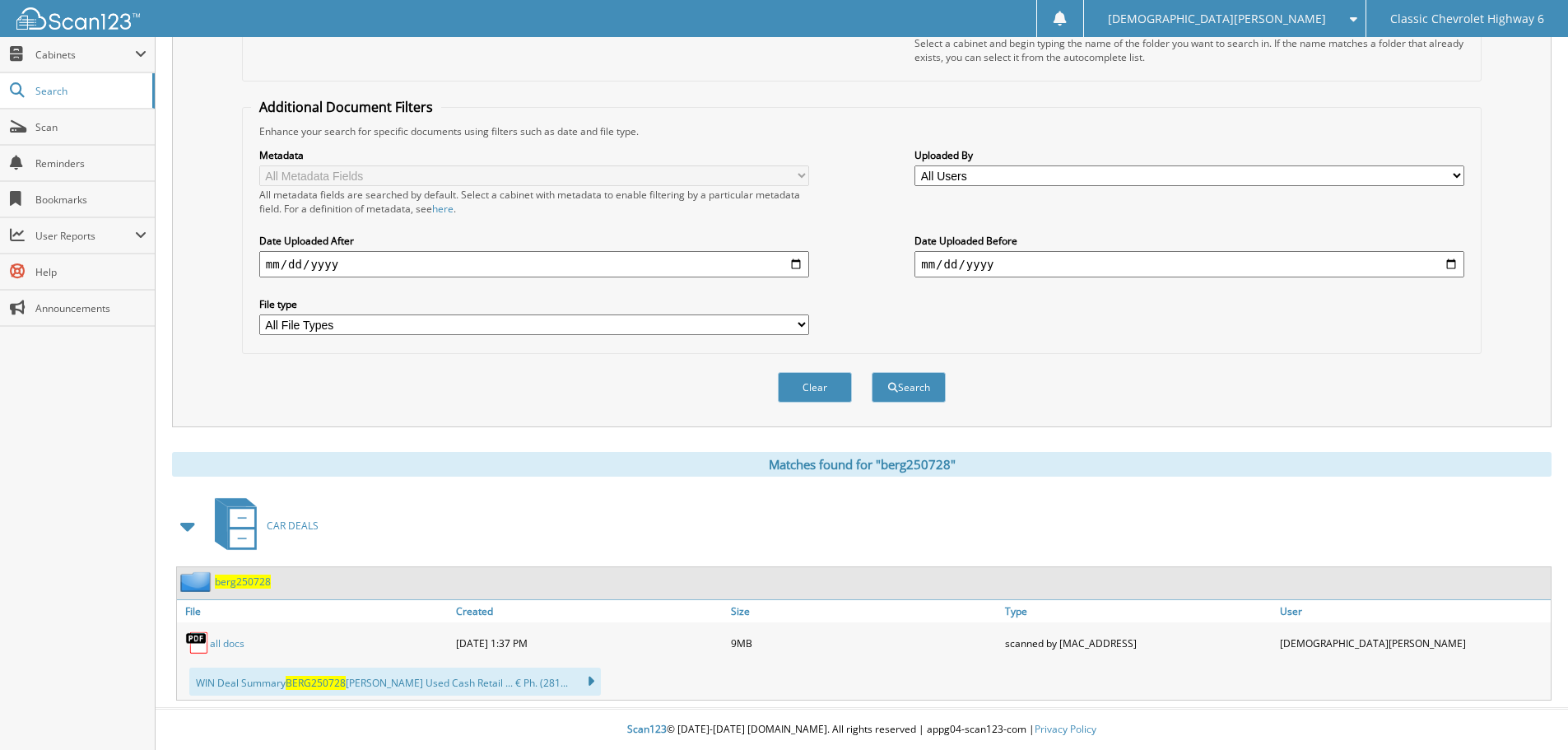
click at [222, 644] on link "all docs" at bounding box center [226, 643] width 34 height 14
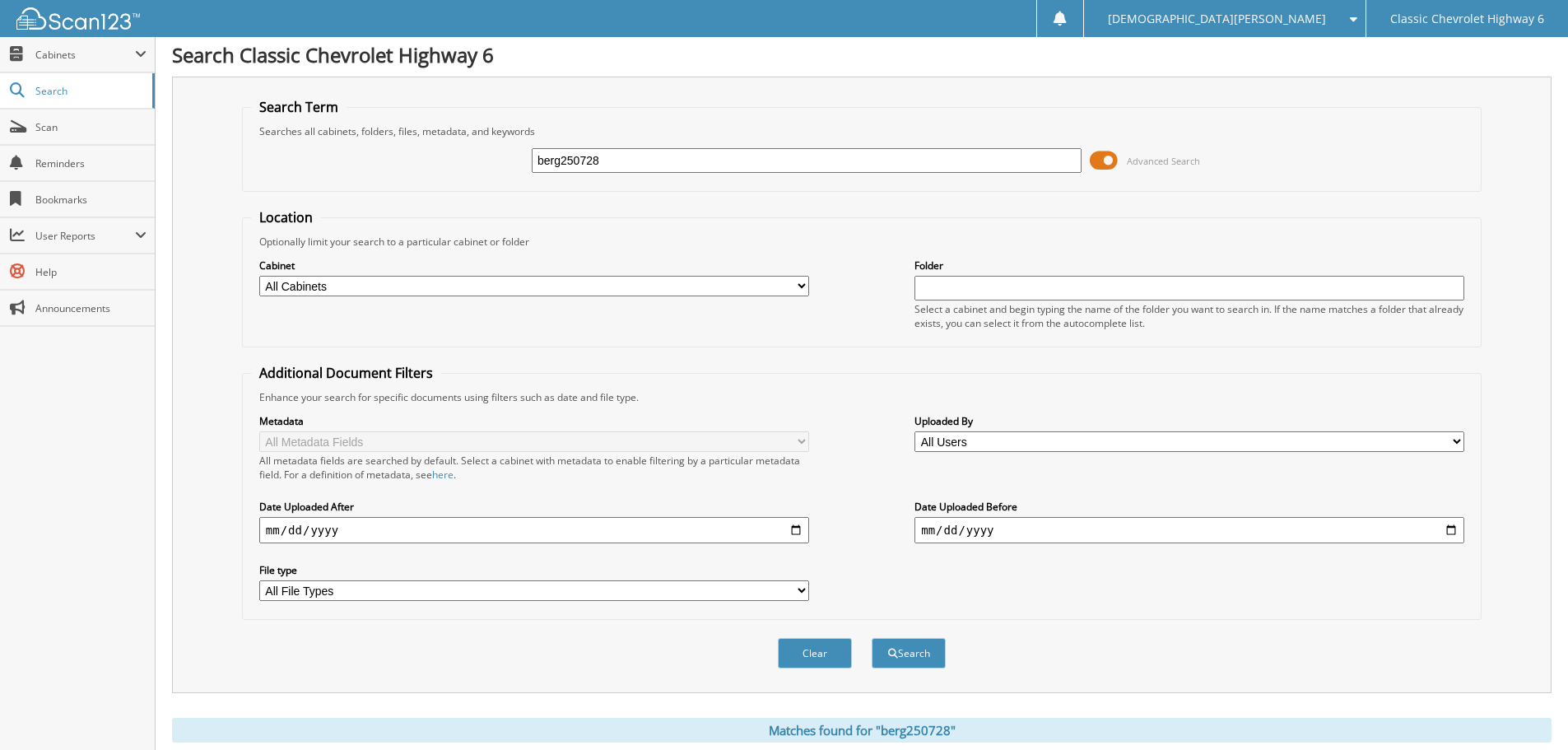
scroll to position [0, 0]
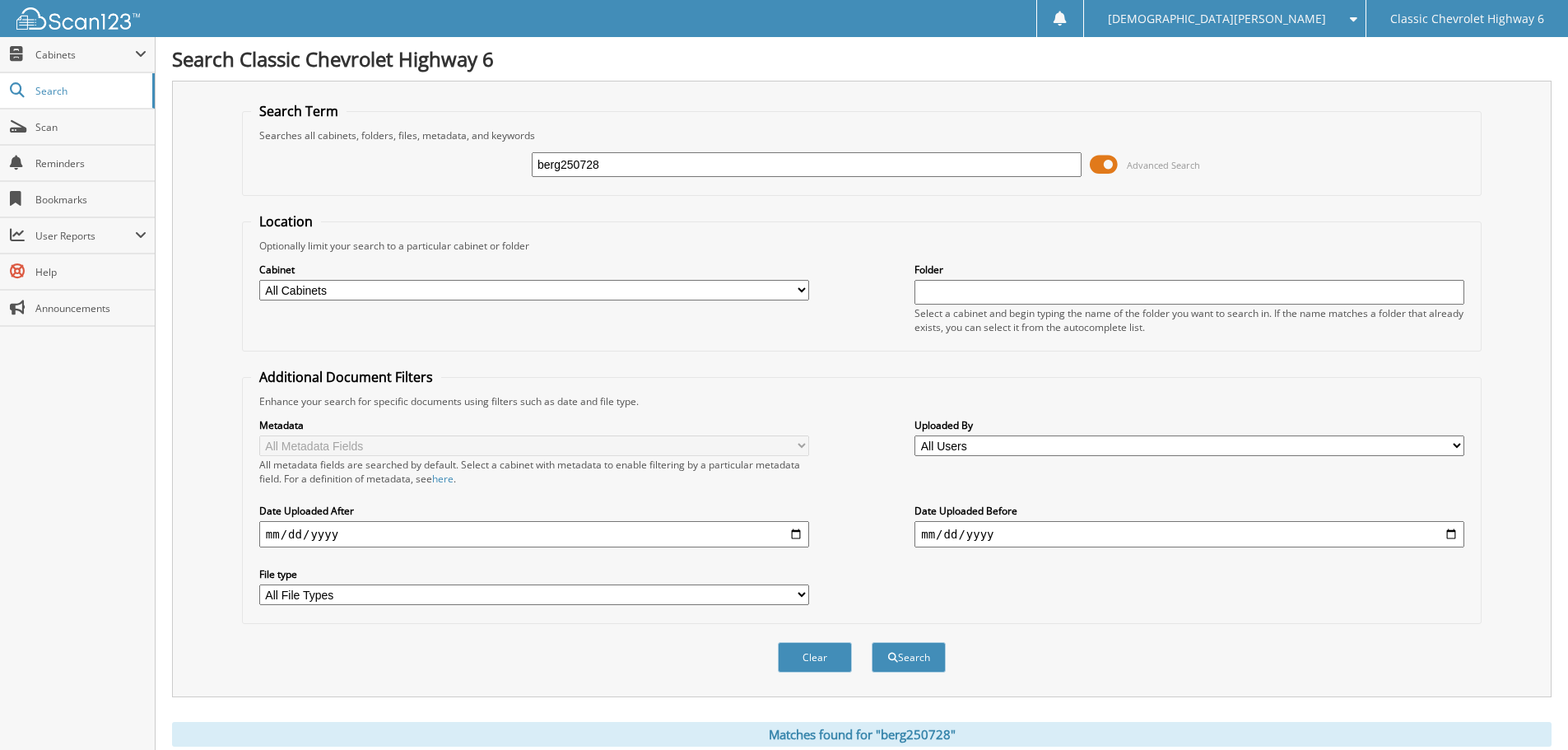
drag, startPoint x: 618, startPoint y: 168, endPoint x: 393, endPoint y: 167, distance: 225.0
click at [393, 167] on div "berg250728 Advanced Search" at bounding box center [862, 165] width 1222 height 44
type input "good250802"
click at [872, 642] on button "Search" at bounding box center [909, 657] width 74 height 31
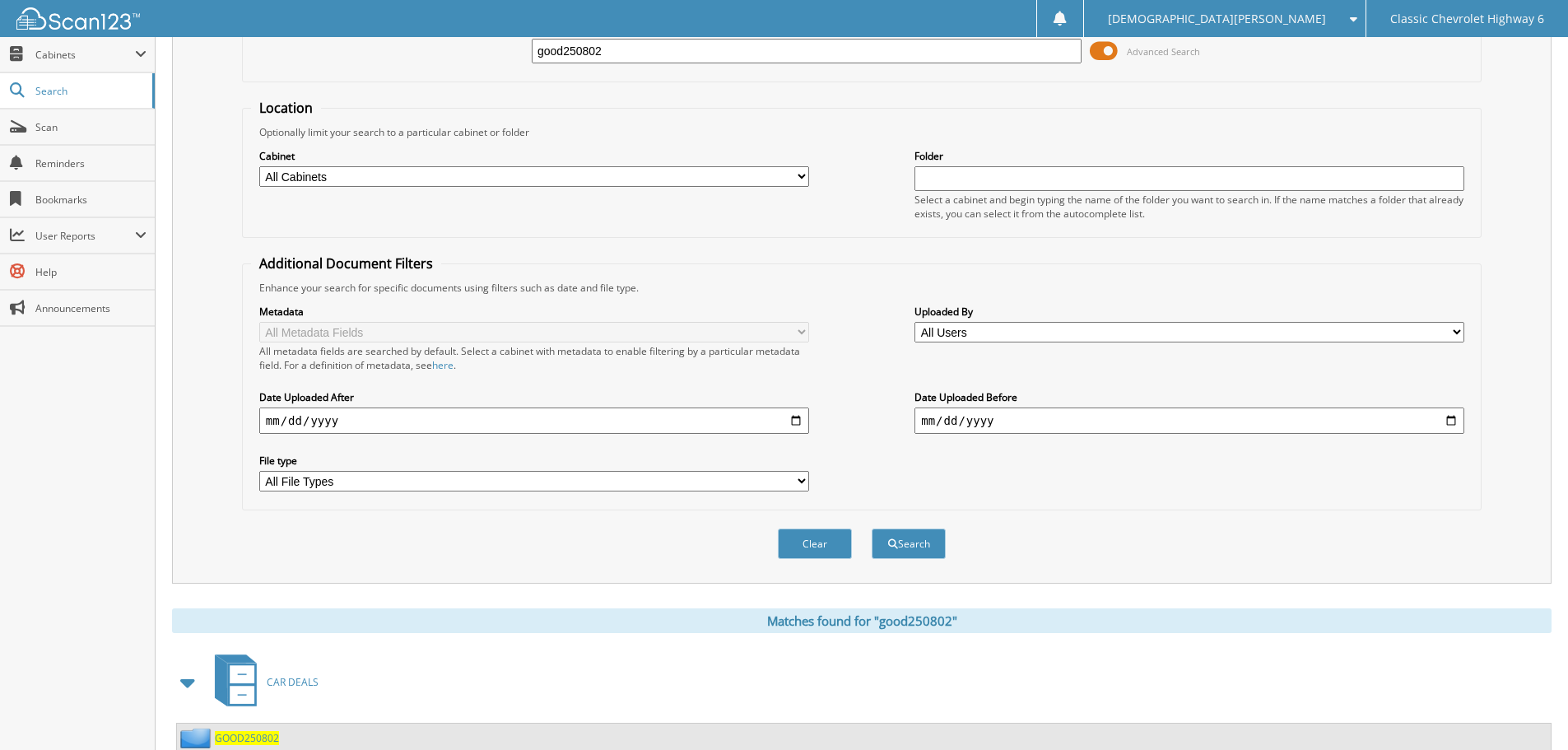
scroll to position [271, 0]
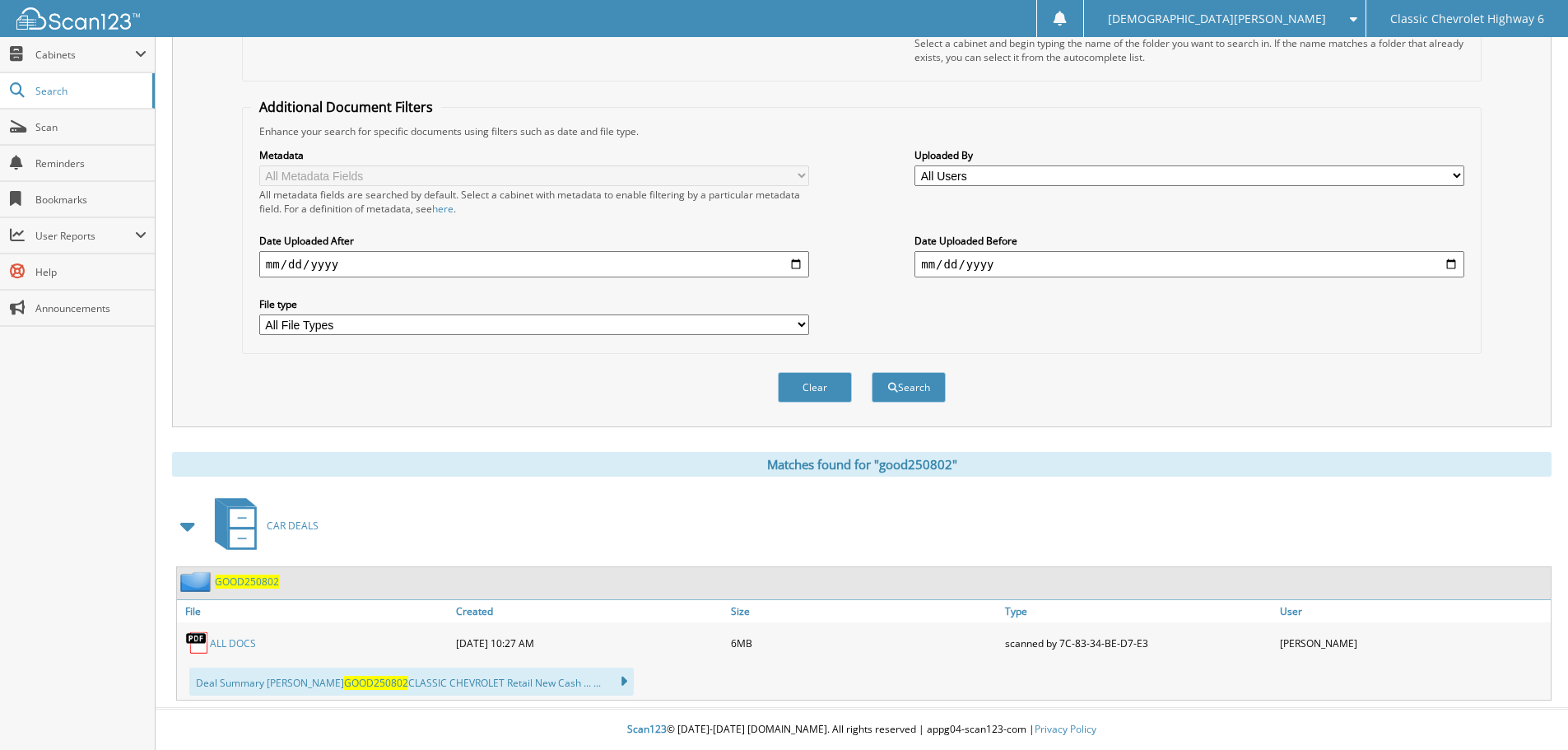
click at [238, 640] on link "ALL DOCS" at bounding box center [233, 643] width 46 height 14
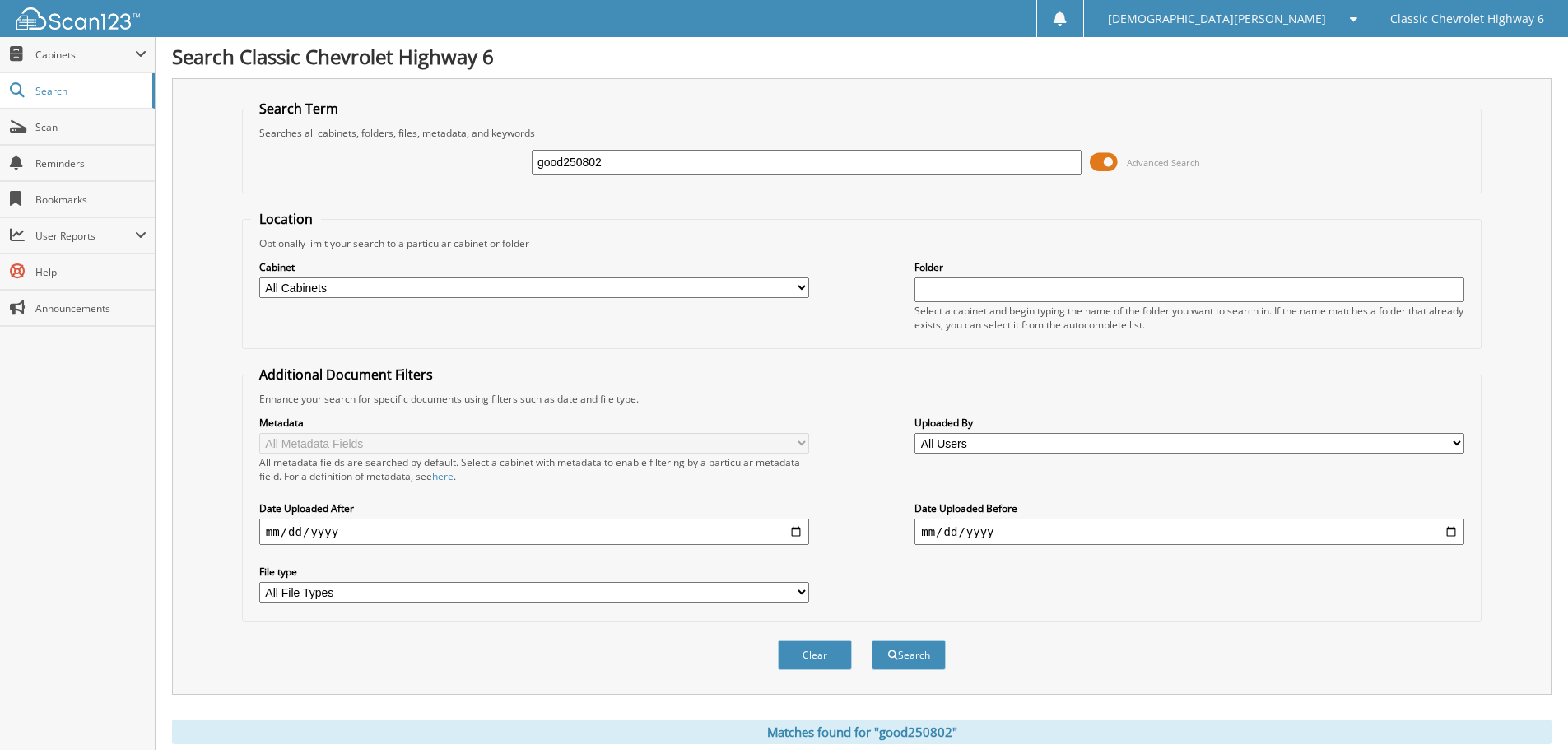
scroll to position [0, 0]
click at [620, 164] on input "good250802" at bounding box center [807, 165] width 550 height 25
type input "jaim250806"
click at [872, 642] on button "Search" at bounding box center [909, 657] width 74 height 31
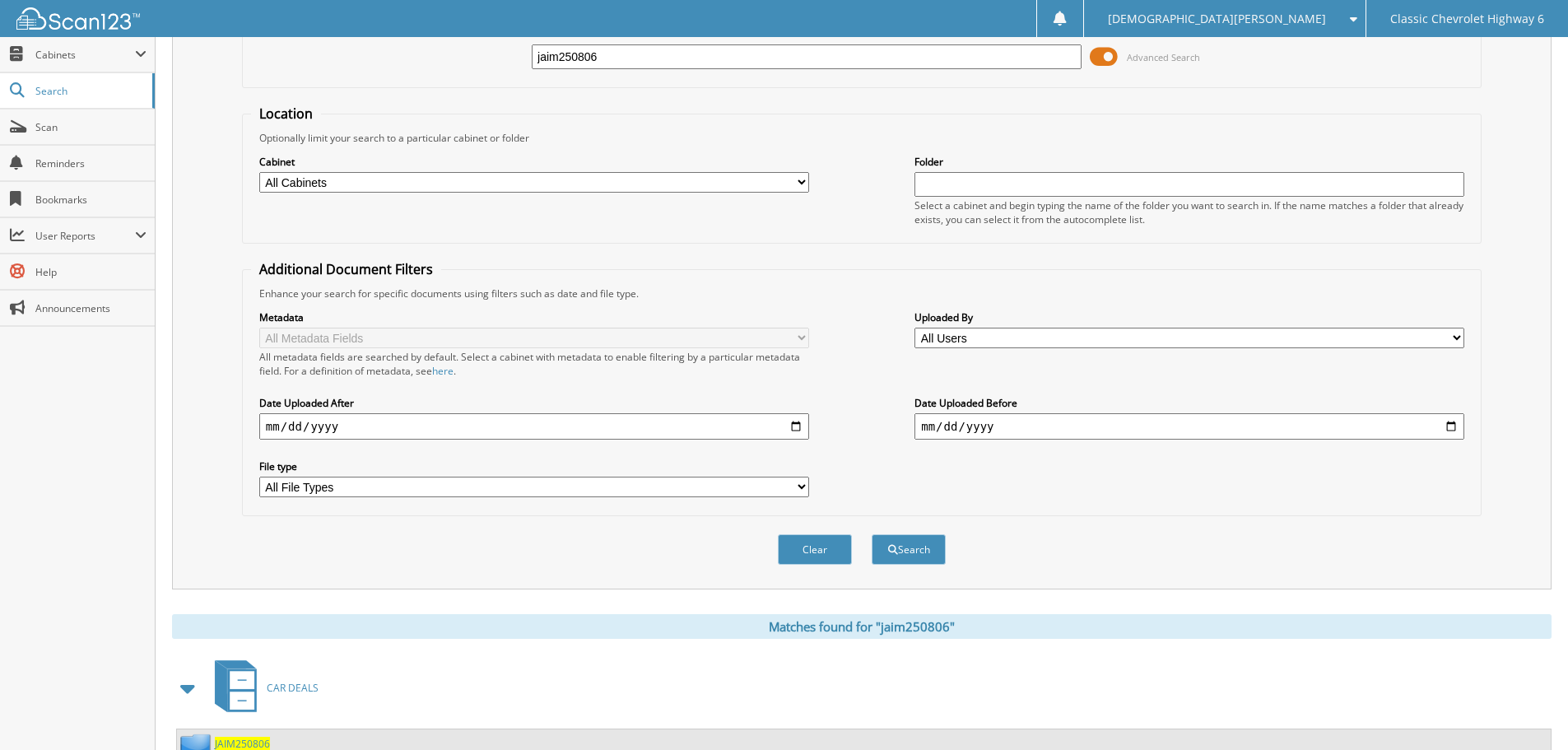
scroll to position [271, 0]
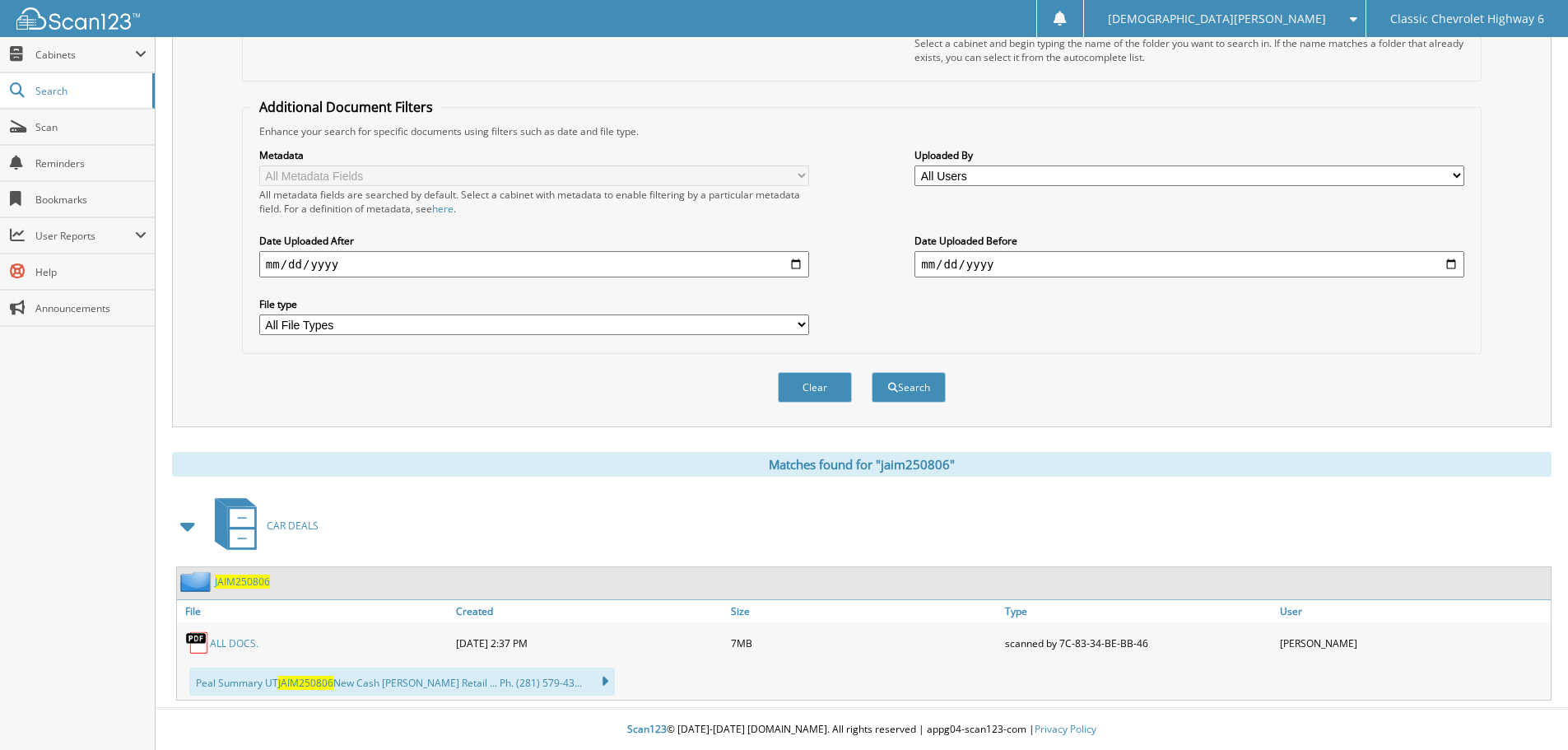
click at [231, 640] on link "ALL DOCS." at bounding box center [233, 643] width 48 height 14
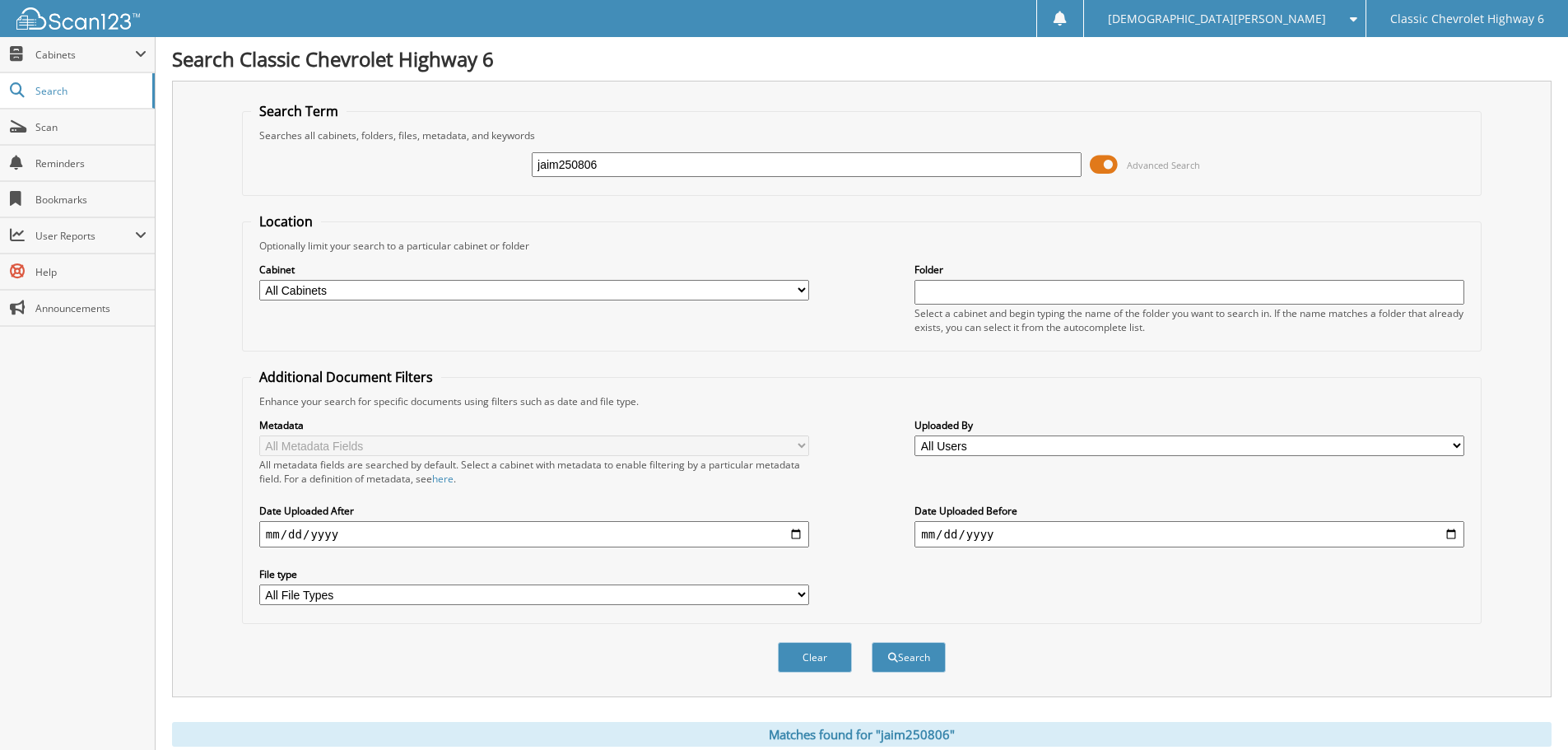
drag, startPoint x: 619, startPoint y: 165, endPoint x: 396, endPoint y: 165, distance: 223.0
click at [396, 165] on div "jaim250806 Advanced Search" at bounding box center [862, 165] width 1222 height 44
type input "yuks250730"
click at [872, 642] on button "Search" at bounding box center [909, 657] width 74 height 31
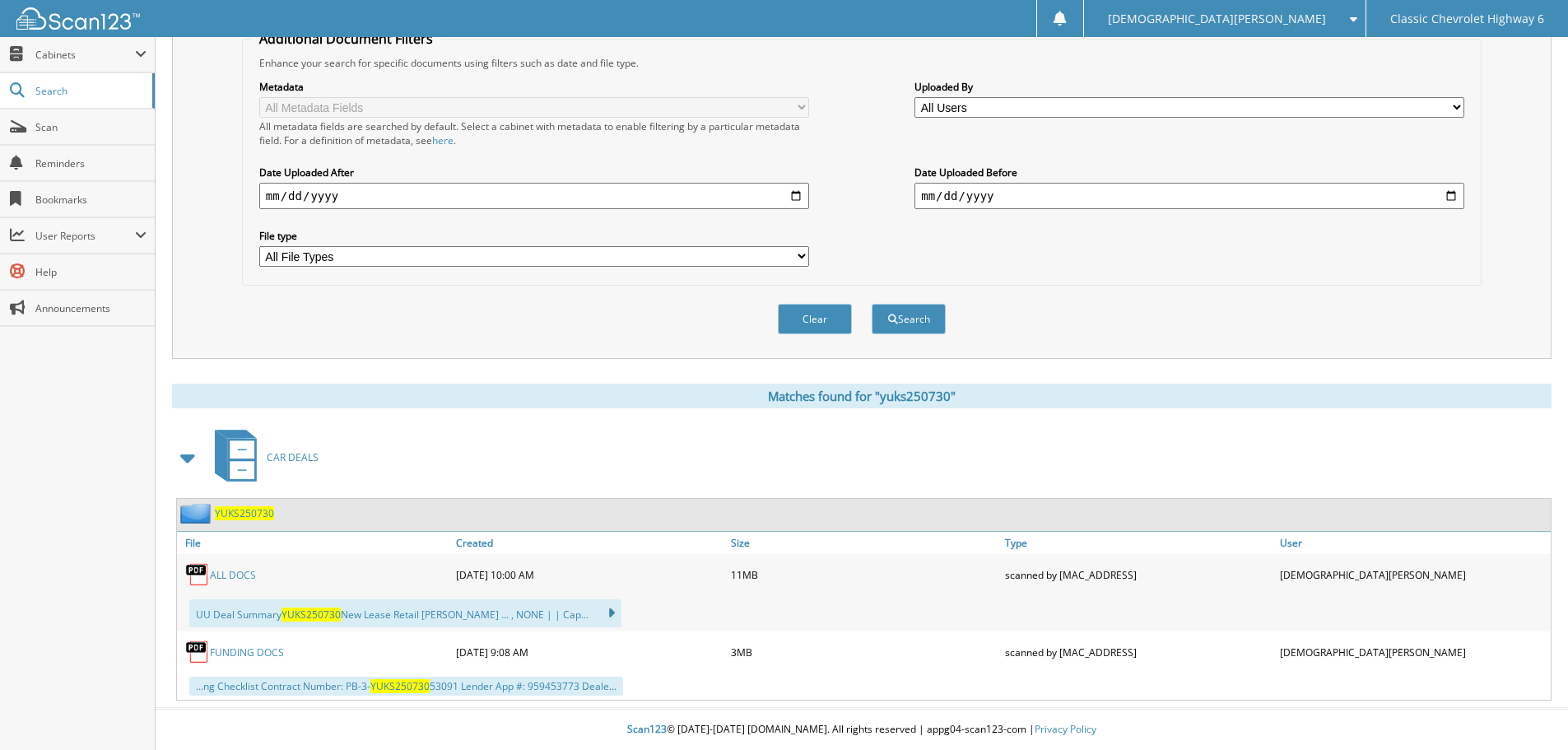
click at [212, 577] on link "ALL DOCS" at bounding box center [233, 575] width 46 height 14
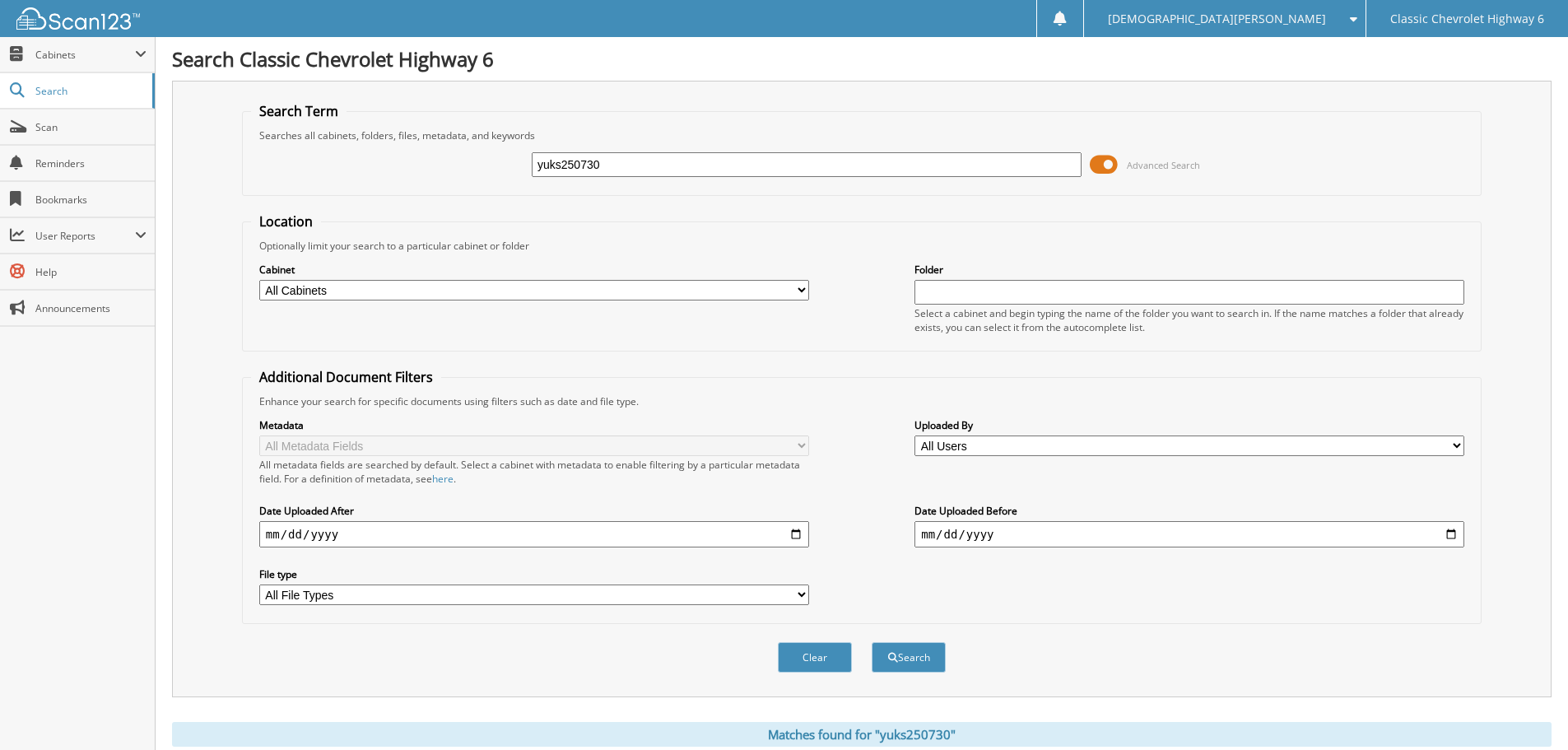
drag, startPoint x: 622, startPoint y: 160, endPoint x: 402, endPoint y: 171, distance: 220.3
click at [403, 171] on div "yuks250730 Advanced Search" at bounding box center [862, 165] width 1222 height 44
type input "camp250729"
click at [872, 642] on button "Search" at bounding box center [909, 657] width 74 height 31
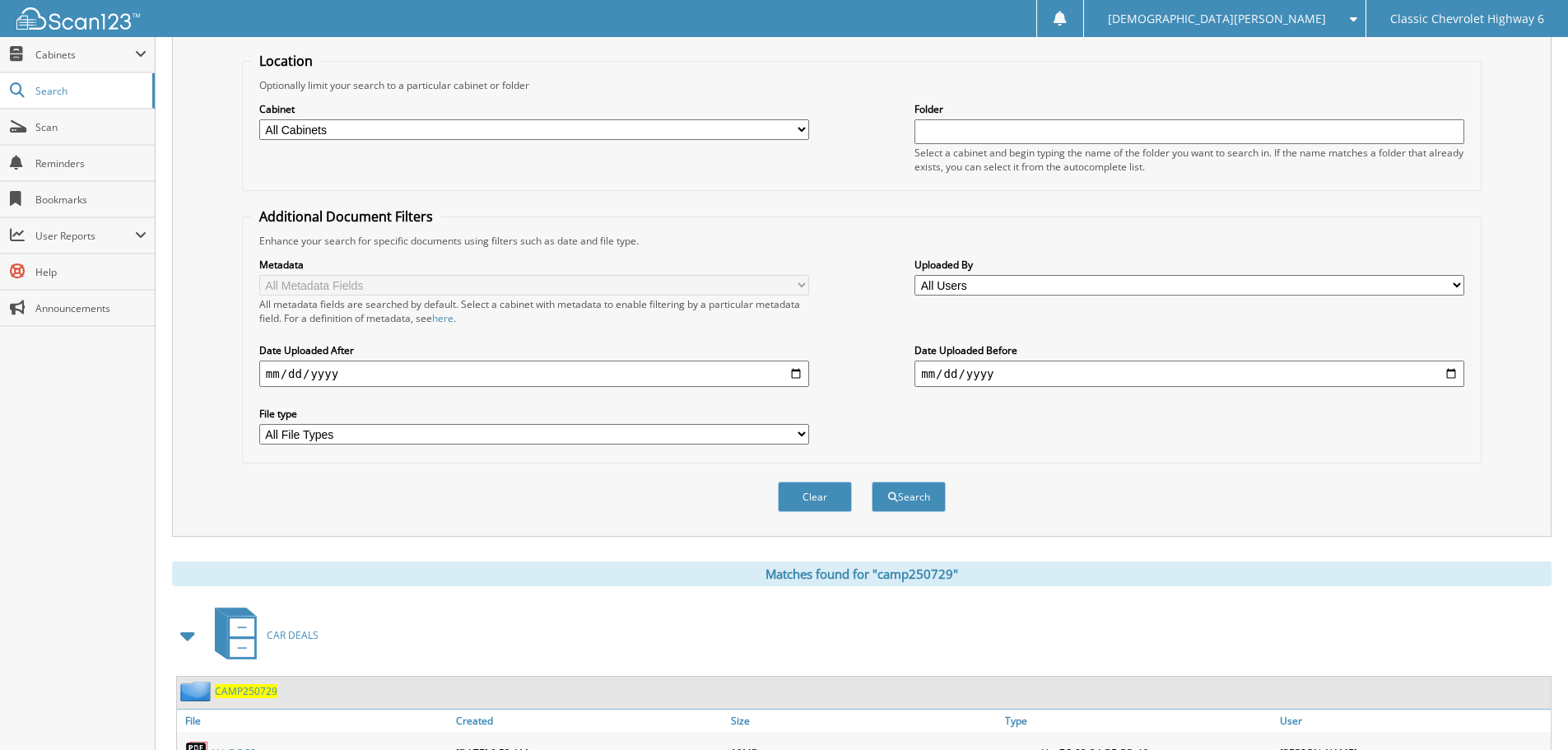
scroll to position [339, 0]
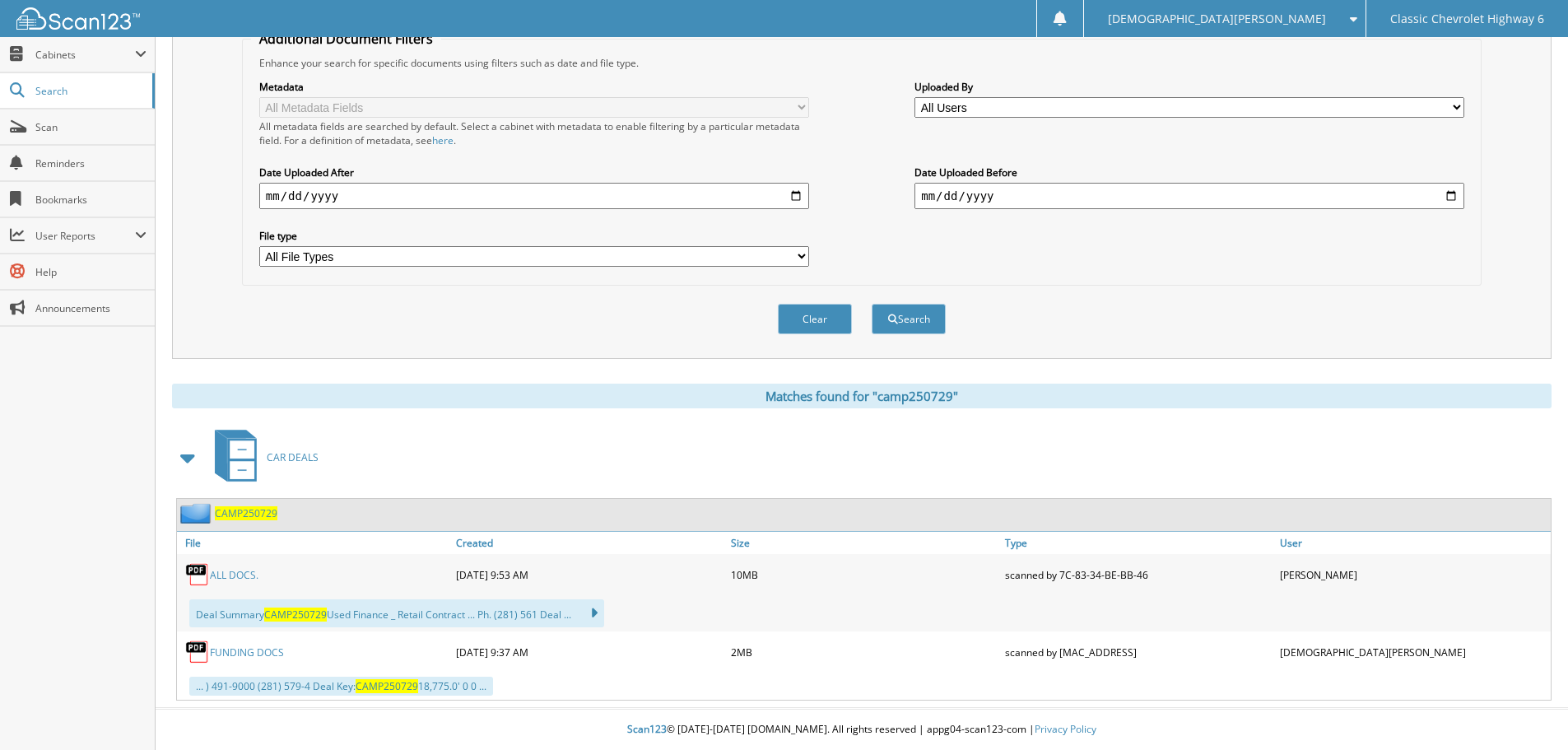
click at [228, 572] on link "ALL DOCS." at bounding box center [233, 575] width 48 height 14
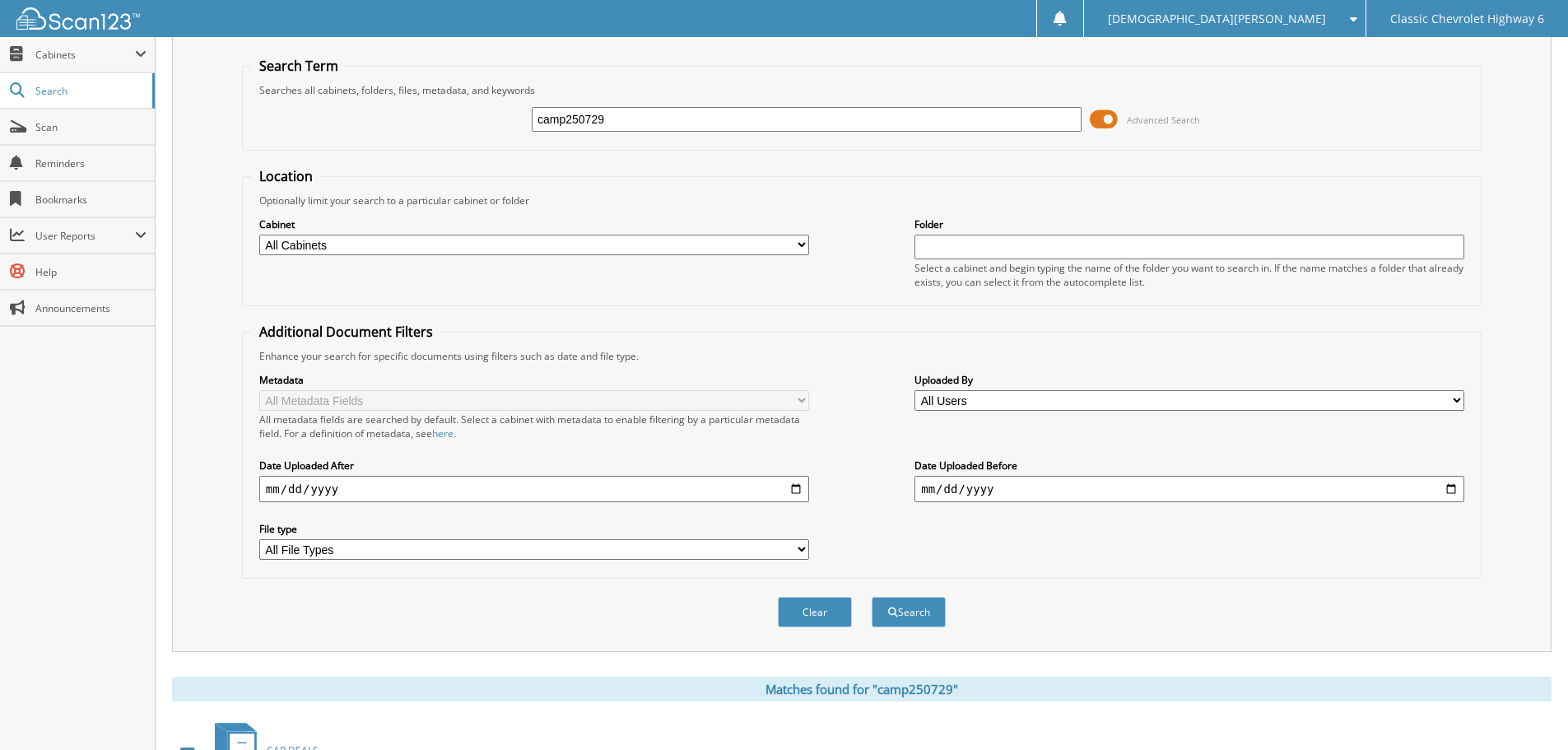
scroll to position [0, 0]
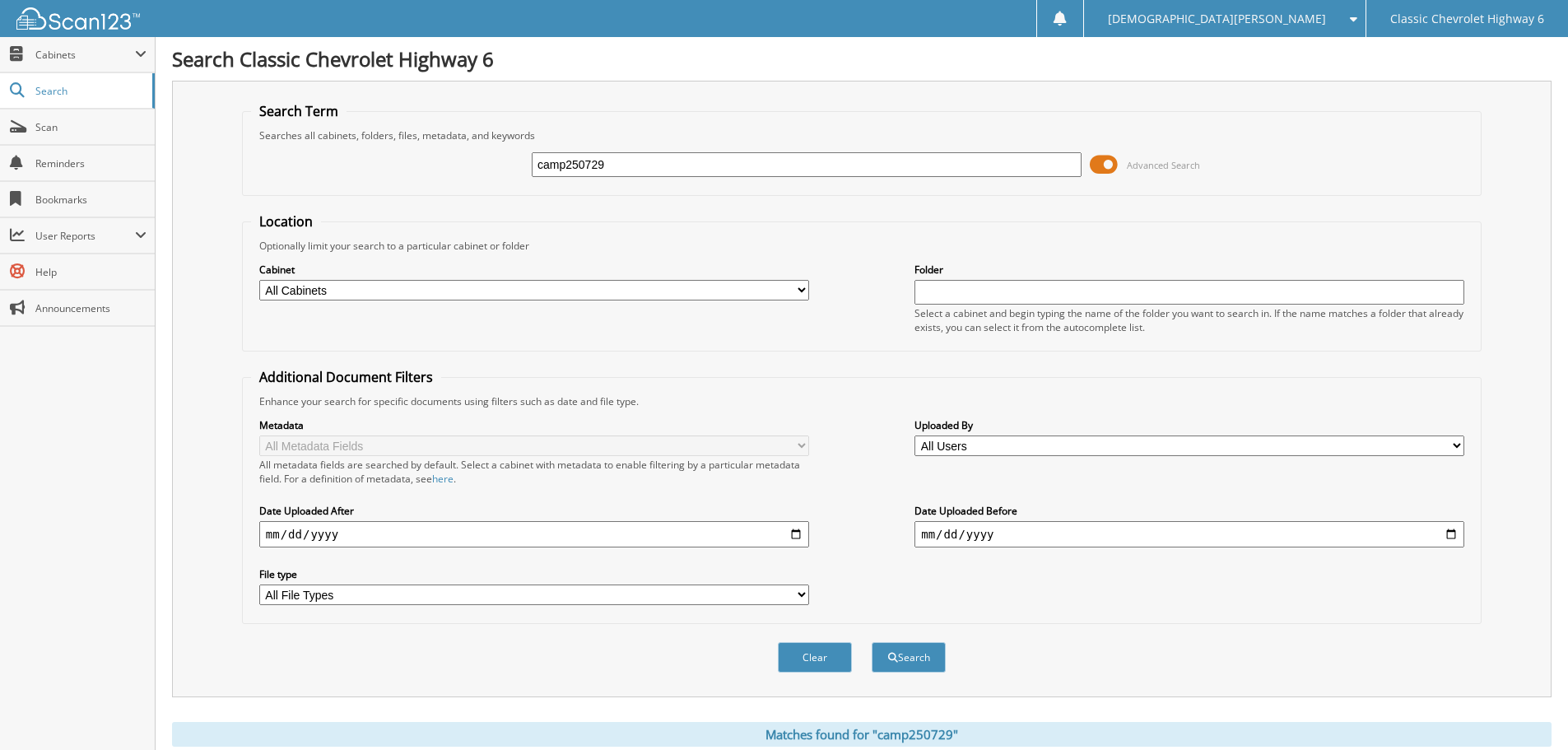
drag, startPoint x: 623, startPoint y: 160, endPoint x: 372, endPoint y: 168, distance: 251.1
click at [372, 168] on div "camp250729 Advanced Search" at bounding box center [862, 165] width 1222 height 44
type input "pere250801"
click at [872, 642] on button "Search" at bounding box center [909, 657] width 74 height 31
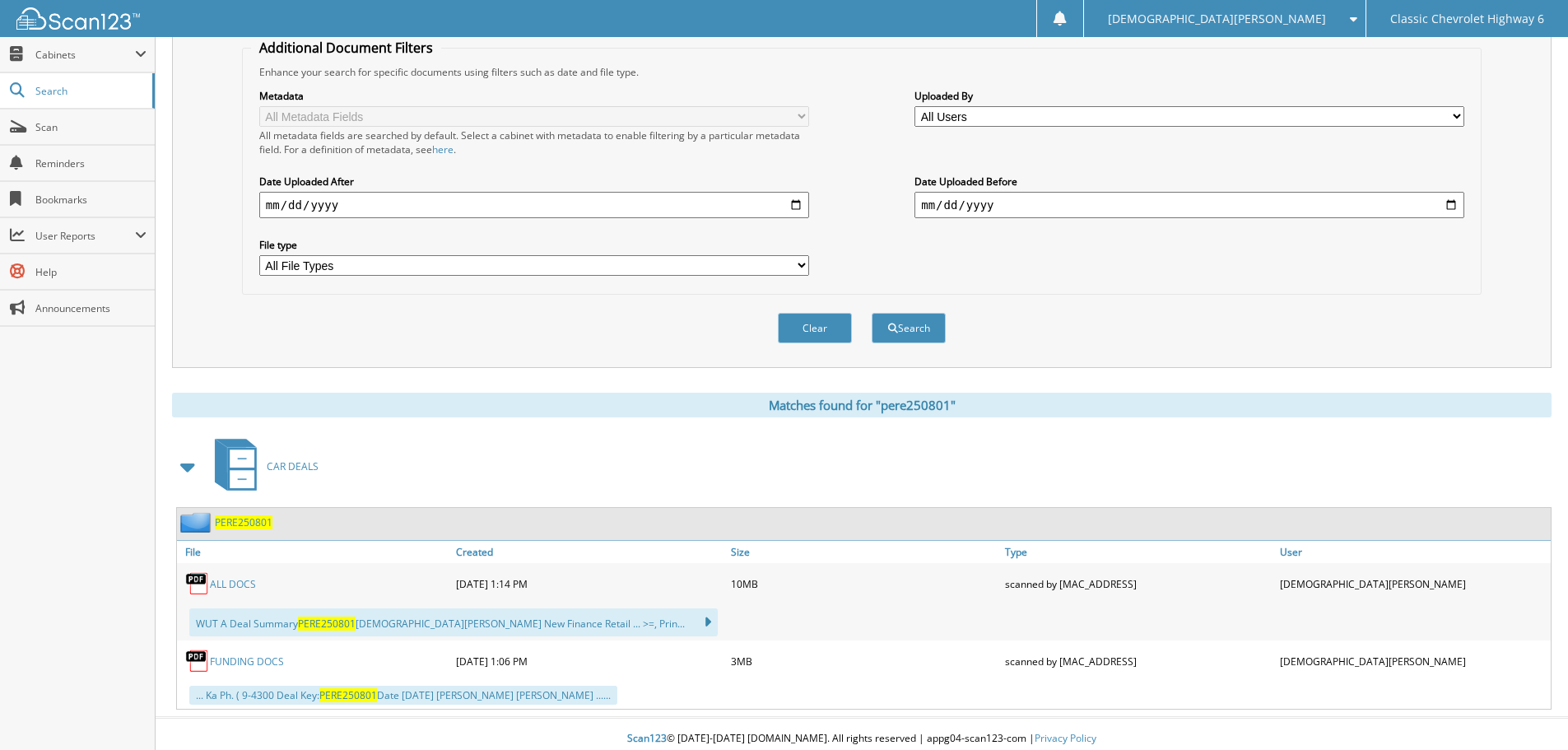
scroll to position [339, 0]
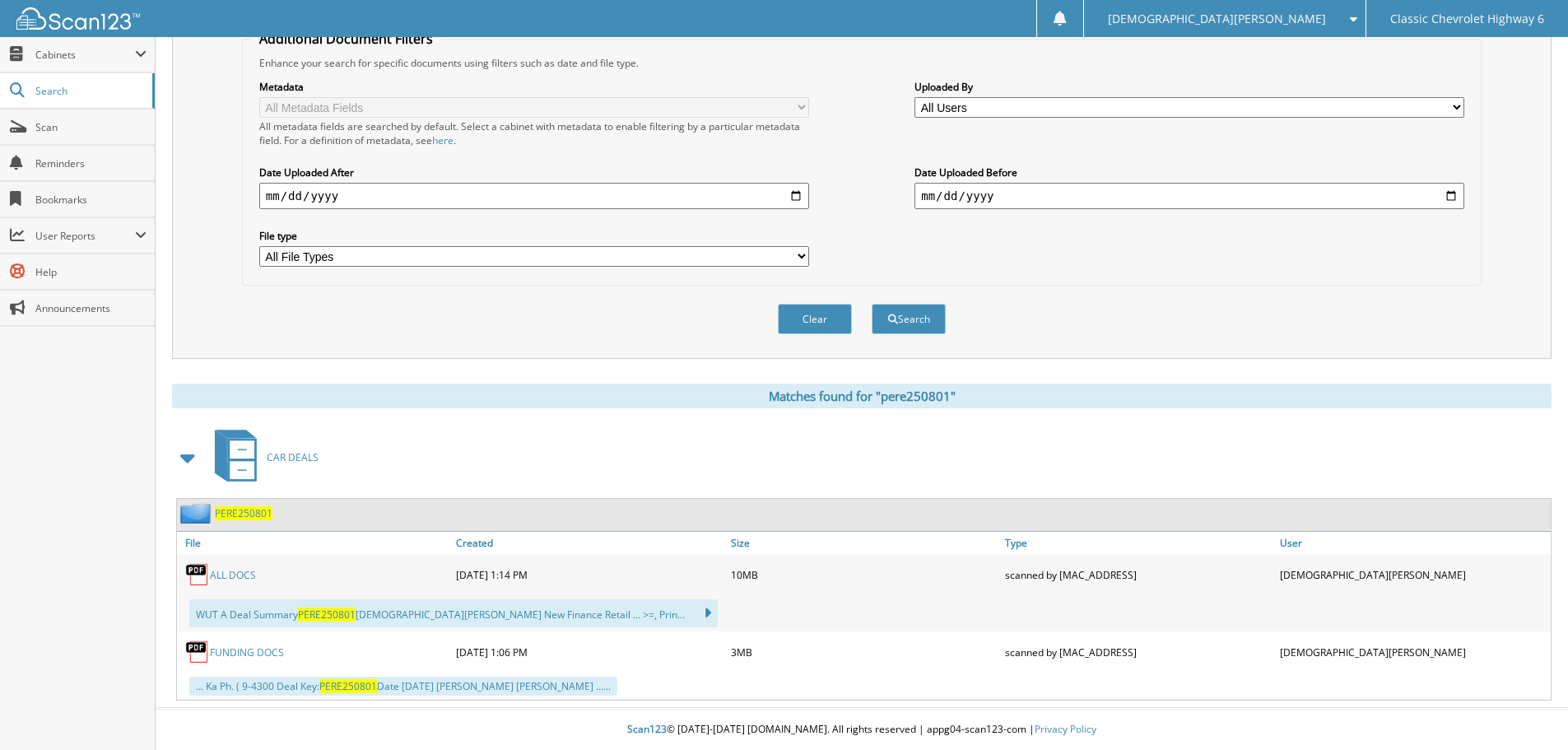
click at [240, 572] on link "ALL DOCS" at bounding box center [233, 575] width 46 height 14
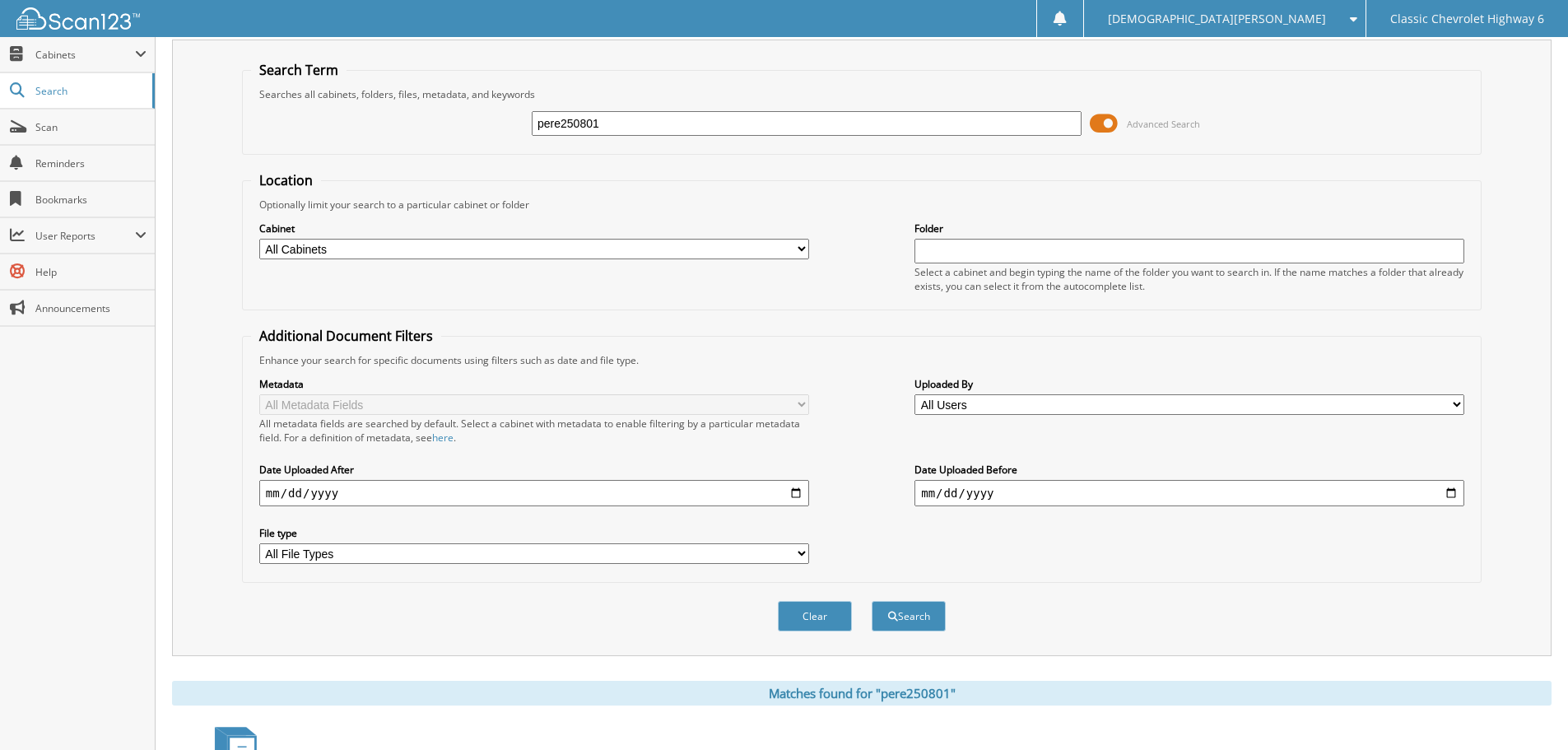
scroll to position [0, 0]
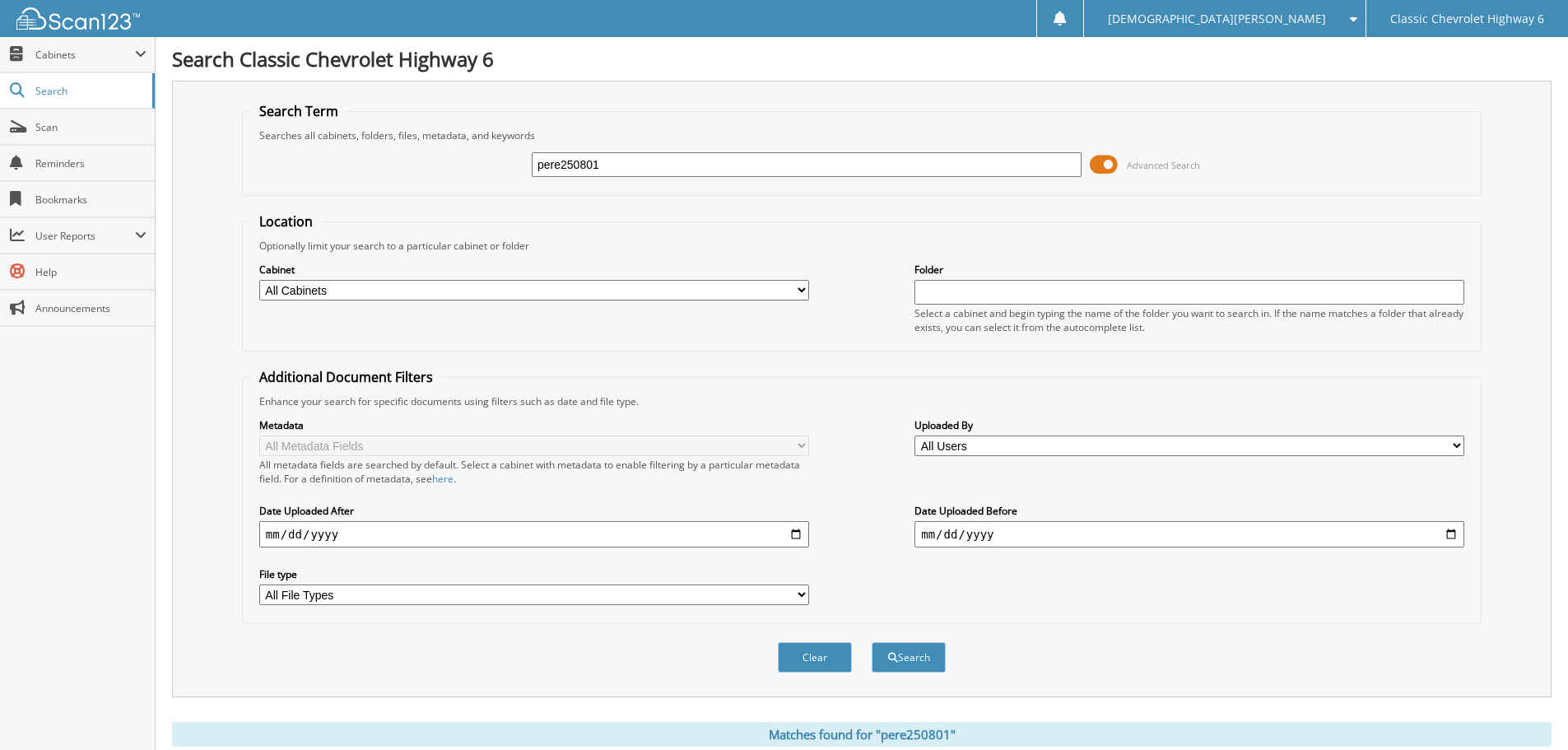
drag, startPoint x: 616, startPoint y: 163, endPoint x: 434, endPoint y: 182, distance: 183.0
click at [434, 182] on div "pere250801 Advanced Search" at bounding box center [862, 165] width 1222 height 44
type input "sant250728"
click at [872, 642] on button "Search" at bounding box center [909, 657] width 74 height 31
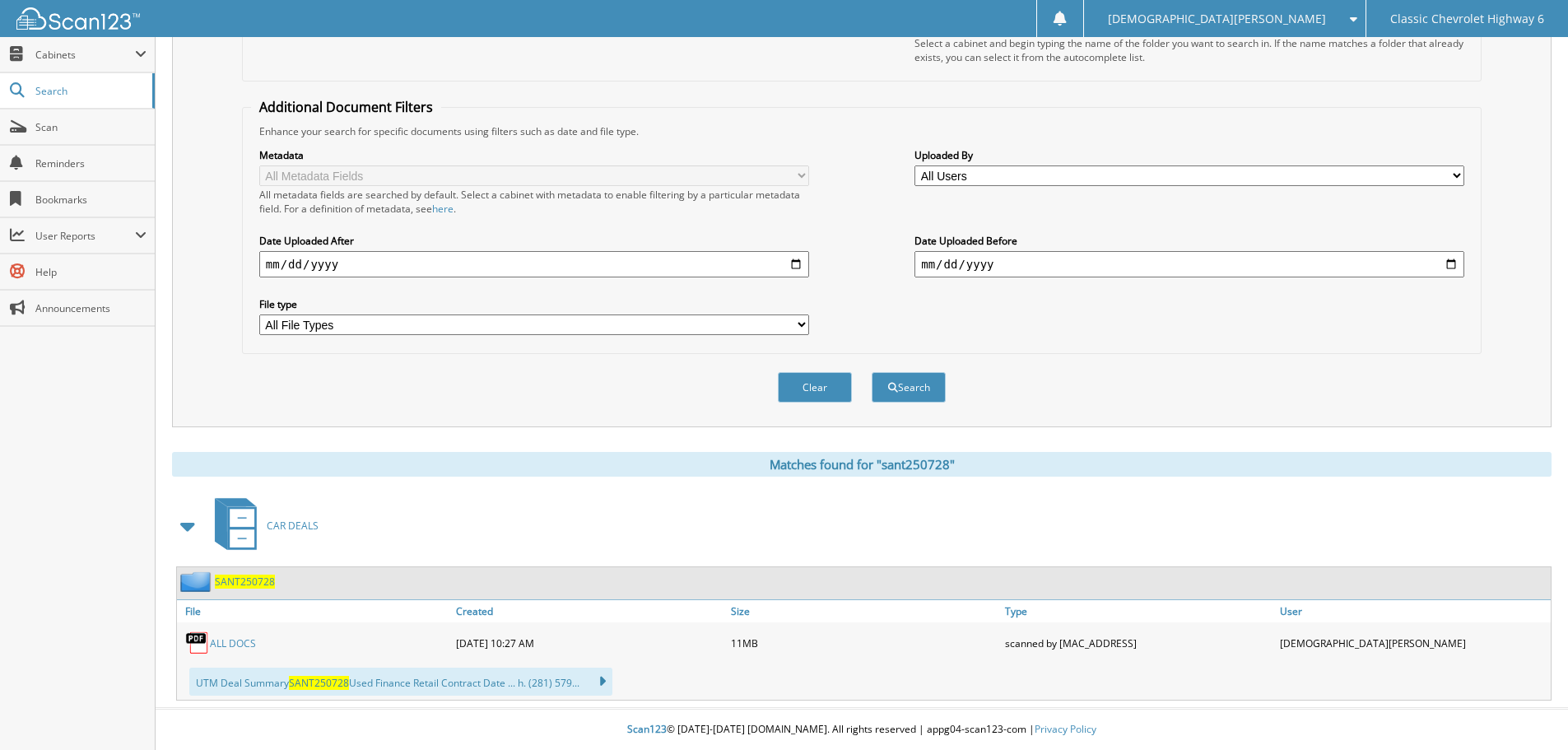
click at [236, 639] on link "ALL DOCS" at bounding box center [233, 643] width 46 height 14
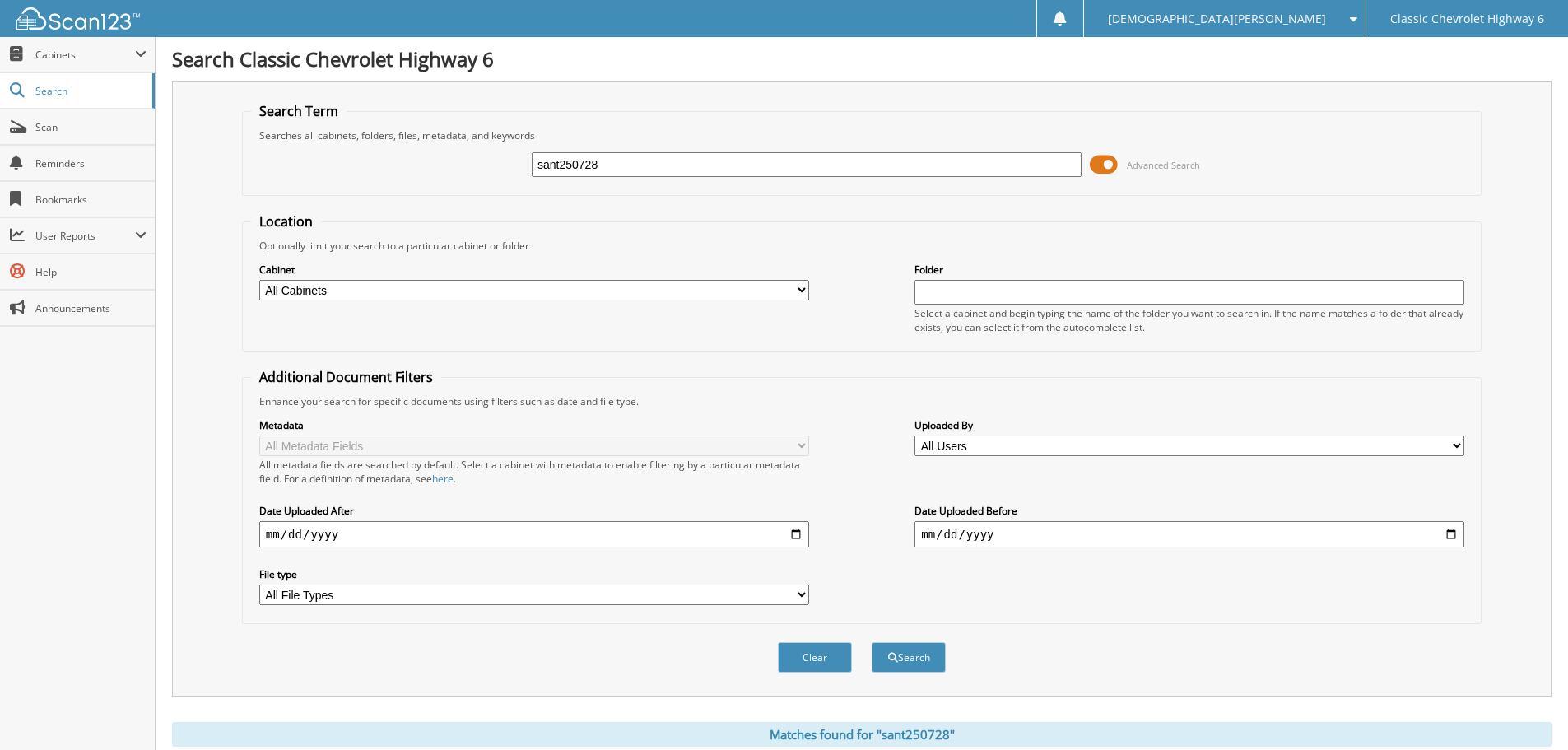
drag, startPoint x: 628, startPoint y: 168, endPoint x: 446, endPoint y: 179, distance: 182.3
click at [446, 179] on div "sant250728 Advanced Search" at bounding box center [862, 165] width 1222 height 44
type input "suar250812"
click at [872, 642] on button "Search" at bounding box center [909, 657] width 74 height 31
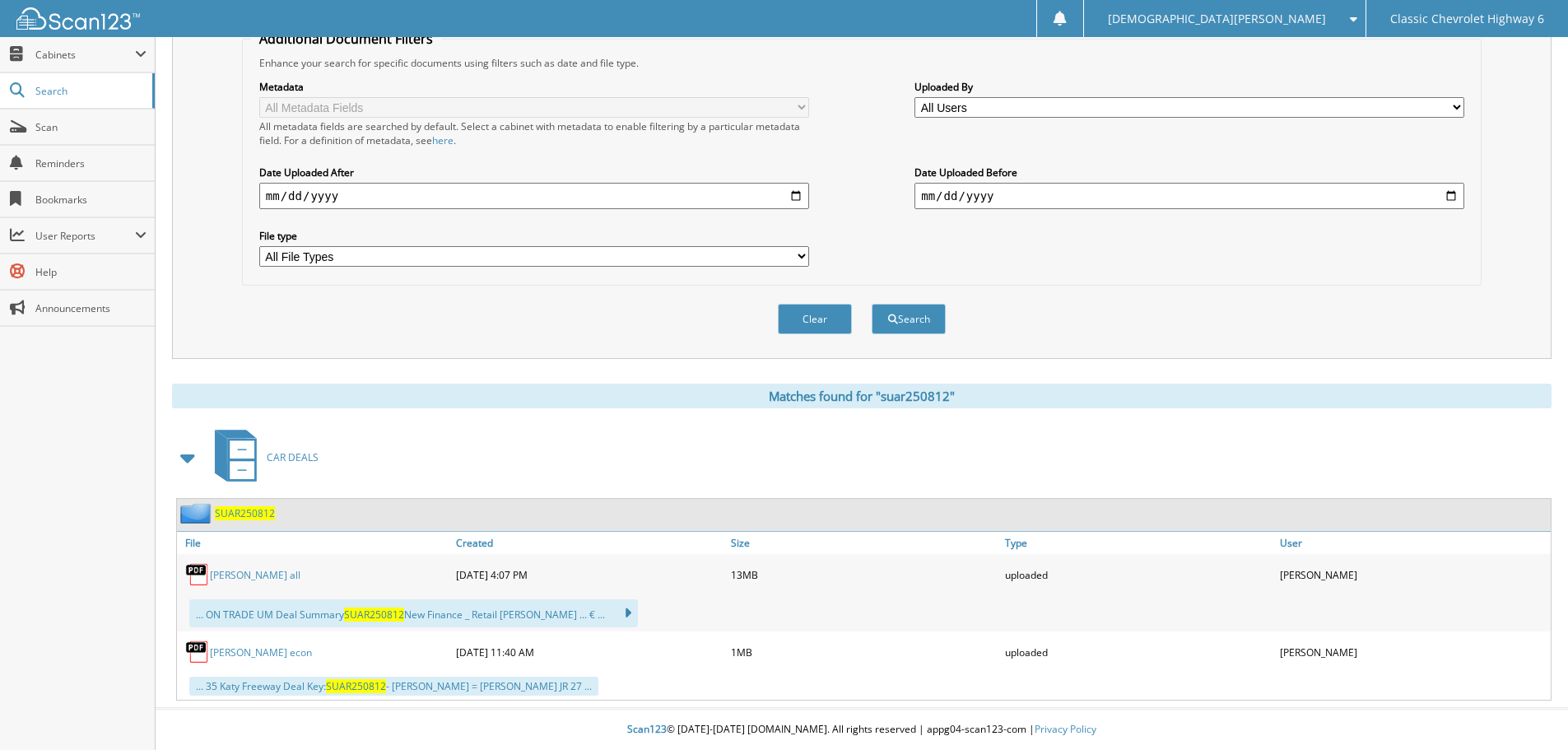
click at [223, 574] on link "[PERSON_NAME] all" at bounding box center [255, 575] width 91 height 14
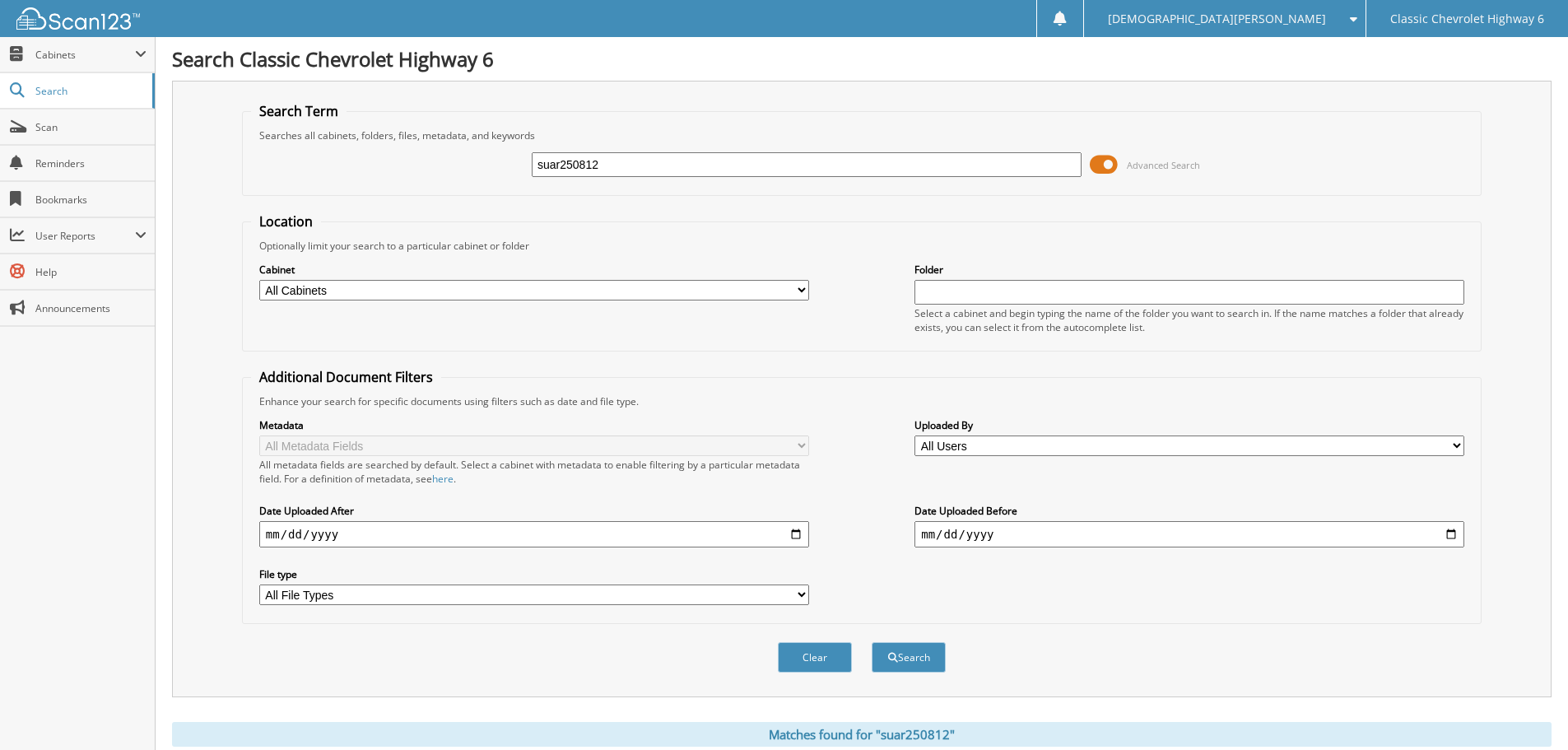
click at [625, 165] on input "suar250812" at bounding box center [807, 165] width 550 height 25
type input "SATI250802"
click at [899, 654] on button "Search" at bounding box center [909, 657] width 74 height 31
click at [632, 162] on input "SATI250802" at bounding box center [807, 165] width 550 height 25
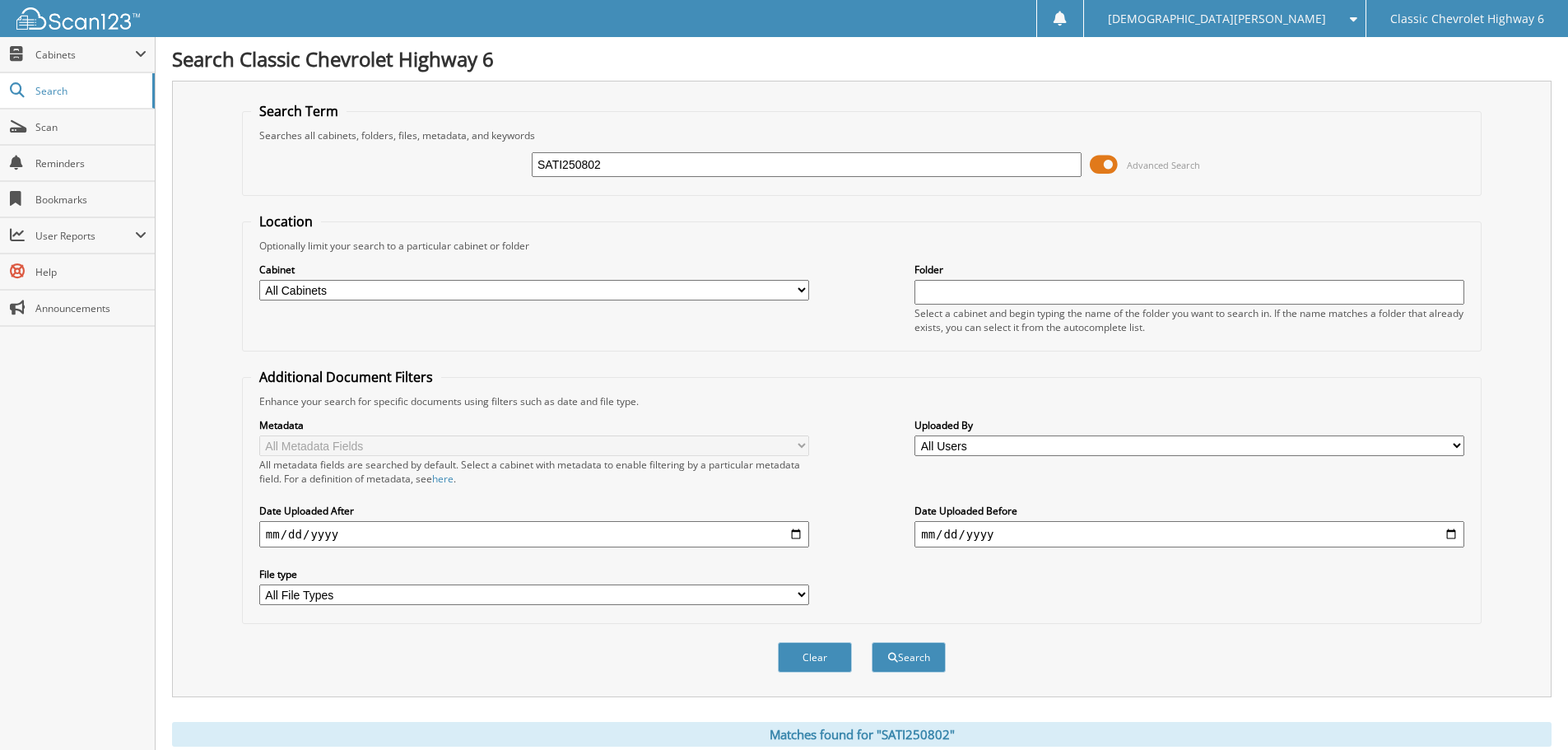
click at [632, 161] on input "SATI250802" at bounding box center [807, 165] width 550 height 25
type input "alta250806"
click at [872, 642] on button "Search" at bounding box center [909, 657] width 74 height 31
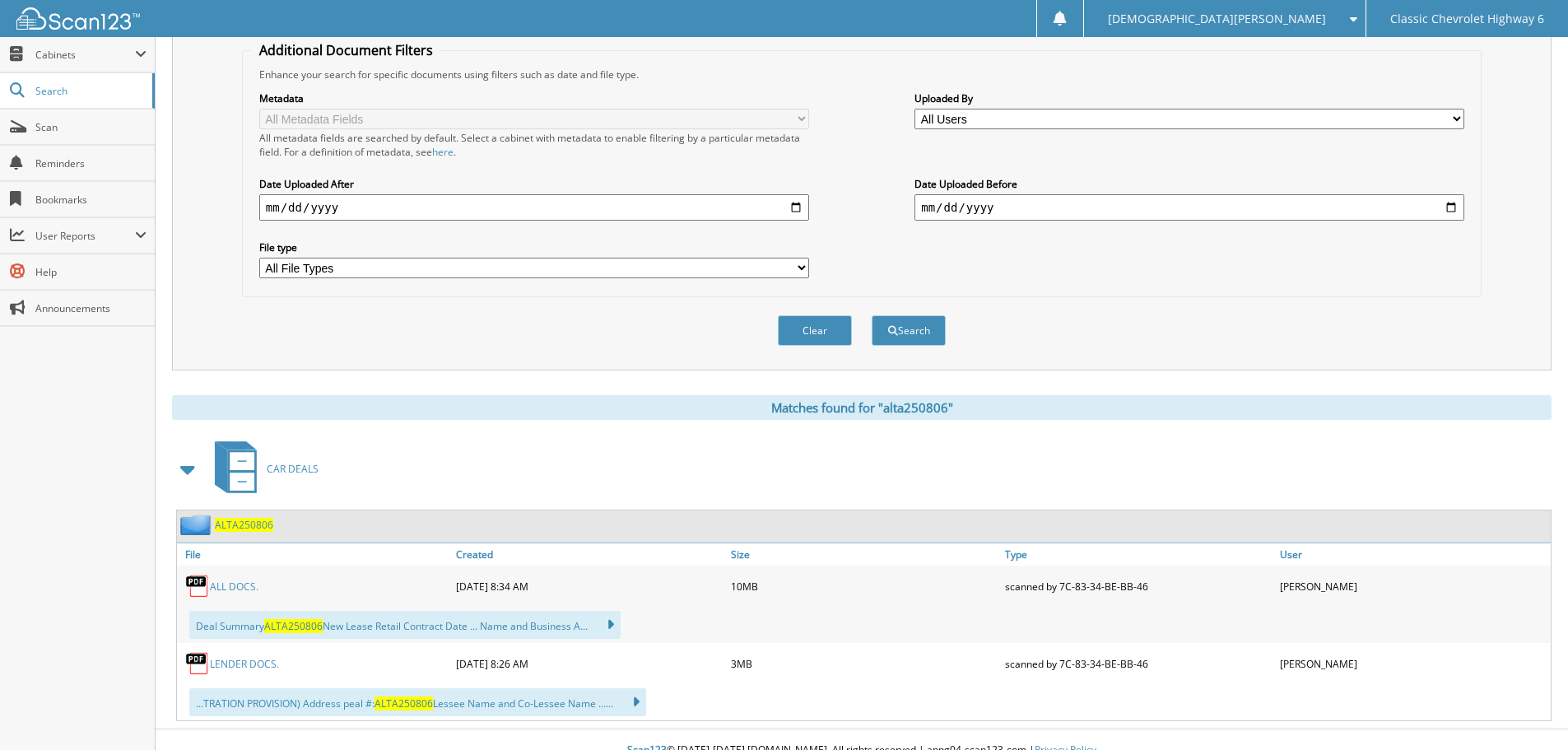
scroll to position [330, 0]
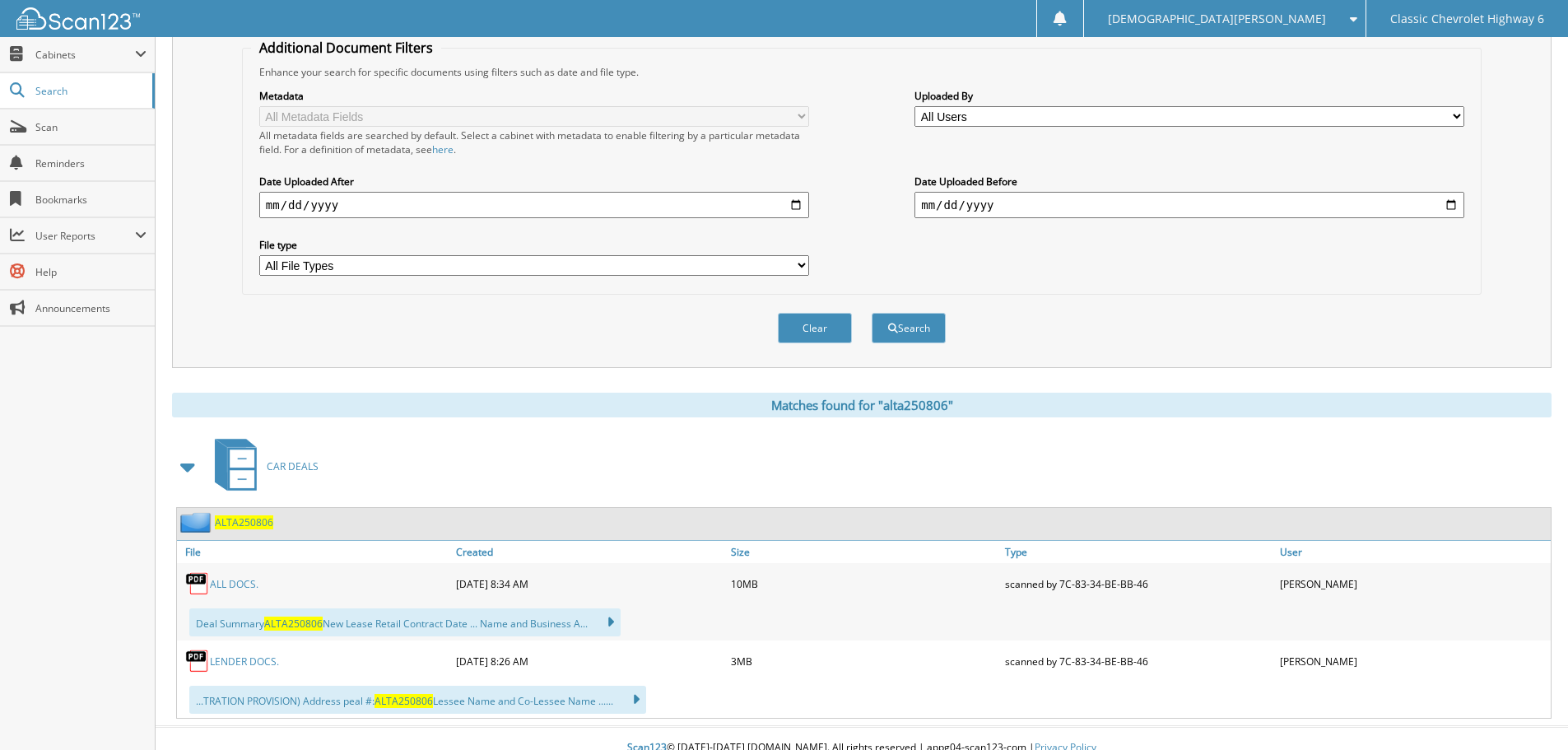
click at [233, 582] on link "ALL DOCS." at bounding box center [233, 584] width 48 height 14
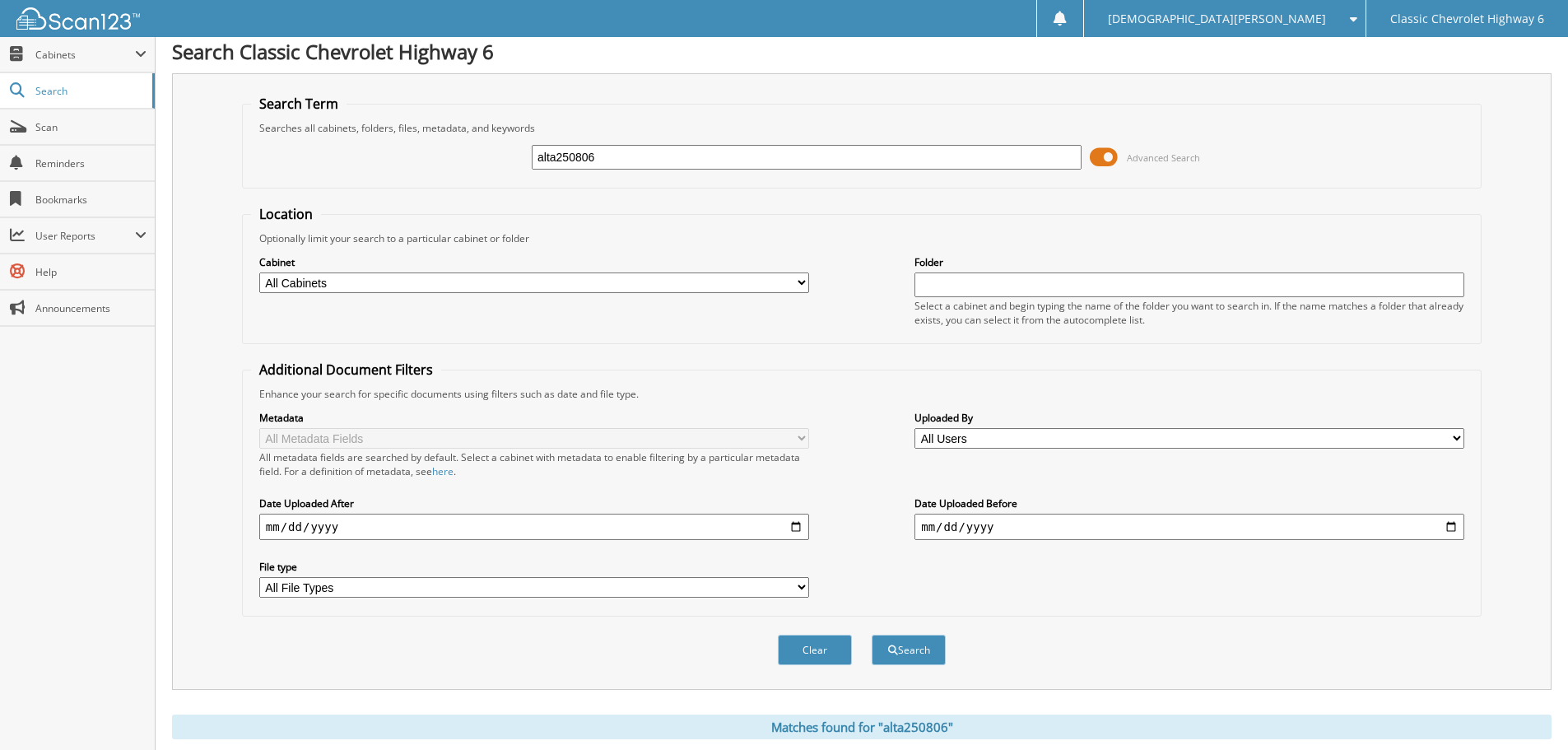
scroll to position [0, 0]
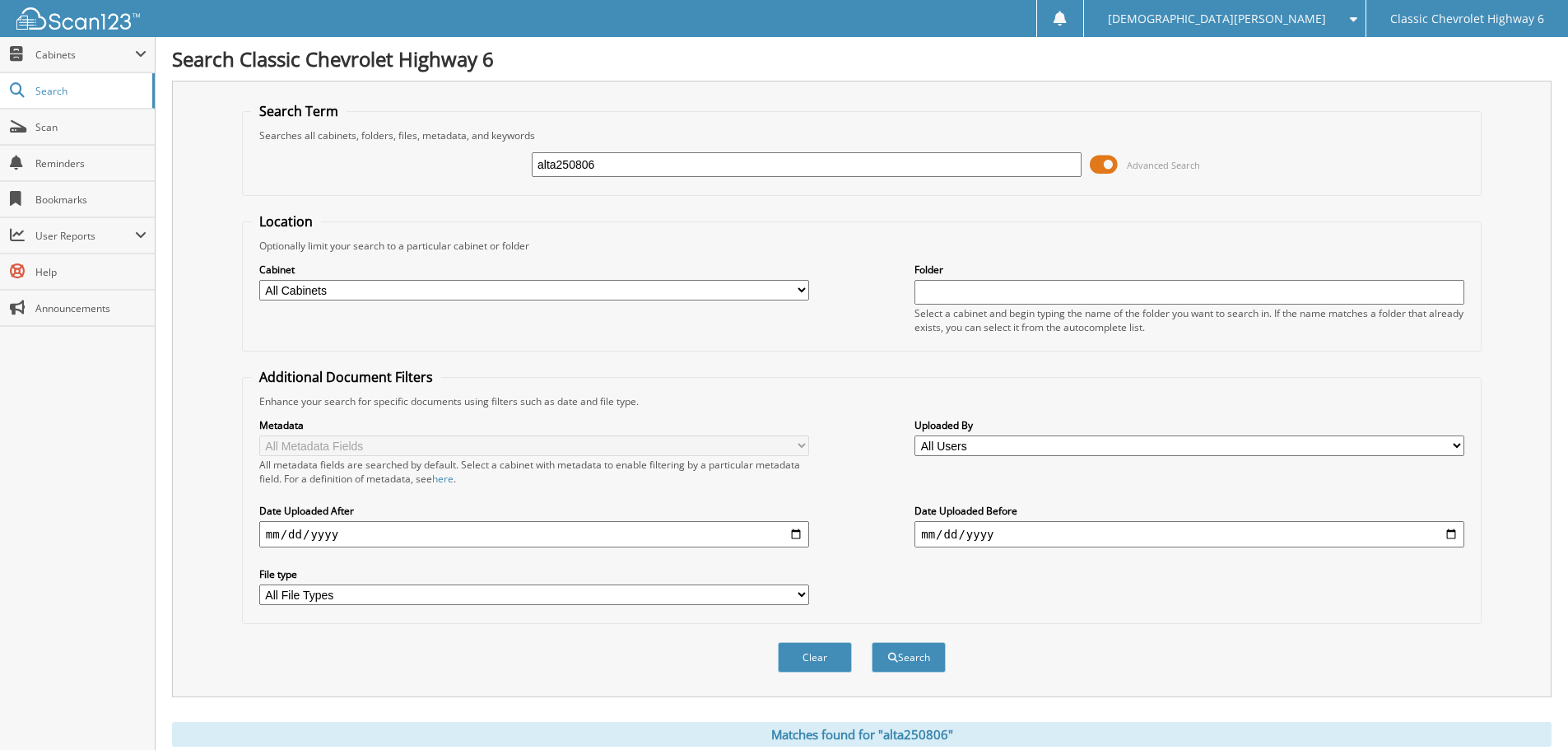
click at [653, 173] on input "alta250806" at bounding box center [807, 165] width 550 height 25
type input "luna250515"
click at [872, 642] on button "Search" at bounding box center [909, 657] width 74 height 31
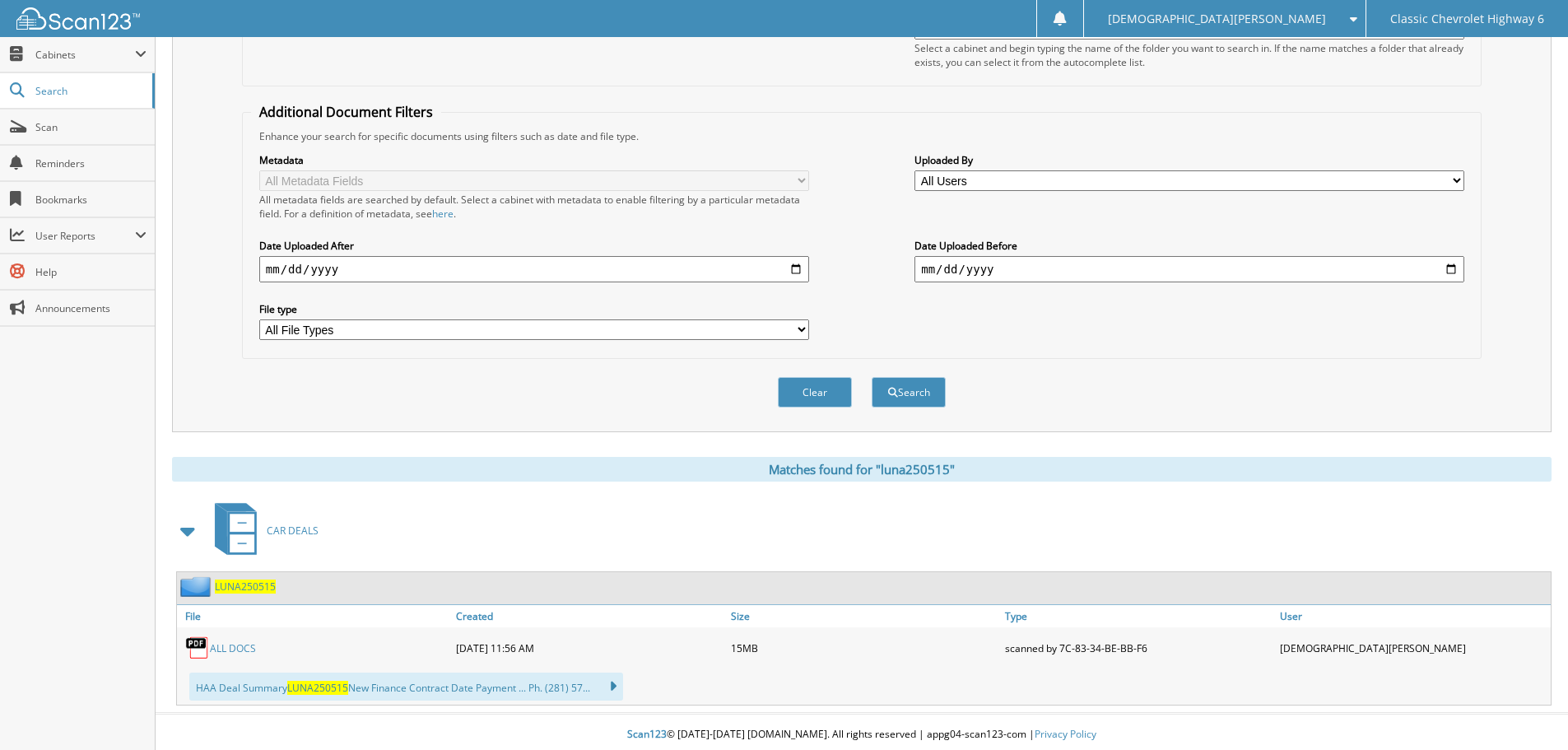
scroll to position [271, 0]
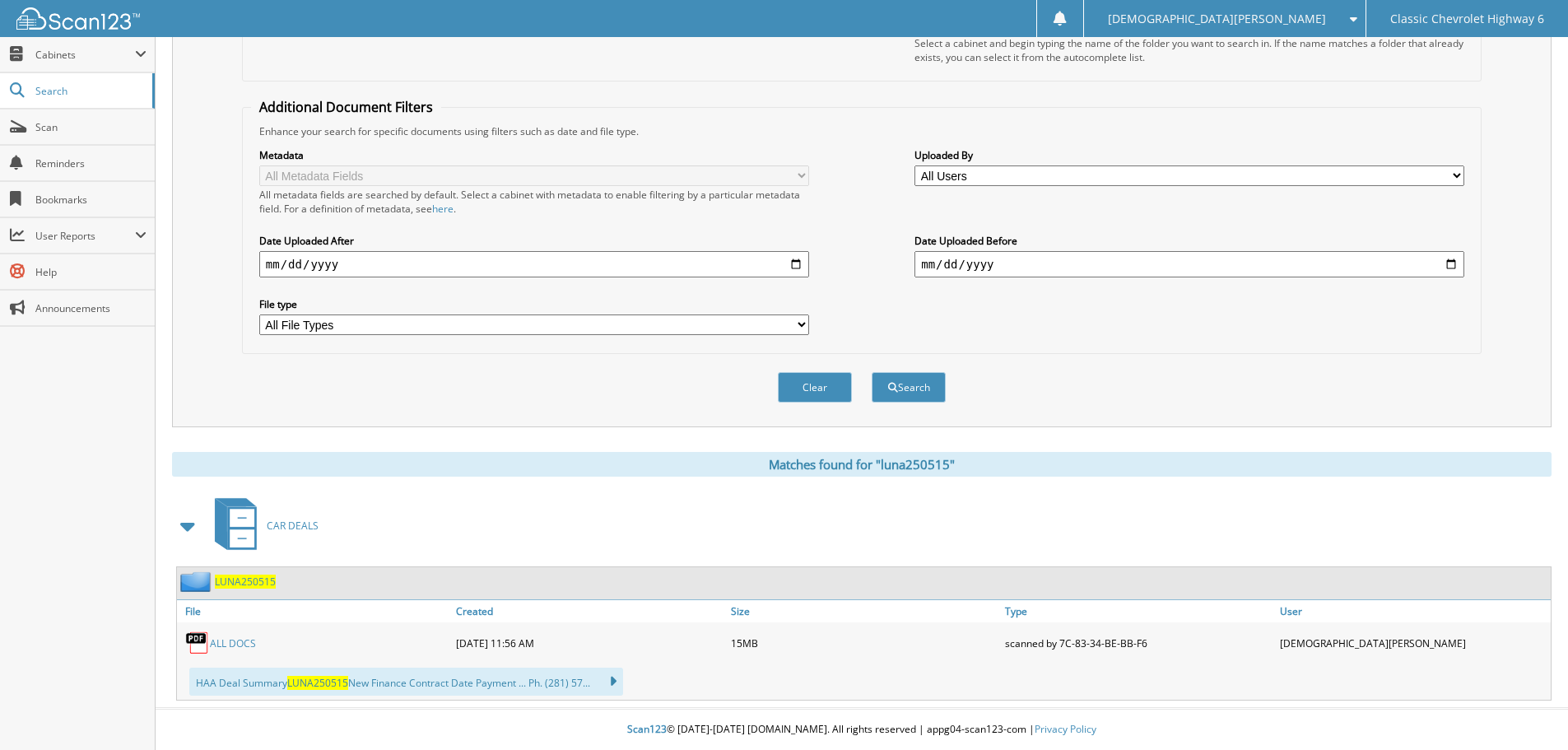
click at [234, 636] on link "ALL DOCS" at bounding box center [233, 643] width 46 height 14
click at [233, 639] on link "ALL DOCS" at bounding box center [233, 643] width 46 height 14
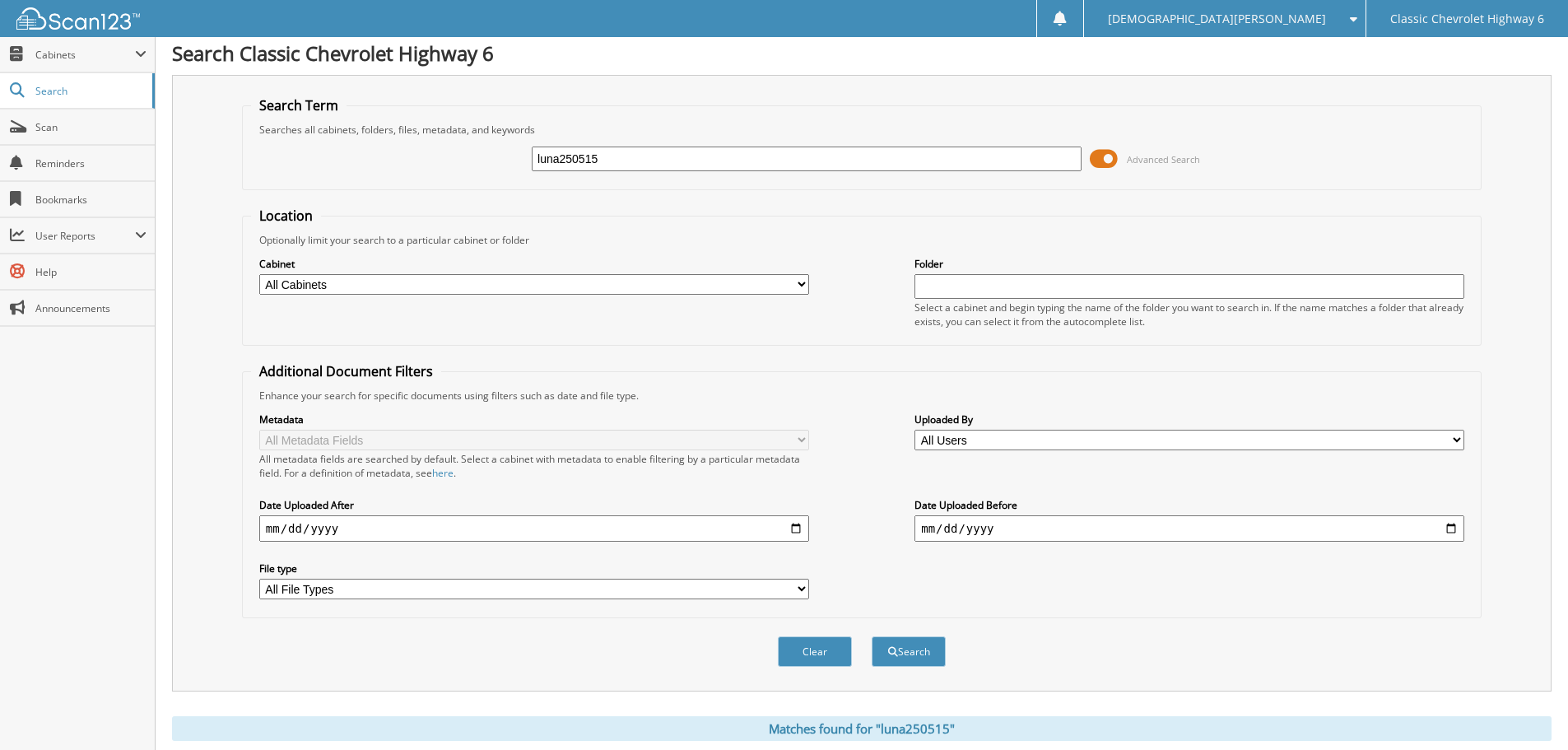
scroll to position [0, 0]
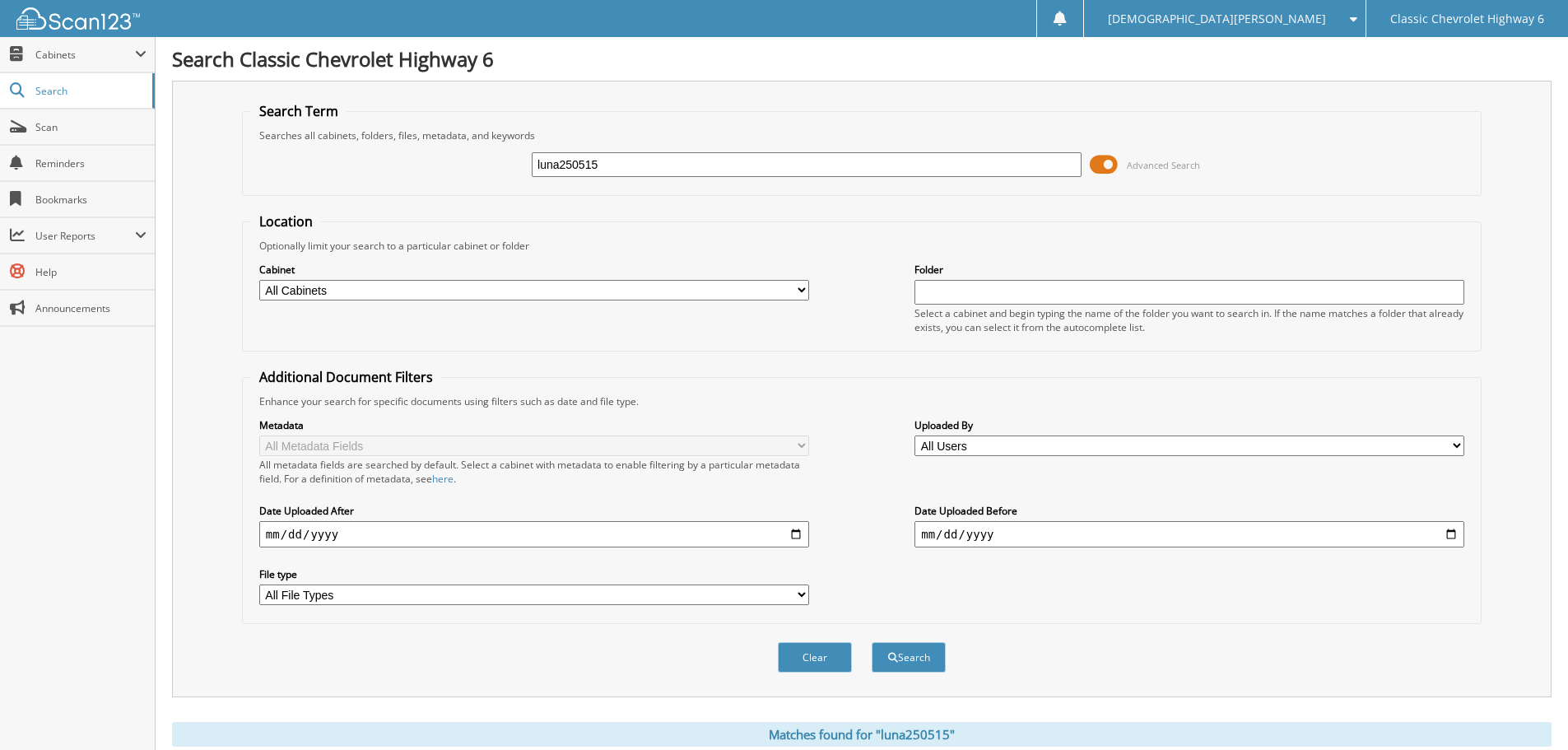
click at [656, 159] on input "luna250515" at bounding box center [807, 165] width 550 height 25
click at [655, 159] on input "luna250515" at bounding box center [807, 165] width 550 height 25
type input "SILV250830"
click at [872, 642] on button "Search" at bounding box center [909, 657] width 74 height 31
